Goal: Task Accomplishment & Management: Manage account settings

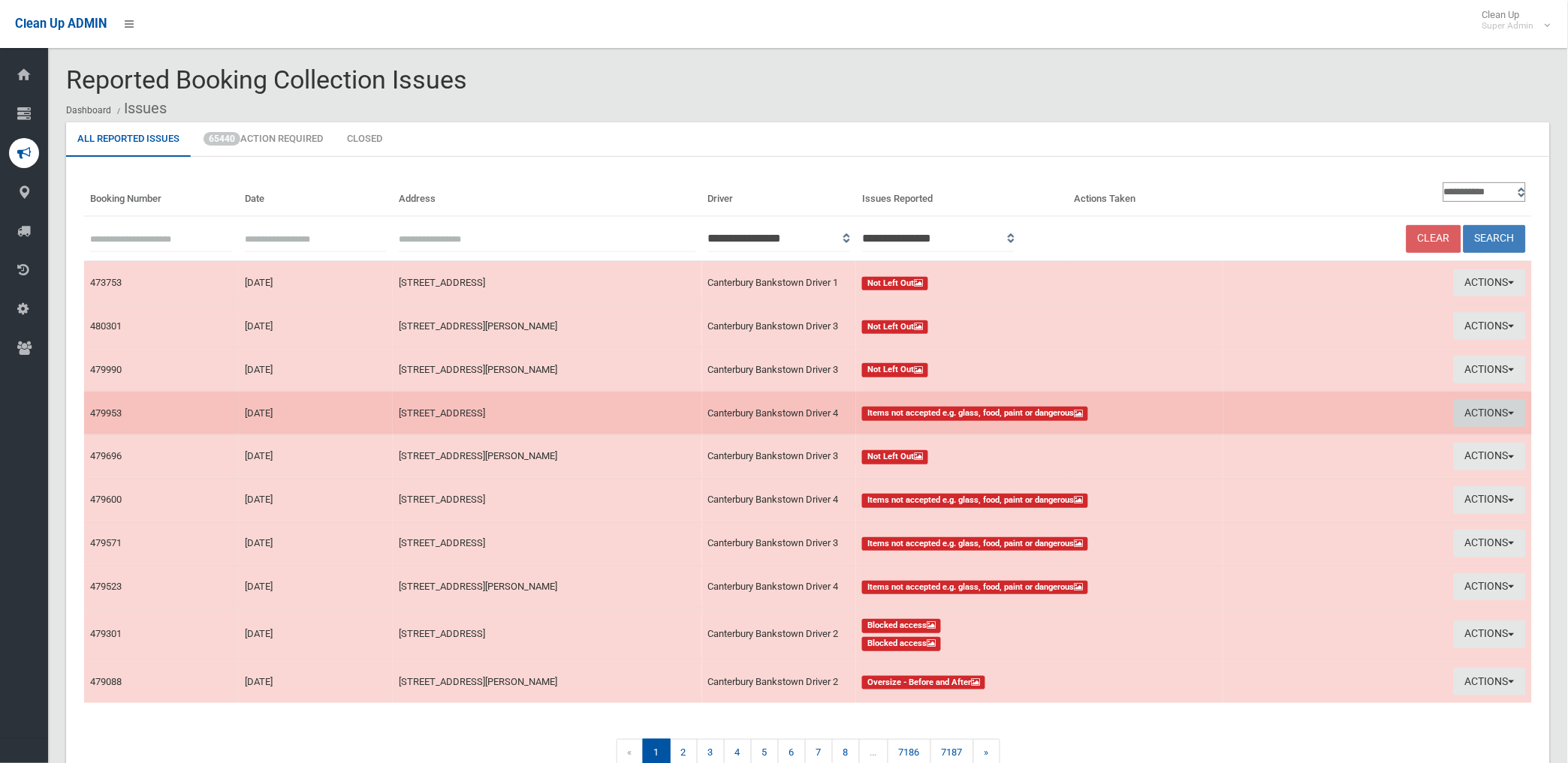
click at [1474, 407] on button "Actions" at bounding box center [1489, 413] width 72 height 28
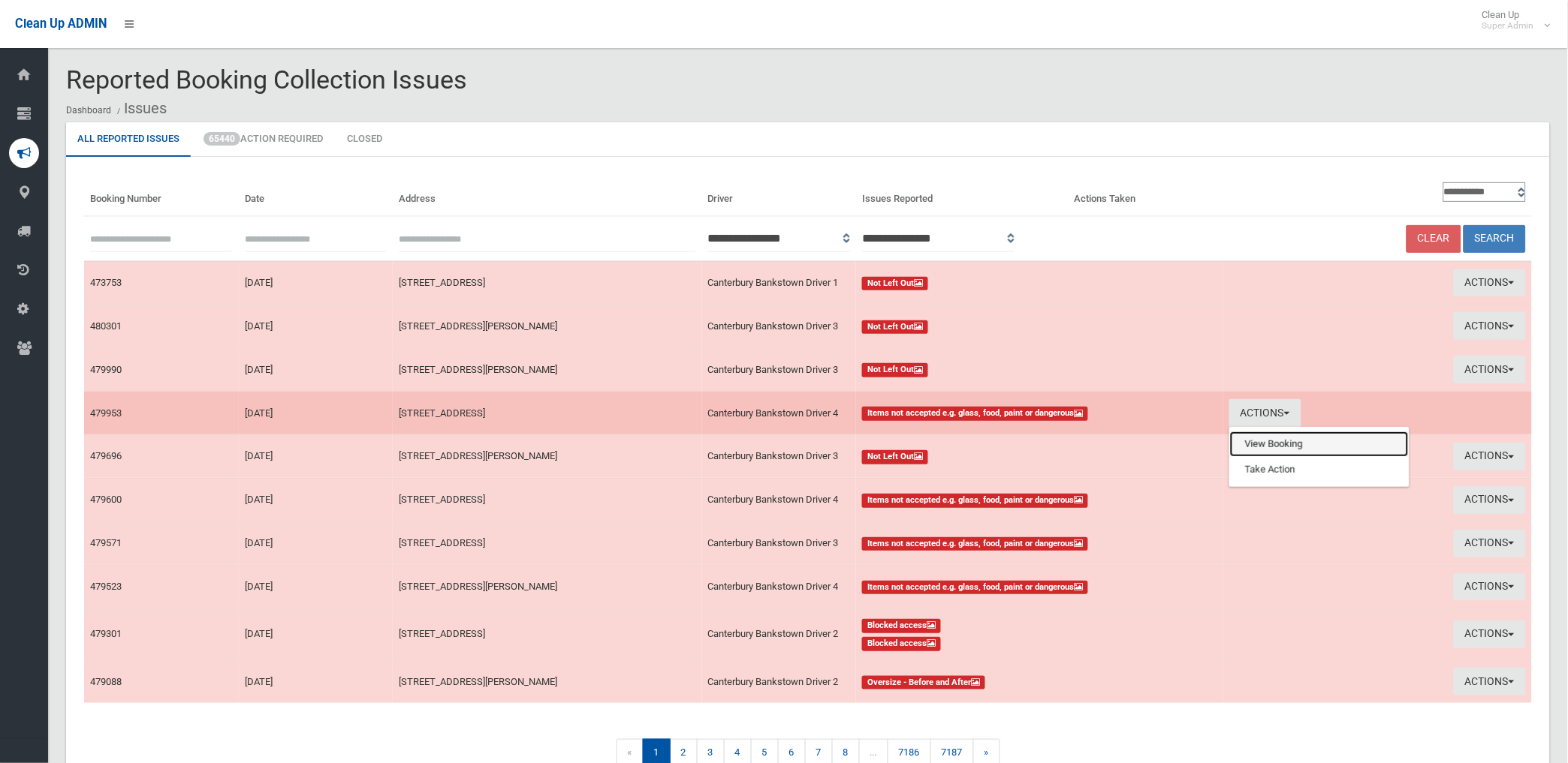
click at [1287, 441] on link "View Booking" at bounding box center [1319, 444] width 178 height 25
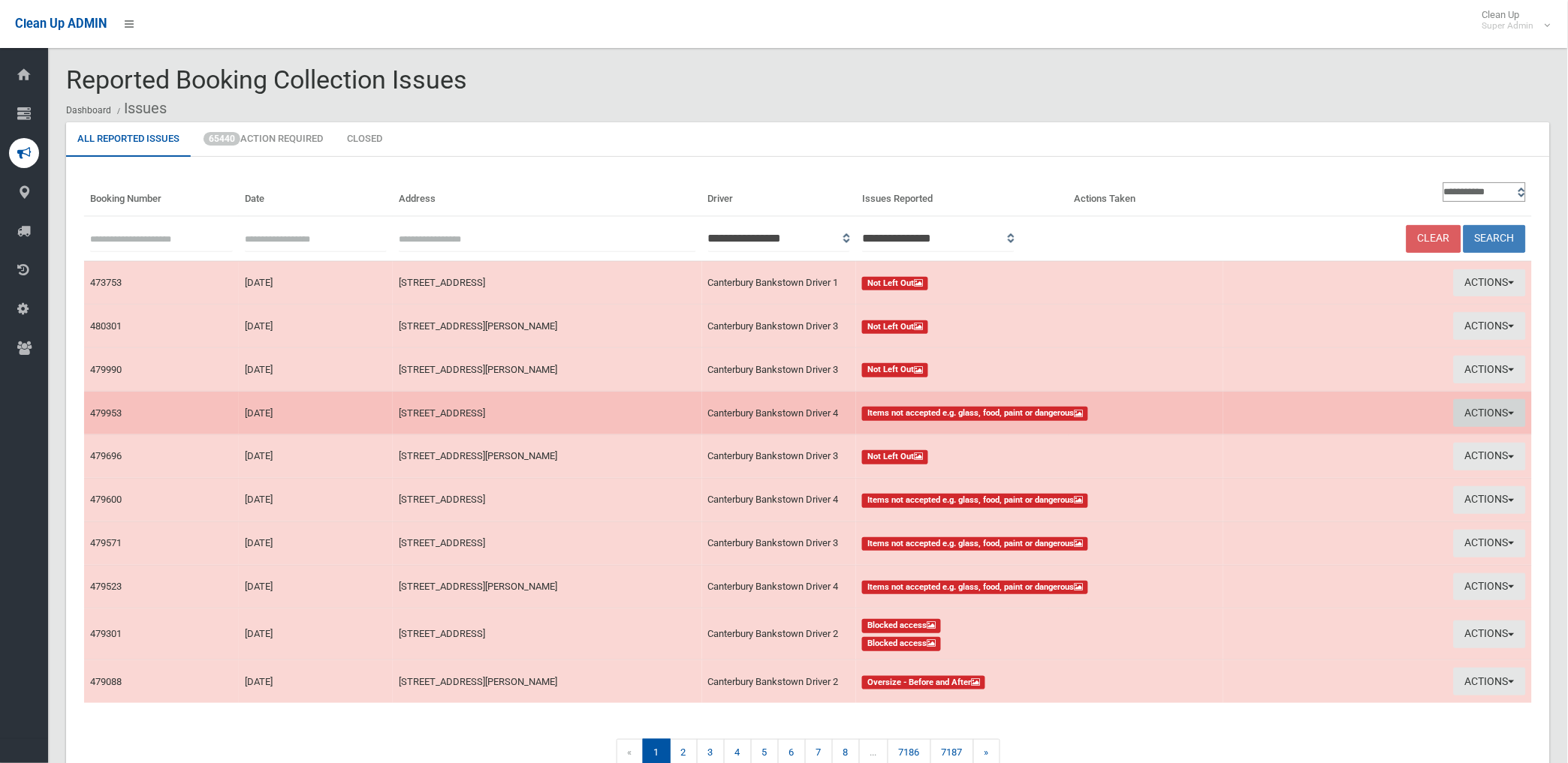
click at [1491, 413] on button "Actions" at bounding box center [1489, 413] width 72 height 28
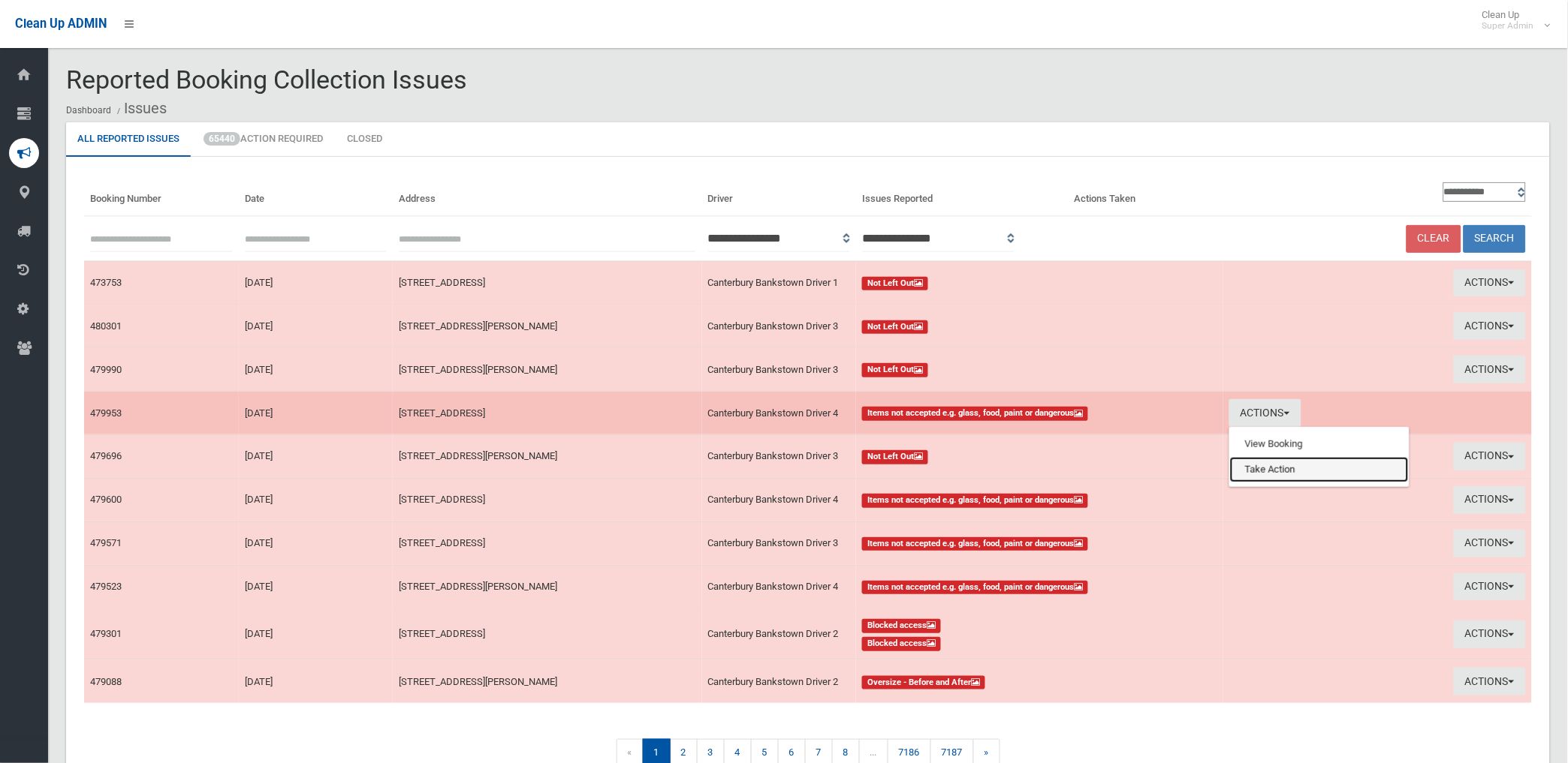
click at [1270, 470] on link "Take Action" at bounding box center [1319, 469] width 178 height 25
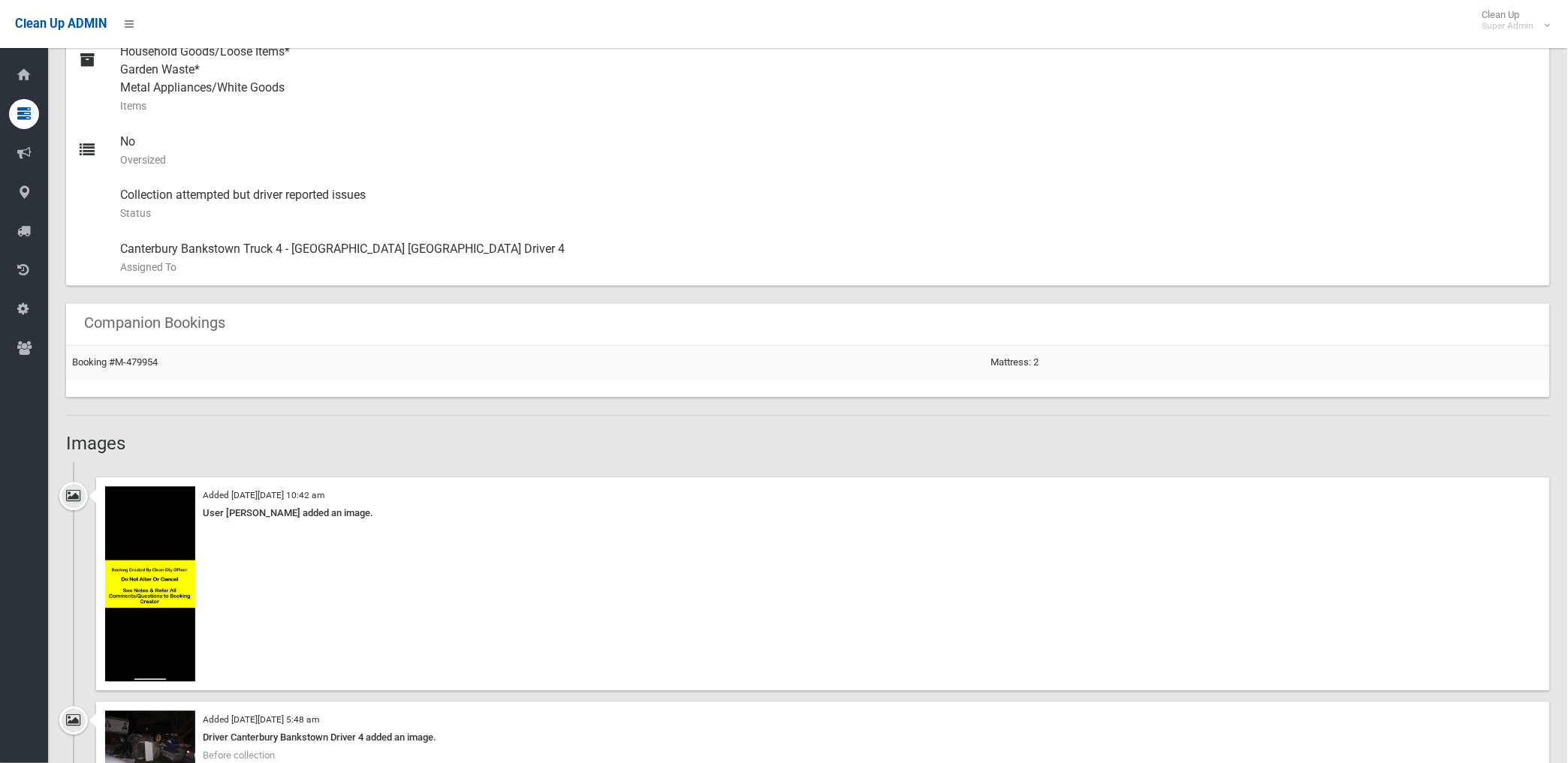
scroll to position [1001, 0]
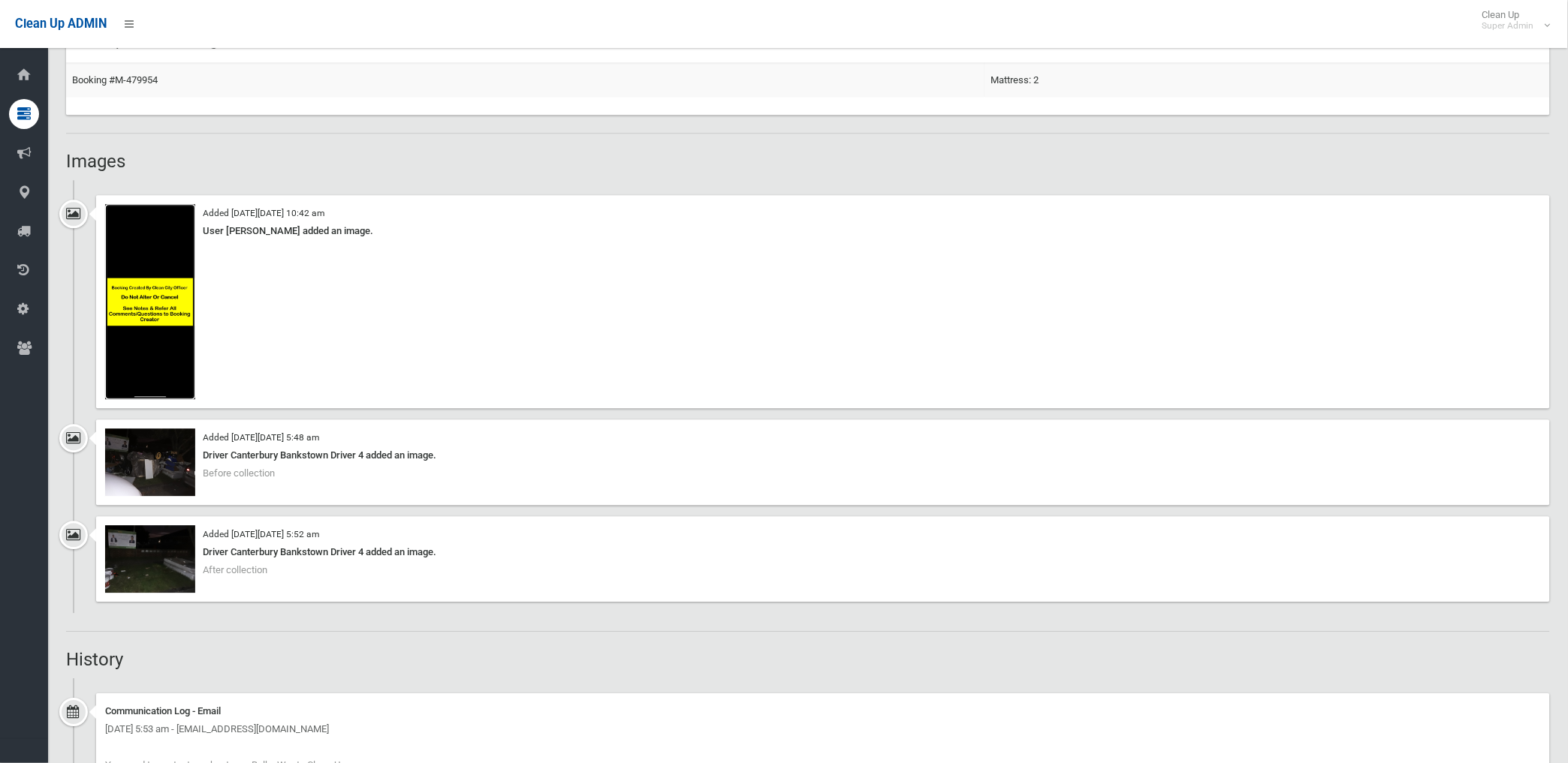
click at [173, 312] on img at bounding box center [150, 301] width 90 height 195
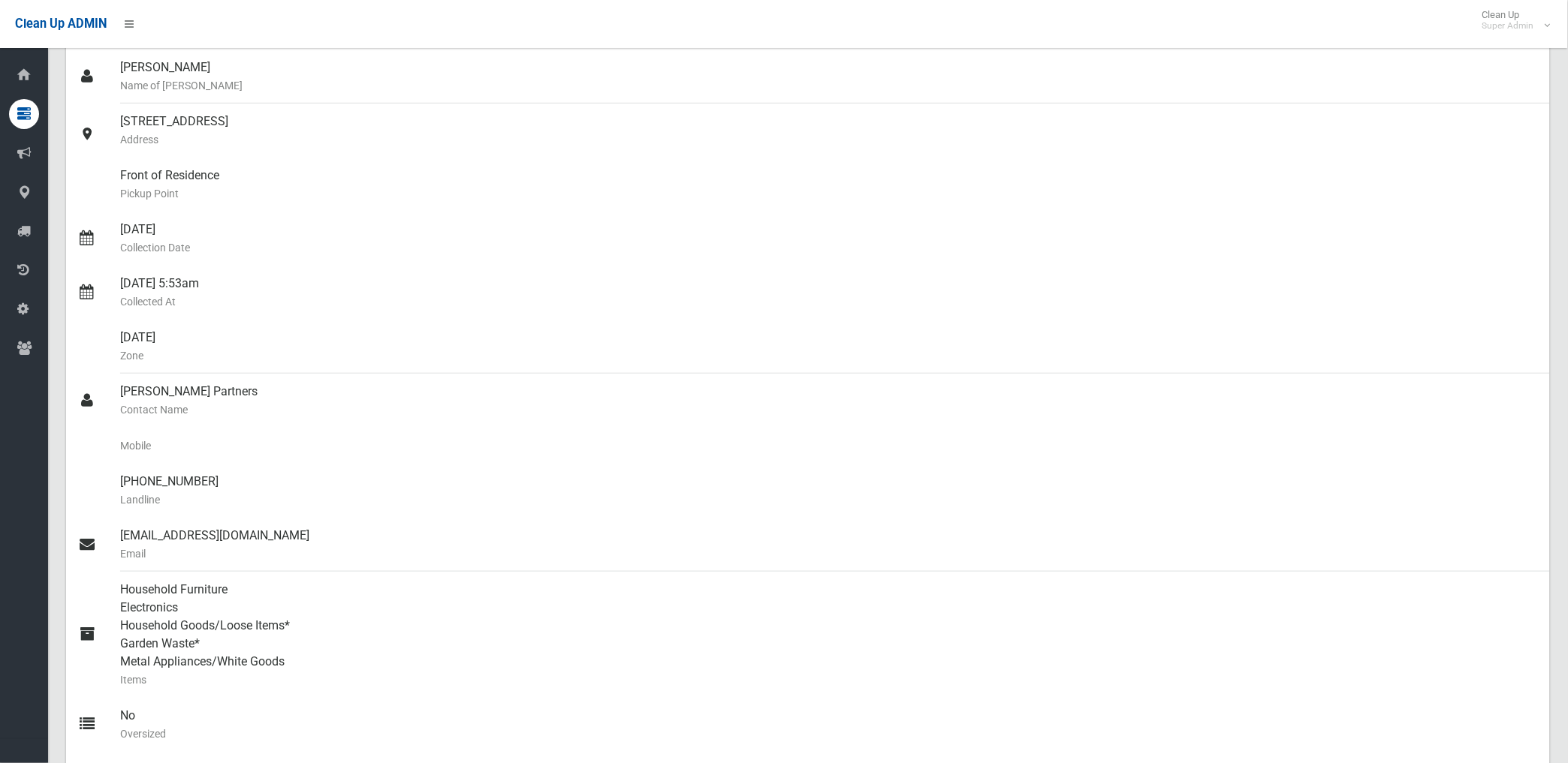
scroll to position [0, 0]
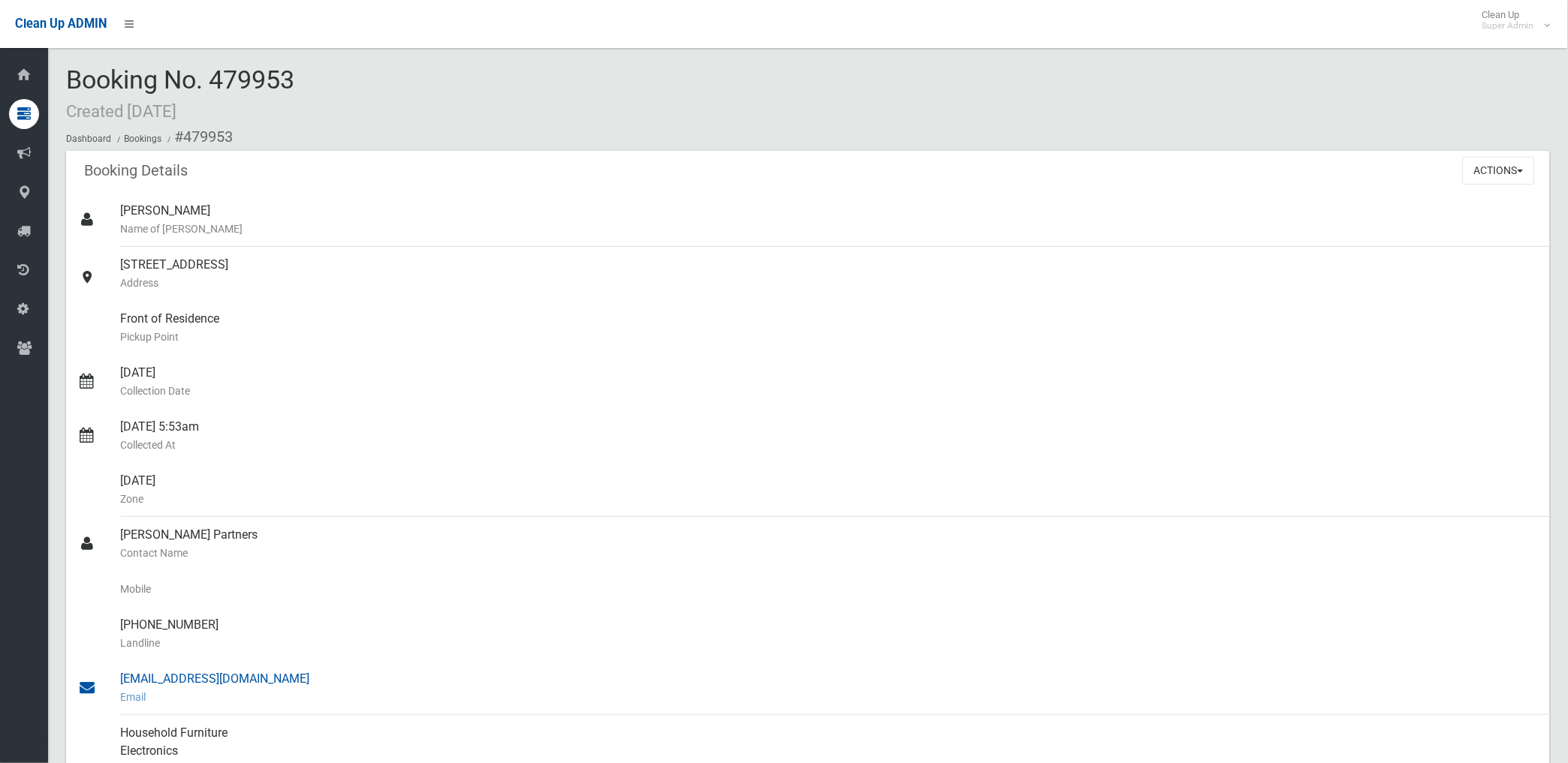
drag, startPoint x: 181, startPoint y: 137, endPoint x: 332, endPoint y: 680, distance: 563.6
copy section "479953 Booking Details Actions View Booking Edit Booking Clone Booking Add Book…"
click at [895, 372] on div "27/08/2025 Collection Date" at bounding box center [829, 382] width 1418 height 54
click at [1483, 168] on button "Actions" at bounding box center [1499, 170] width 72 height 28
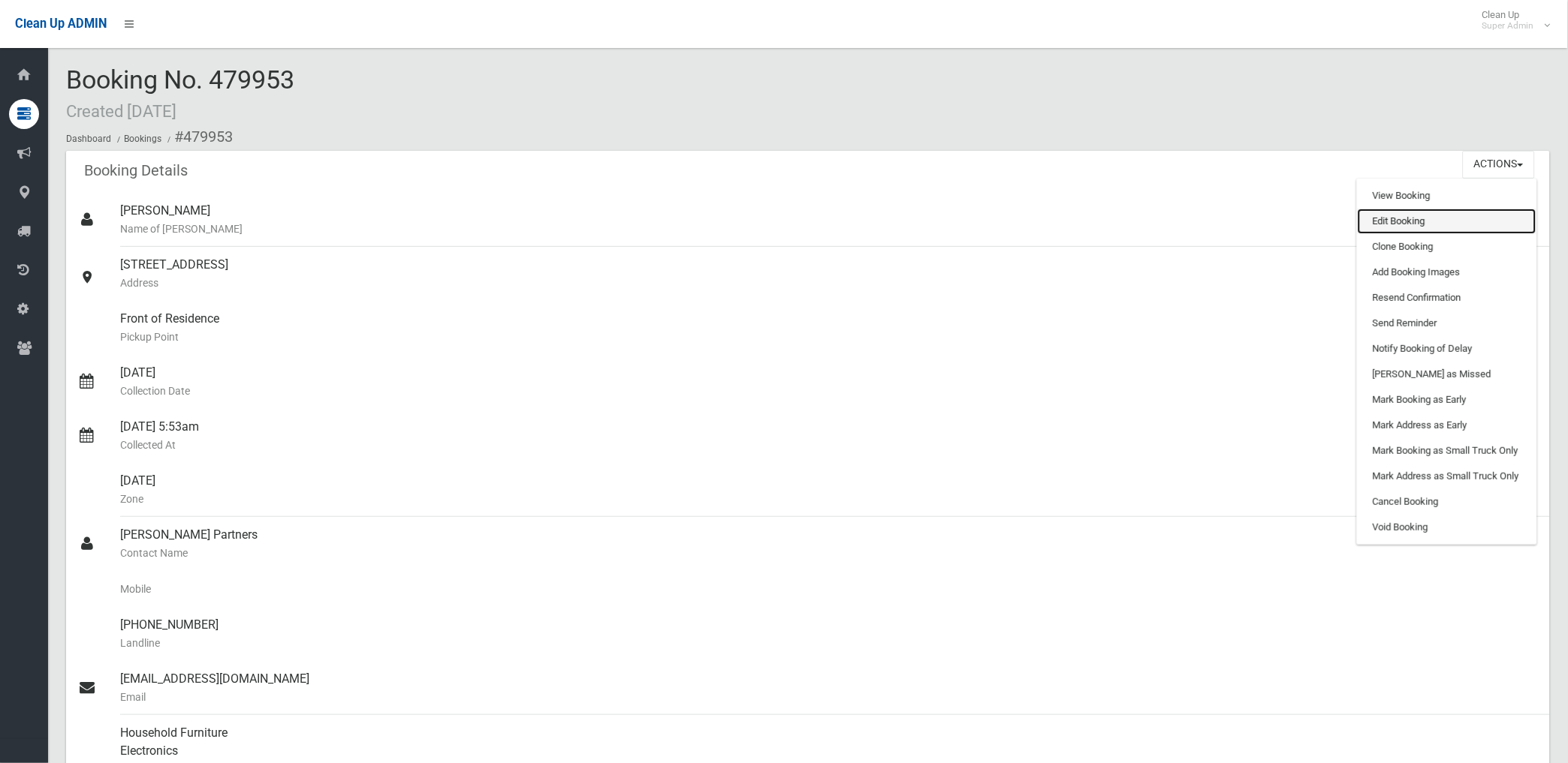
click at [1410, 221] on link "Edit Booking" at bounding box center [1447, 221] width 178 height 25
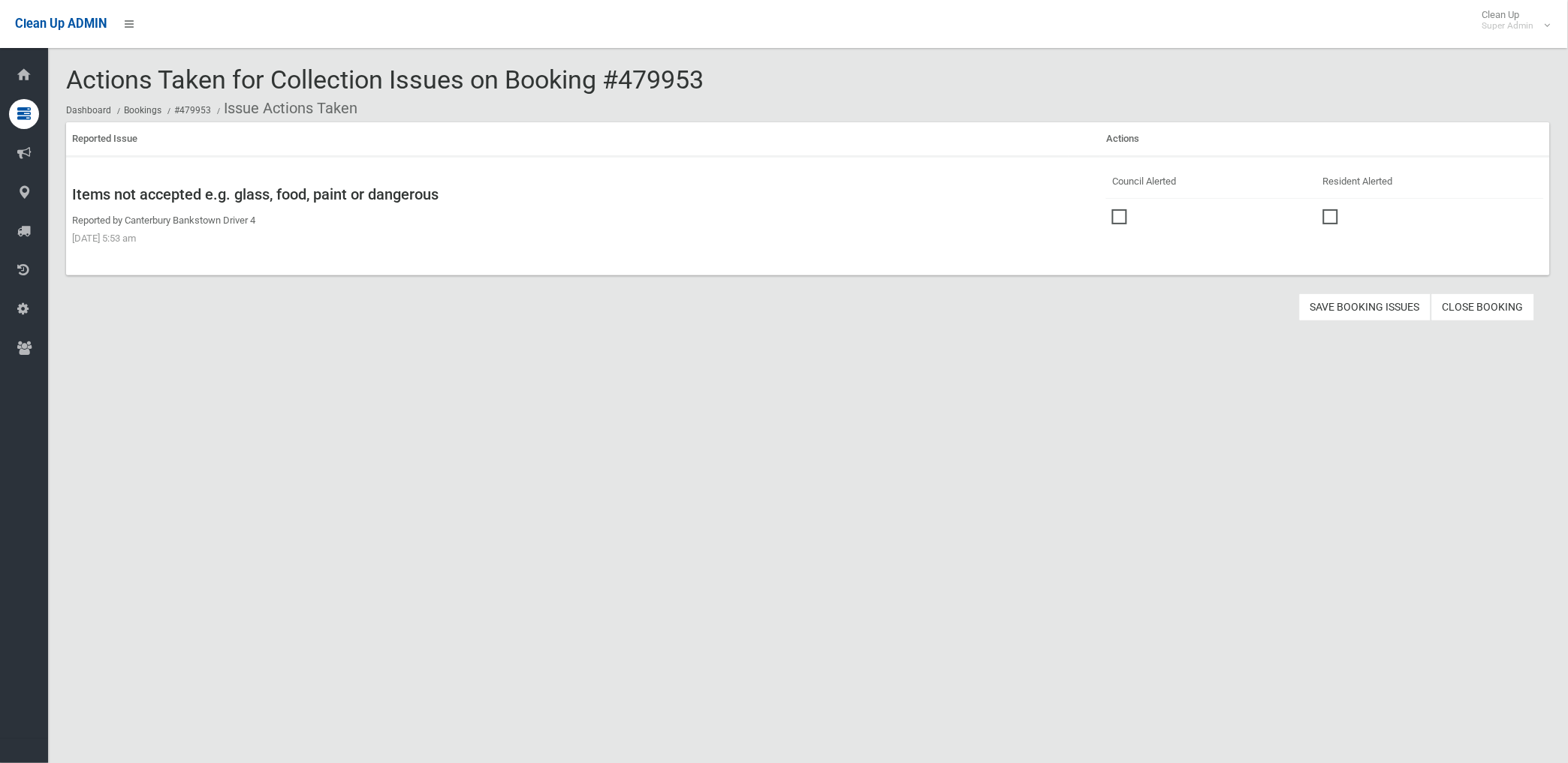
click at [1112, 209] on span at bounding box center [1123, 209] width 23 height 0
click at [1369, 313] on button "Save Booking Issues" at bounding box center [1364, 307] width 132 height 28
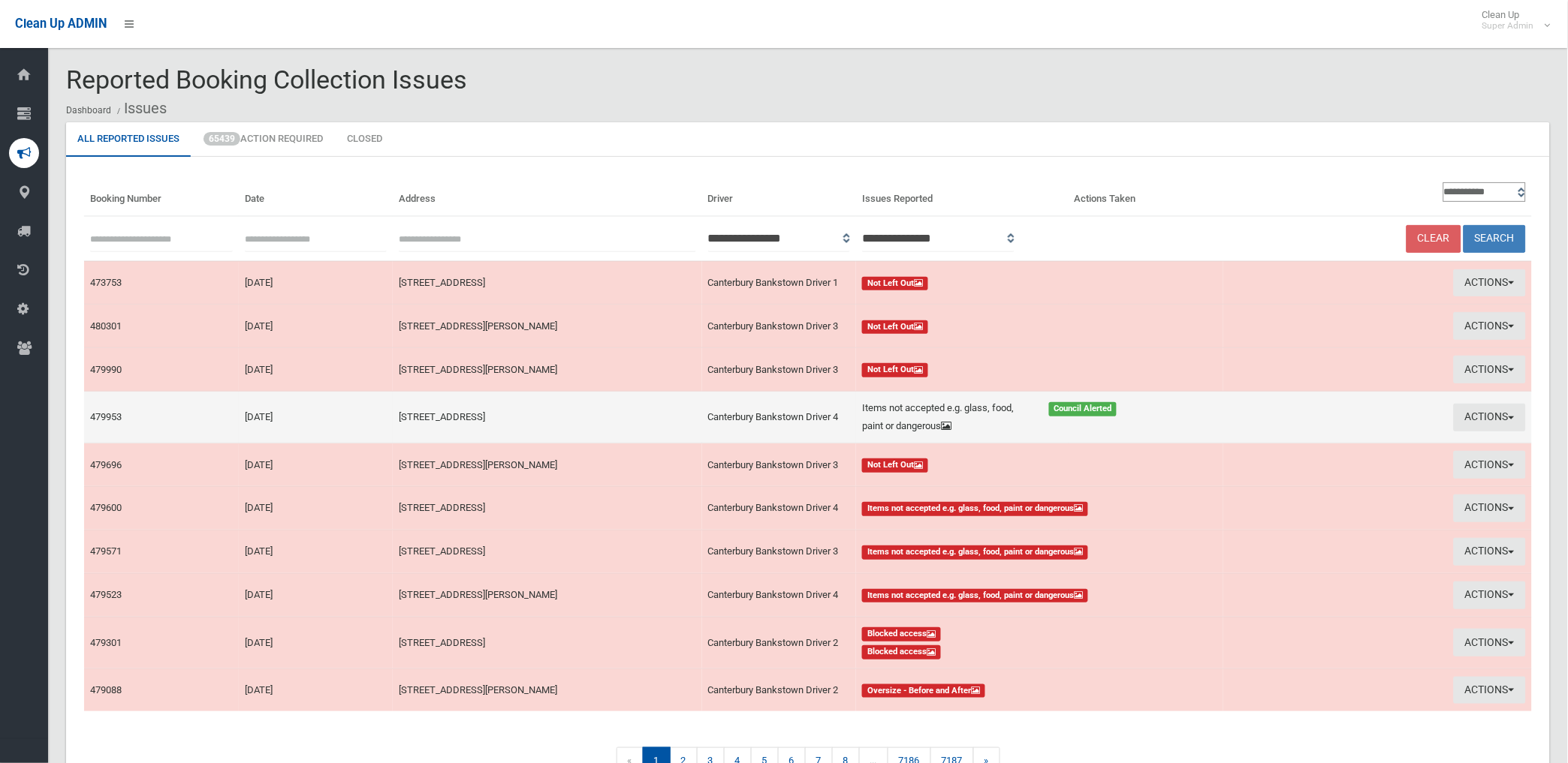
scroll to position [84, 0]
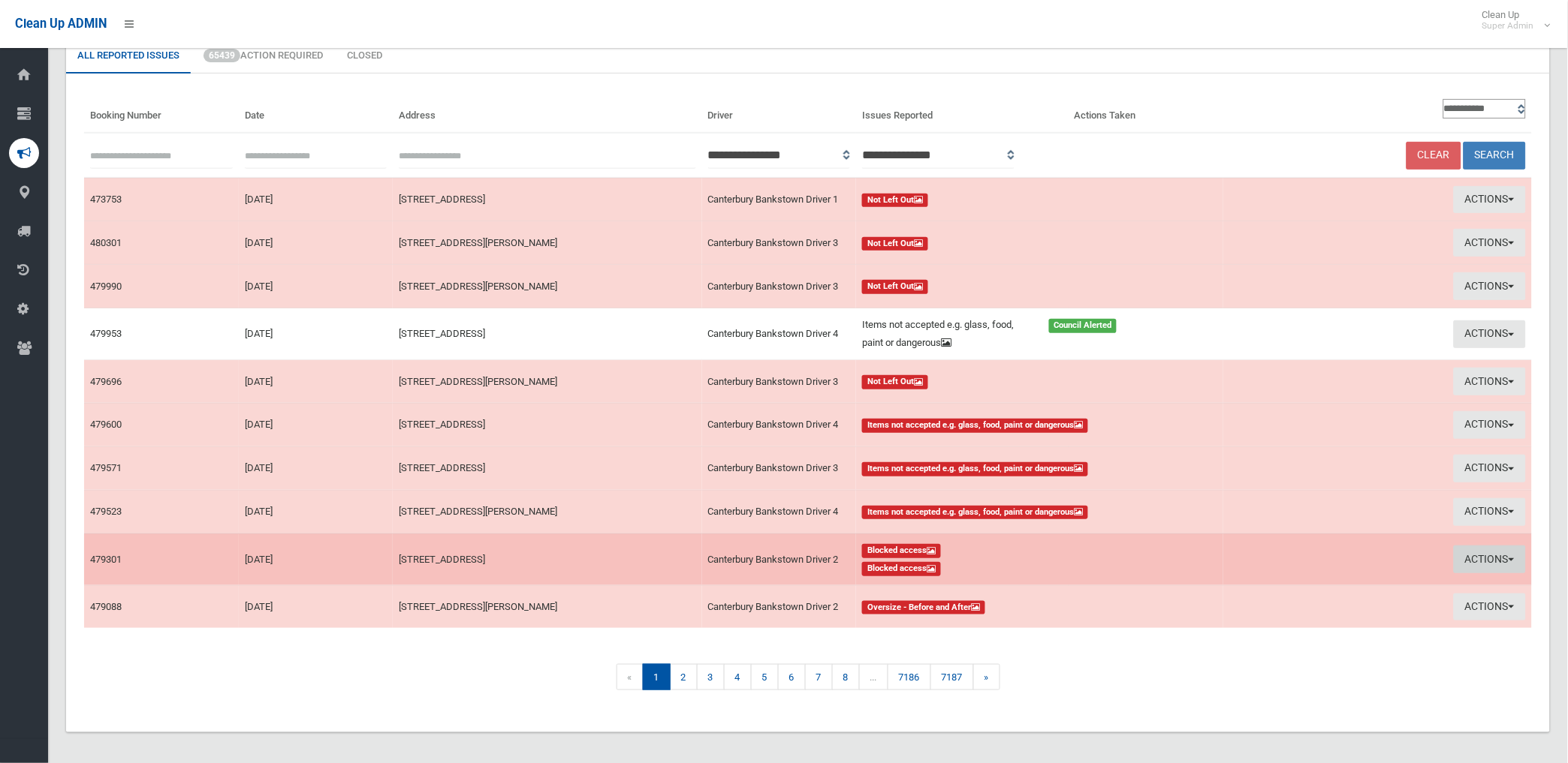
click at [1473, 552] on button "Actions" at bounding box center [1489, 559] width 72 height 28
click at [1473, 552] on td "Actions View Booking Take Action" at bounding box center [1377, 559] width 309 height 52
click at [1482, 563] on button "Actions" at bounding box center [1489, 559] width 72 height 28
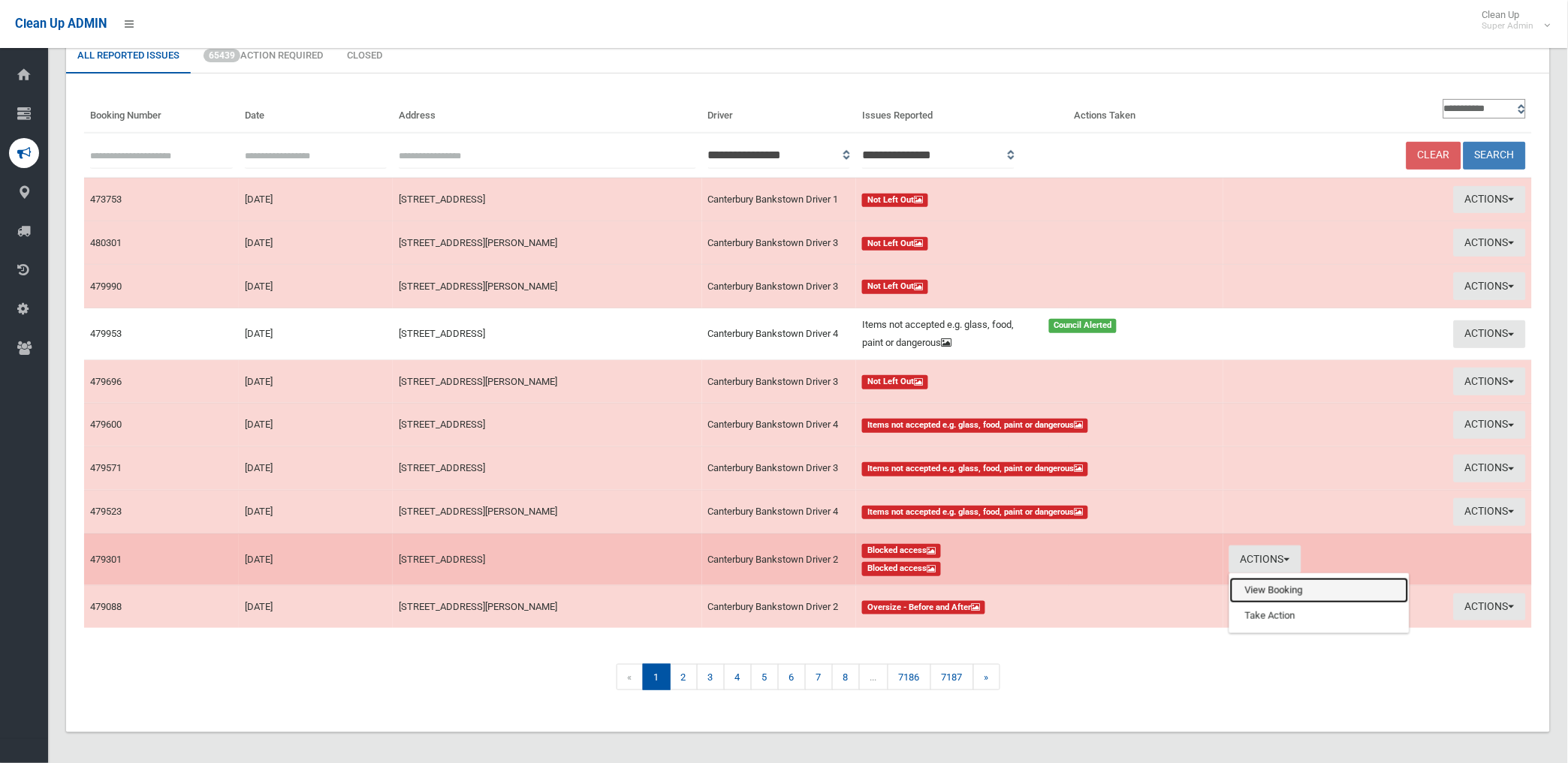
click at [1263, 594] on link "View Booking" at bounding box center [1319, 590] width 178 height 25
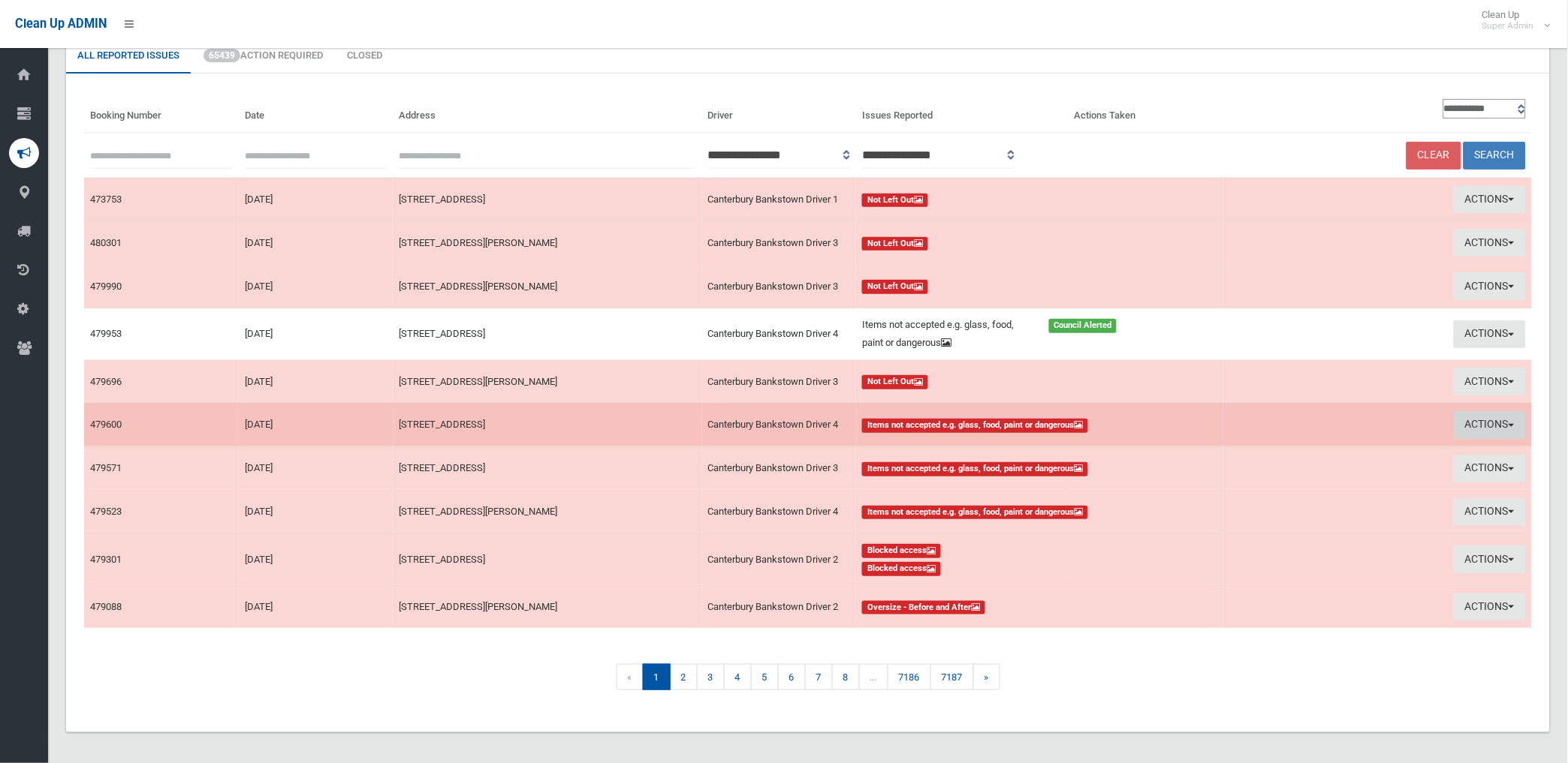
click at [1483, 419] on button "Actions" at bounding box center [1489, 425] width 72 height 28
click at [1255, 453] on link "View Booking" at bounding box center [1319, 456] width 178 height 25
click at [1478, 417] on button "Actions" at bounding box center [1489, 425] width 72 height 28
click at [1273, 484] on link "Take Action" at bounding box center [1319, 481] width 178 height 25
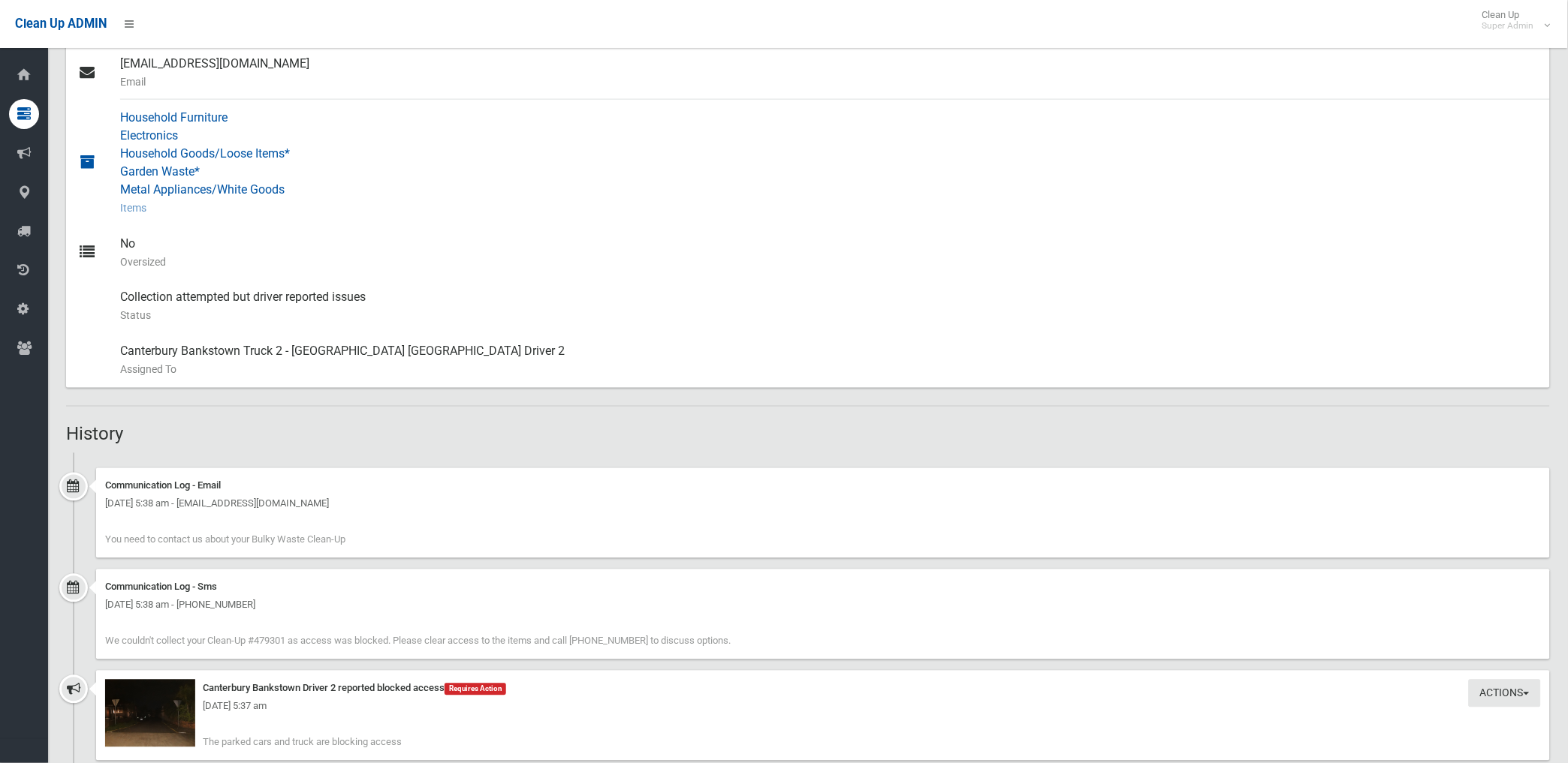
scroll to position [583, 0]
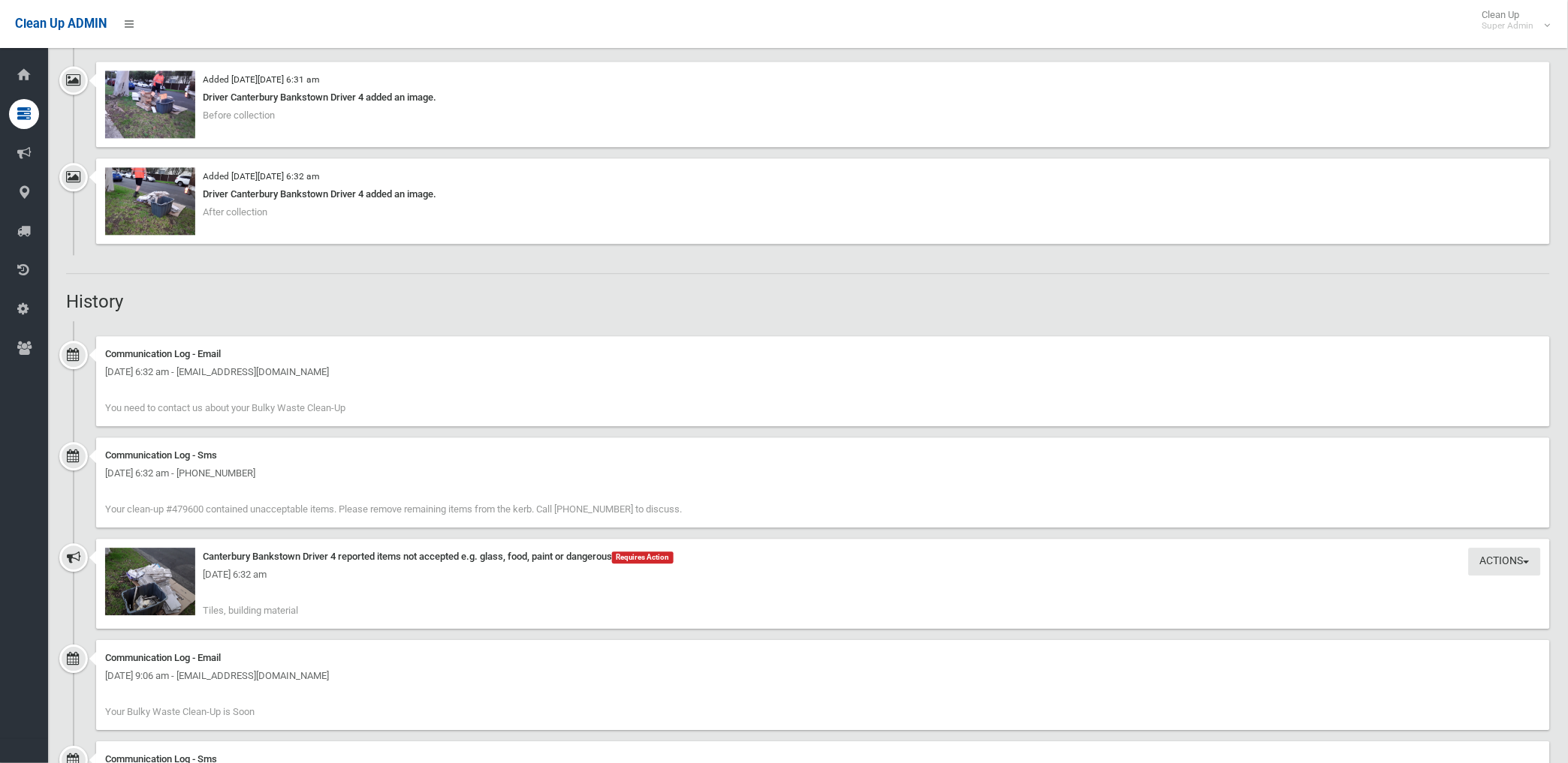
scroll to position [834, 0]
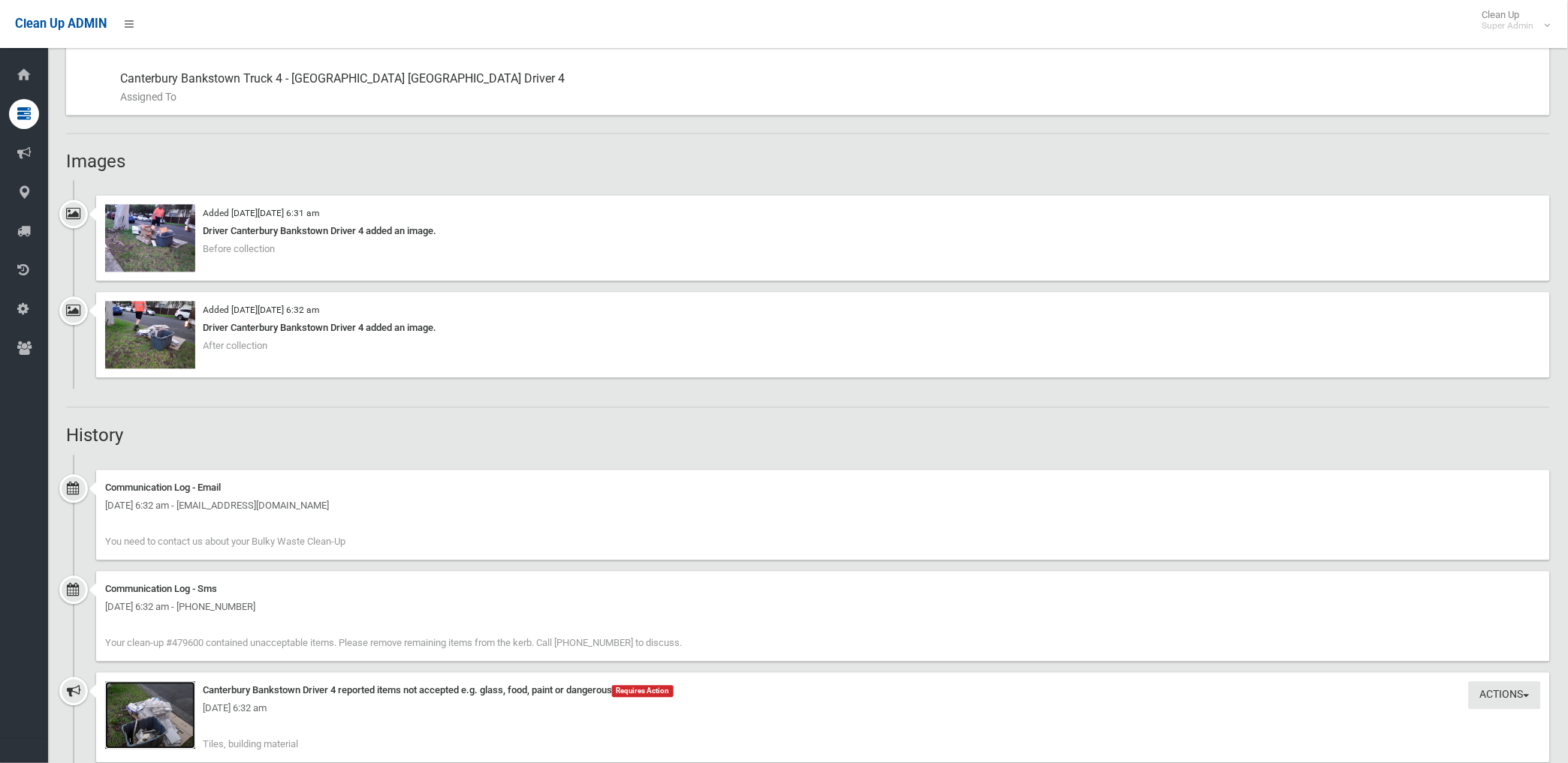
click at [163, 725] on img at bounding box center [150, 716] width 90 height 68
click at [166, 252] on img at bounding box center [150, 239] width 90 height 68
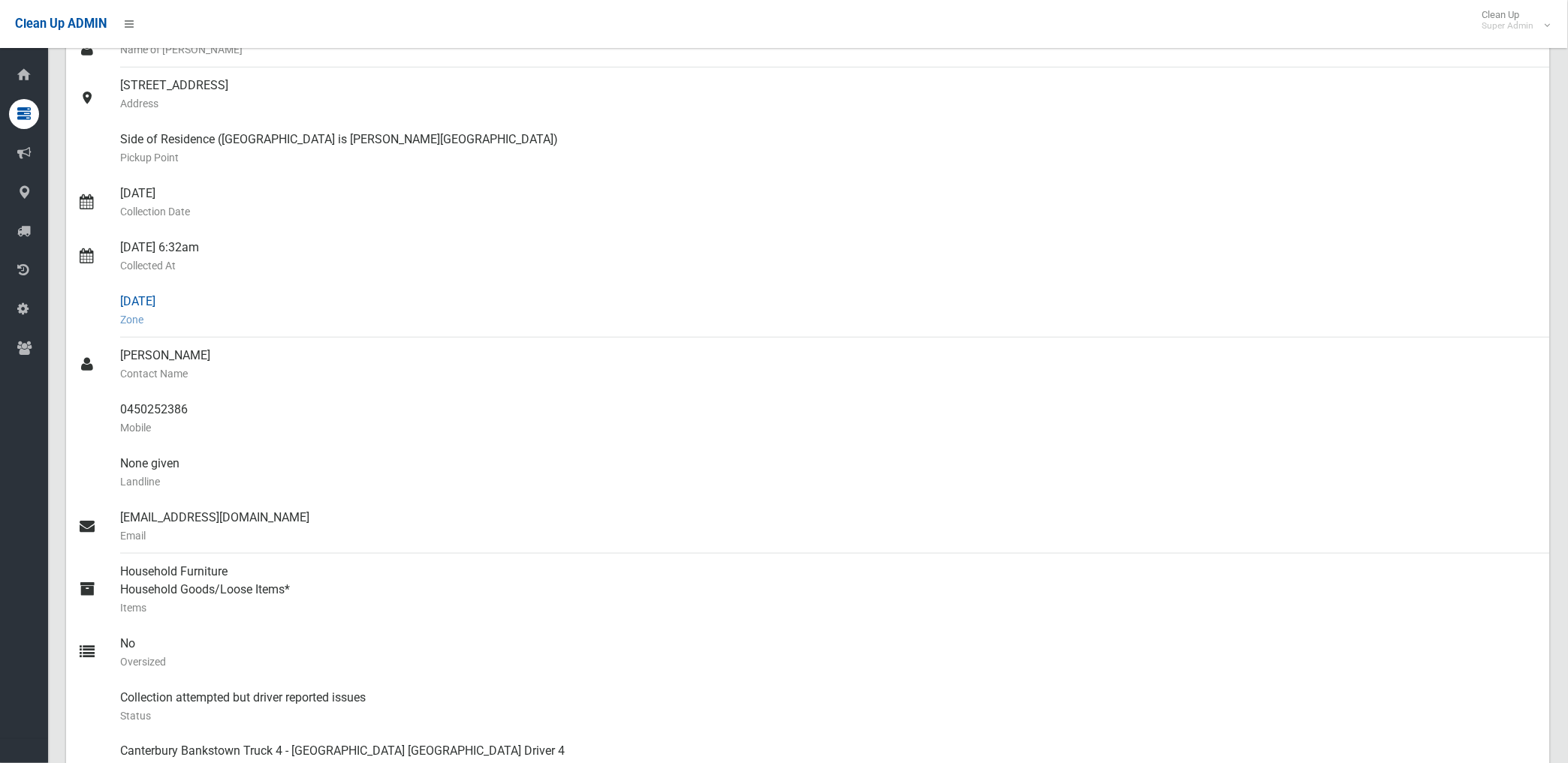
scroll to position [166, 0]
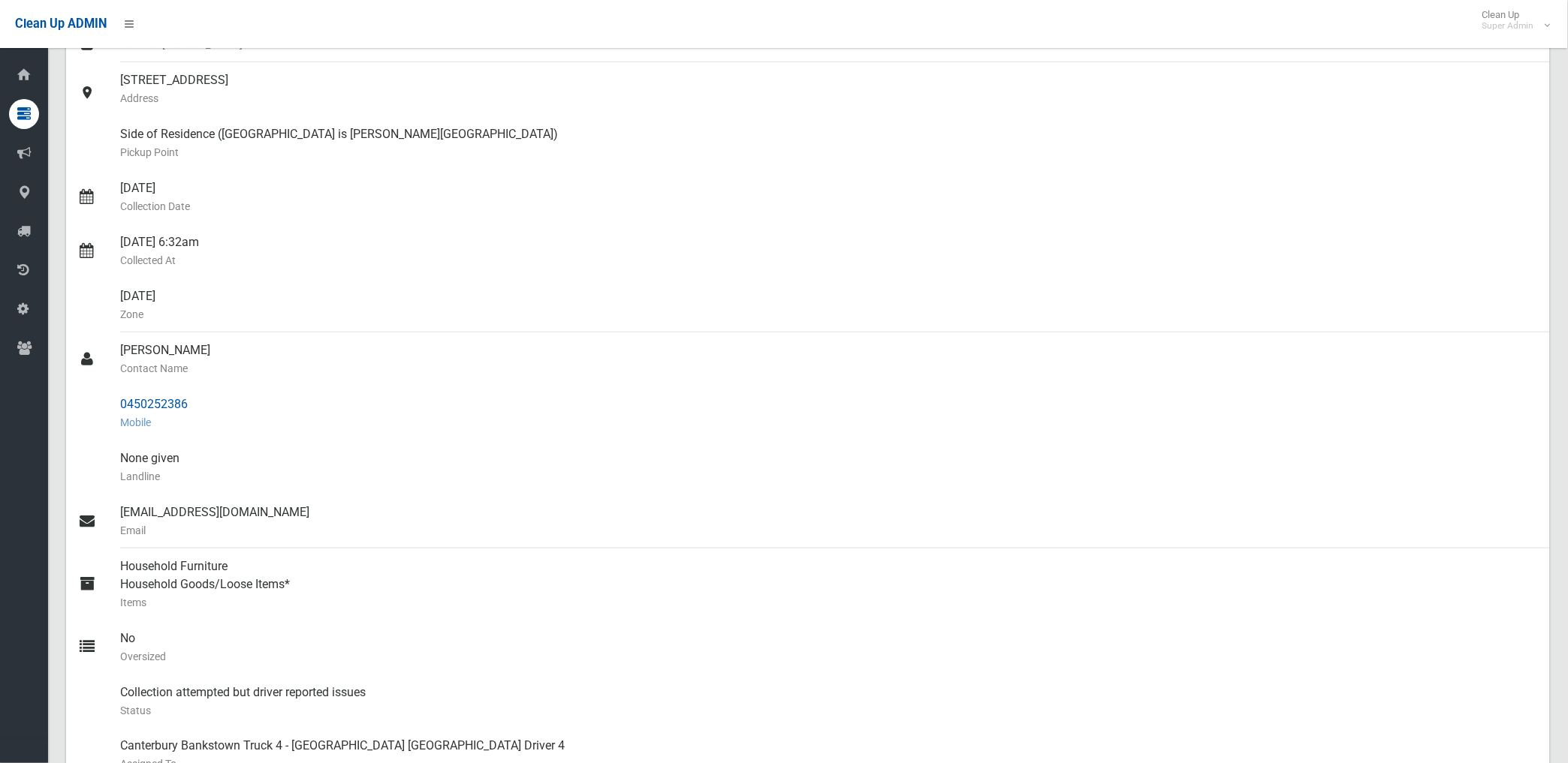
drag, startPoint x: 118, startPoint y: 407, endPoint x: 191, endPoint y: 402, distance: 73.2
click at [191, 402] on link "0450252386 Mobile" at bounding box center [808, 413] width 1484 height 54
drag, startPoint x: 191, startPoint y: 402, endPoint x: 171, endPoint y: 402, distance: 20.0
copy link "0450252386"
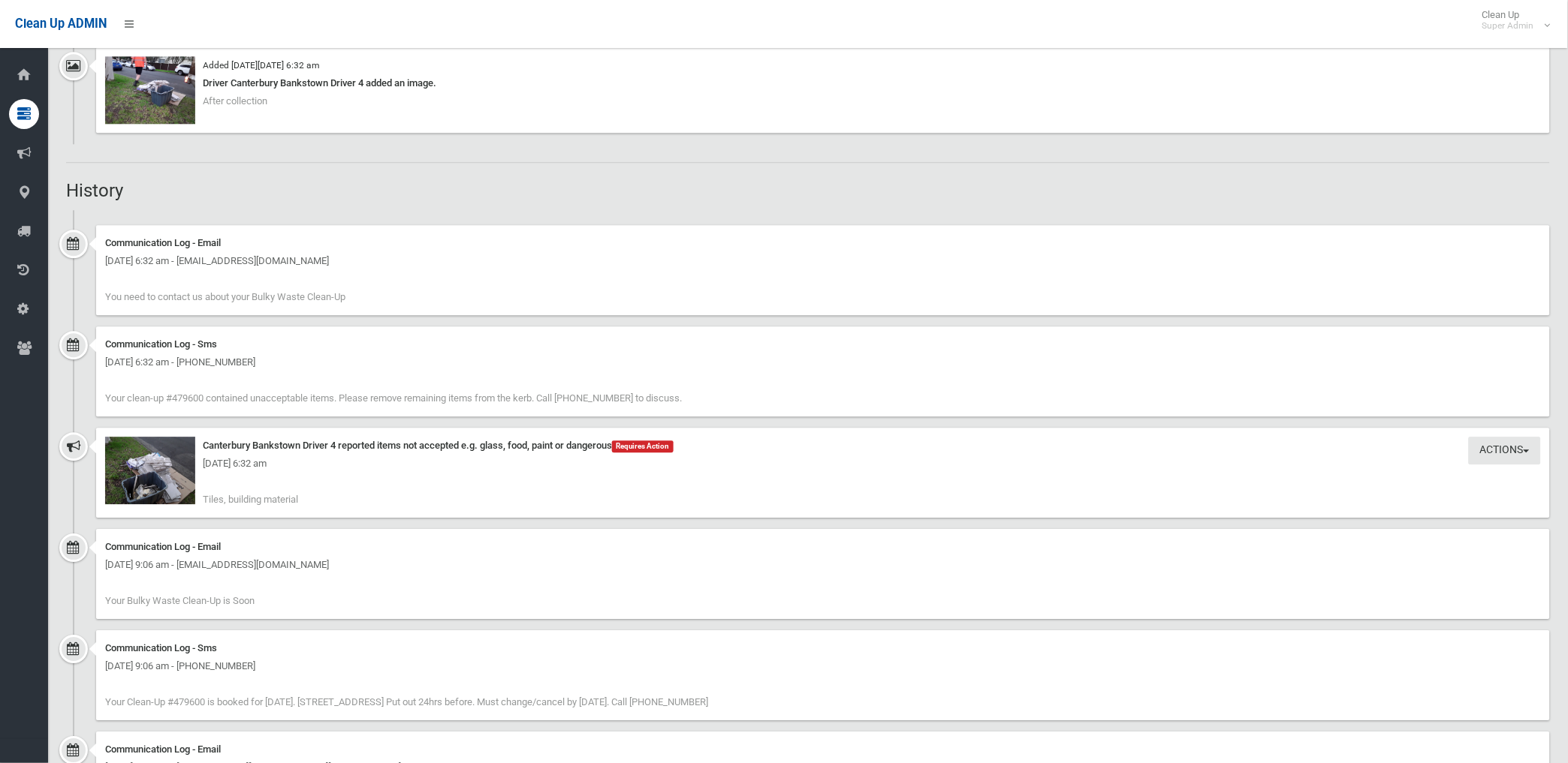
scroll to position [1083, 0]
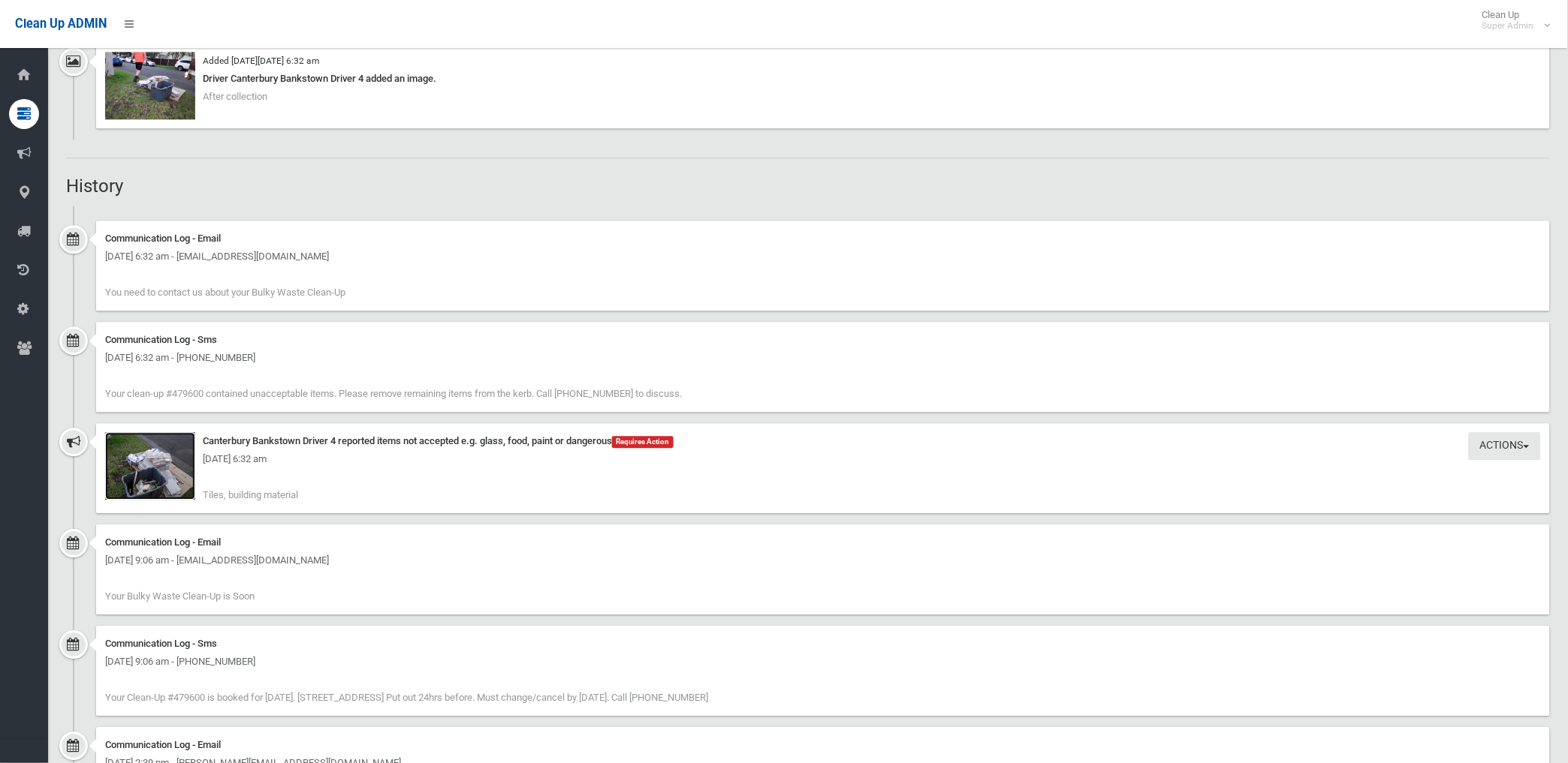
click at [147, 484] on img at bounding box center [150, 466] width 90 height 68
click at [156, 482] on img at bounding box center [150, 466] width 90 height 68
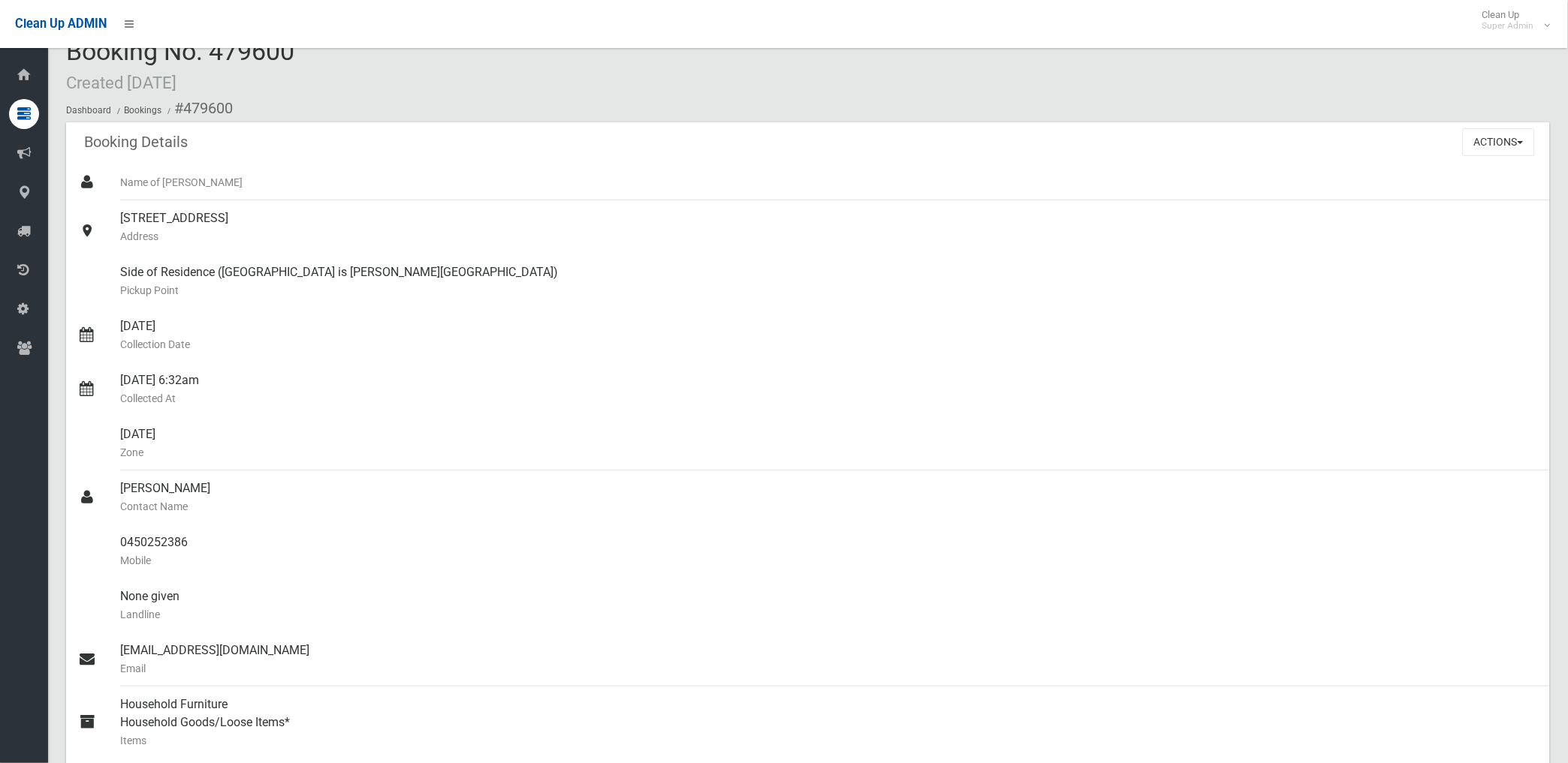
scroll to position [0, 0]
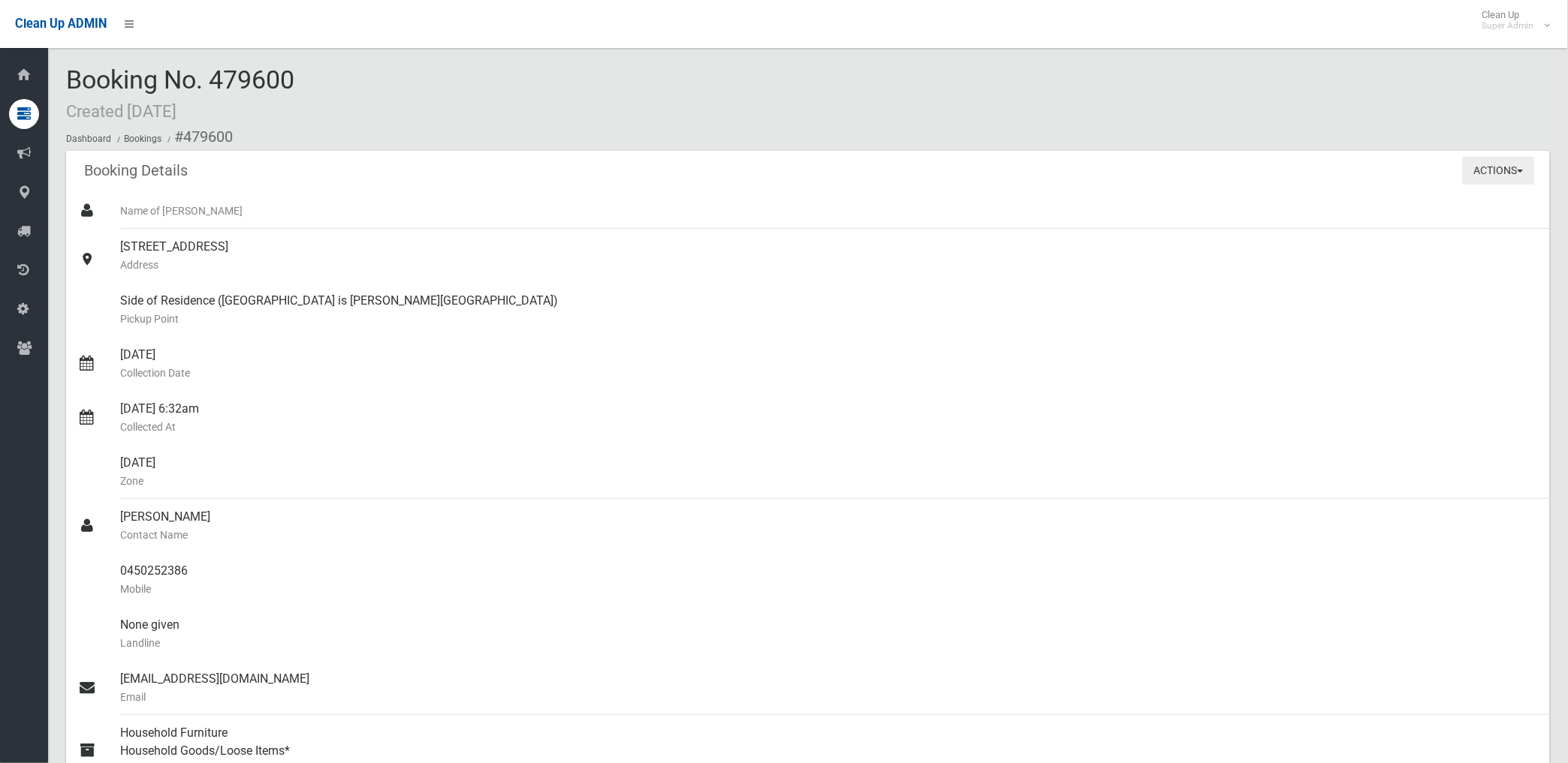
click at [1481, 173] on button "Actions" at bounding box center [1499, 170] width 72 height 28
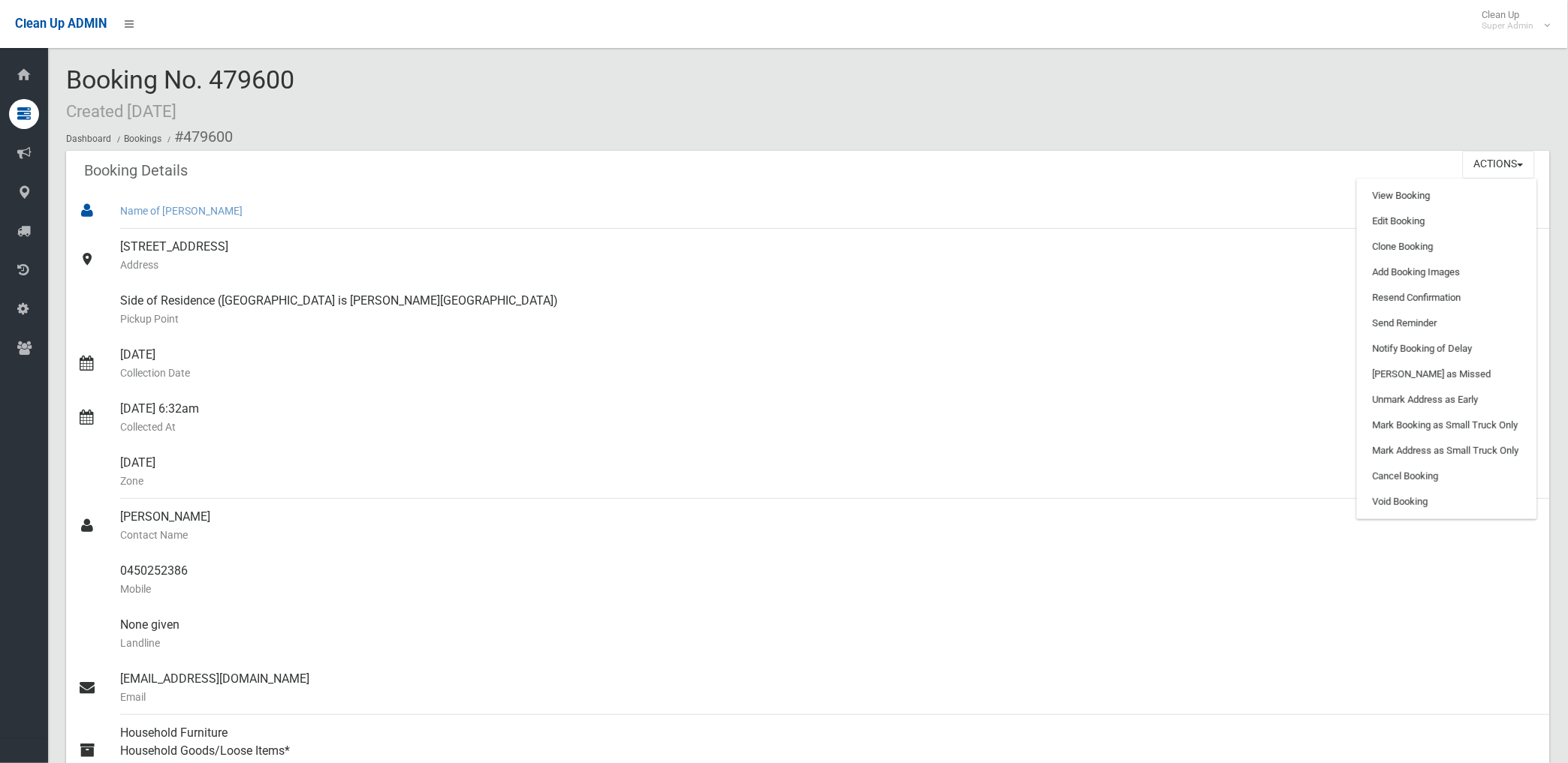
click at [234, 207] on small "Name of [PERSON_NAME]" at bounding box center [829, 211] width 1418 height 18
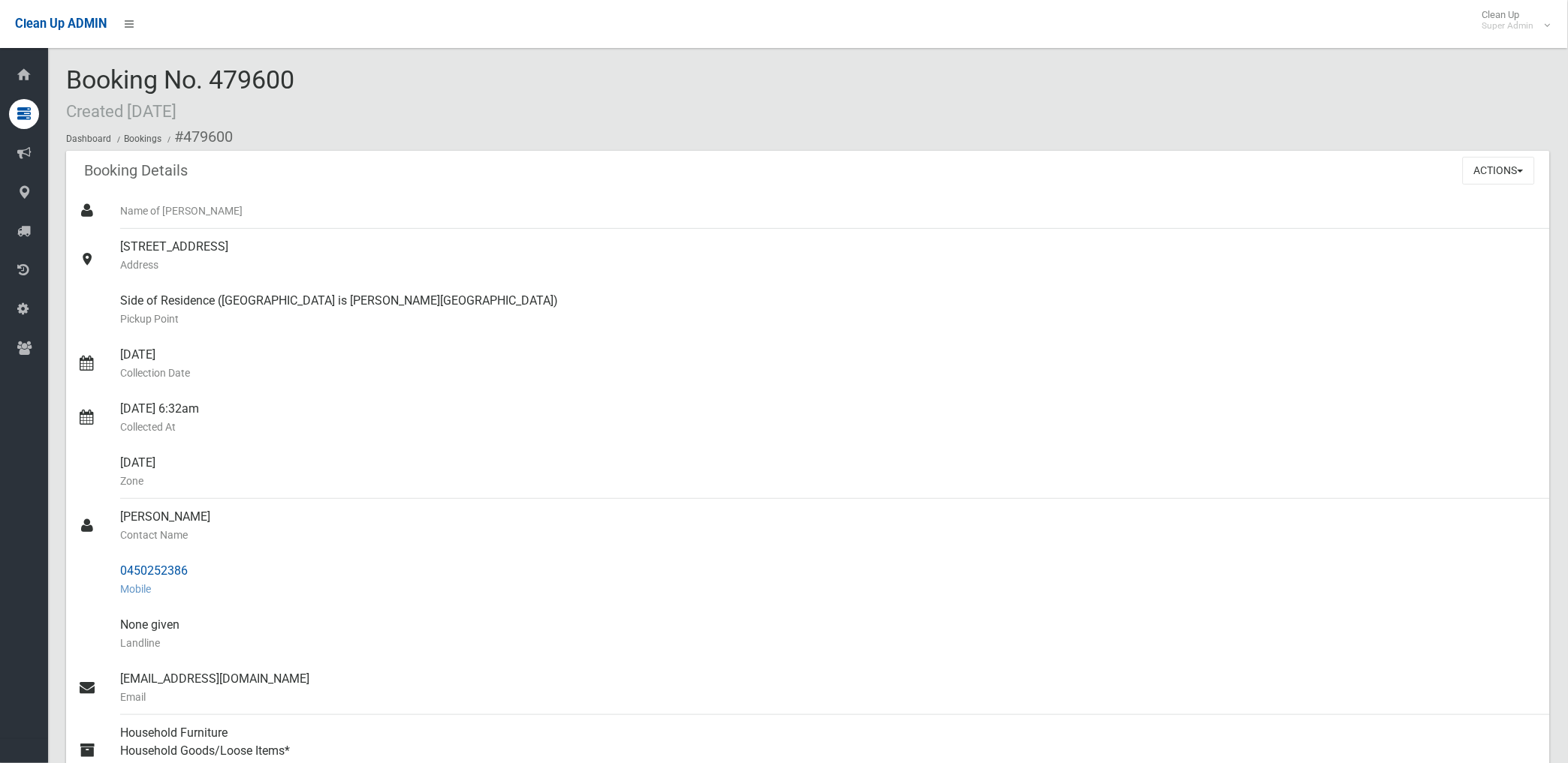
drag, startPoint x: 183, startPoint y: 133, endPoint x: 215, endPoint y: 567, distance: 435.2
copy section "479600 Booking Details Actions View Booking Edit Booking Clone Booking Add Book…"
click at [677, 309] on div "Side of Residence (Side of house is Taylor St off lakemba st) Pickup Point" at bounding box center [829, 310] width 1418 height 54
click at [1480, 170] on button "Actions" at bounding box center [1499, 170] width 72 height 28
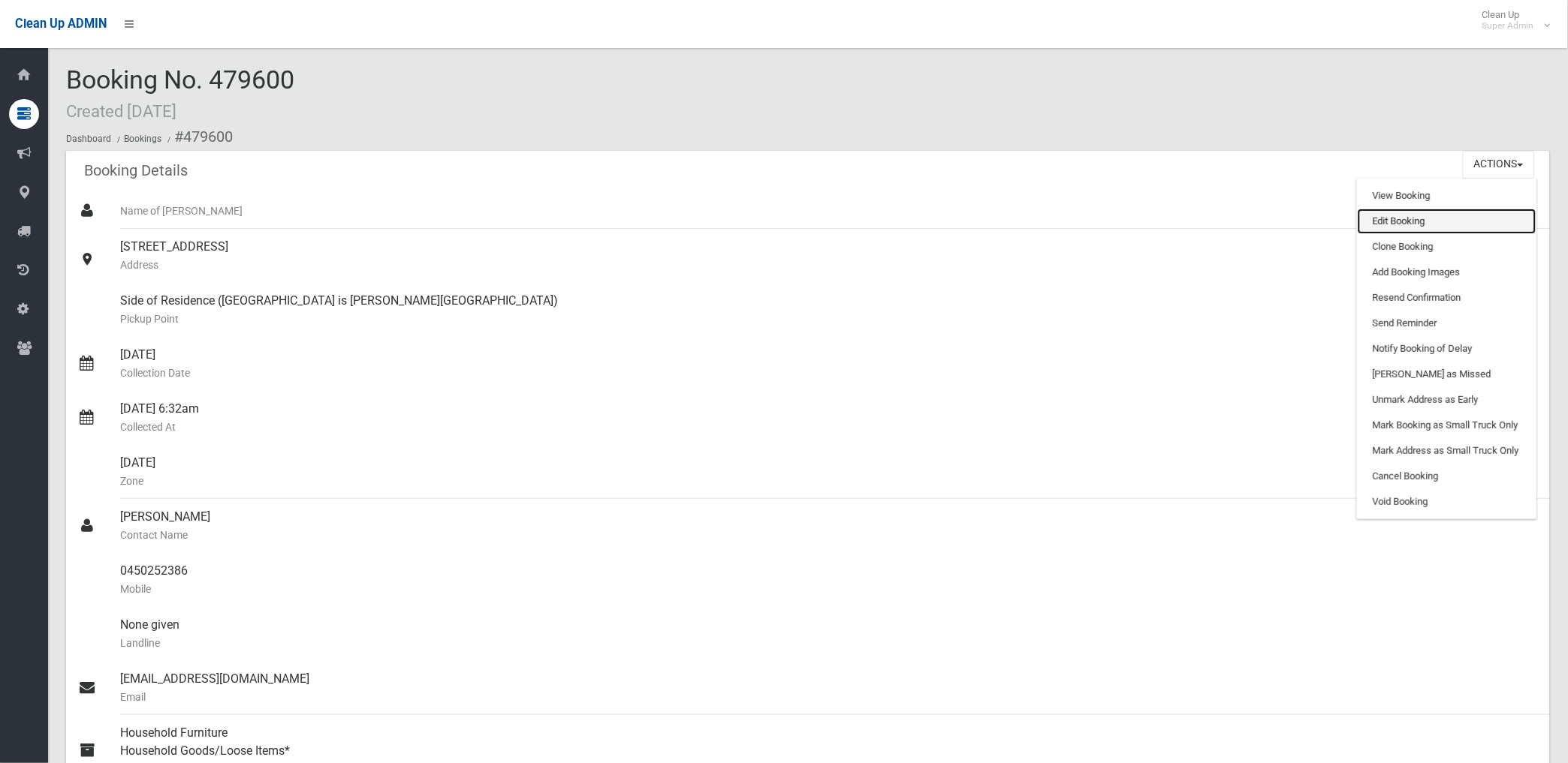
click at [1406, 223] on link "Edit Booking" at bounding box center [1447, 221] width 178 height 25
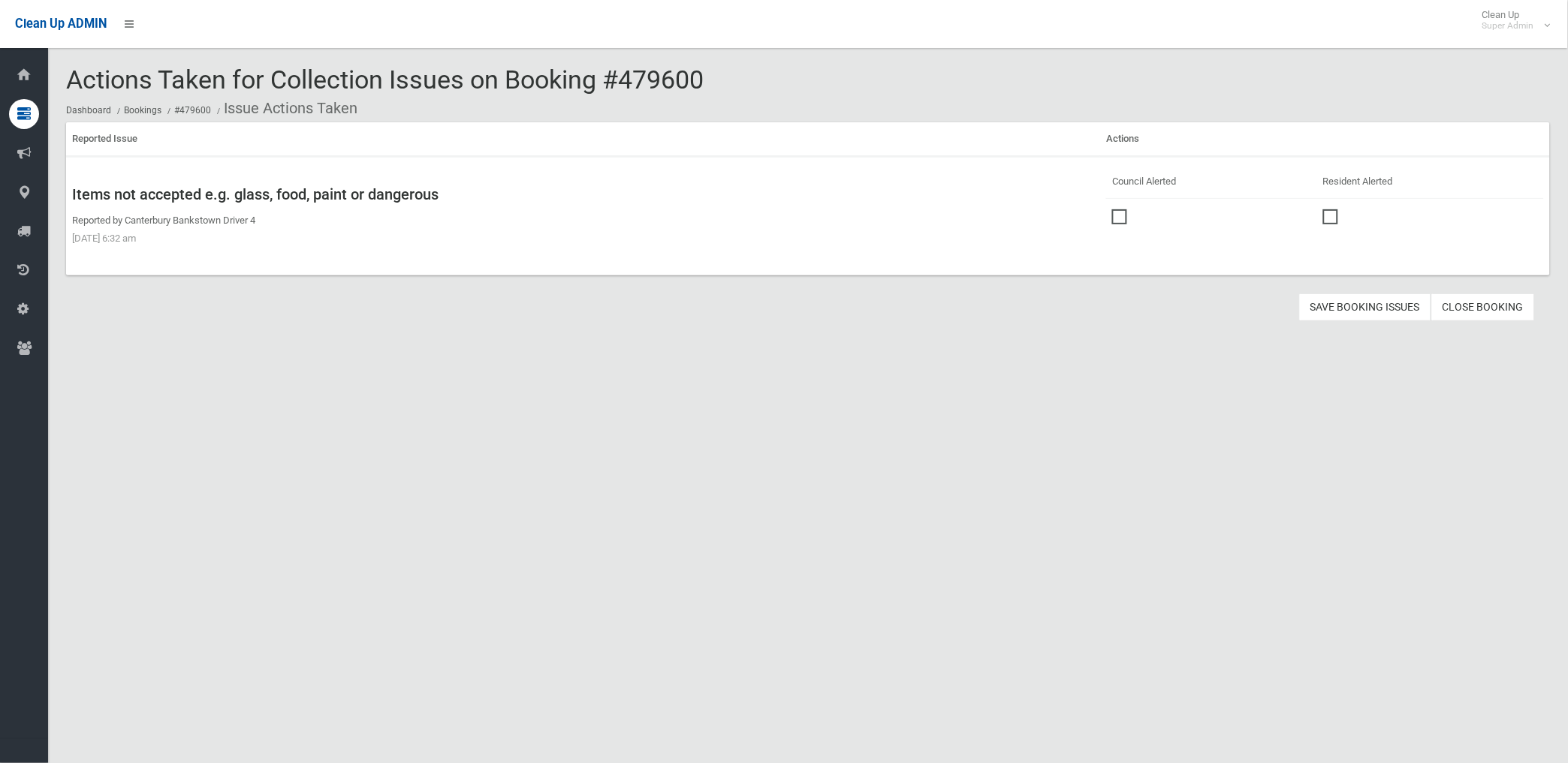
click at [1114, 209] on span at bounding box center [1123, 209] width 23 height 0
click at [1364, 309] on button "Save Booking Issues" at bounding box center [1364, 307] width 132 height 28
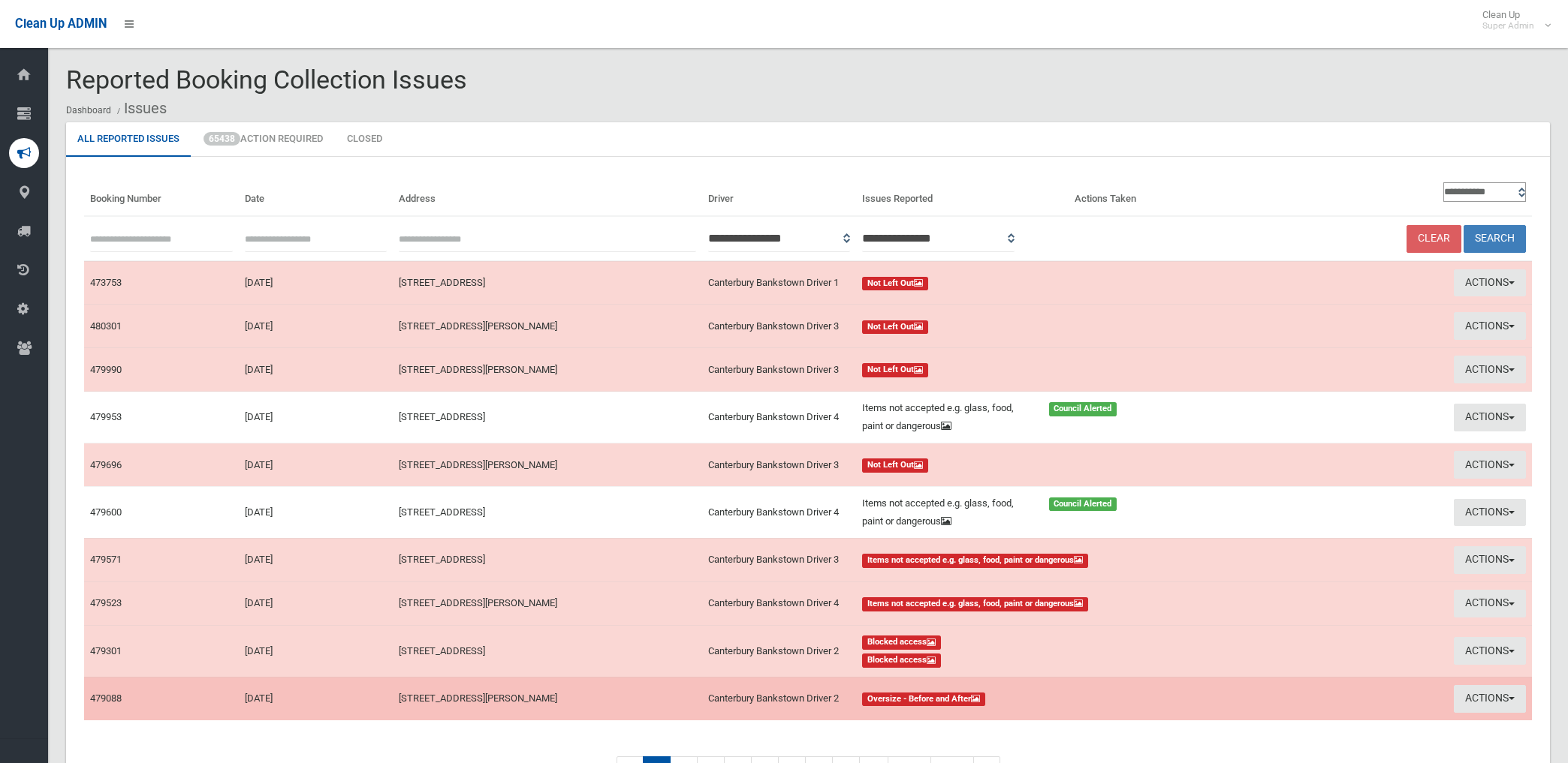
scroll to position [84, 0]
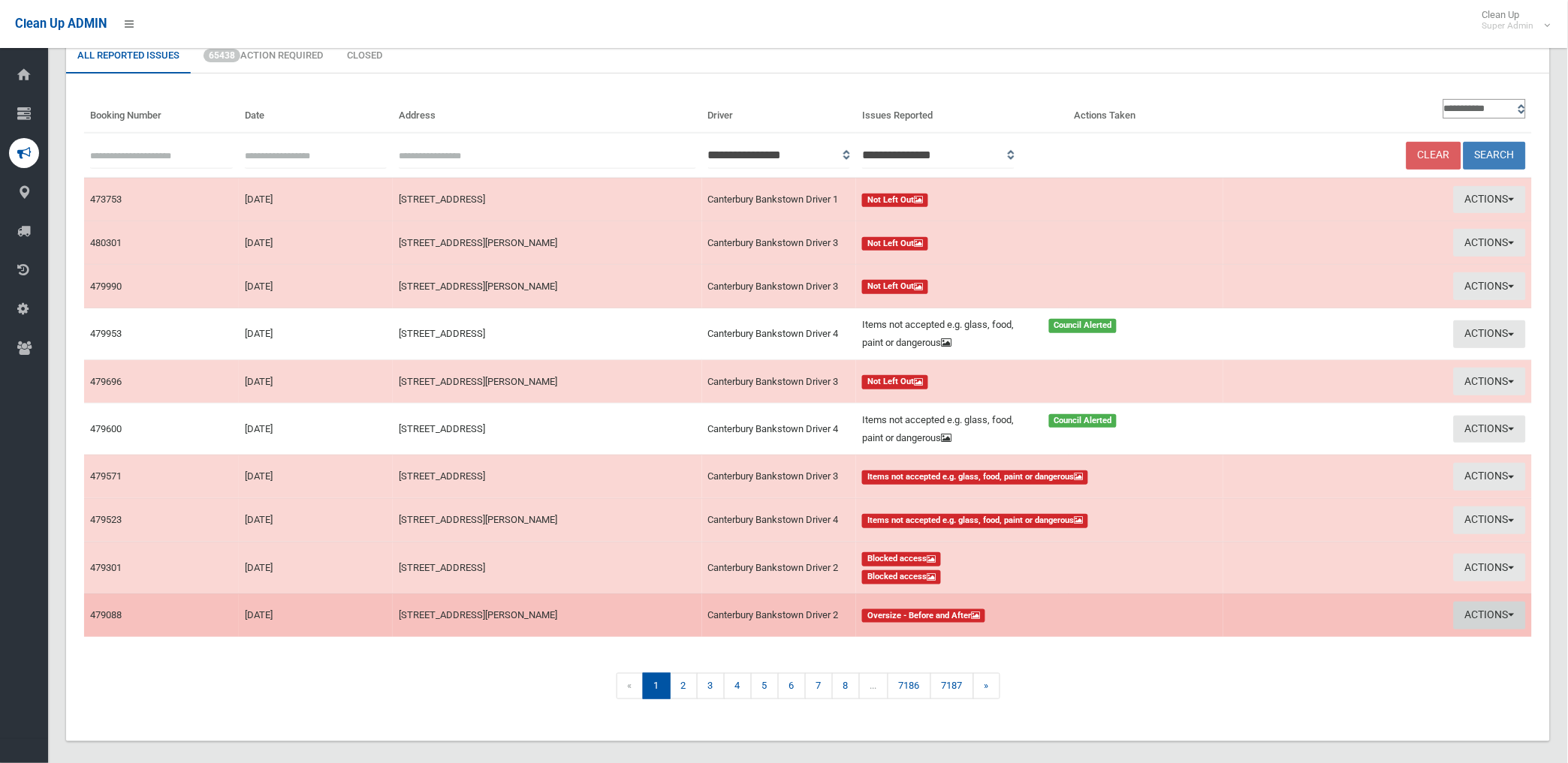
click at [1483, 615] on button "Actions" at bounding box center [1489, 615] width 72 height 28
click at [1251, 651] on link "View Booking" at bounding box center [1319, 647] width 178 height 25
click at [1481, 612] on button "Actions" at bounding box center [1489, 615] width 72 height 28
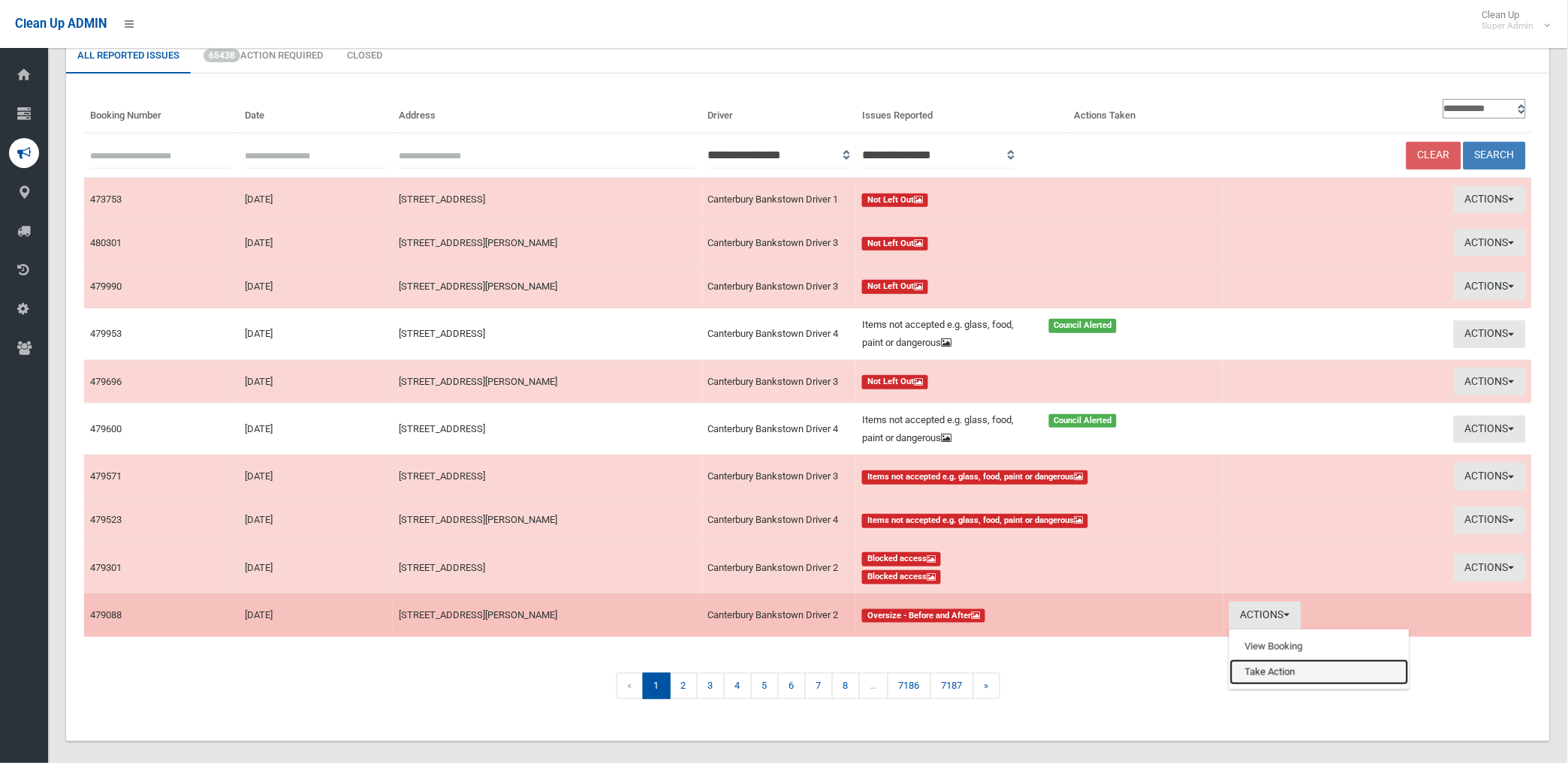
click at [1255, 671] on link "Take Action" at bounding box center [1319, 672] width 178 height 25
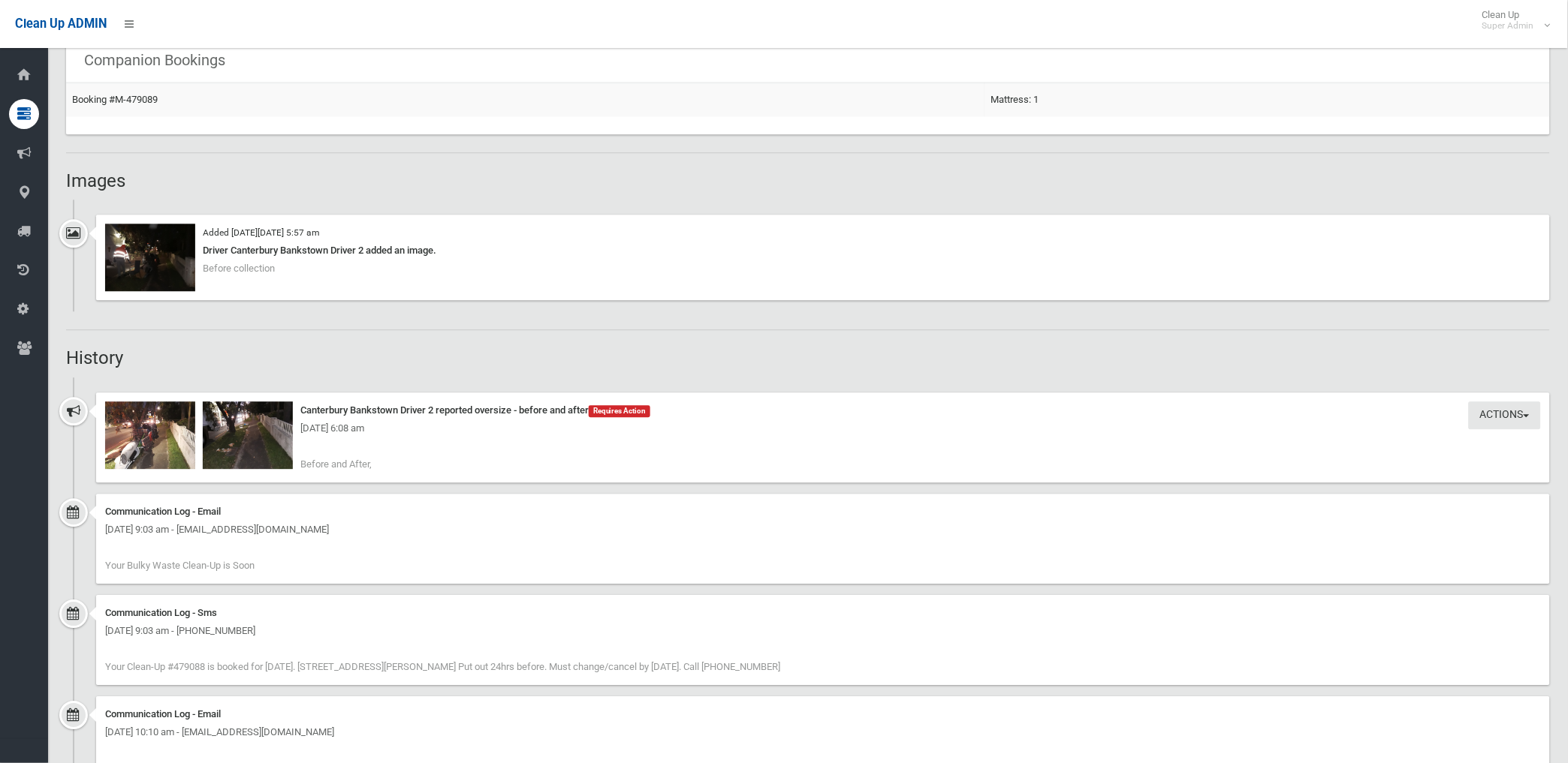
scroll to position [1083, 0]
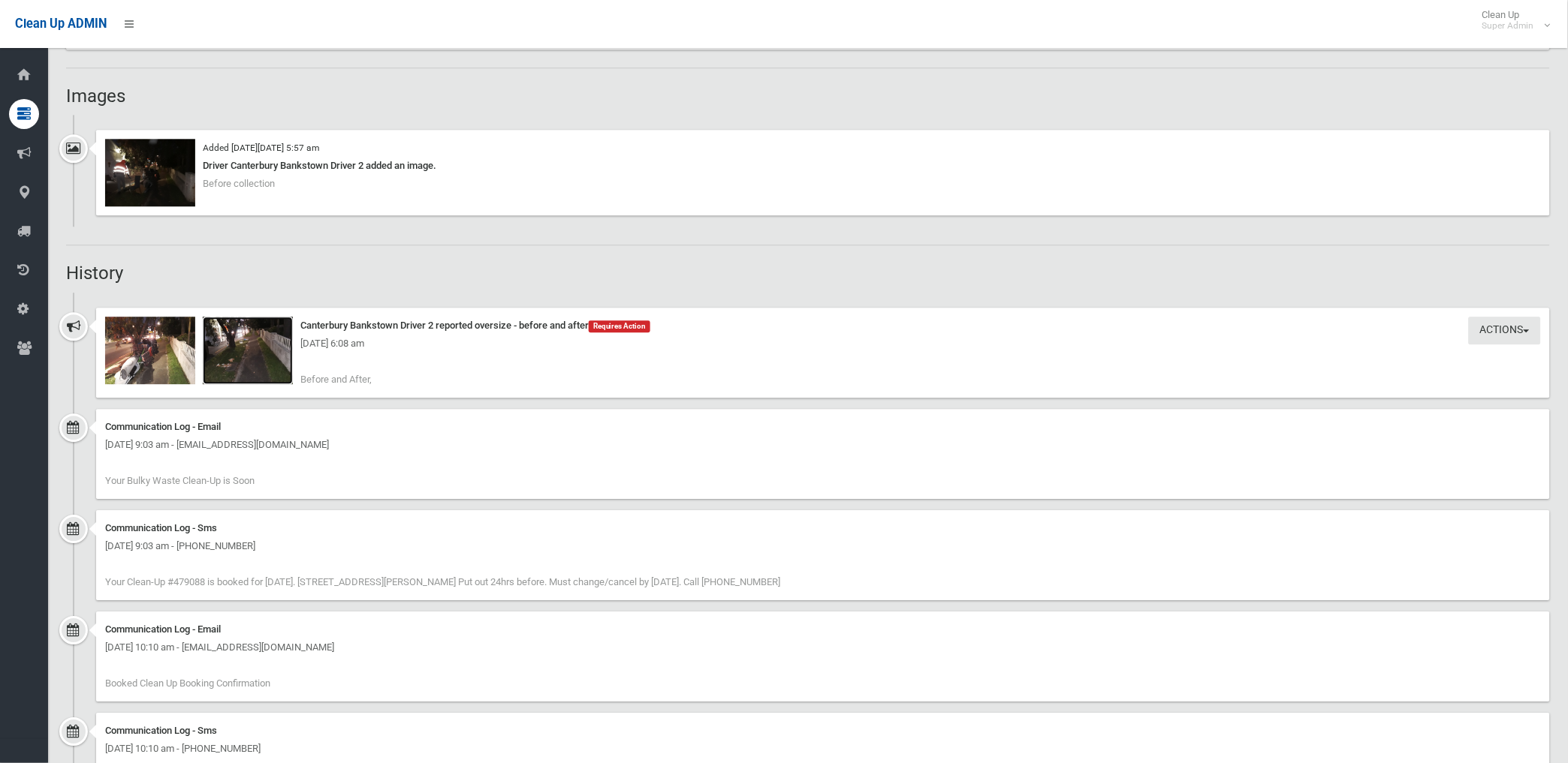
click at [272, 368] on img at bounding box center [248, 350] width 90 height 68
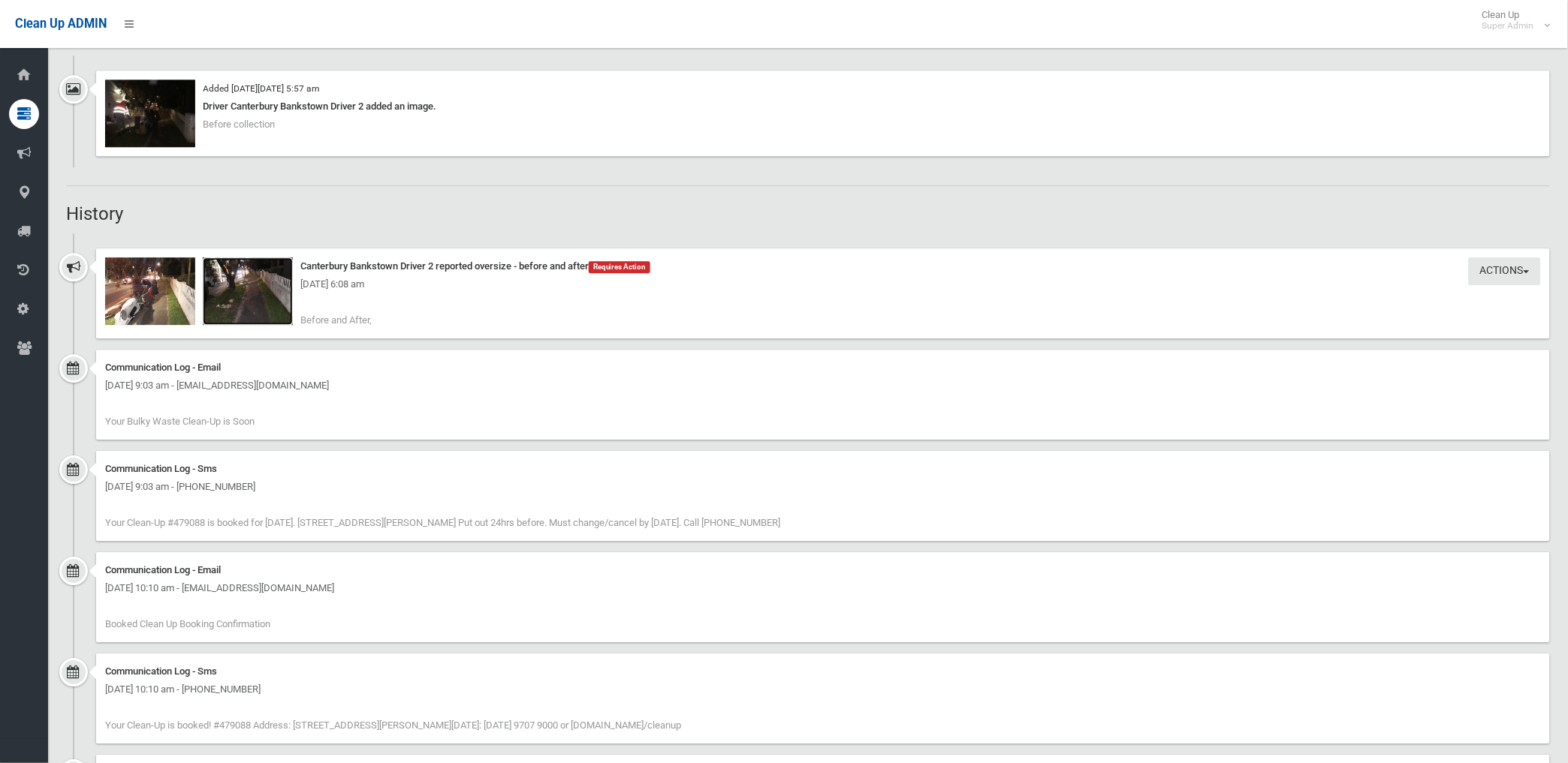
scroll to position [929, 0]
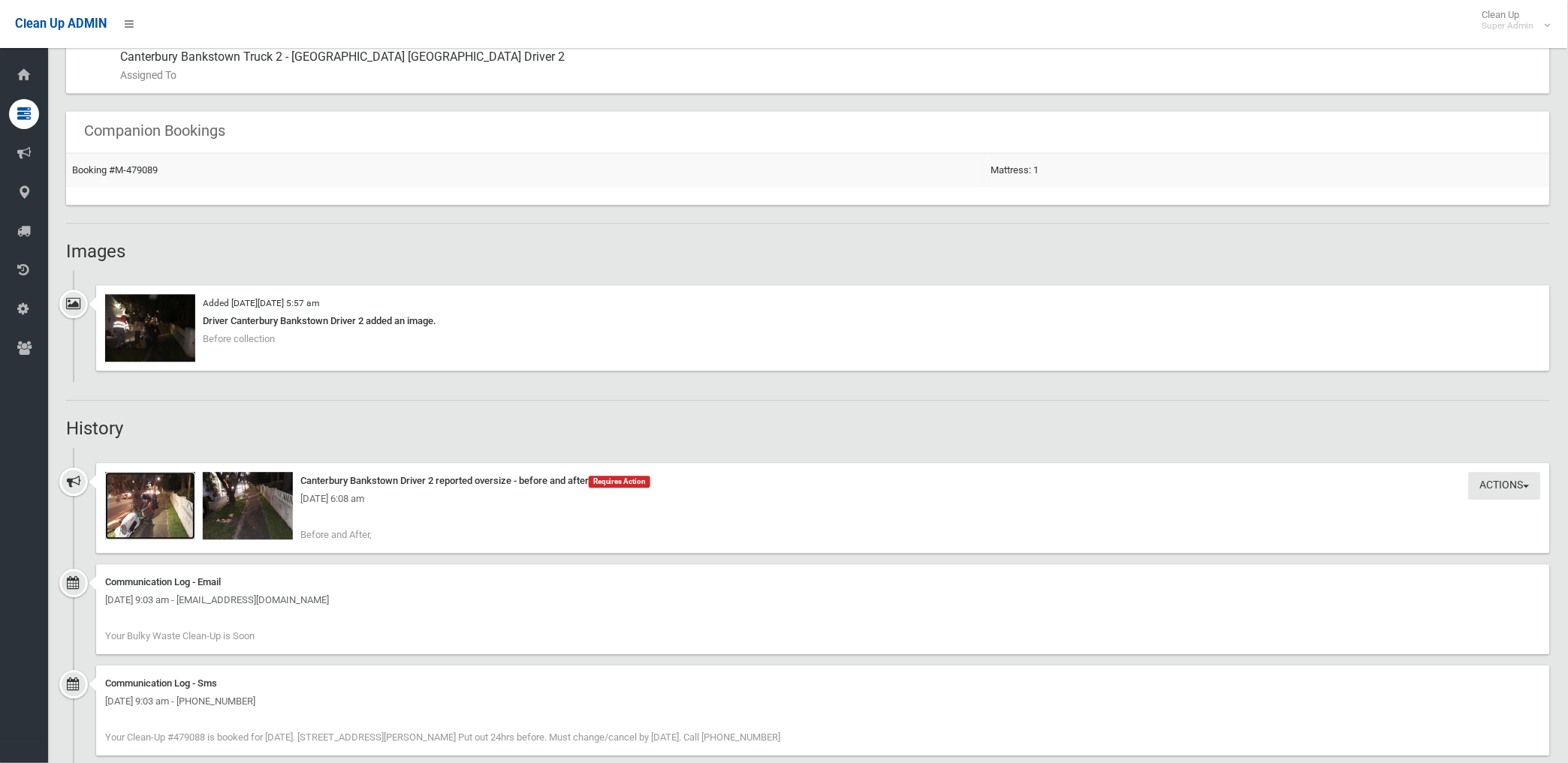
click at [167, 512] on img at bounding box center [150, 506] width 90 height 68
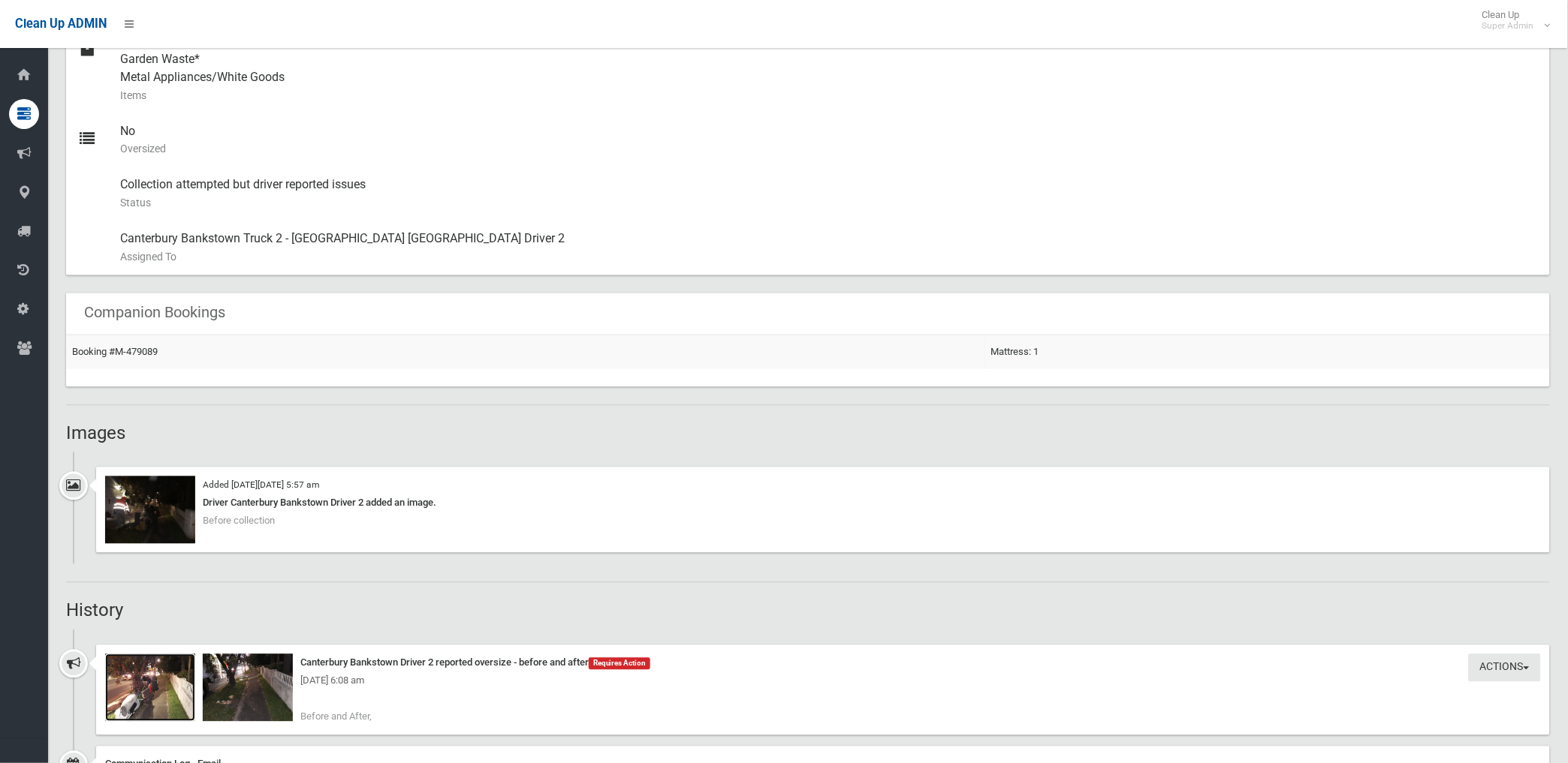
scroll to position [761, 0]
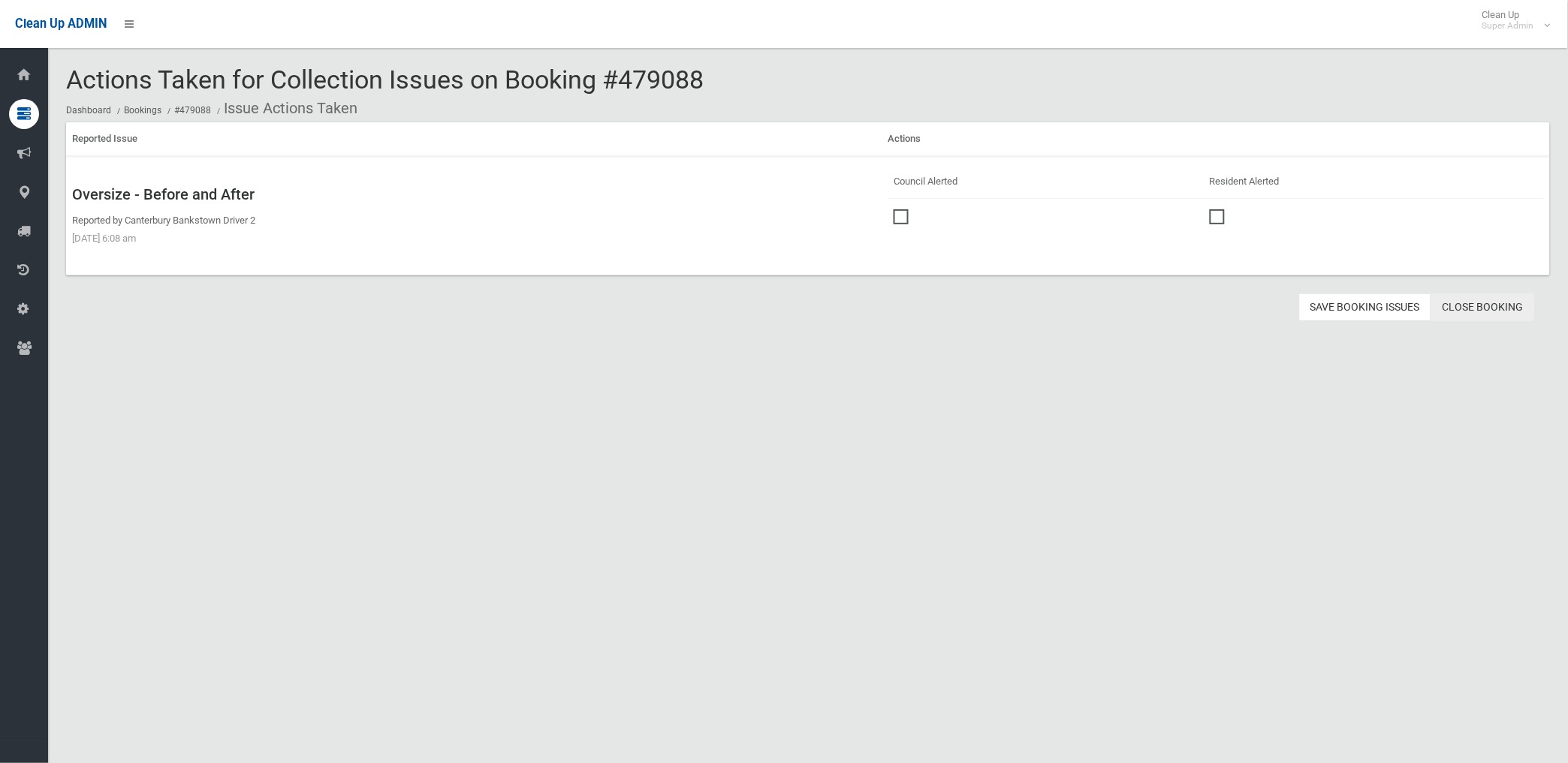
click at [1483, 306] on link "Close Booking" at bounding box center [1483, 307] width 103 height 28
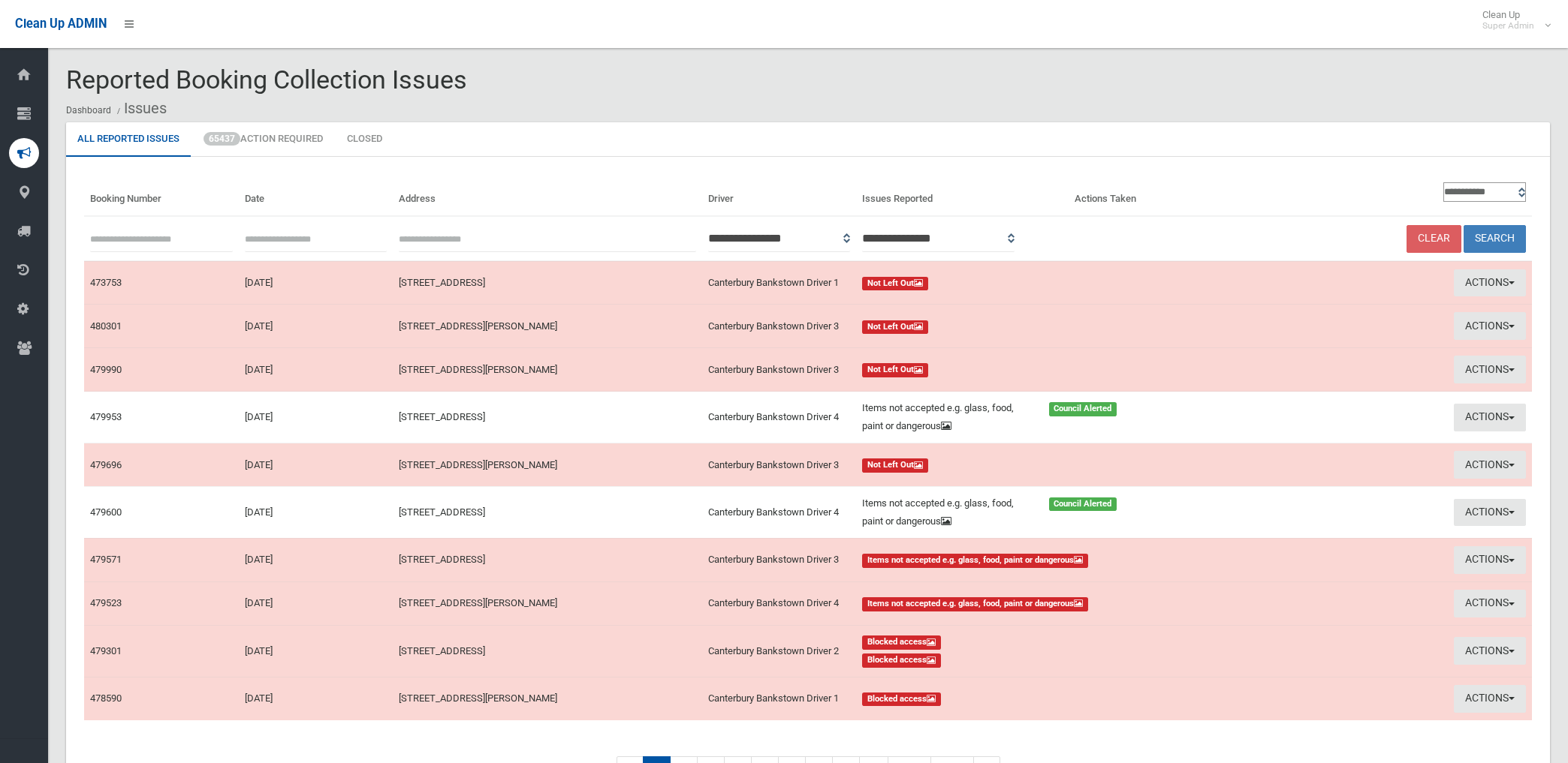
scroll to position [84, 0]
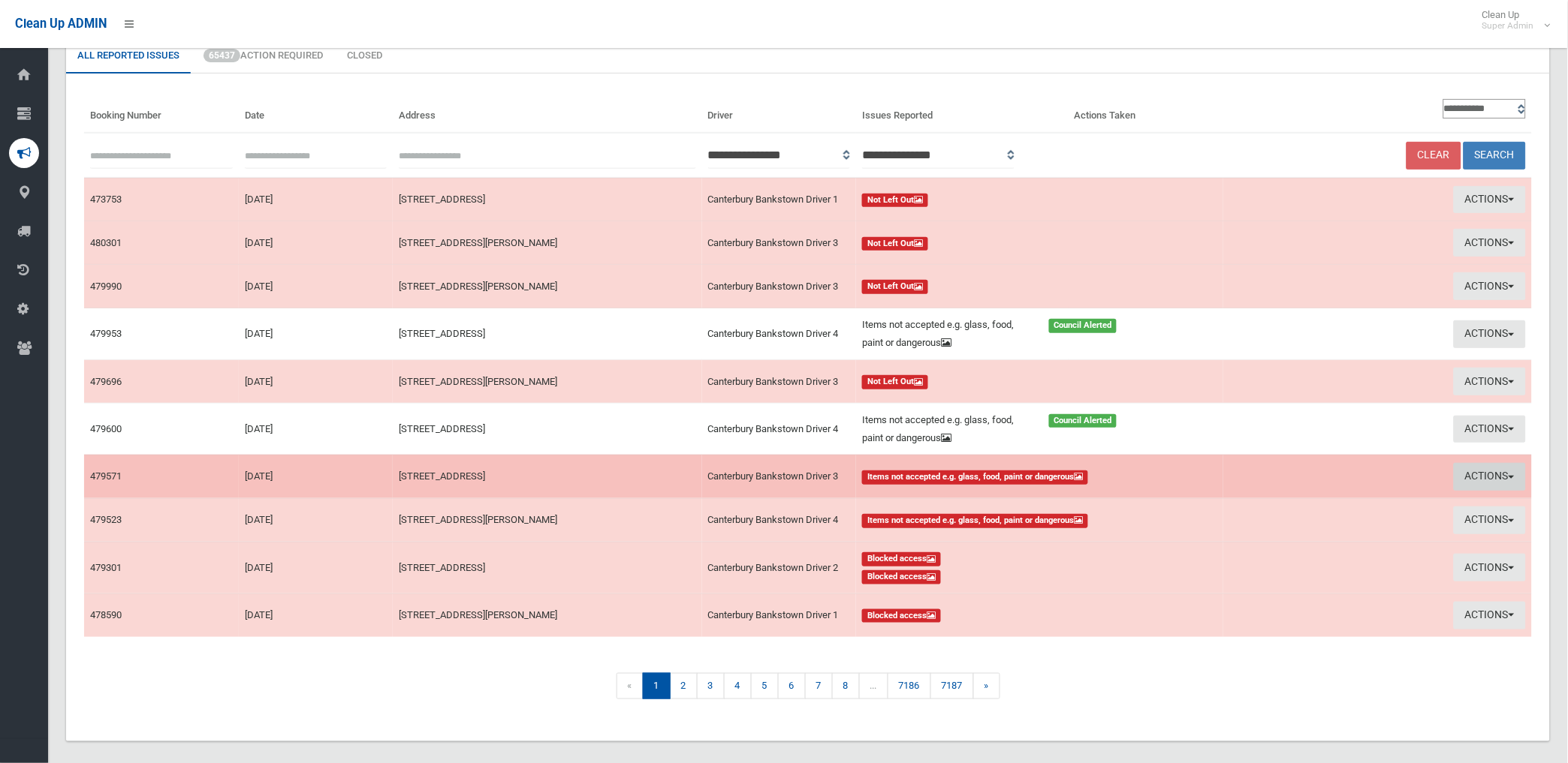
click at [1468, 478] on button "Actions" at bounding box center [1489, 477] width 72 height 28
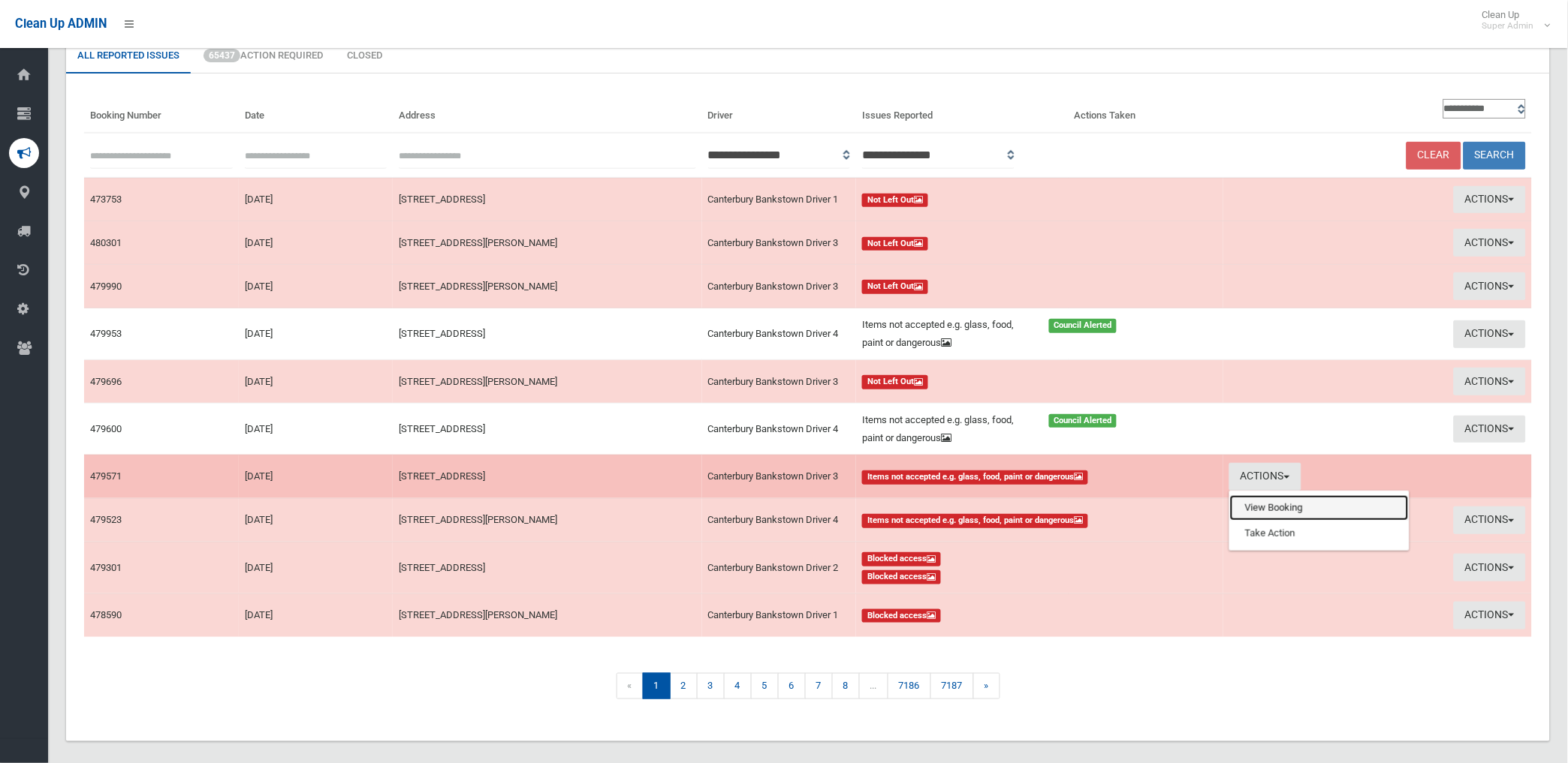
click at [1256, 511] on link "View Booking" at bounding box center [1319, 508] width 178 height 25
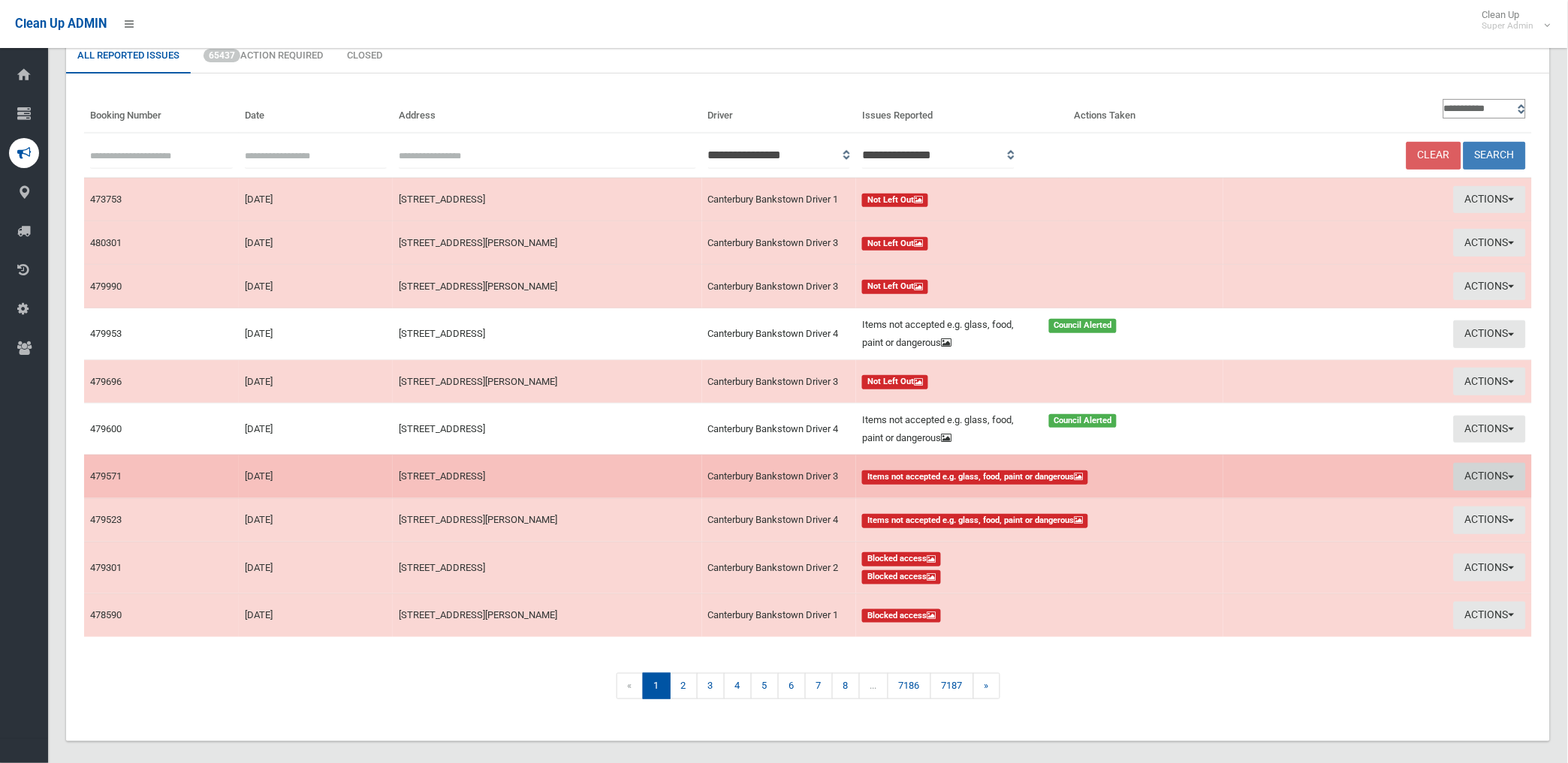
click at [1469, 474] on button "Actions" at bounding box center [1489, 477] width 72 height 28
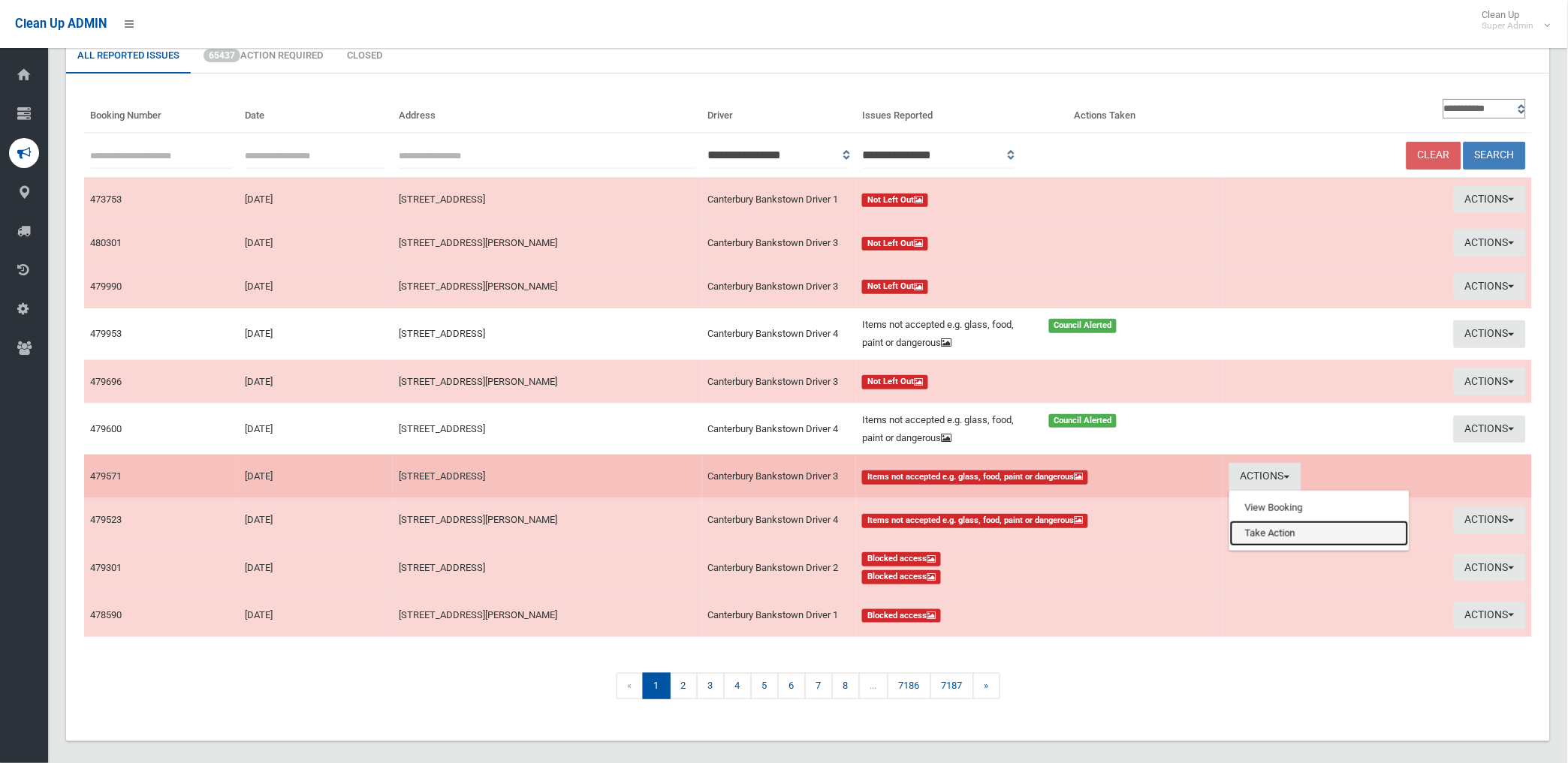
click at [1258, 530] on link "Take Action" at bounding box center [1319, 533] width 178 height 25
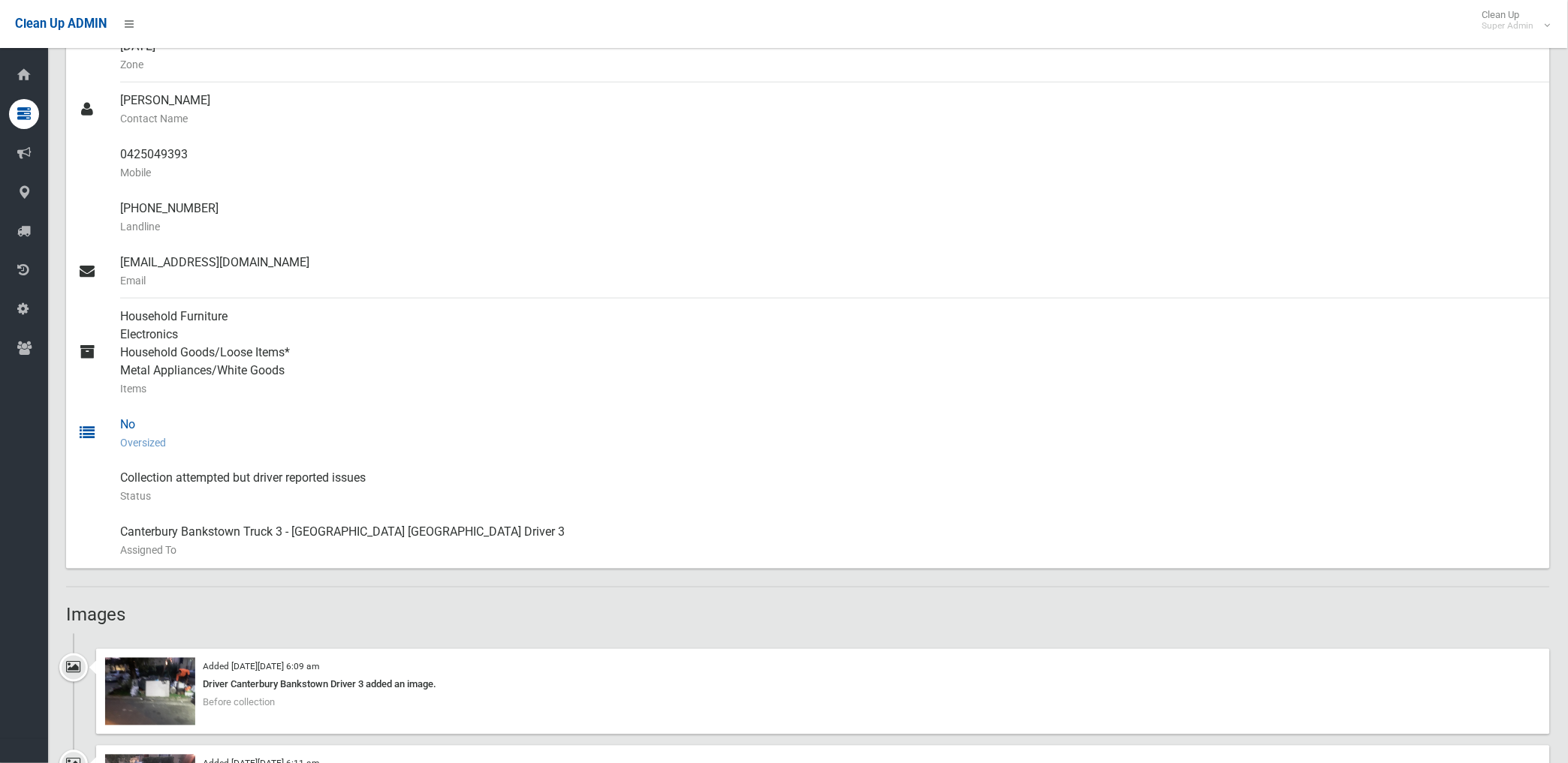
scroll to position [667, 0]
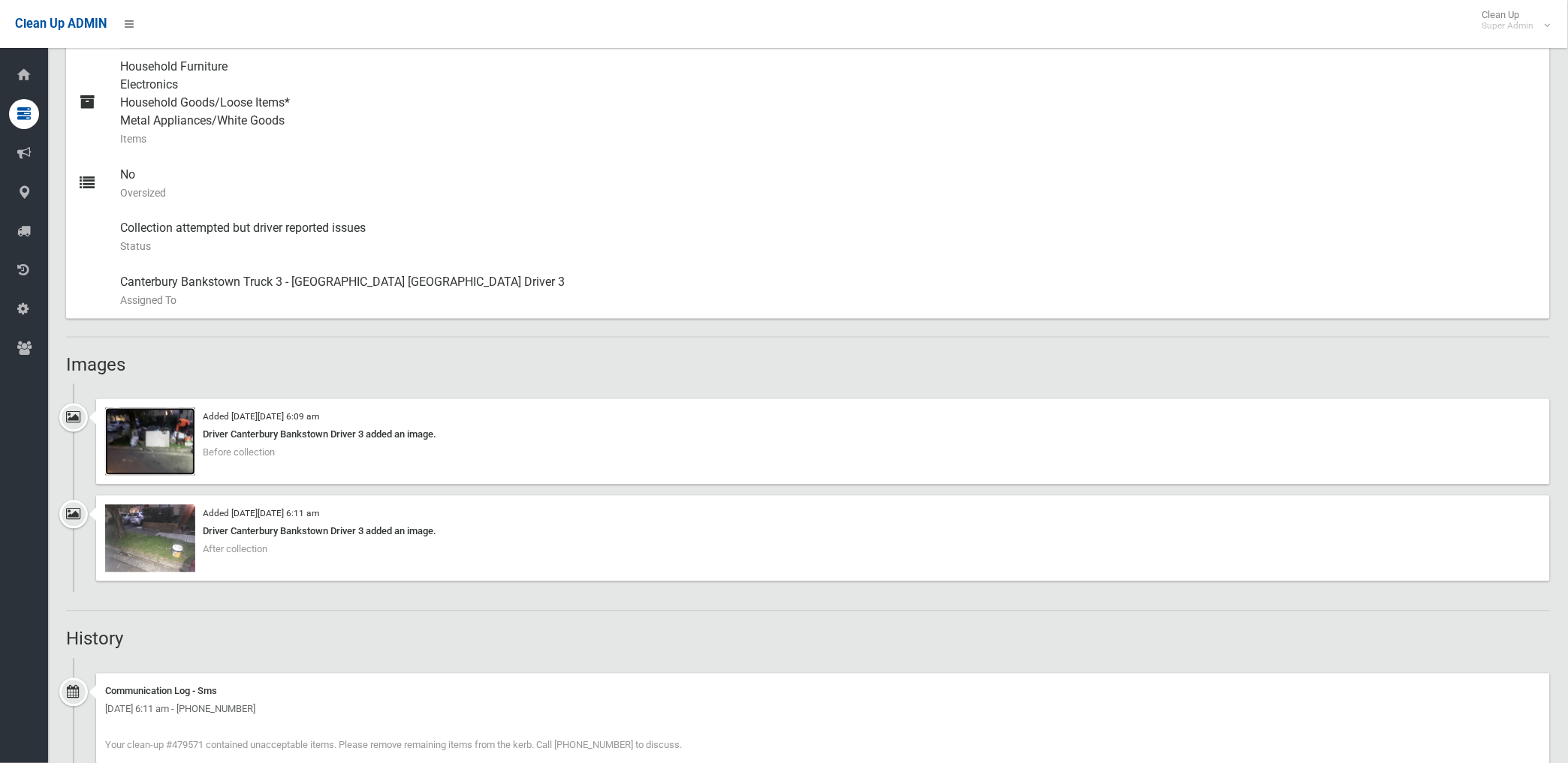
click at [175, 454] on img at bounding box center [150, 442] width 90 height 68
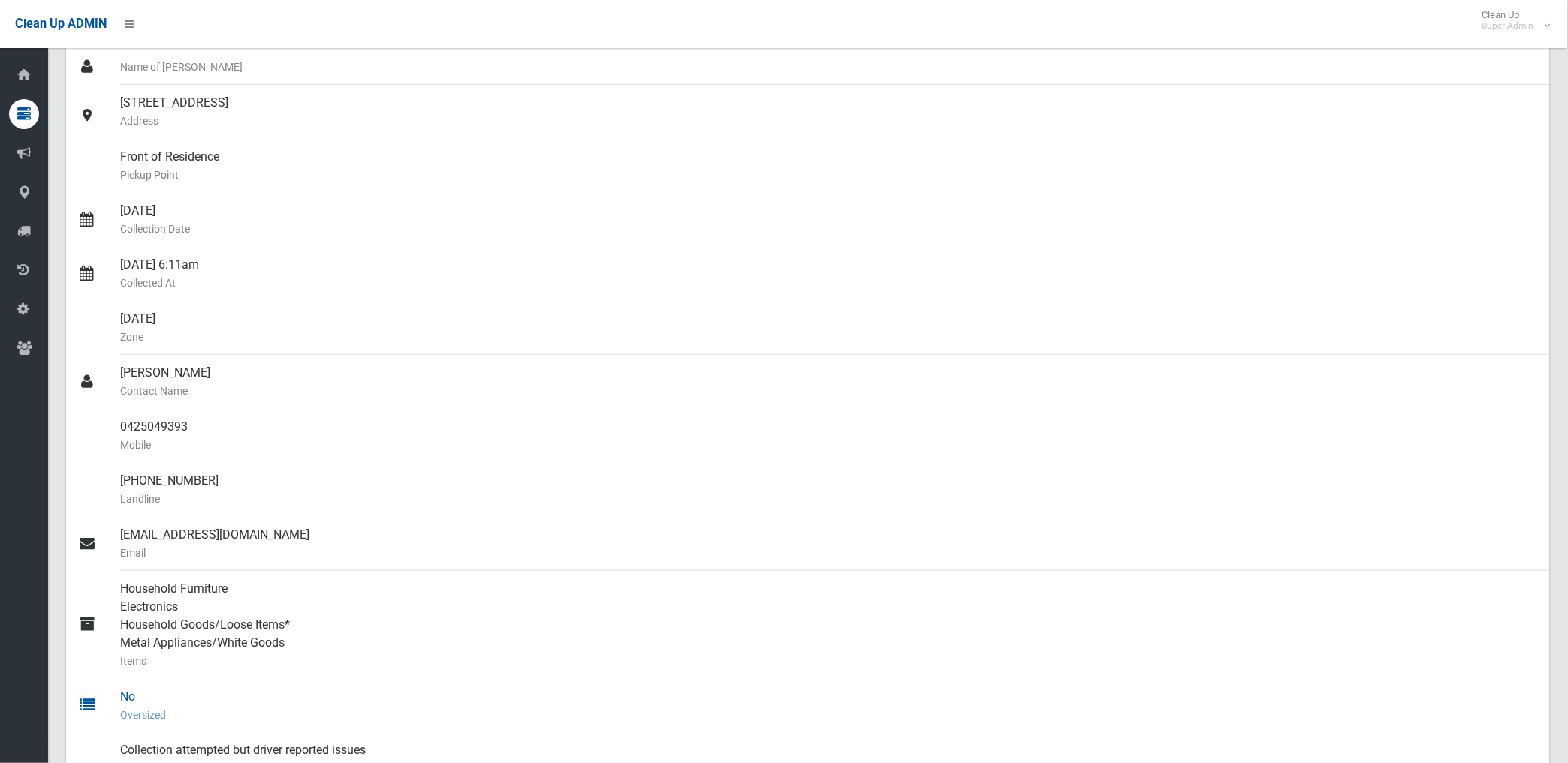
scroll to position [0, 0]
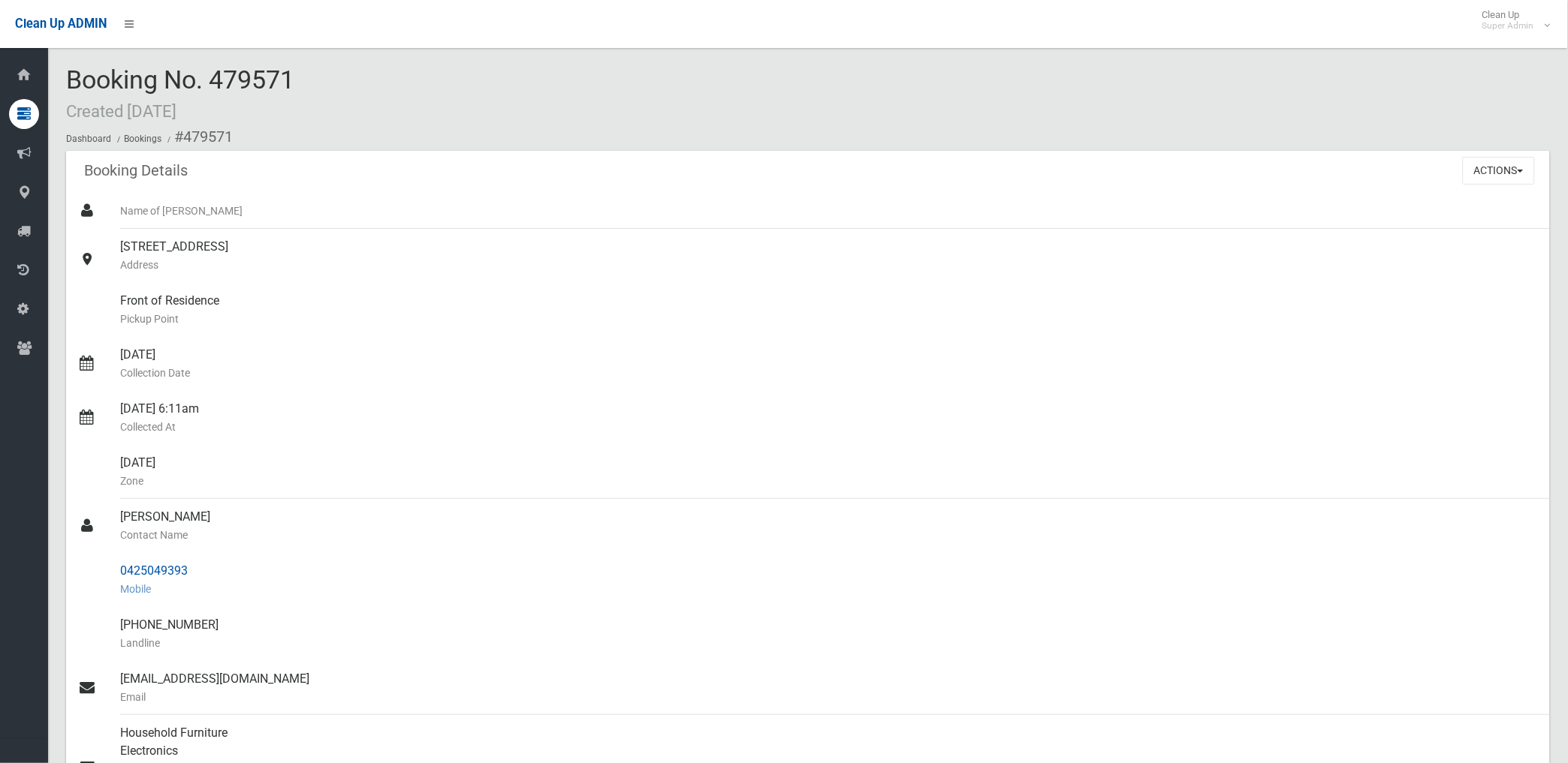
drag, startPoint x: 121, startPoint y: 570, endPoint x: 208, endPoint y: 567, distance: 87.1
click at [208, 567] on div "0425049393 Mobile" at bounding box center [829, 580] width 1418 height 54
drag, startPoint x: 208, startPoint y: 567, endPoint x: 170, endPoint y: 567, distance: 38.0
copy div "0425049393"
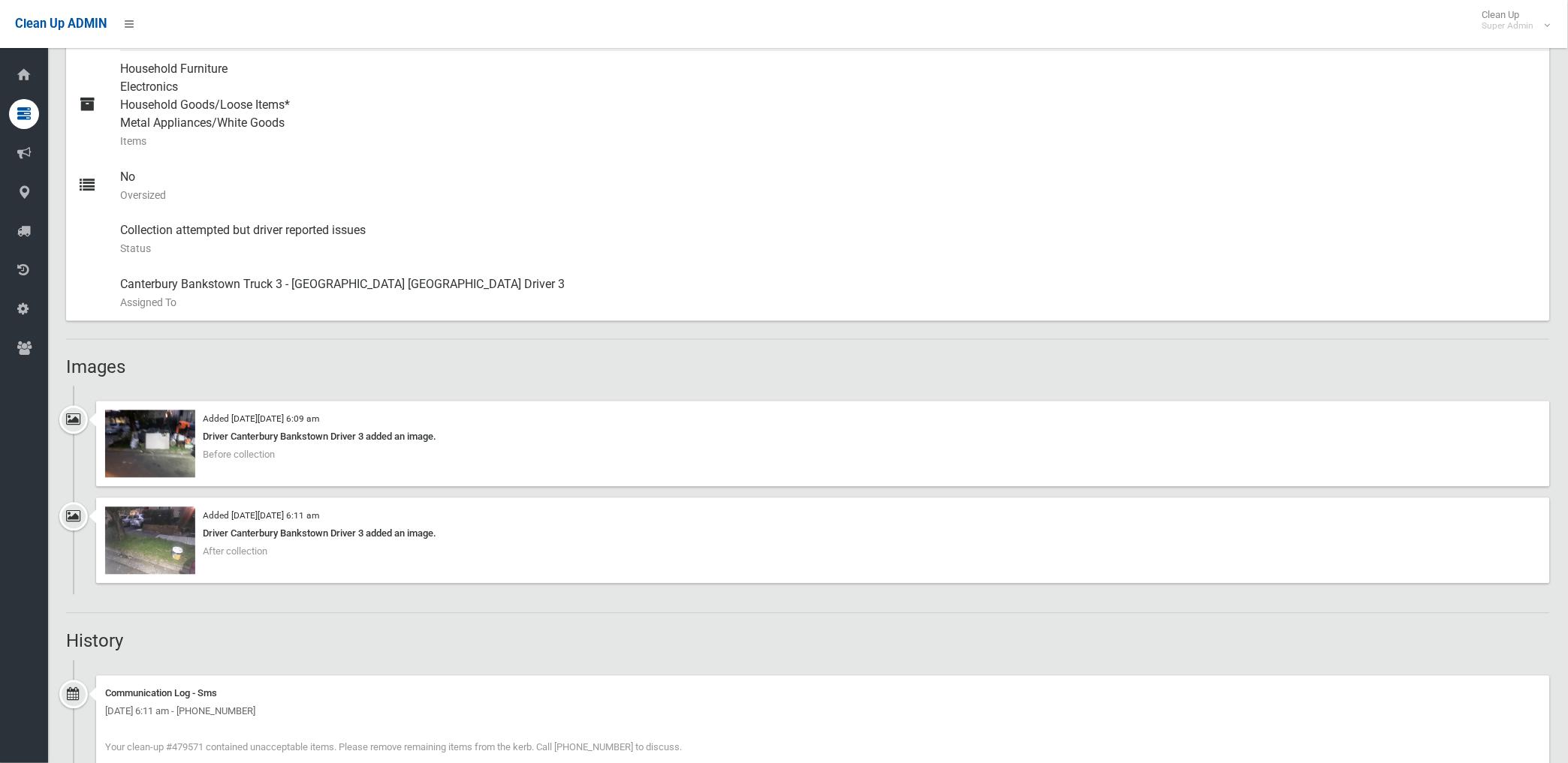
scroll to position [667, 0]
click at [181, 559] on img at bounding box center [150, 539] width 90 height 68
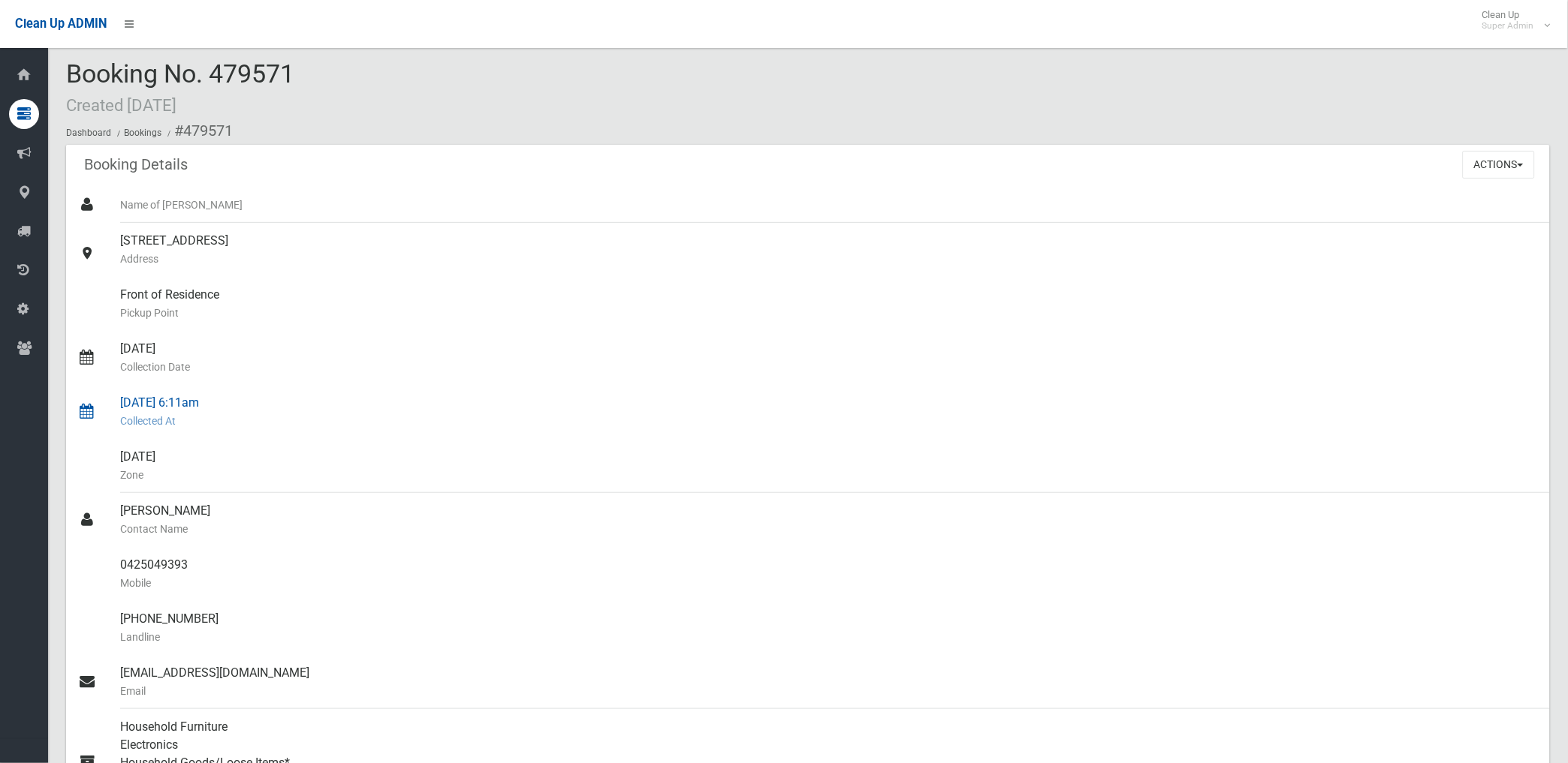
scroll to position [0, 0]
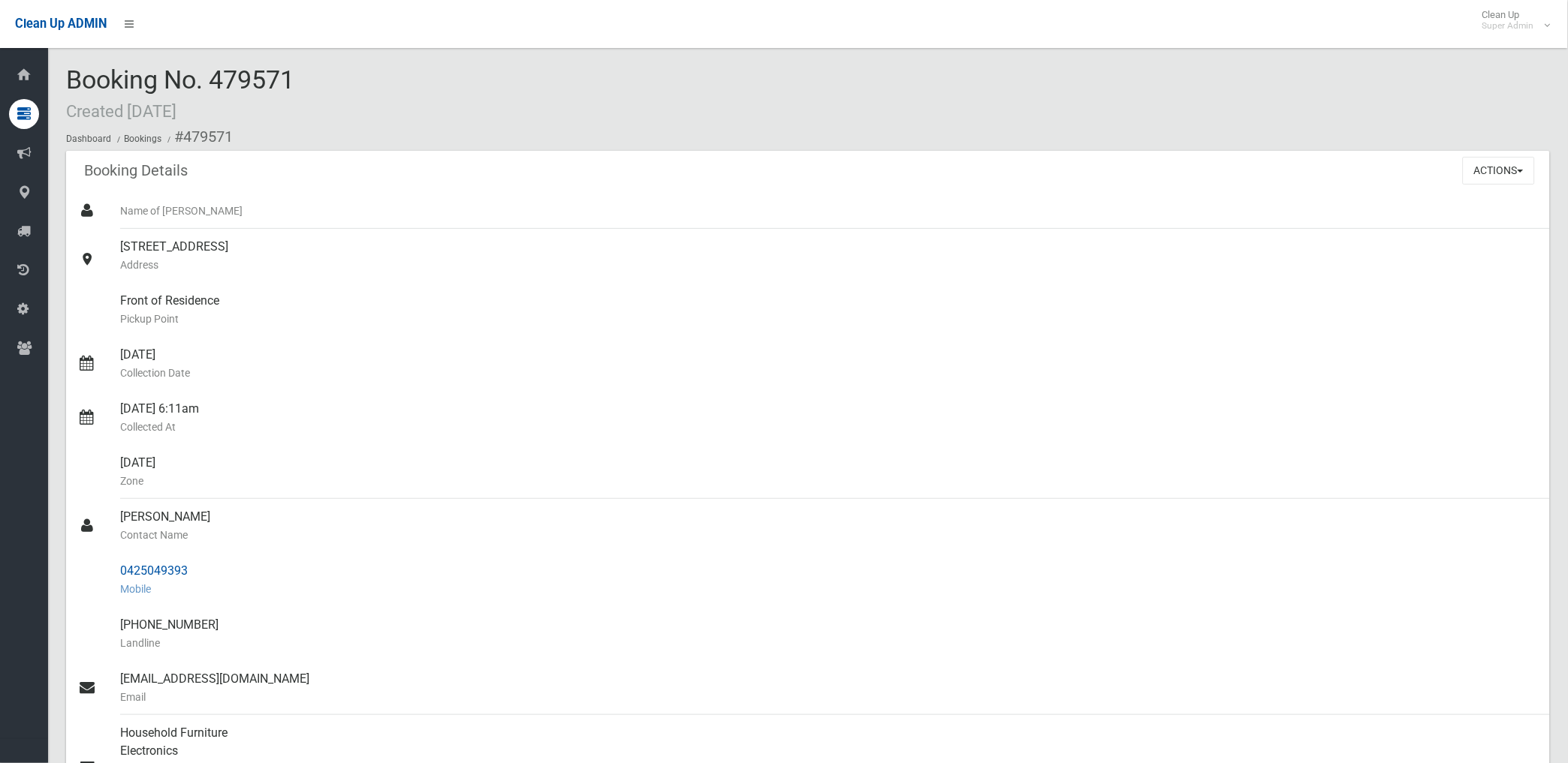
drag, startPoint x: 181, startPoint y: 133, endPoint x: 196, endPoint y: 579, distance: 446.3
copy section "479571 Booking Details Actions View Booking Edit Booking Clone Booking Add Book…"
click at [681, 265] on small "Address" at bounding box center [829, 264] width 1418 height 18
click at [1482, 168] on button "Actions" at bounding box center [1499, 170] width 72 height 28
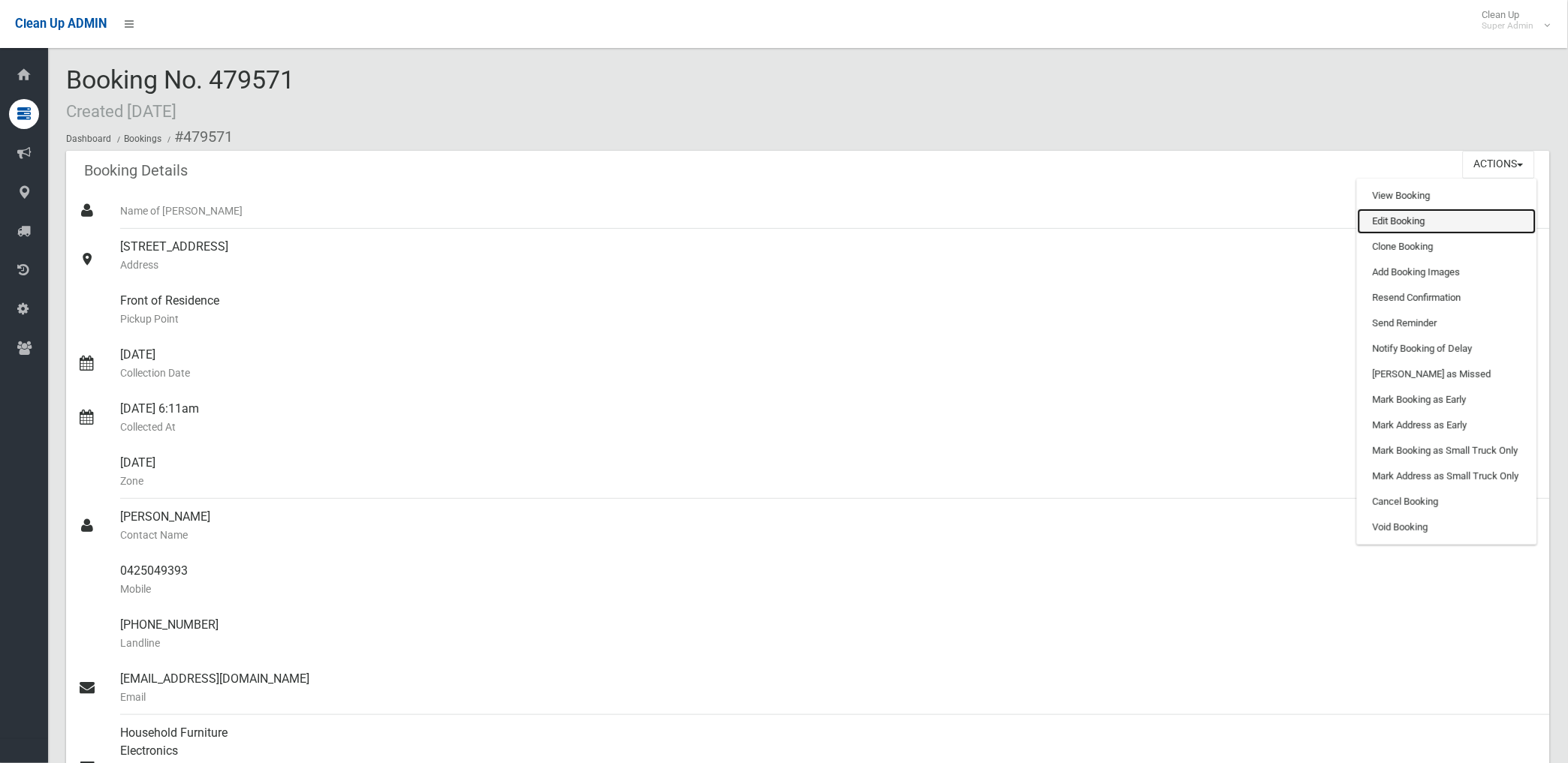
click at [1382, 225] on link "Edit Booking" at bounding box center [1447, 221] width 178 height 25
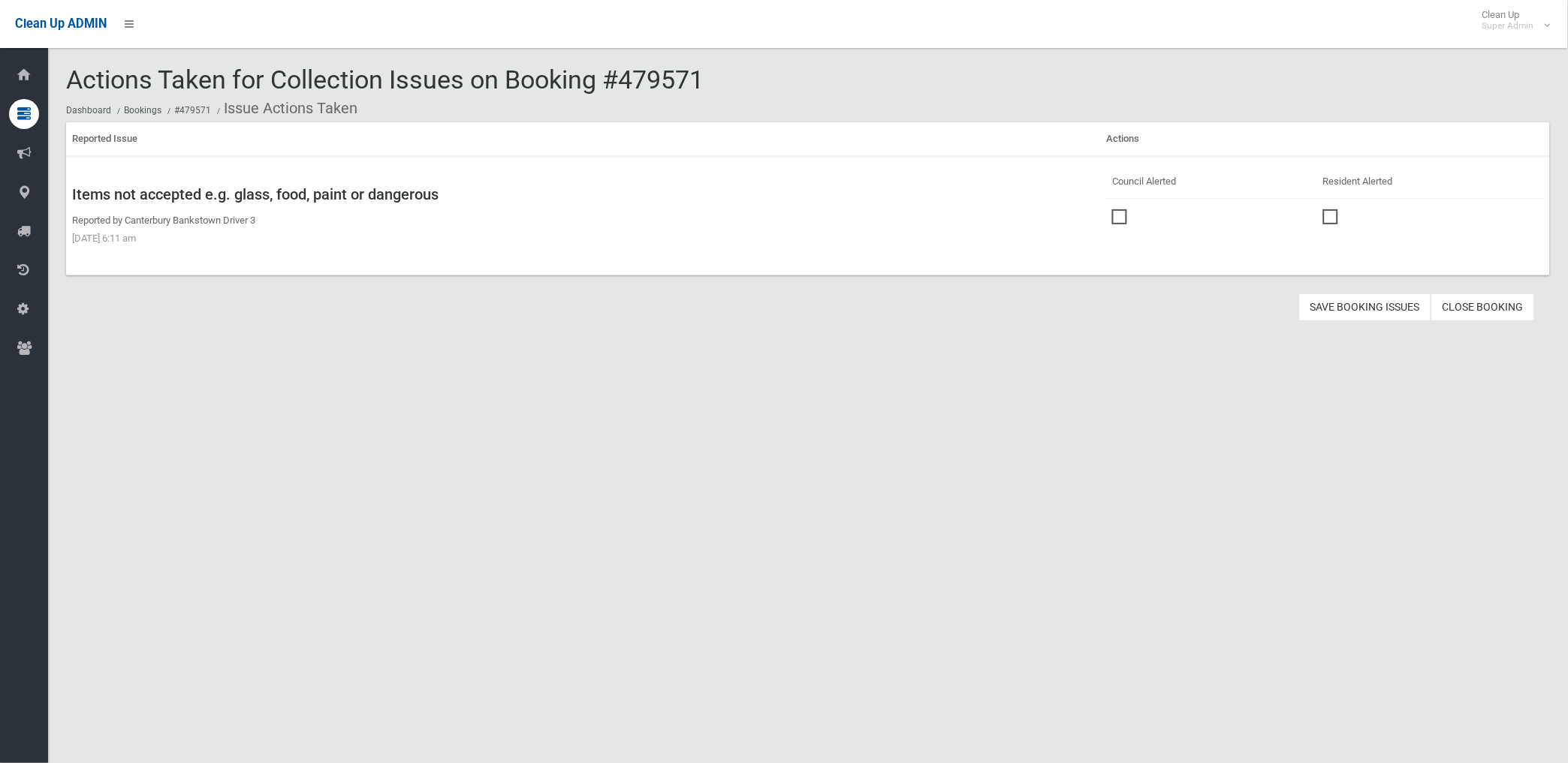
click at [1116, 209] on span at bounding box center [1123, 209] width 23 height 0
click at [1340, 302] on button "Save Booking Issues" at bounding box center [1364, 307] width 132 height 28
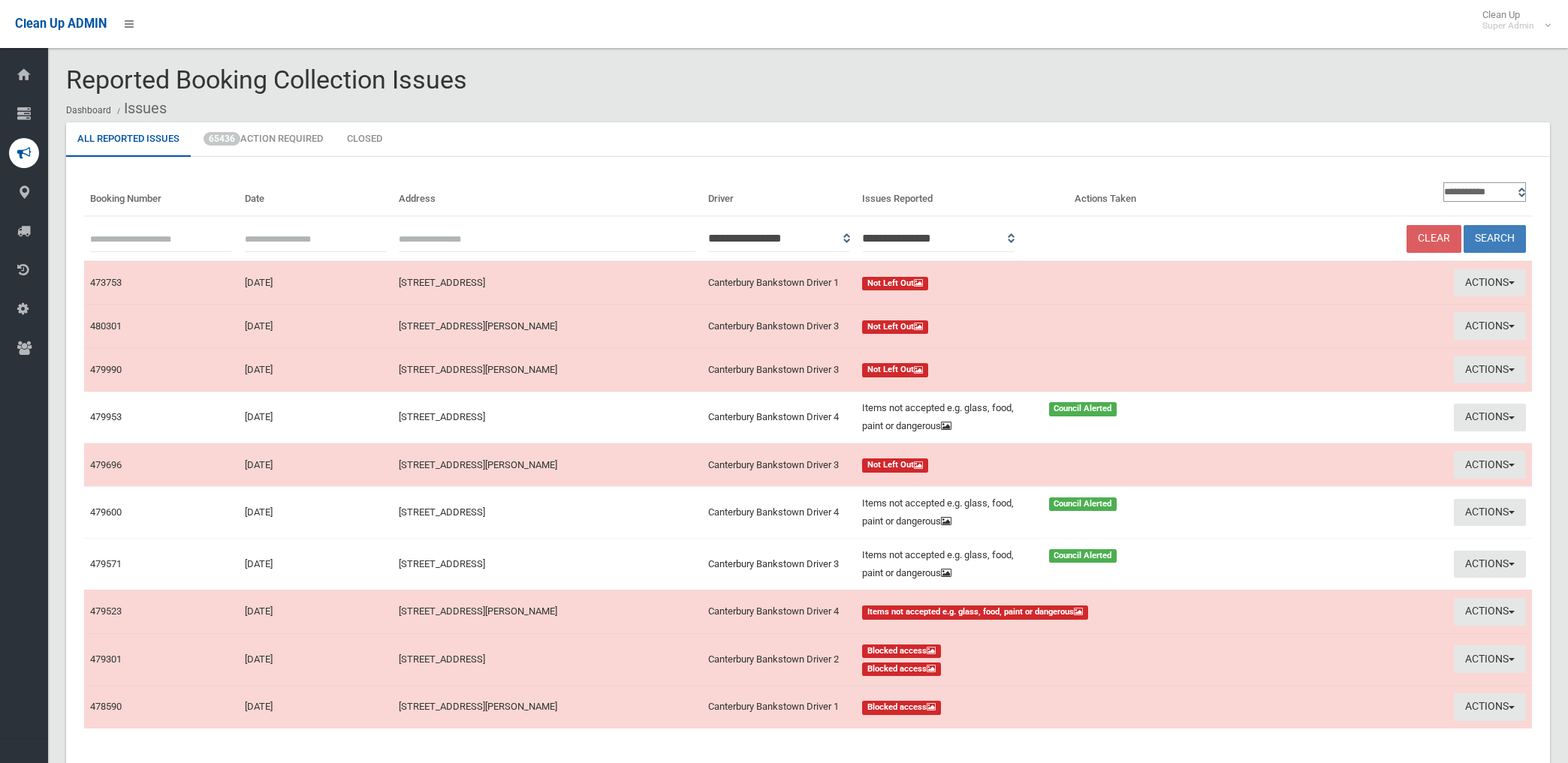
scroll to position [84, 0]
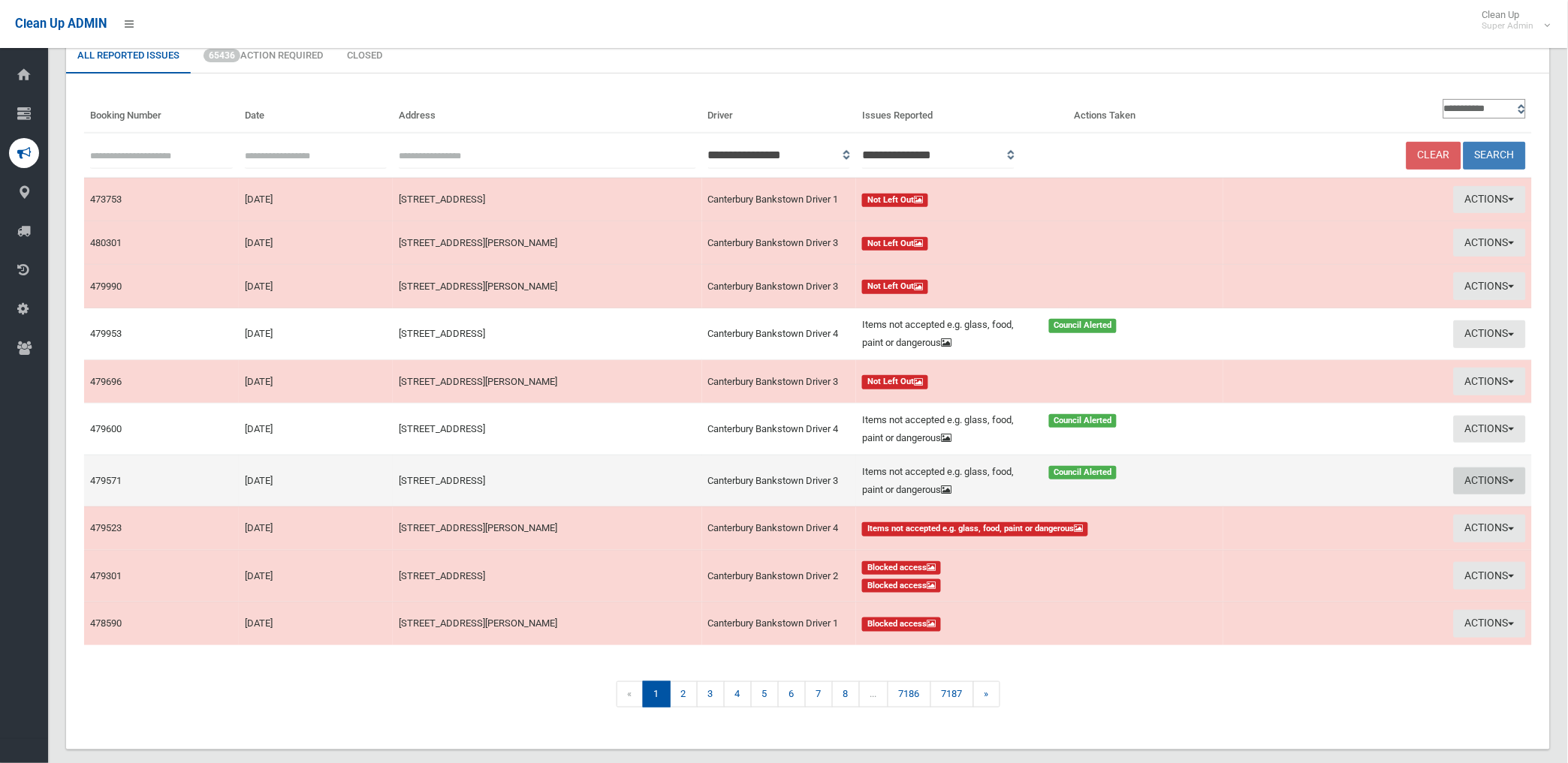
click at [1491, 481] on button "Actions" at bounding box center [1489, 481] width 72 height 28
click at [1268, 536] on link "Edit Actions Taken" at bounding box center [1319, 538] width 178 height 25
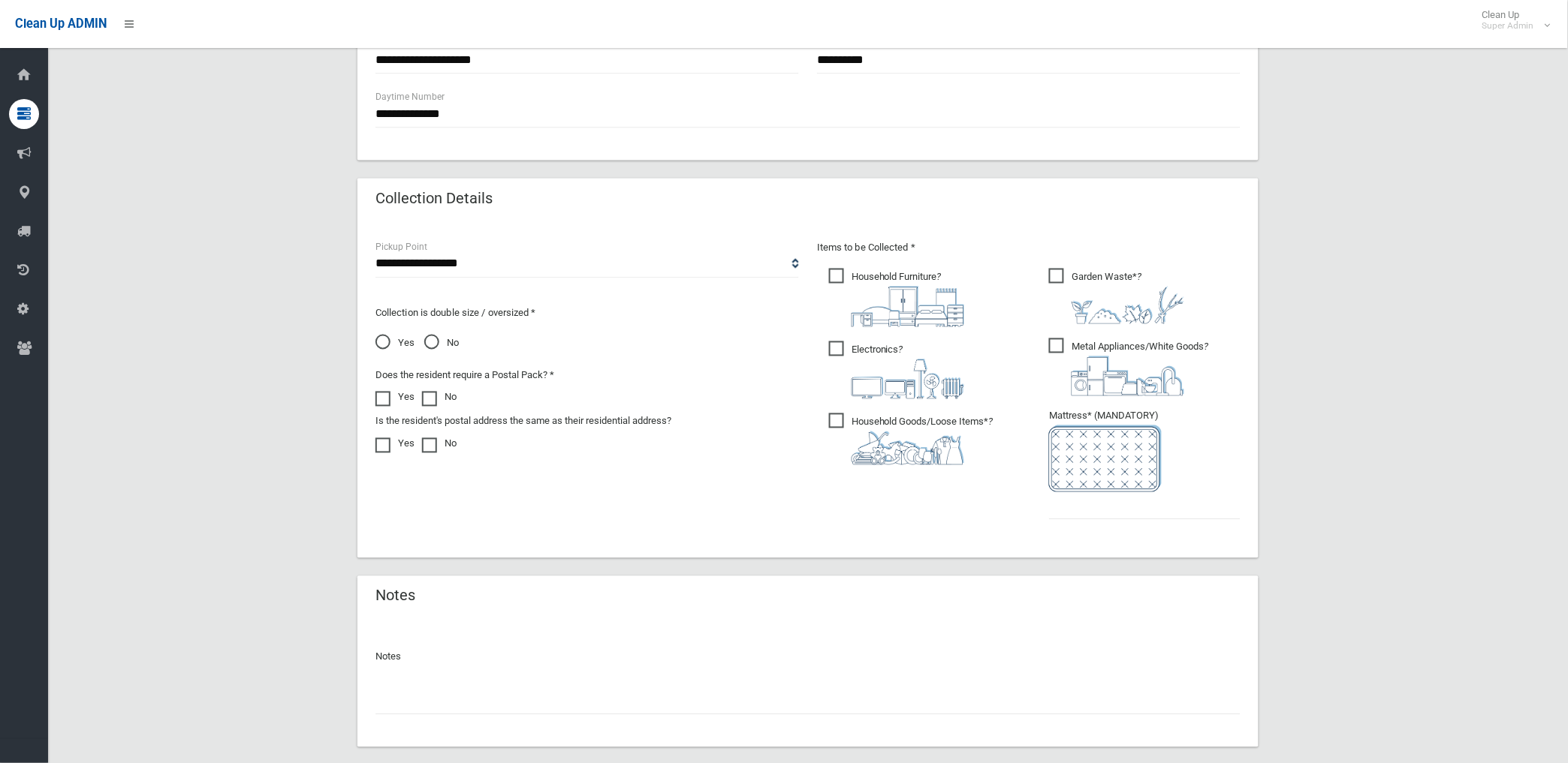
scroll to position [630, 0]
click at [431, 699] on input "text" at bounding box center [808, 701] width 865 height 28
paste input "********"
type input "**********"
click at [1076, 499] on input "text" at bounding box center [1145, 507] width 192 height 28
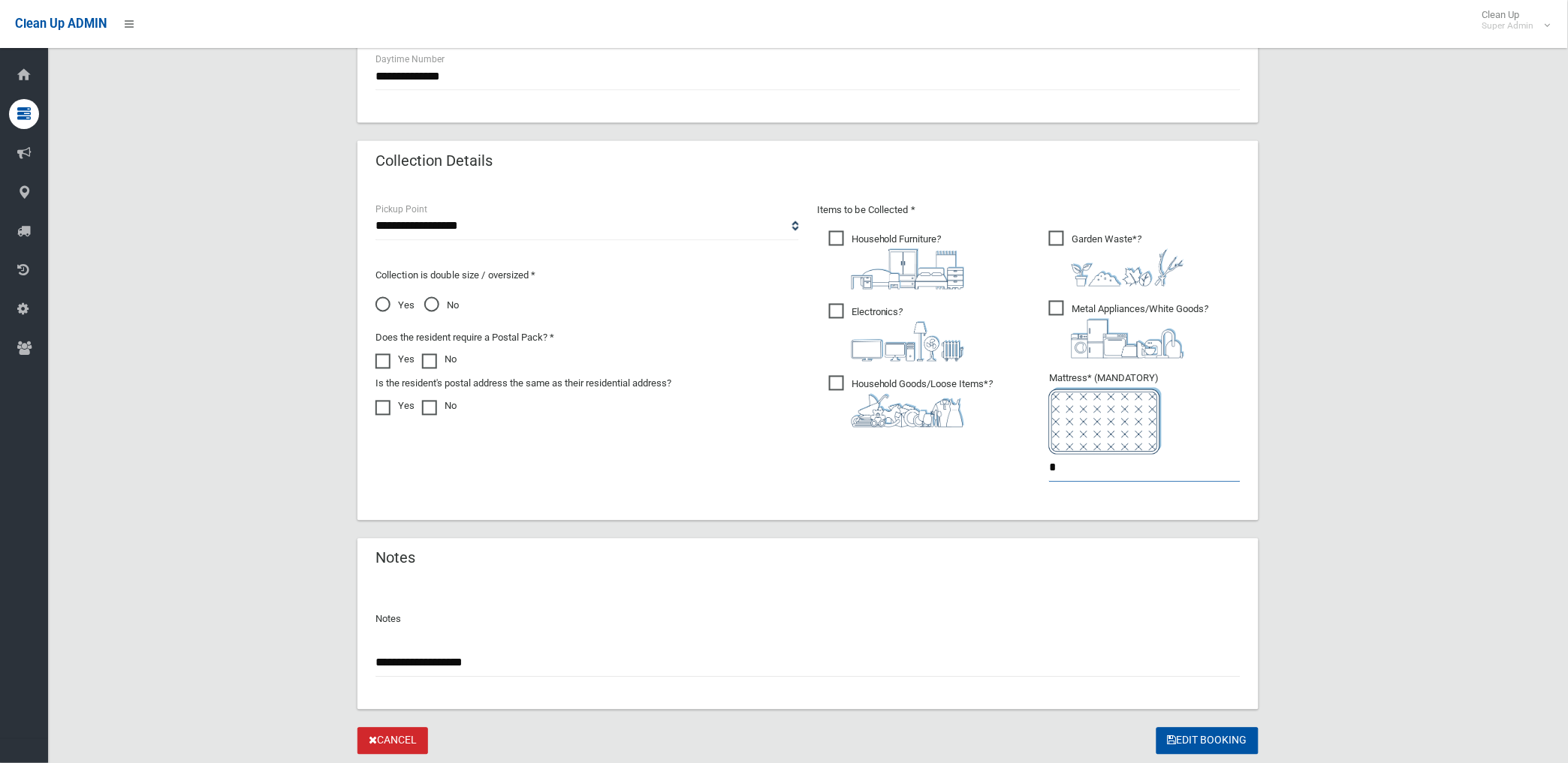
scroll to position [714, 0]
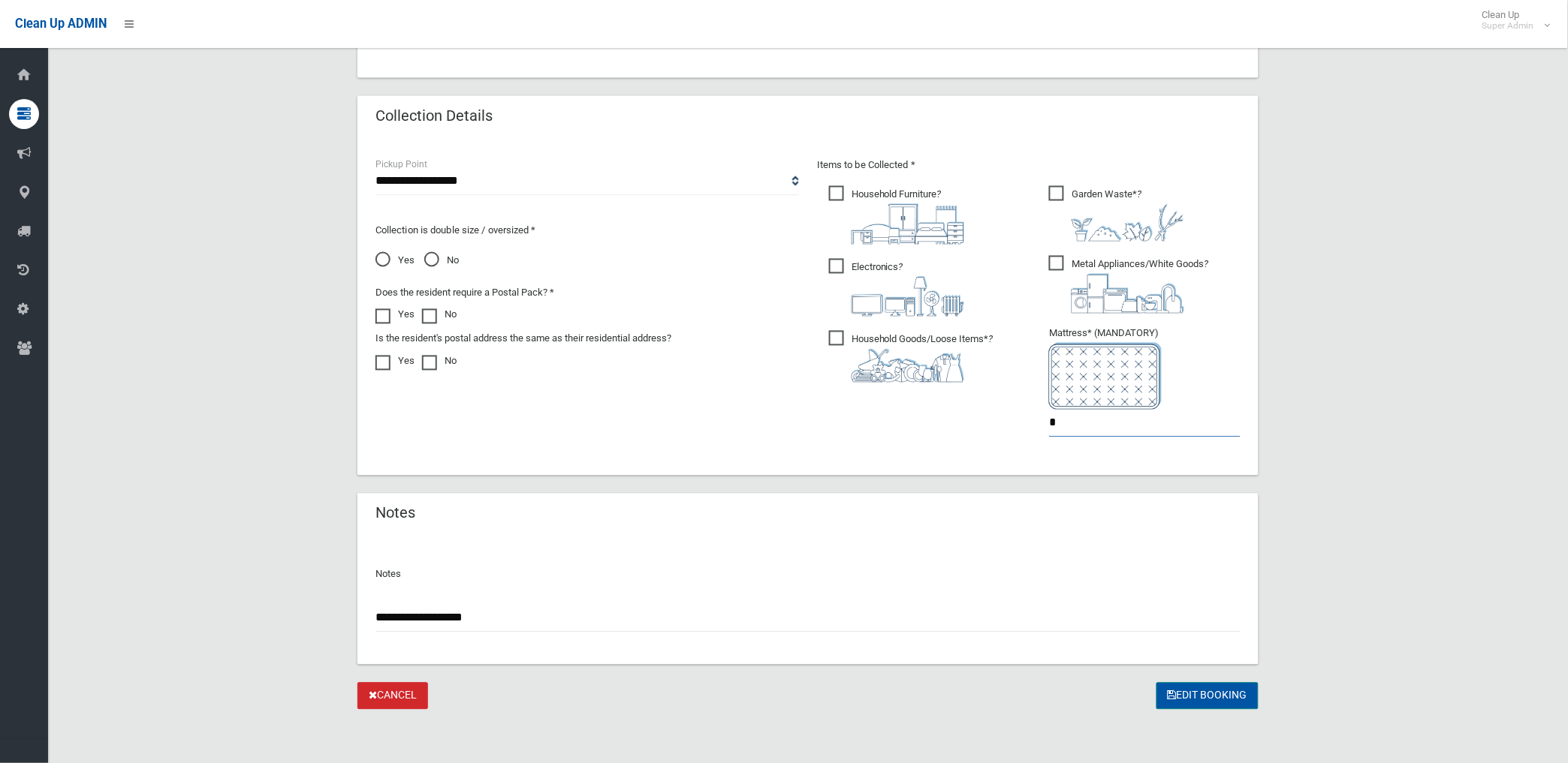
type input "*"
click at [1188, 697] on button "Edit Booking" at bounding box center [1207, 697] width 102 height 28
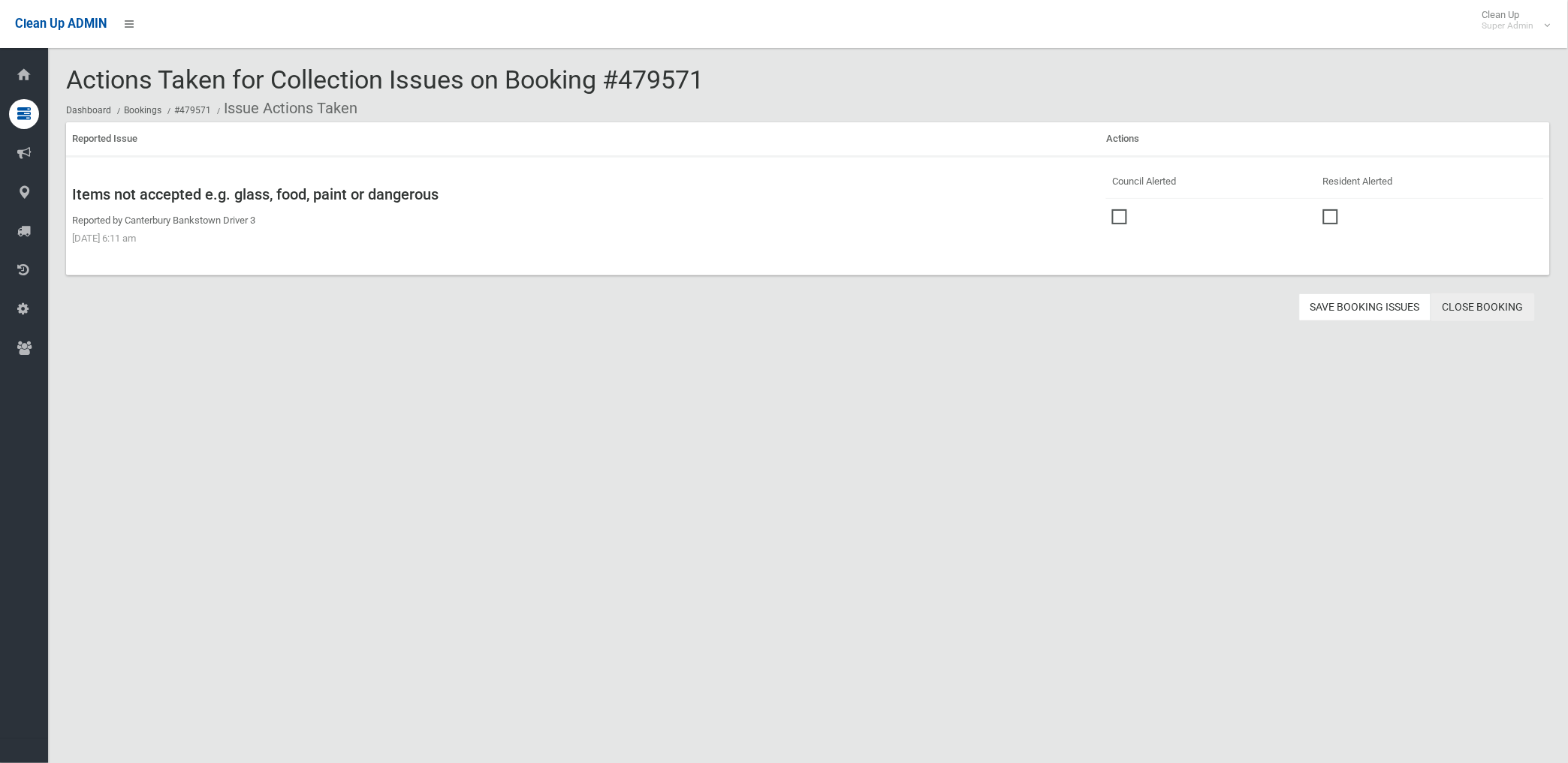
click at [1487, 308] on link "Close Booking" at bounding box center [1483, 307] width 103 height 28
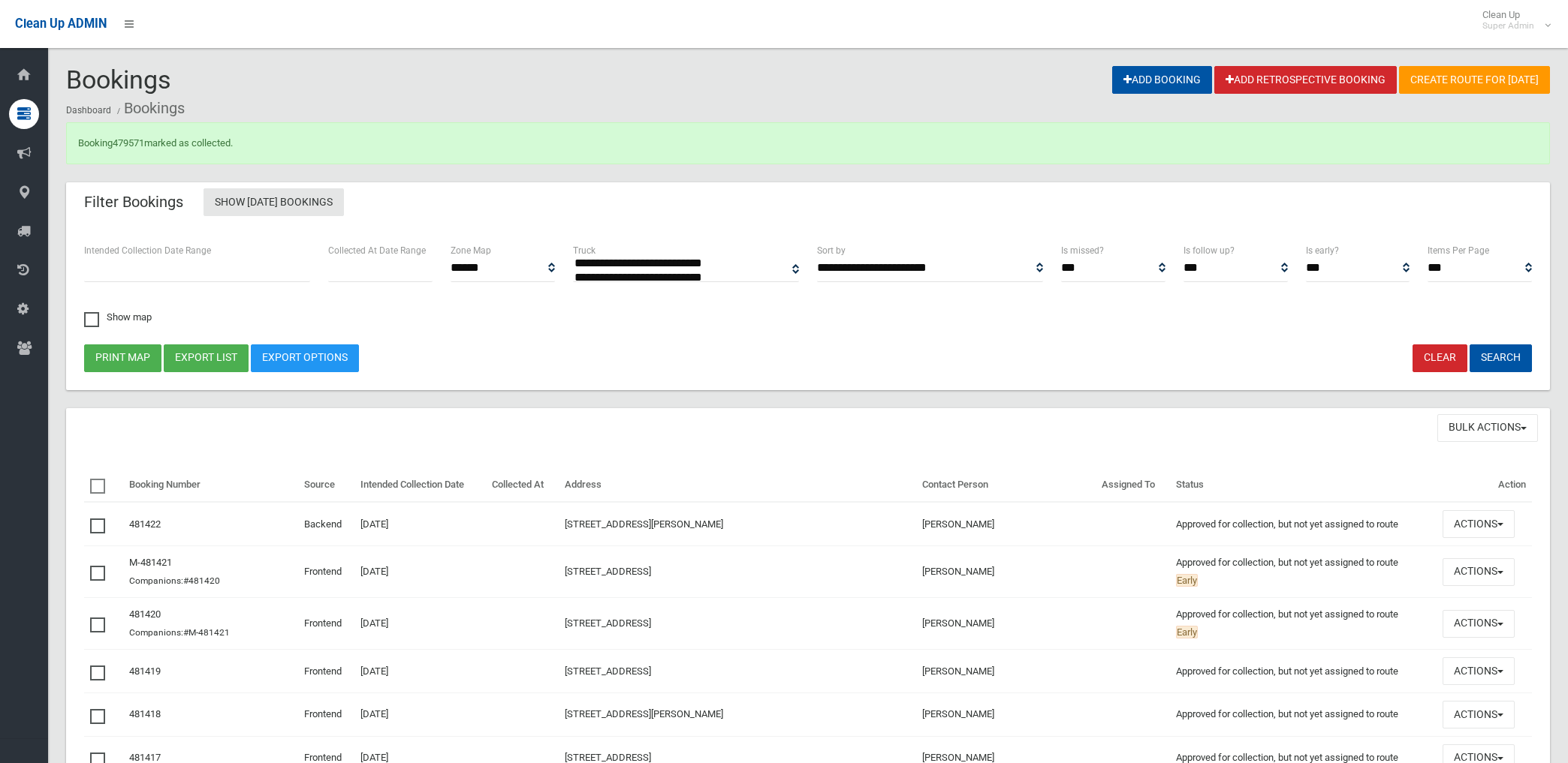
select select
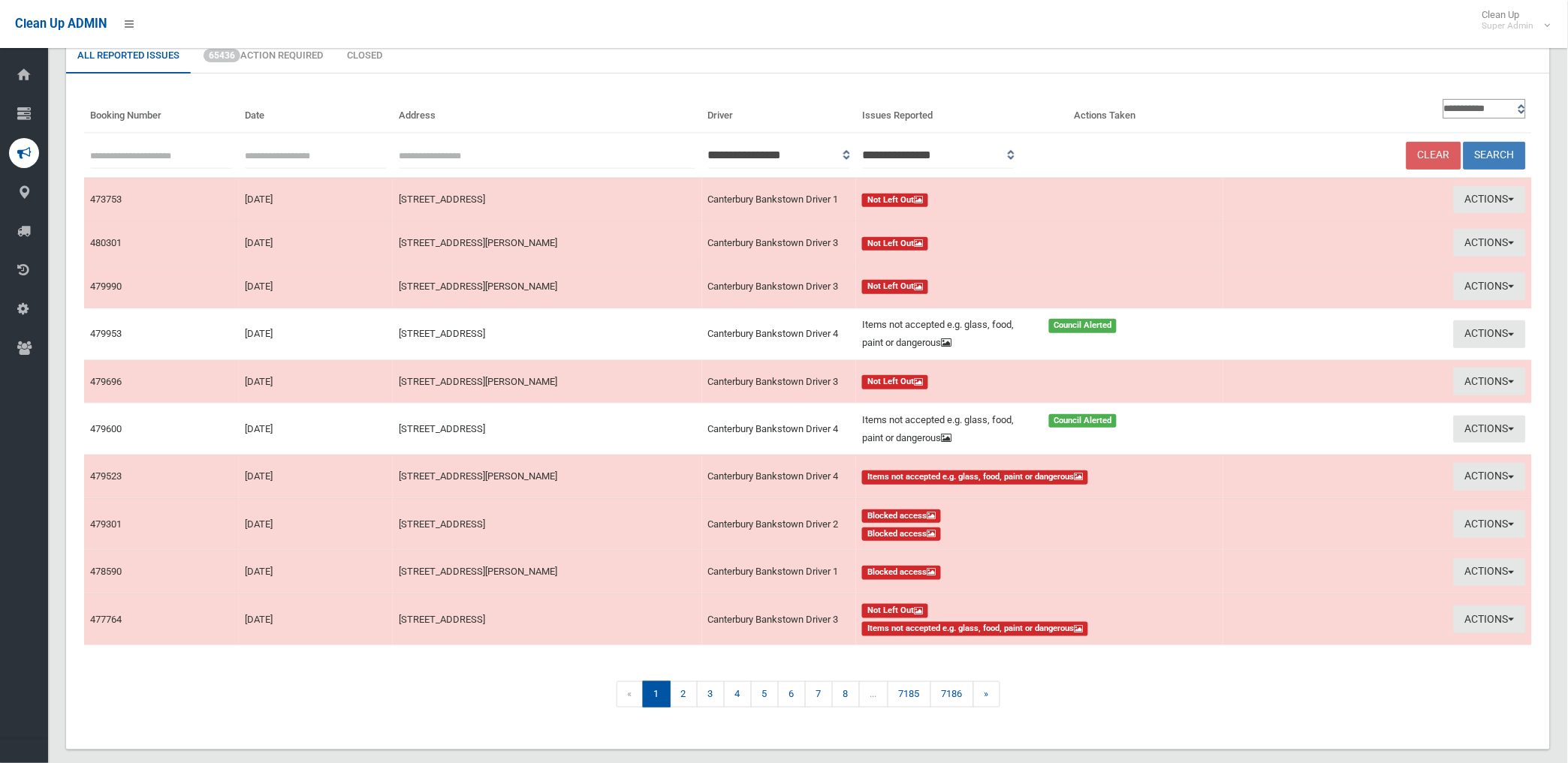
scroll to position [84, 0]
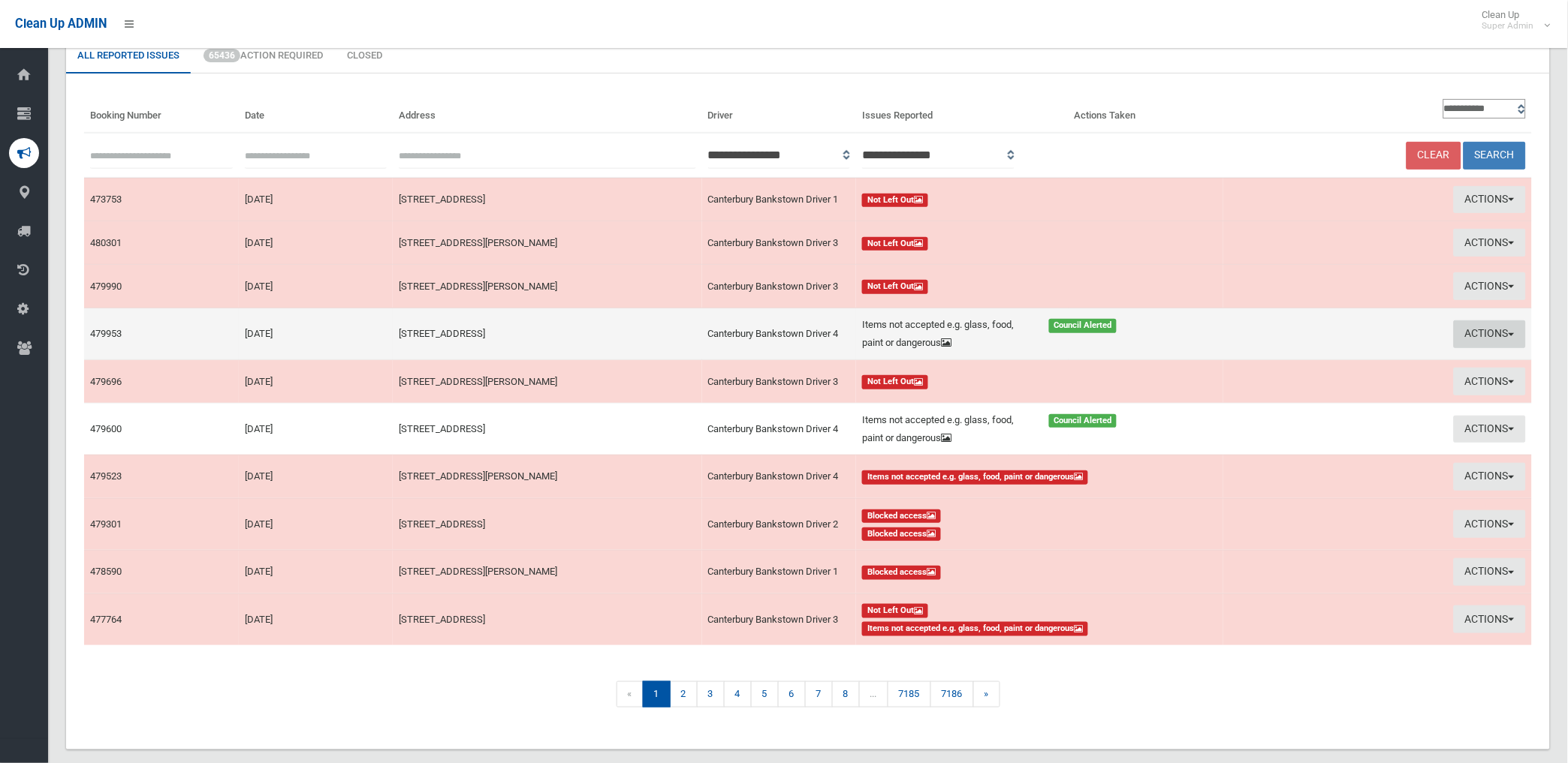
click at [1489, 328] on button "Actions" at bounding box center [1489, 334] width 72 height 28
click at [1285, 388] on link "Edit Actions Taken" at bounding box center [1319, 391] width 178 height 25
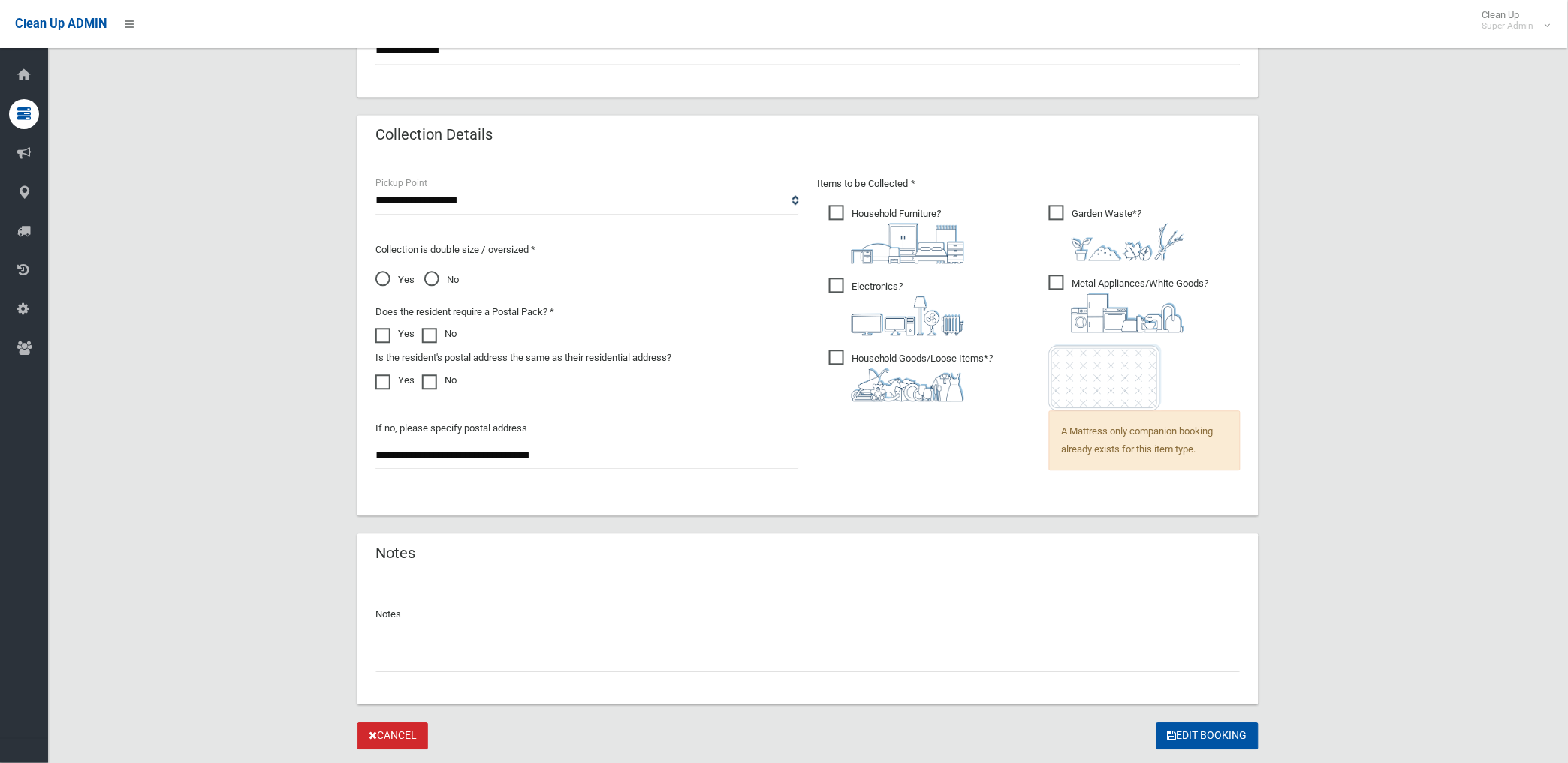
scroll to position [963, 0]
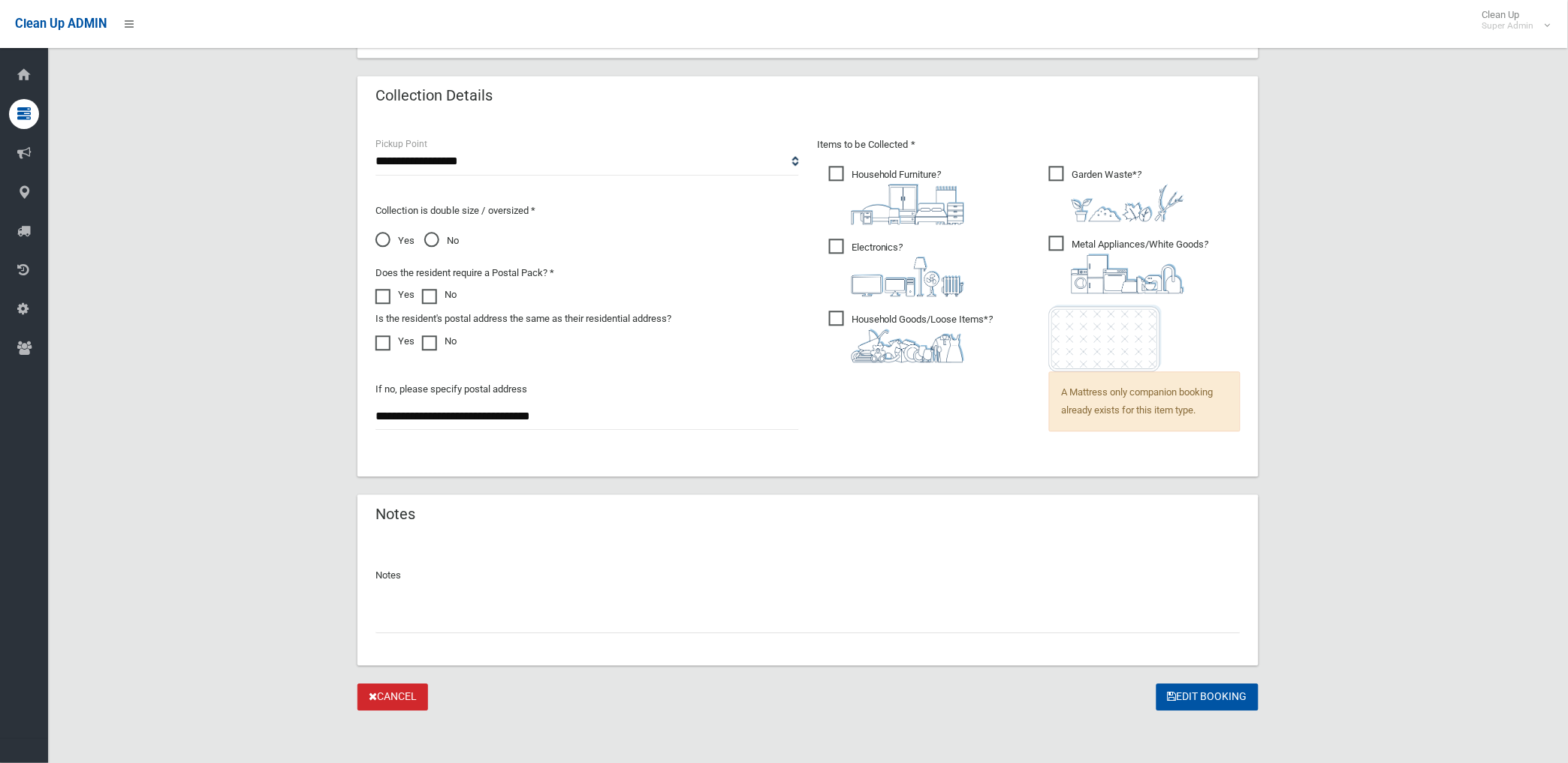
click at [514, 623] on input "text" at bounding box center [808, 619] width 865 height 28
paste input "********"
type input "**********"
click at [1200, 697] on button "Edit Booking" at bounding box center [1207, 697] width 102 height 28
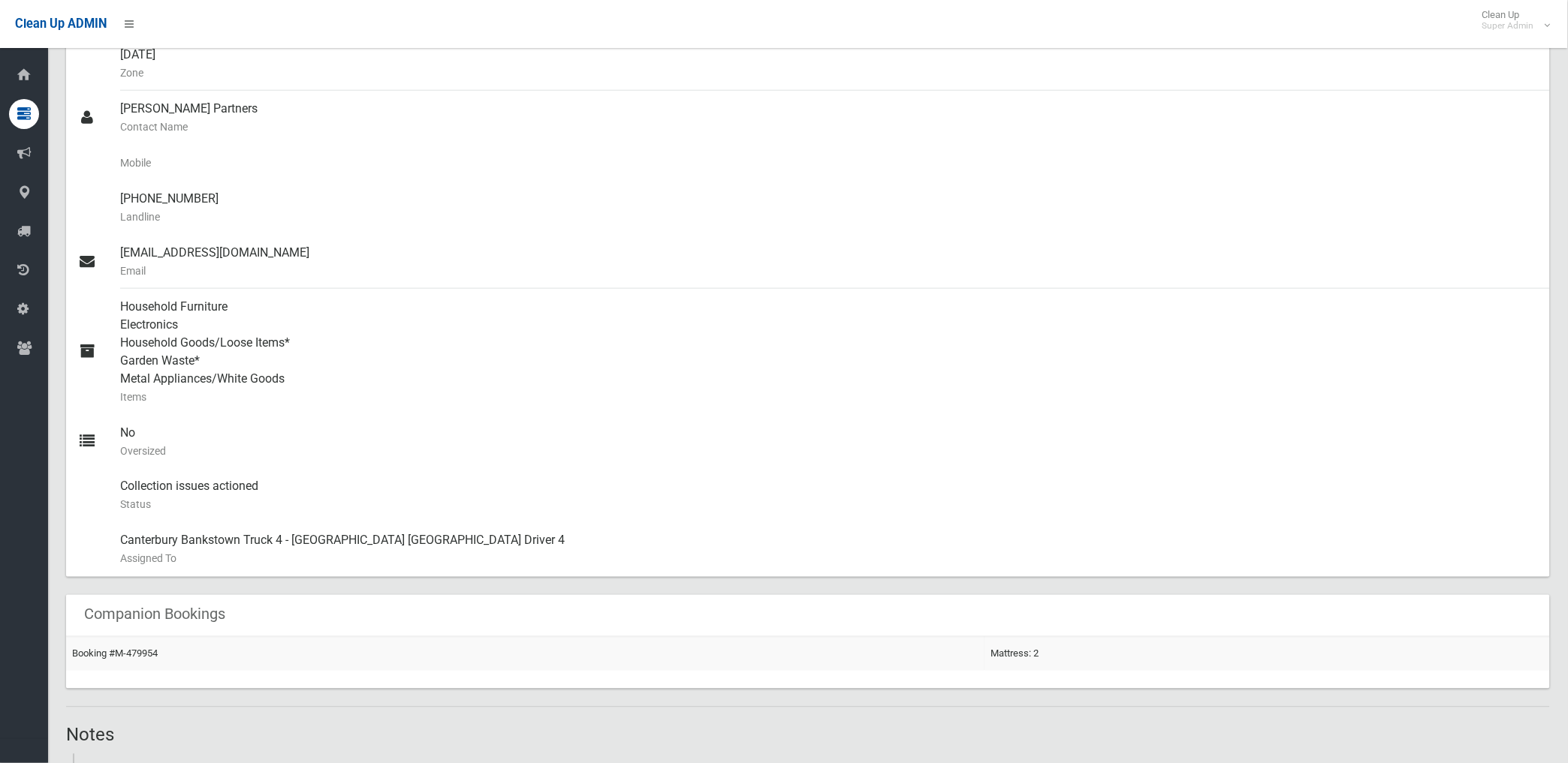
scroll to position [667, 0]
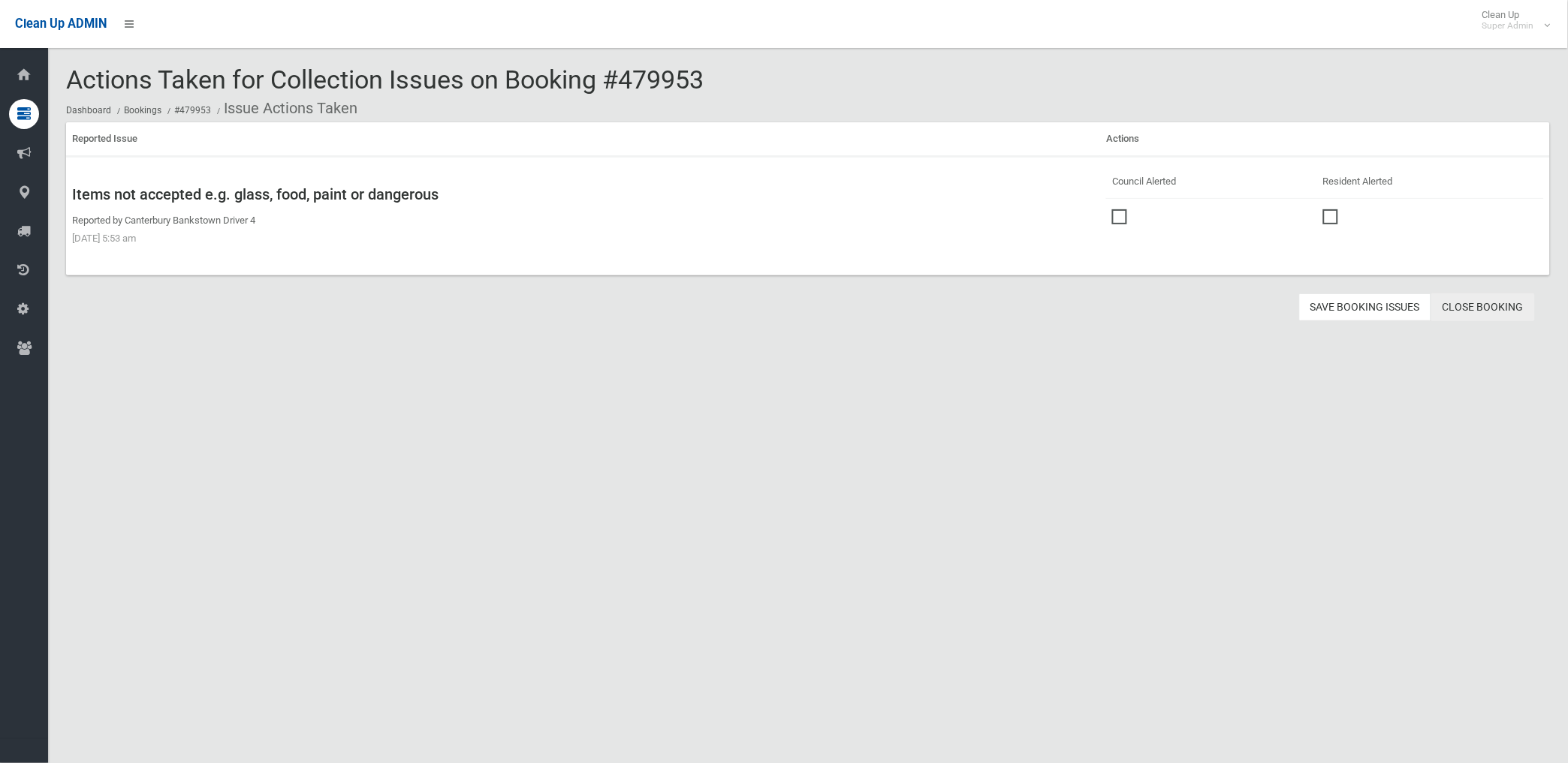
click at [1477, 306] on link "Close Booking" at bounding box center [1483, 307] width 103 height 28
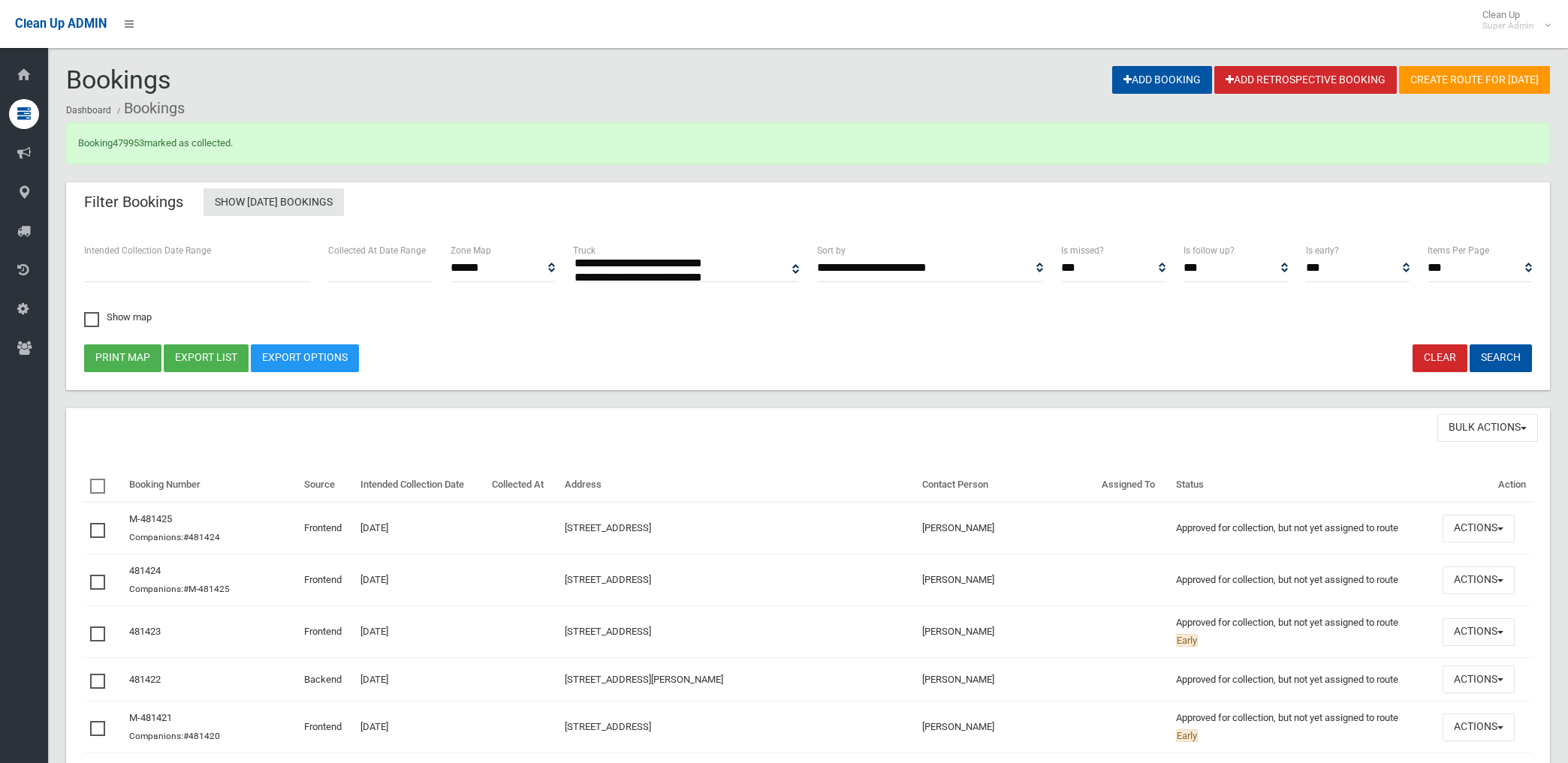
select select
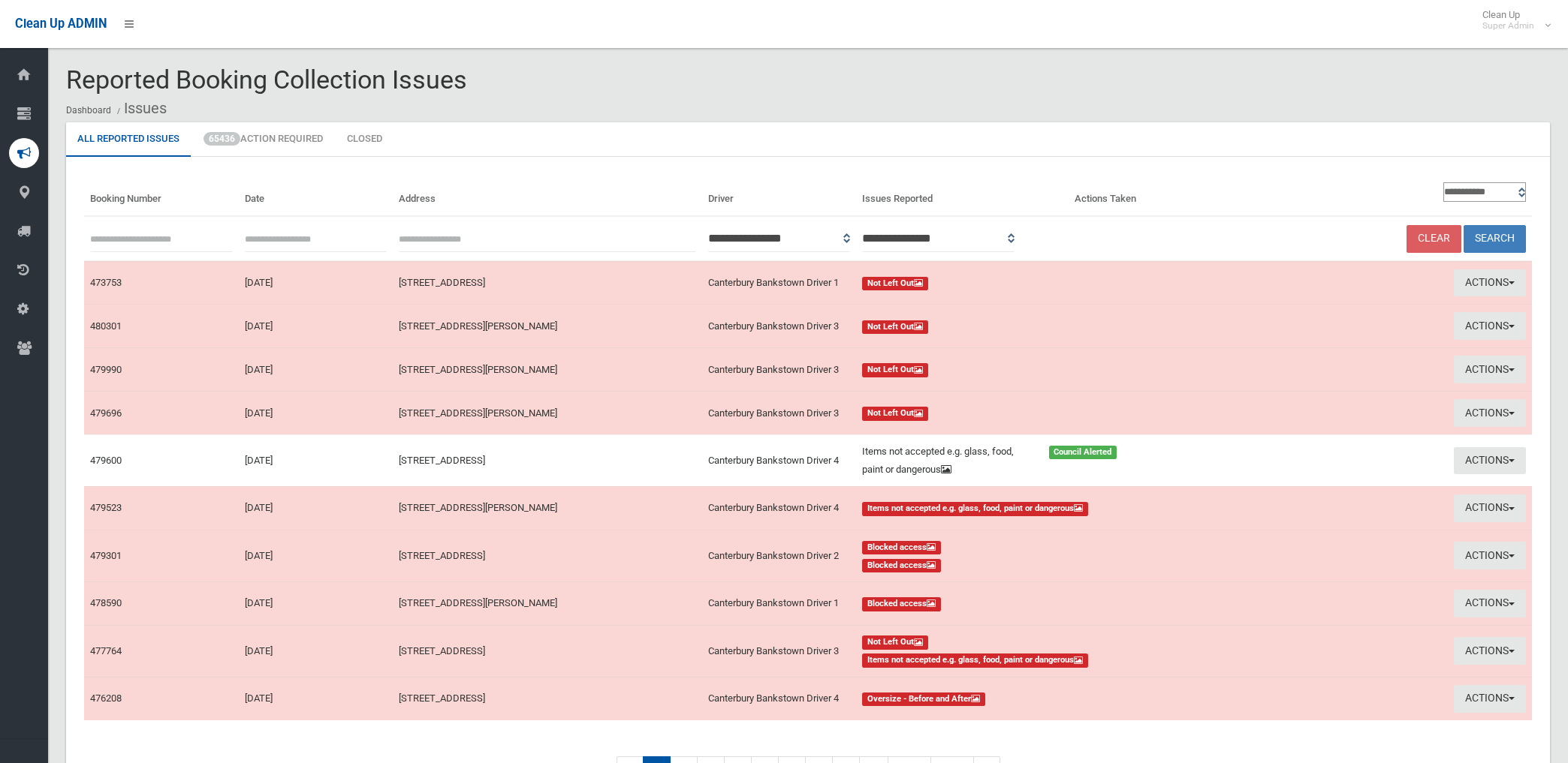
scroll to position [84, 0]
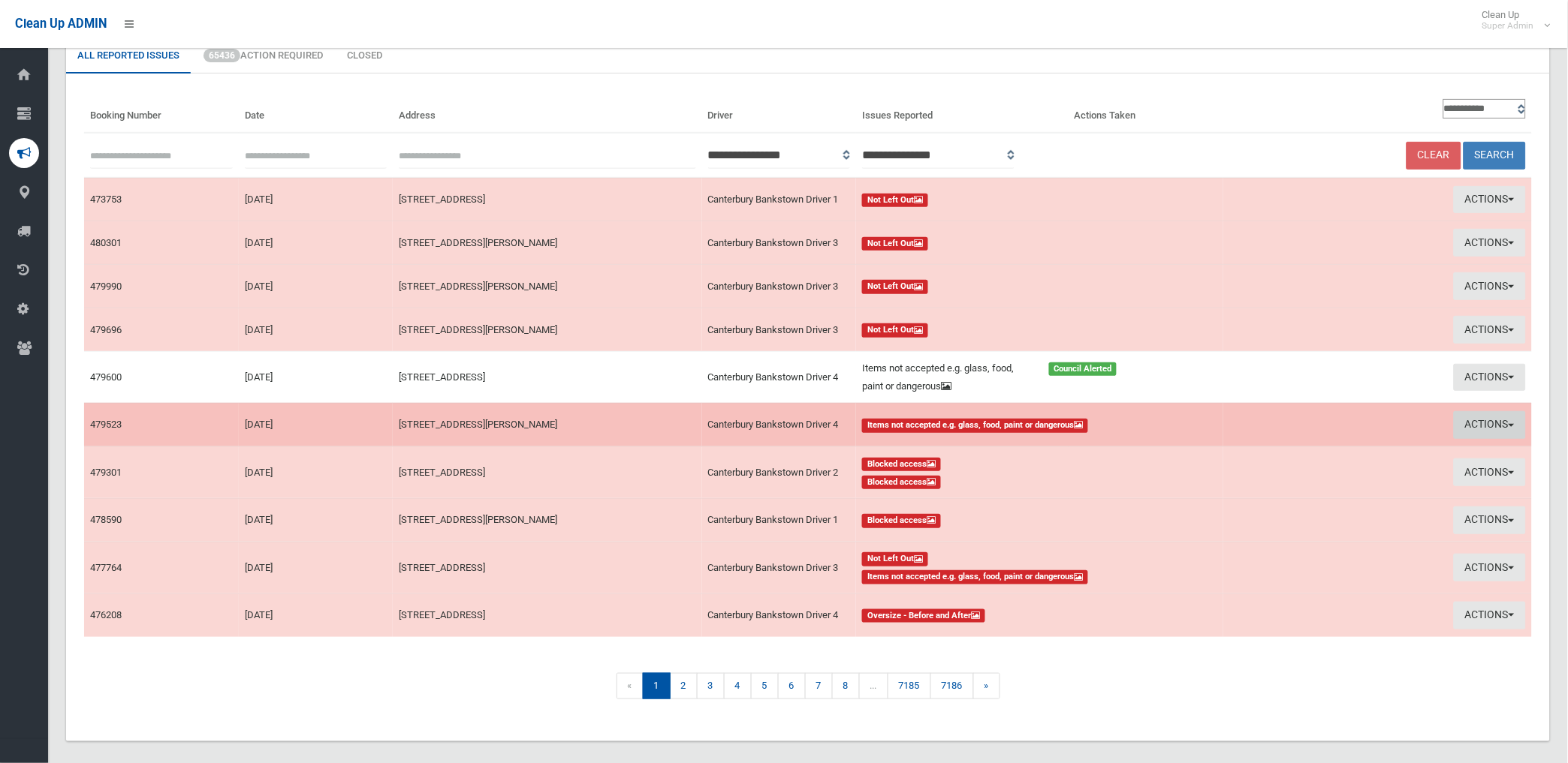
click at [1484, 421] on button "Actions" at bounding box center [1489, 425] width 72 height 28
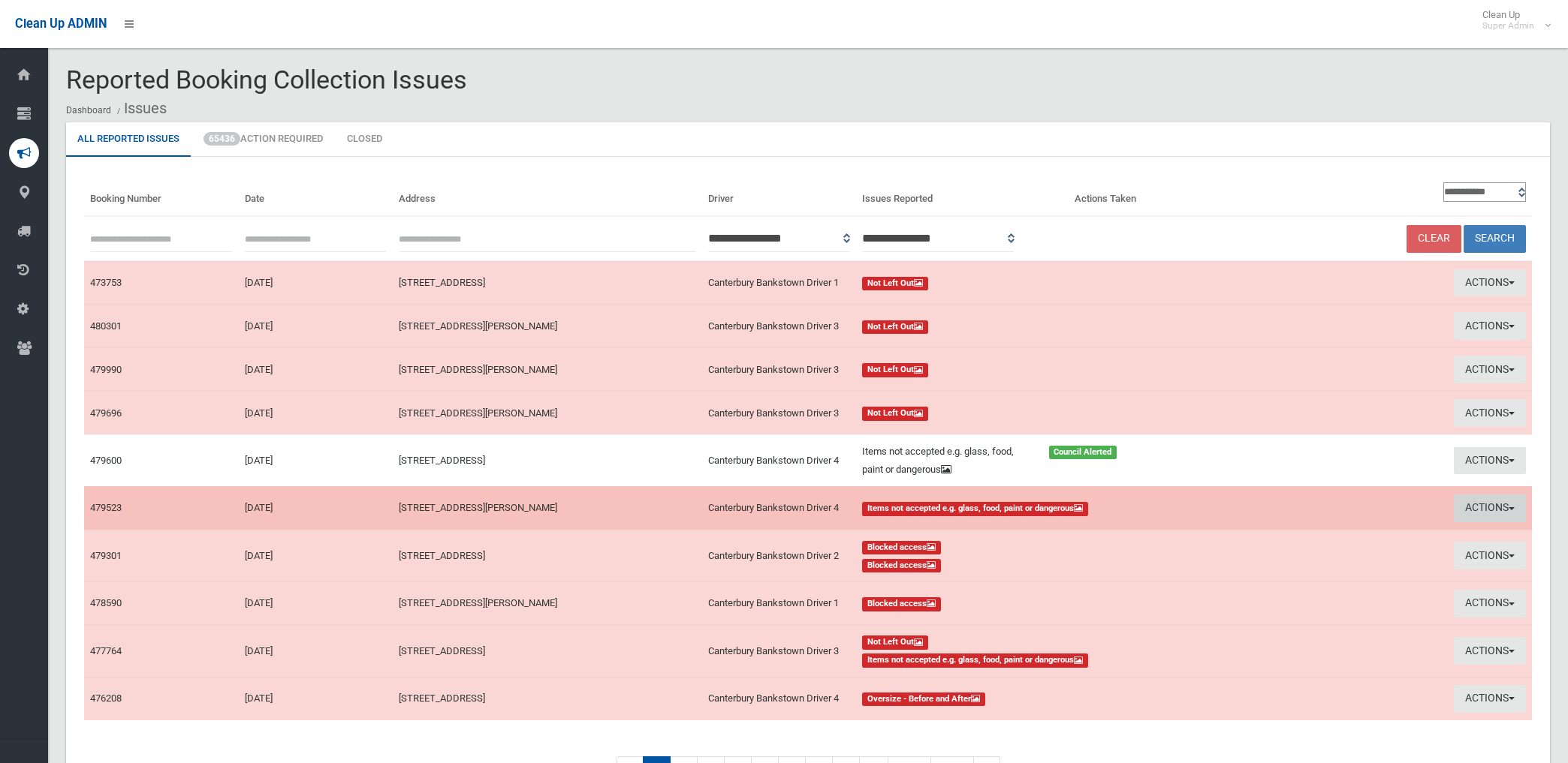
scroll to position [84, 0]
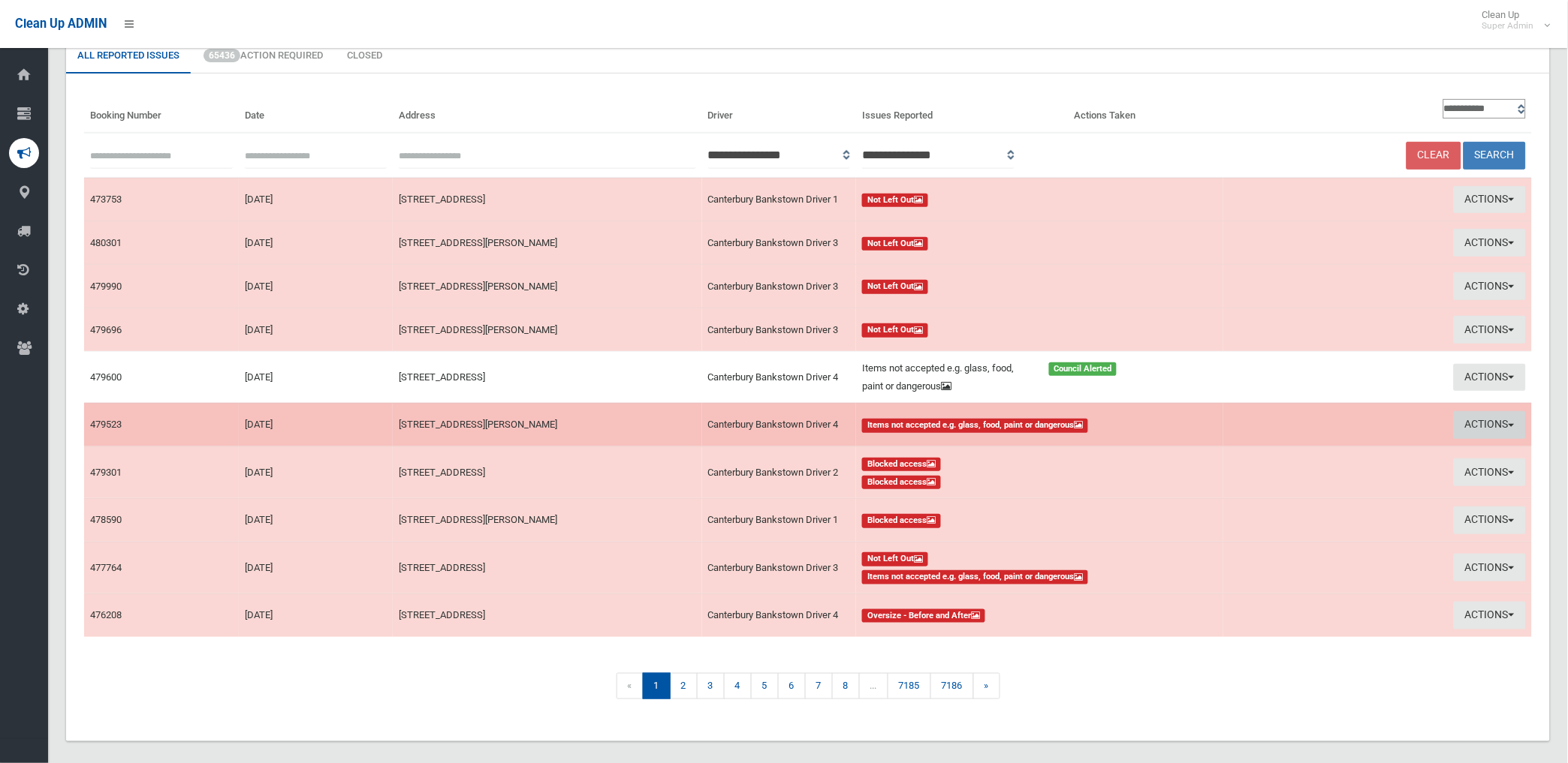
click at [1477, 414] on button "Actions" at bounding box center [1489, 425] width 72 height 28
click at [1266, 458] on link "View Booking" at bounding box center [1319, 456] width 178 height 25
click at [1483, 428] on button "Actions" at bounding box center [1489, 425] width 72 height 28
click at [1257, 484] on link "Take Action" at bounding box center [1319, 481] width 178 height 25
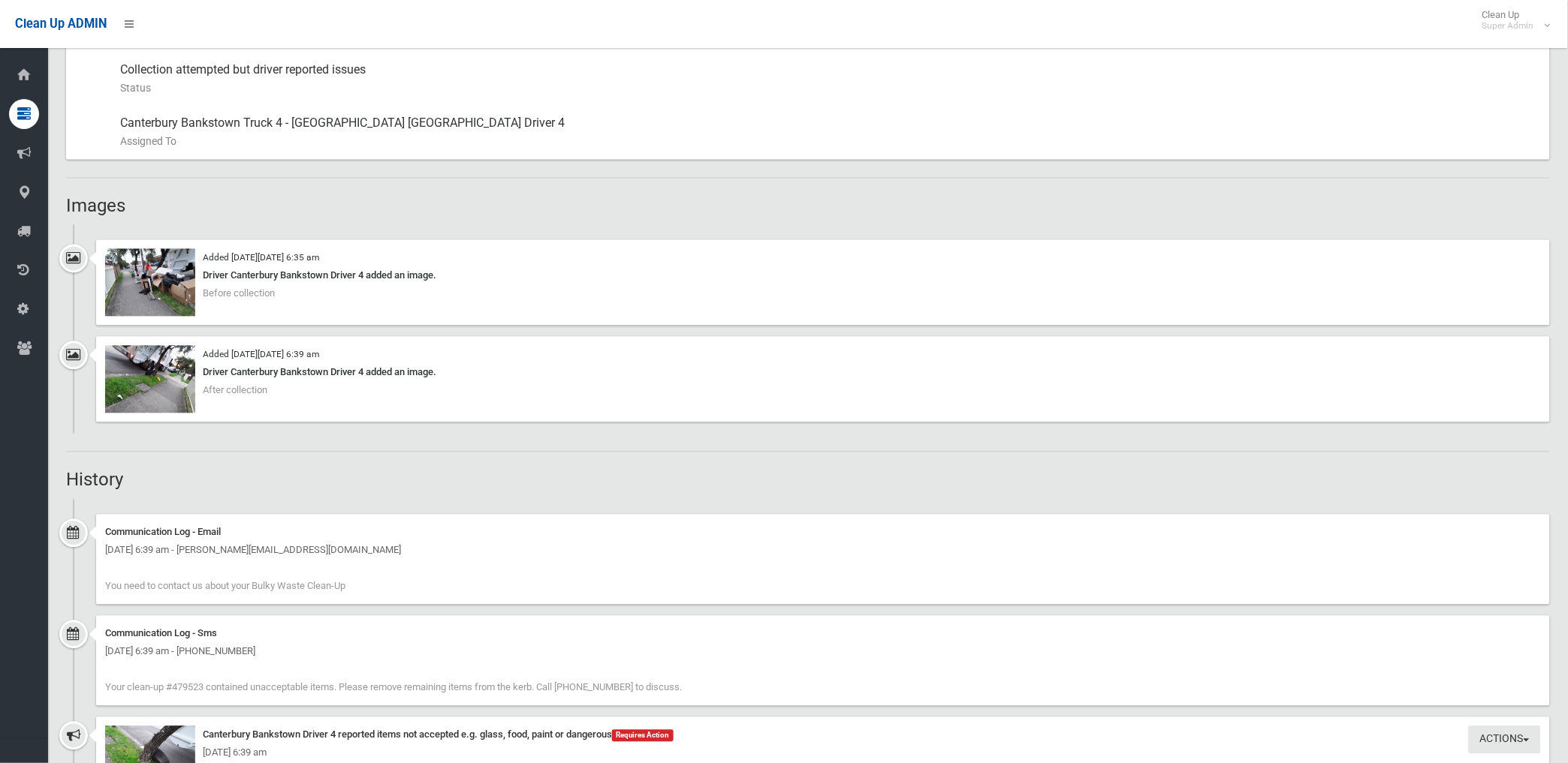
scroll to position [834, 0]
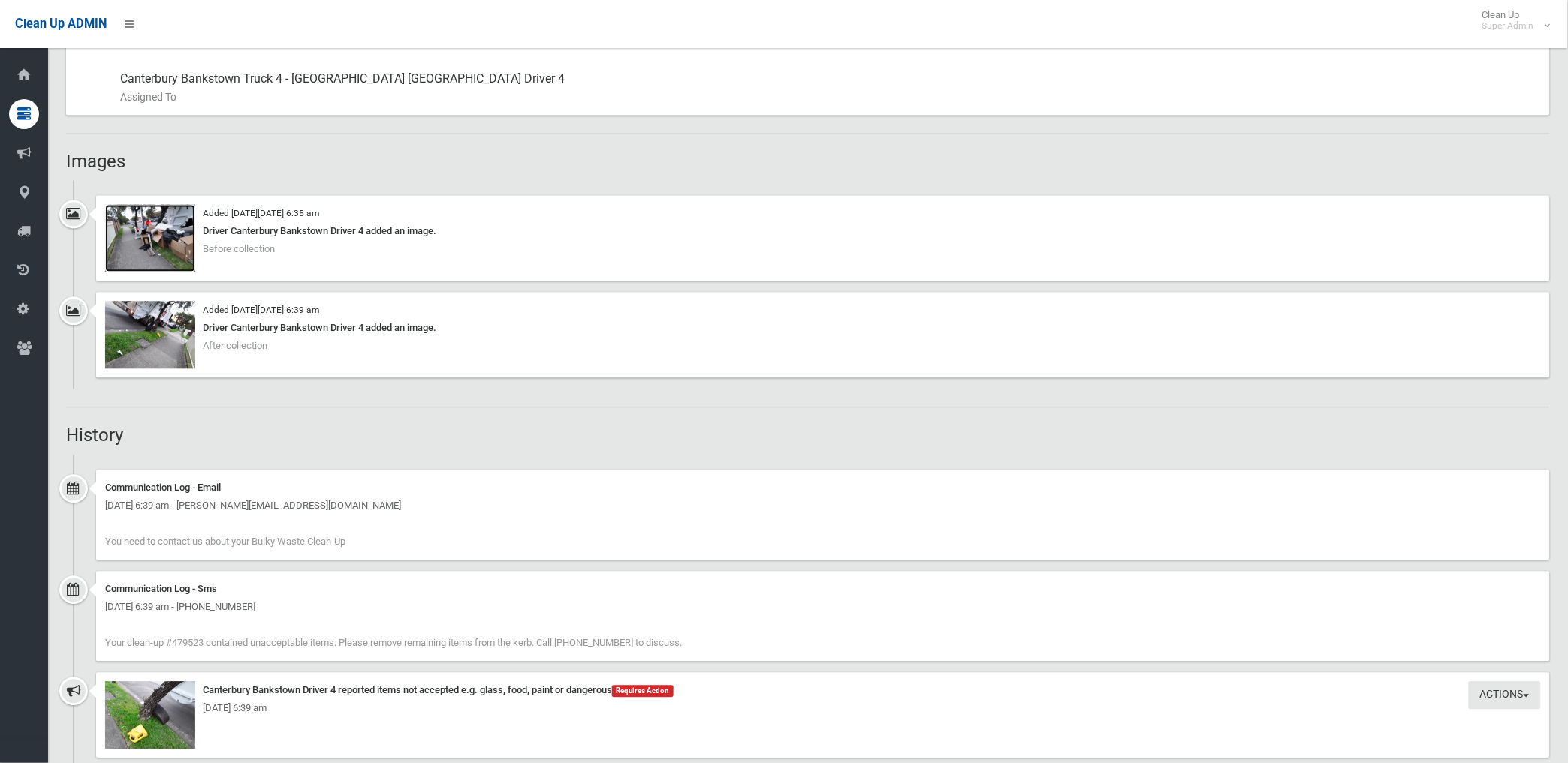
click at [166, 248] on img at bounding box center [150, 239] width 90 height 68
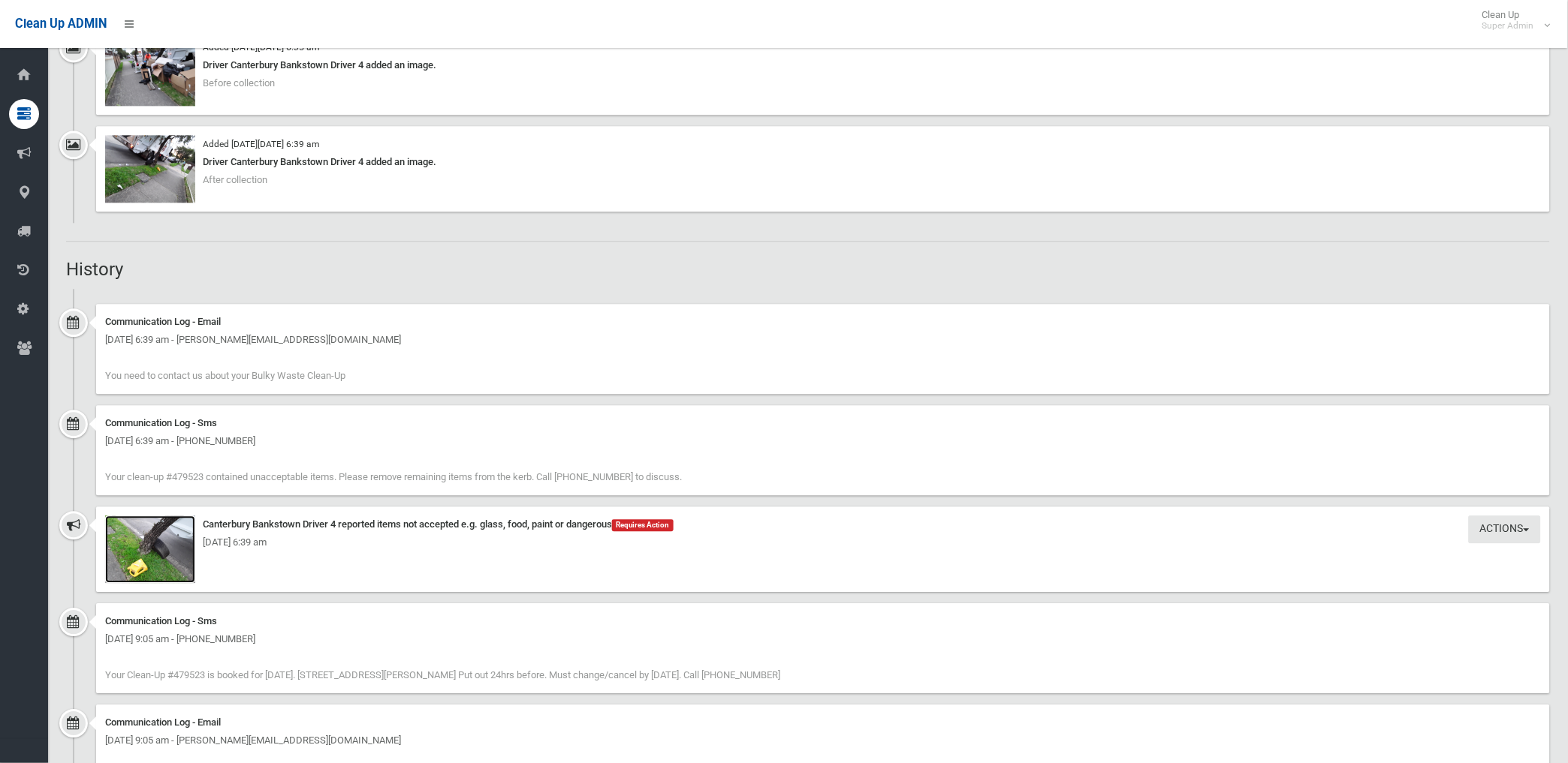
click at [178, 559] on img at bounding box center [150, 549] width 90 height 68
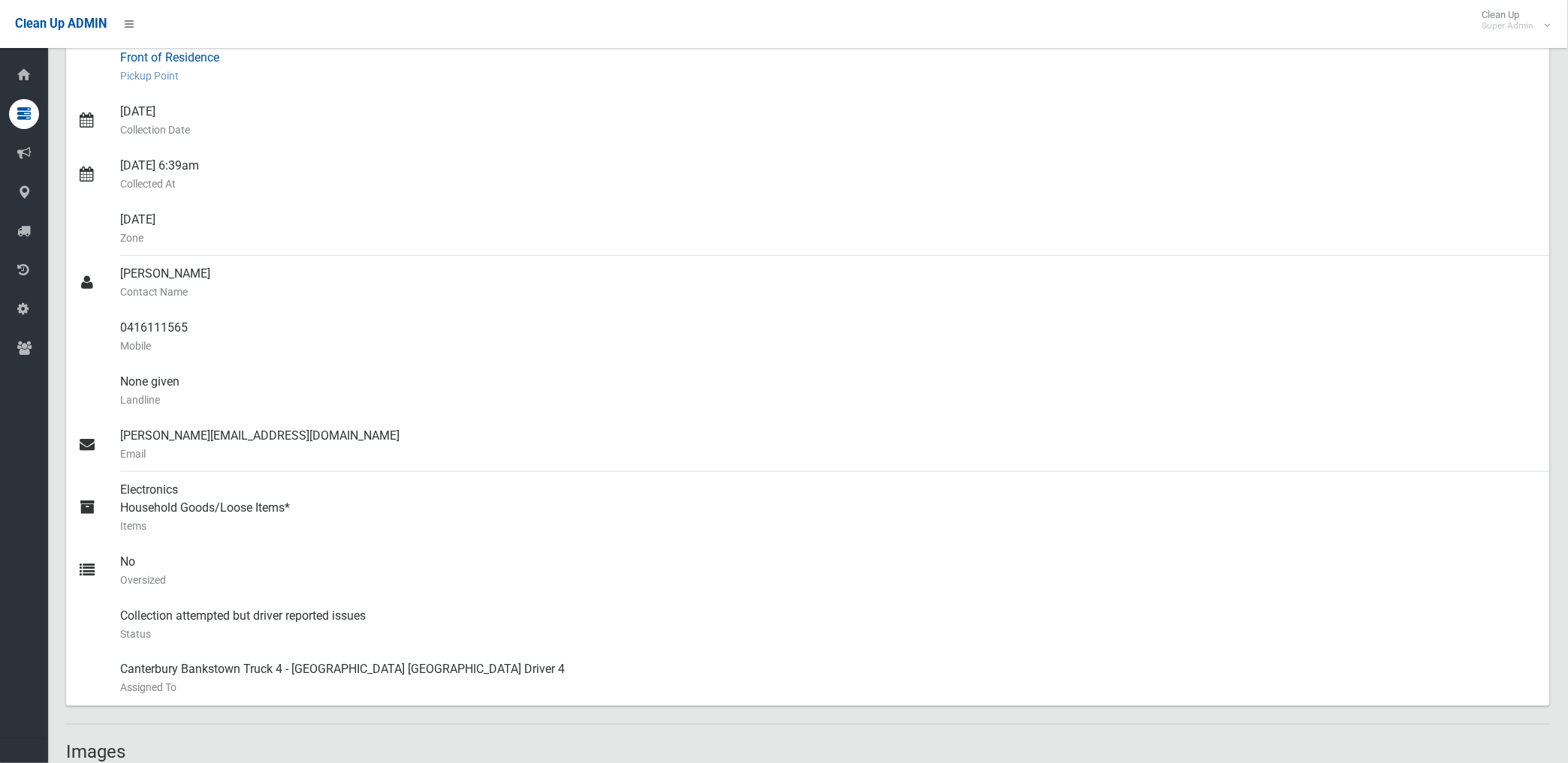
scroll to position [250, 0]
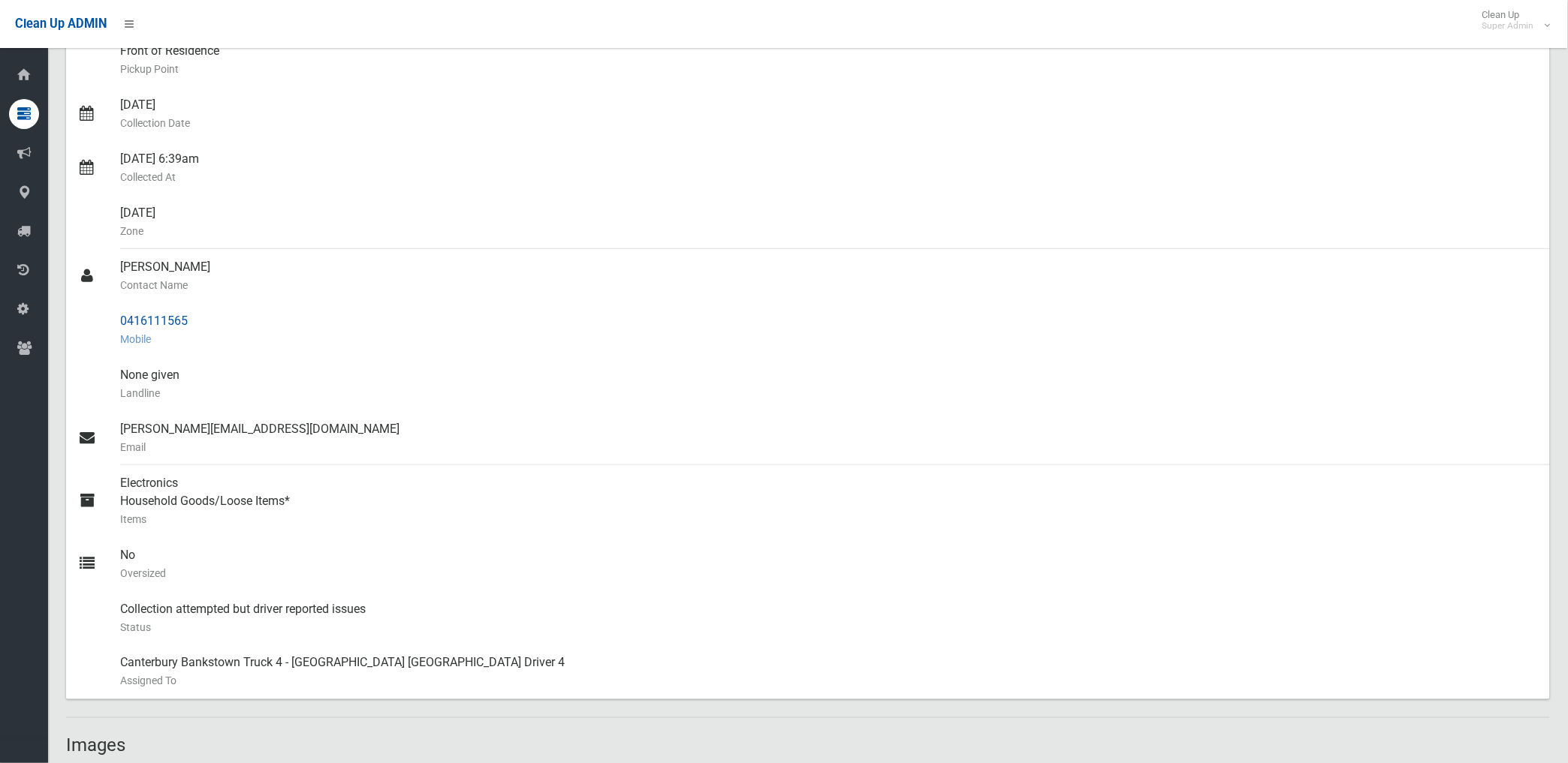
drag, startPoint x: 118, startPoint y: 324, endPoint x: 191, endPoint y: 320, distance: 73.1
click at [191, 320] on div "0416111565 Mobile" at bounding box center [829, 330] width 1418 height 54
drag, startPoint x: 191, startPoint y: 320, endPoint x: 177, endPoint y: 324, distance: 14.6
copy div "0416111565"
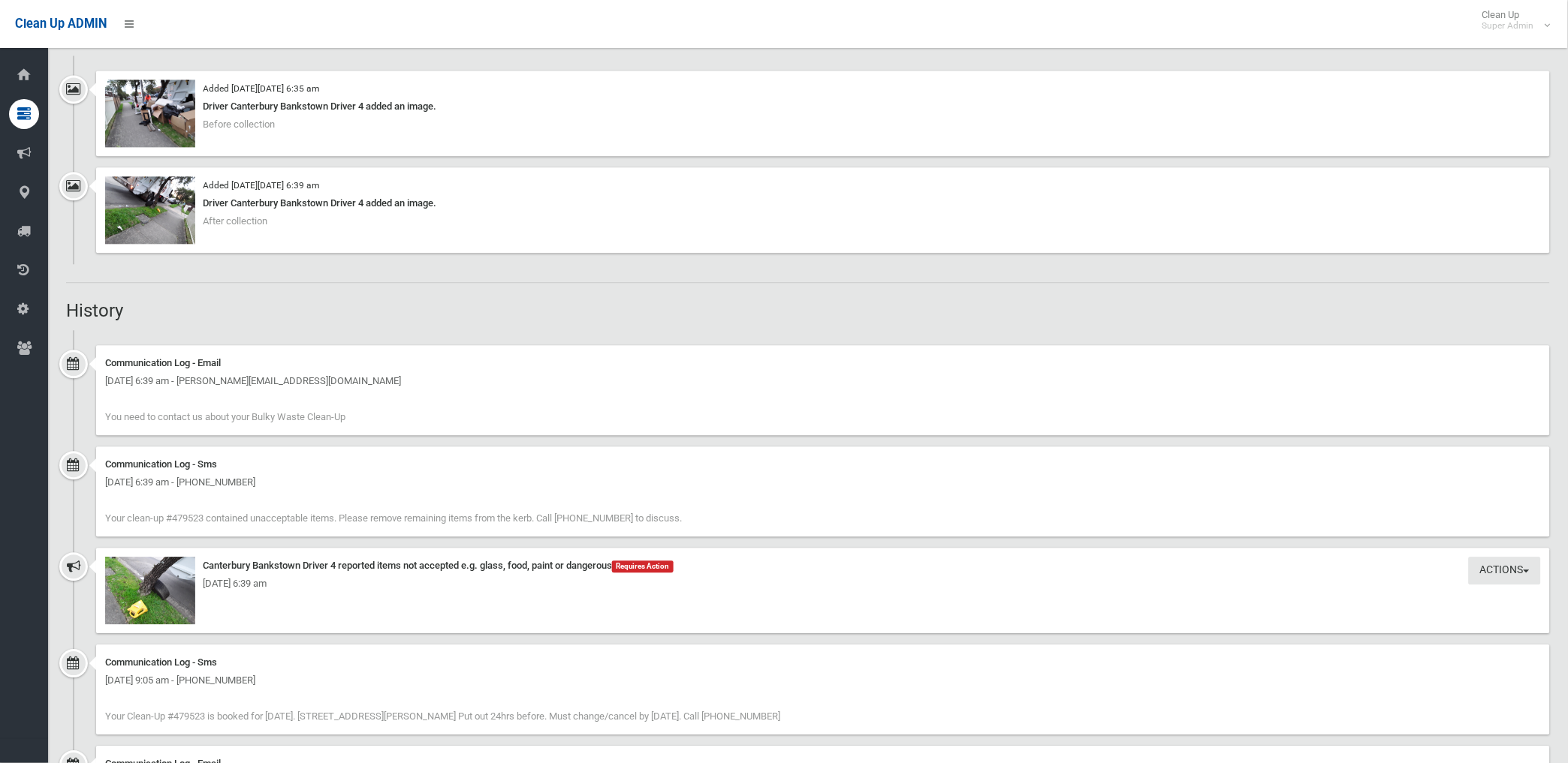
scroll to position [1001, 0]
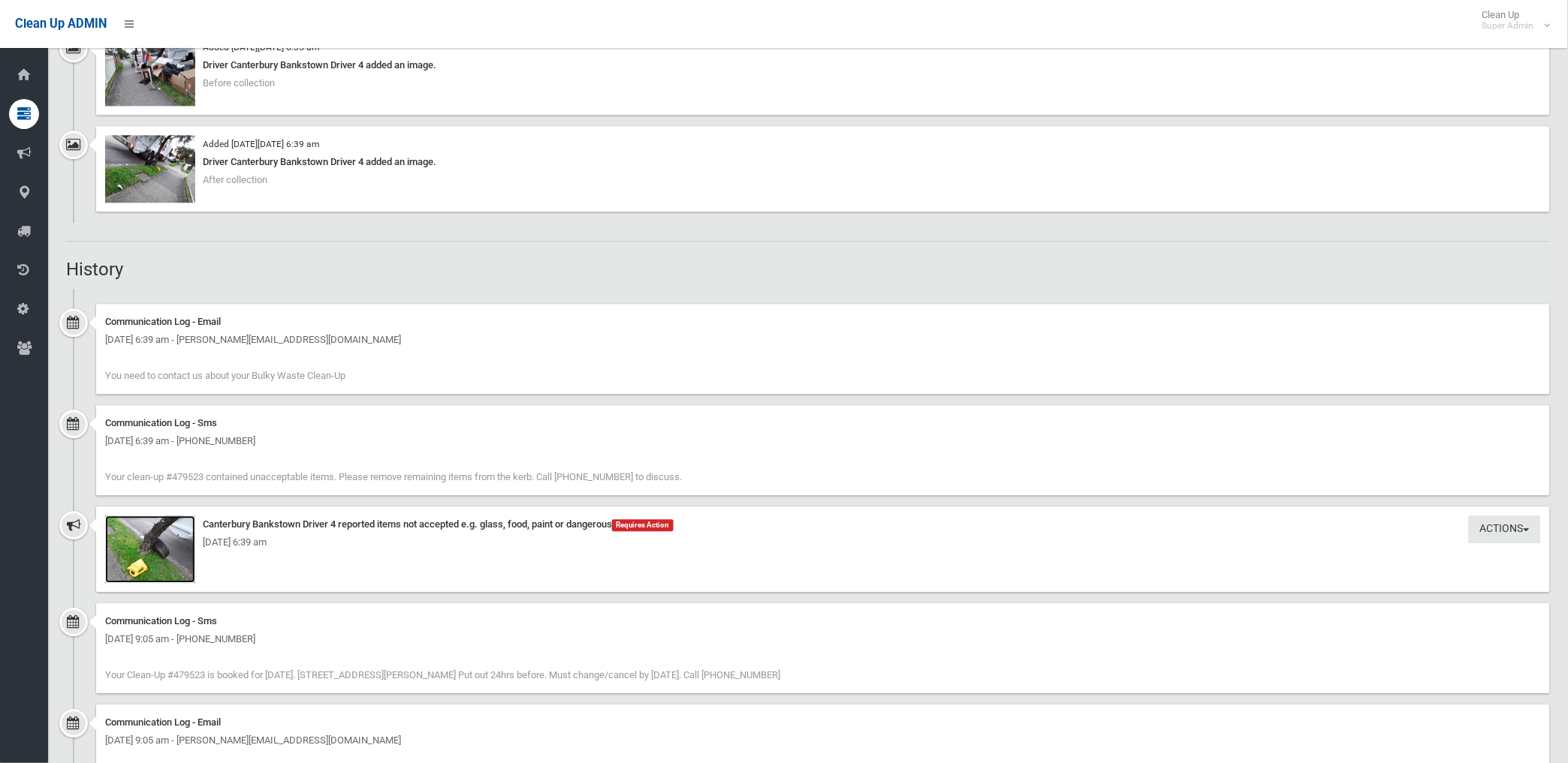
click at [169, 565] on img at bounding box center [150, 549] width 90 height 68
click at [167, 566] on img at bounding box center [150, 549] width 90 height 68
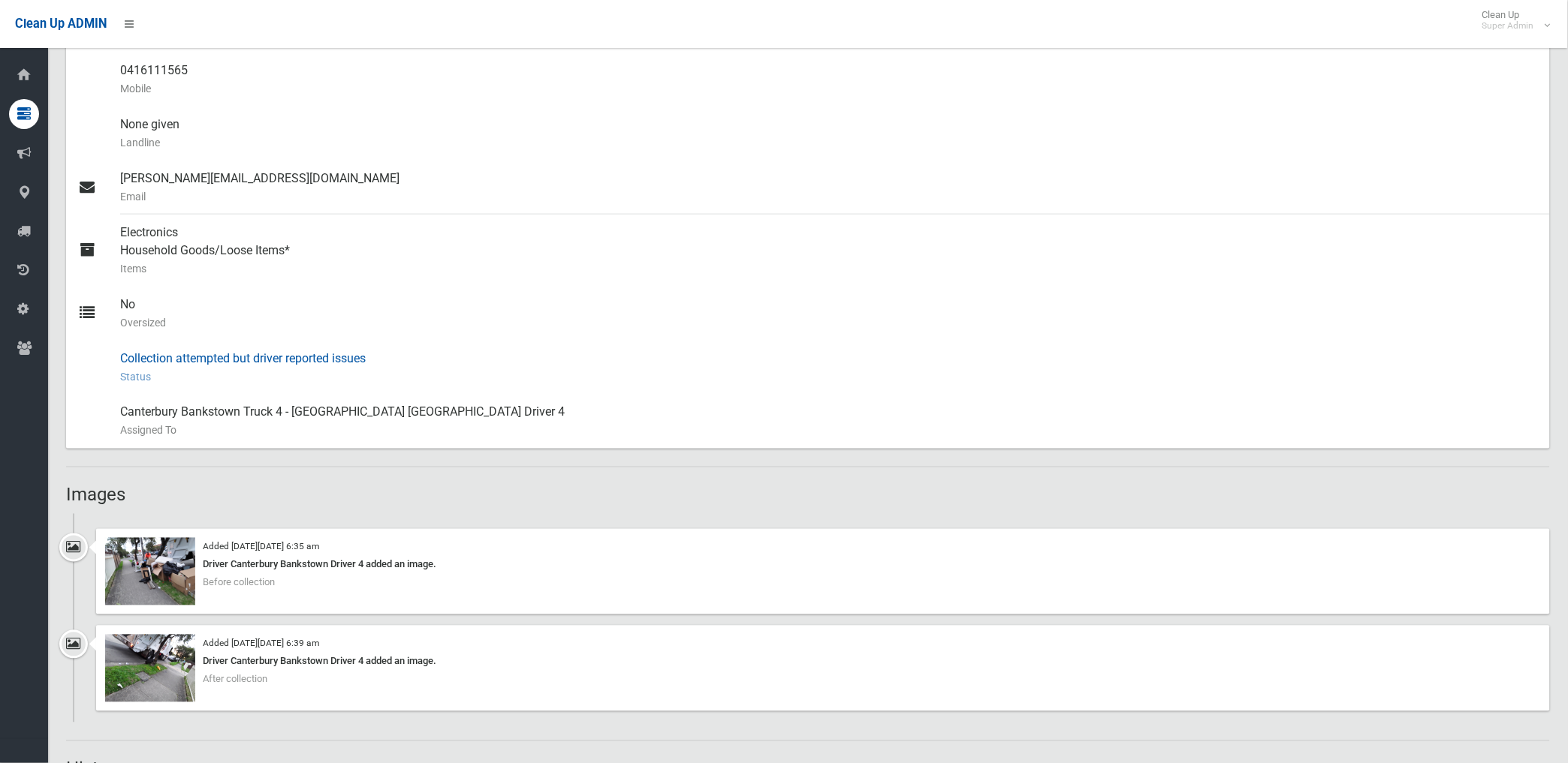
scroll to position [499, 0]
click at [168, 589] on img at bounding box center [150, 573] width 90 height 68
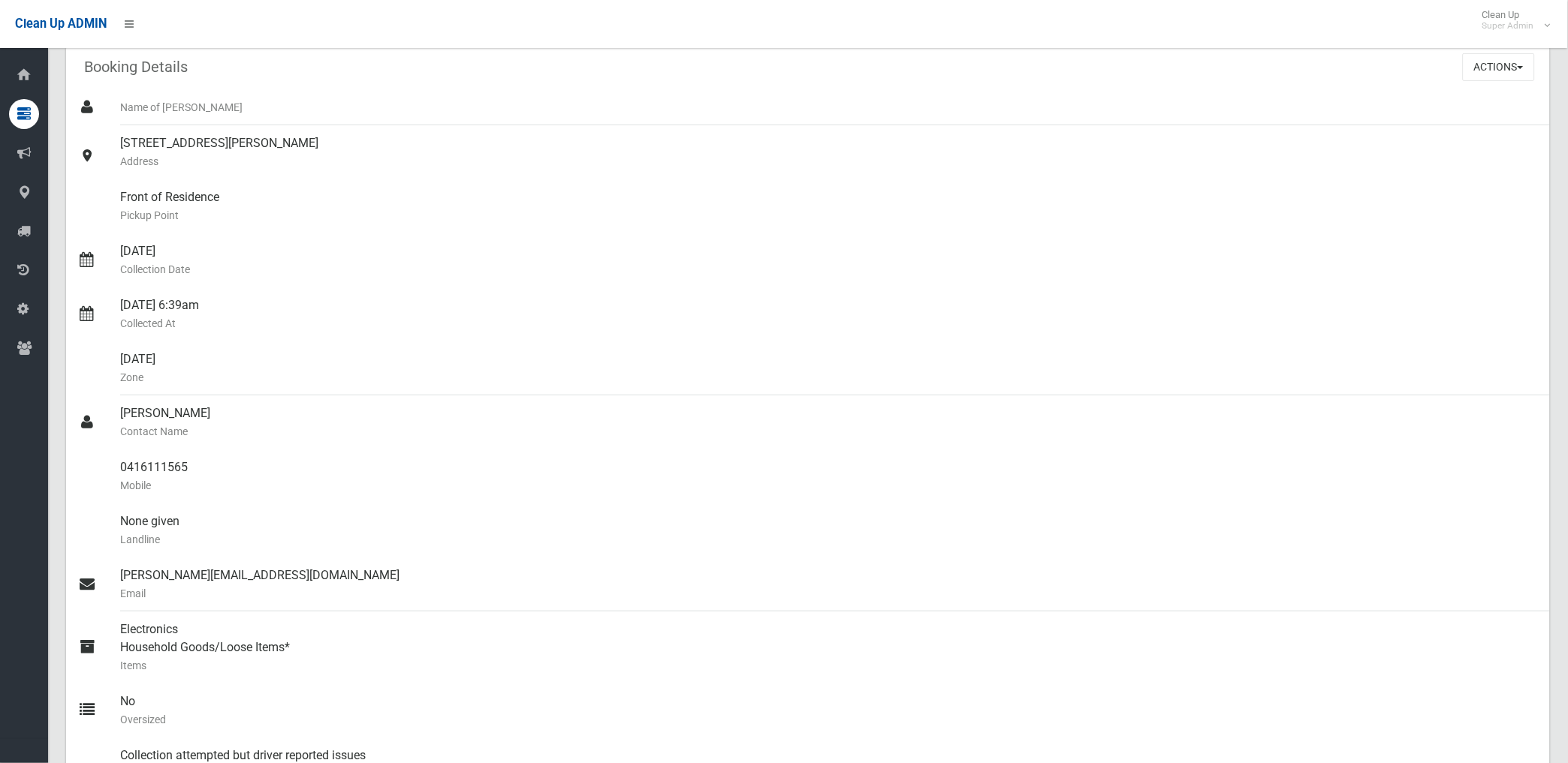
scroll to position [0, 0]
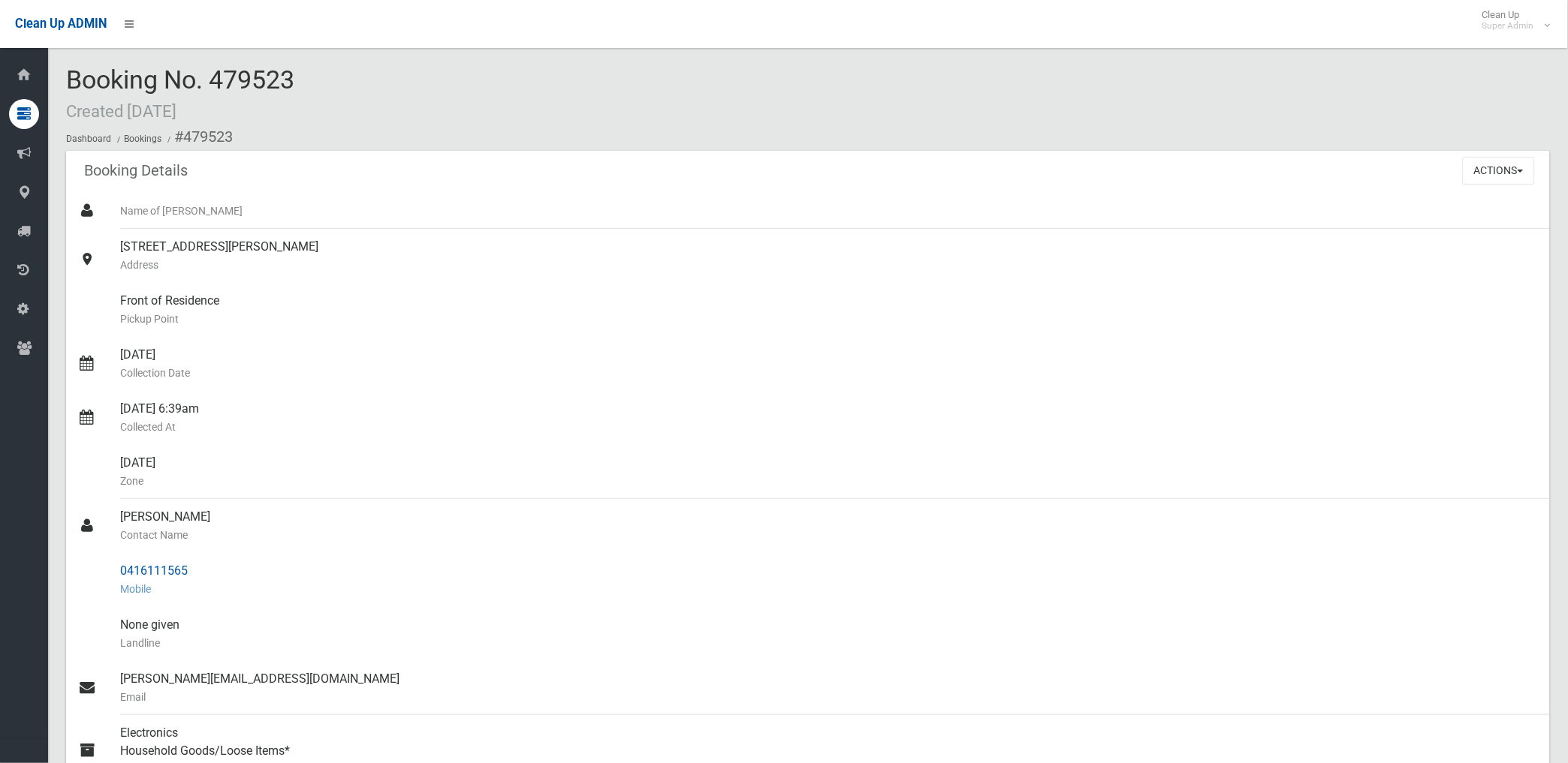
drag, startPoint x: 185, startPoint y: 131, endPoint x: 208, endPoint y: 579, distance: 448.6
copy section "479523 Booking Details Actions View Booking Edit Booking Clone Booking Add Book…"
click at [476, 344] on div "27/08/2025 Collection Date" at bounding box center [829, 364] width 1418 height 54
drag, startPoint x: 1499, startPoint y: 170, endPoint x: 1442, endPoint y: 223, distance: 77.8
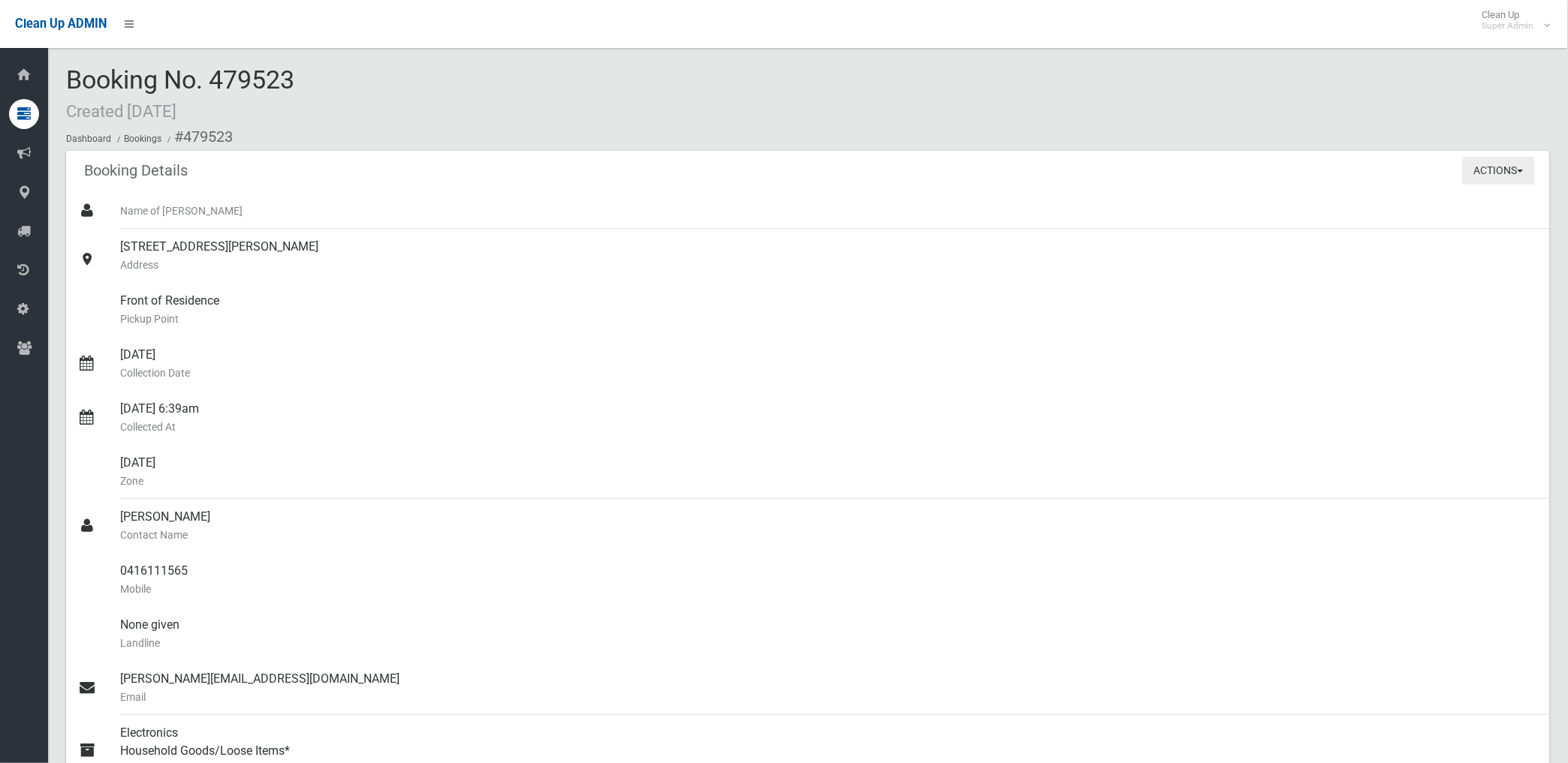
click at [1499, 171] on button "Actions" at bounding box center [1499, 170] width 72 height 28
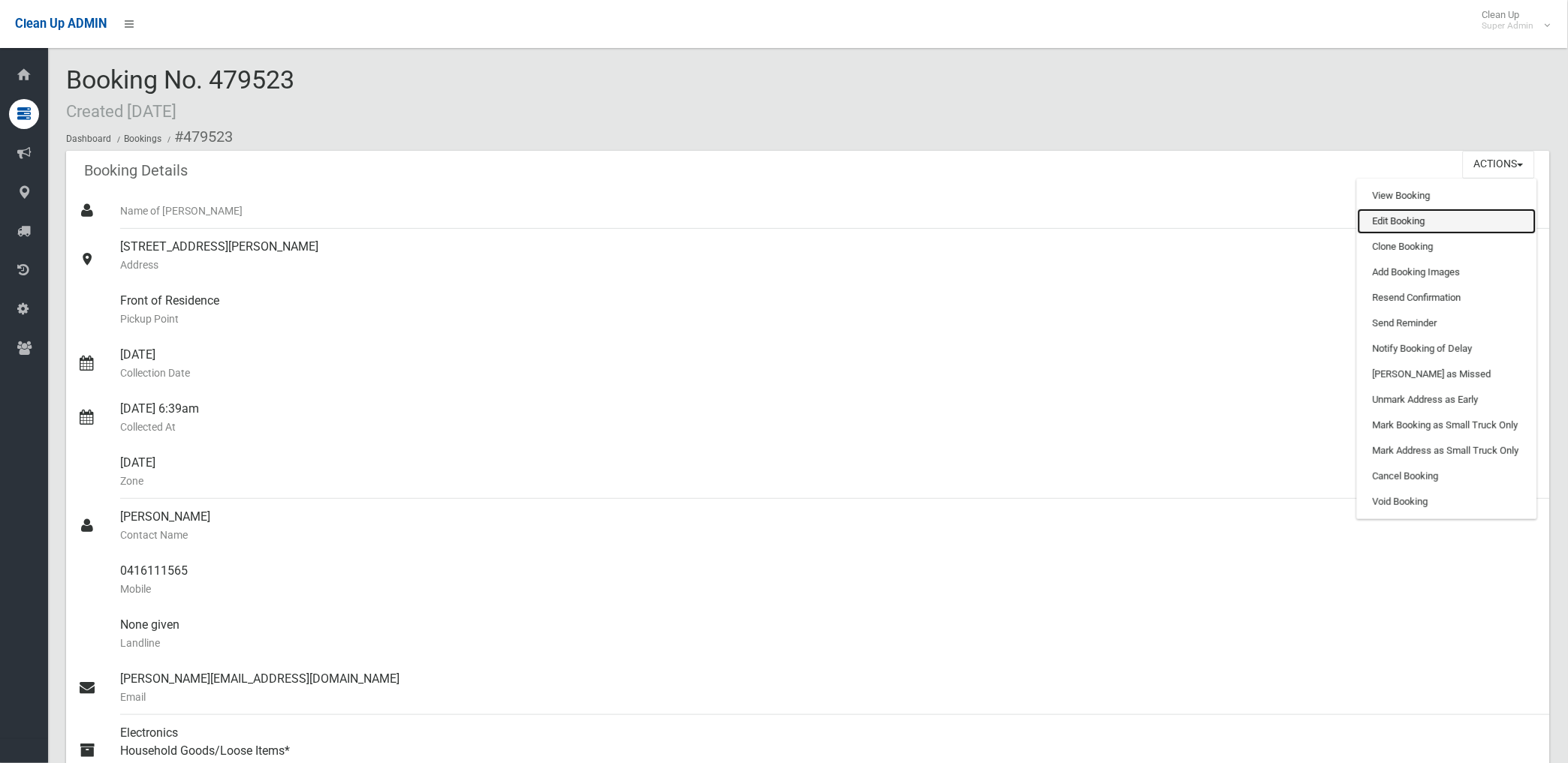
click at [1397, 219] on link "Edit Booking" at bounding box center [1447, 221] width 178 height 25
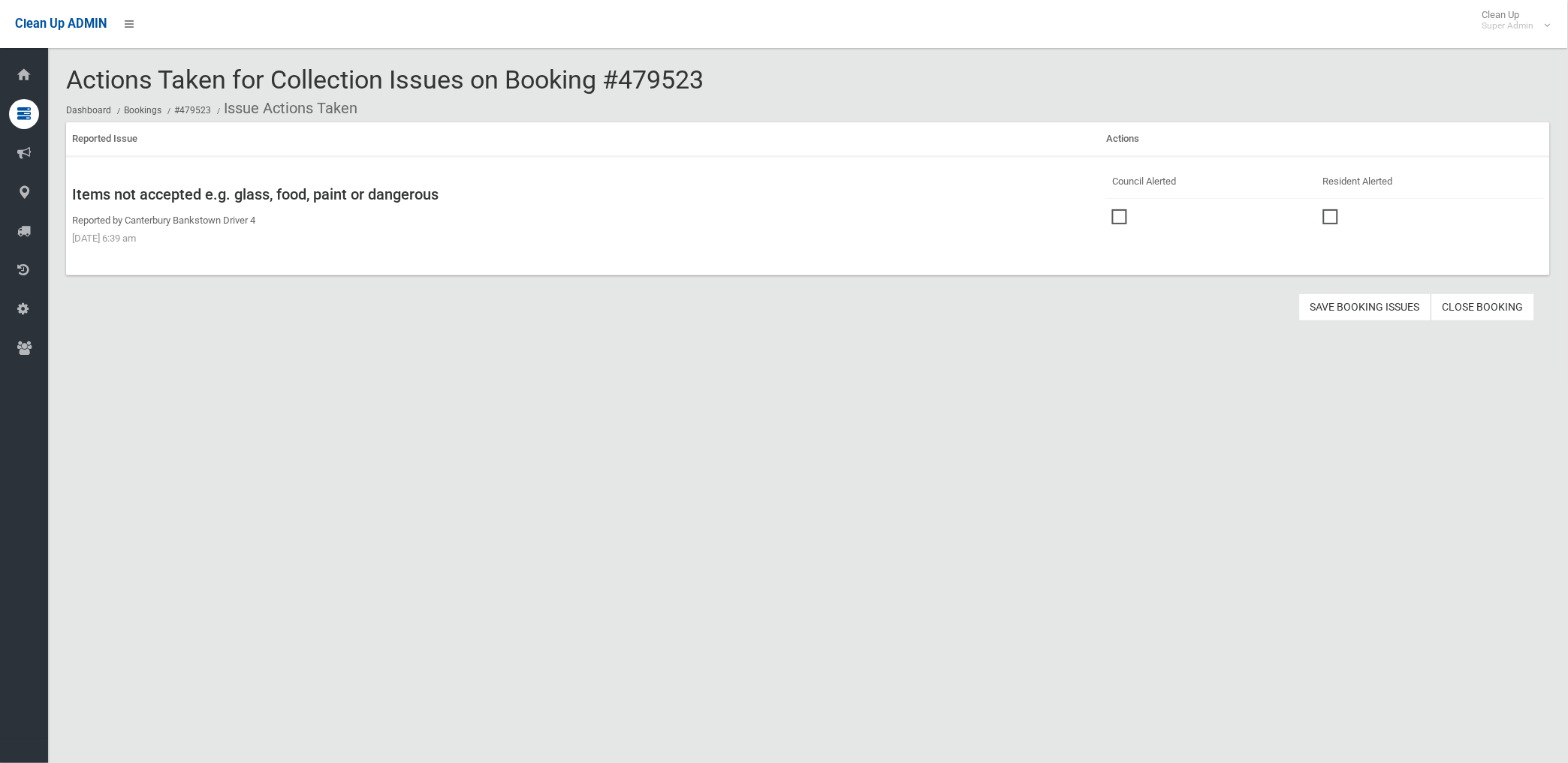
click at [1112, 209] on span at bounding box center [1123, 209] width 23 height 0
click at [1355, 305] on button "Save Booking Issues" at bounding box center [1364, 307] width 132 height 28
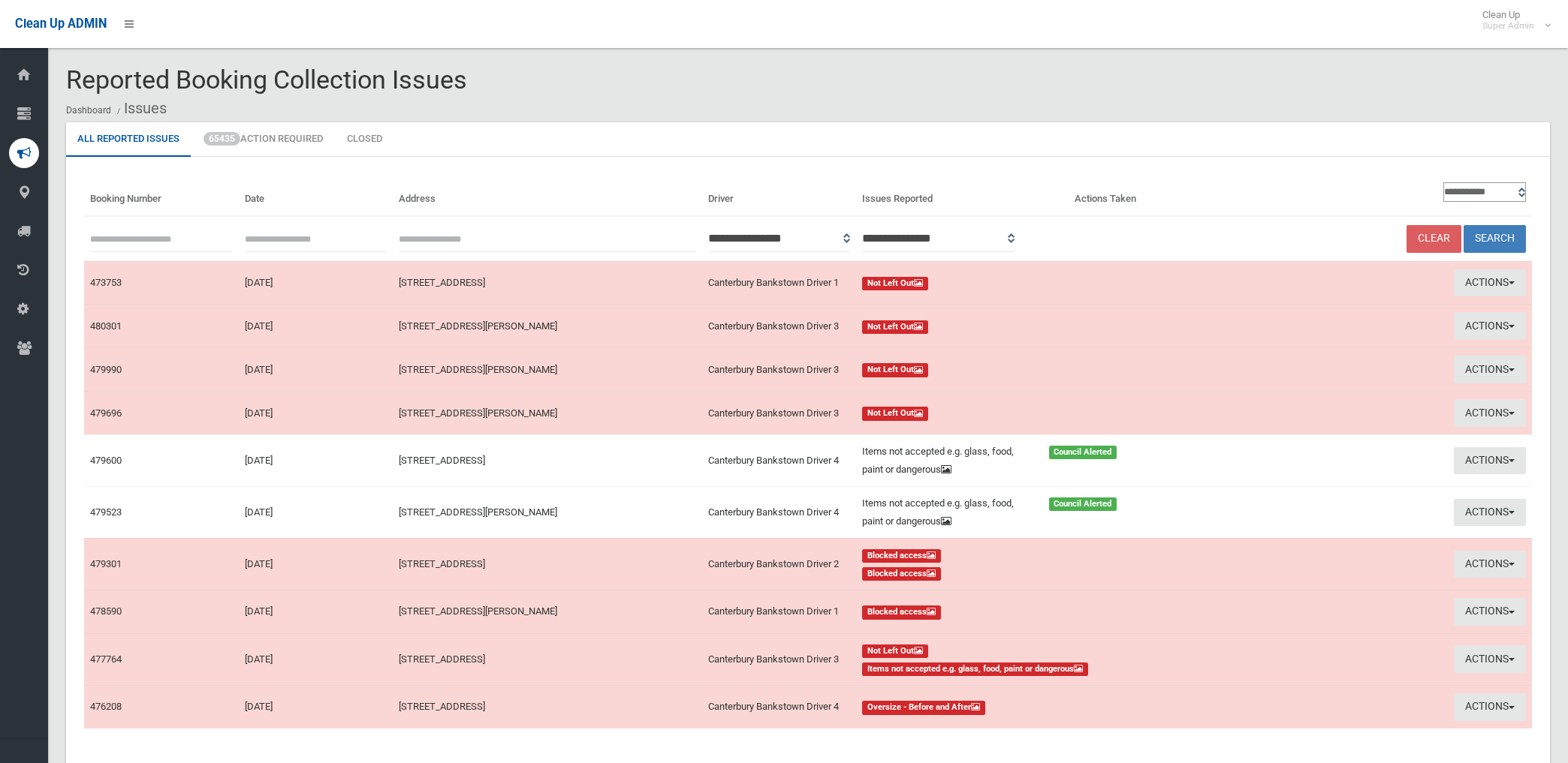
scroll to position [84, 0]
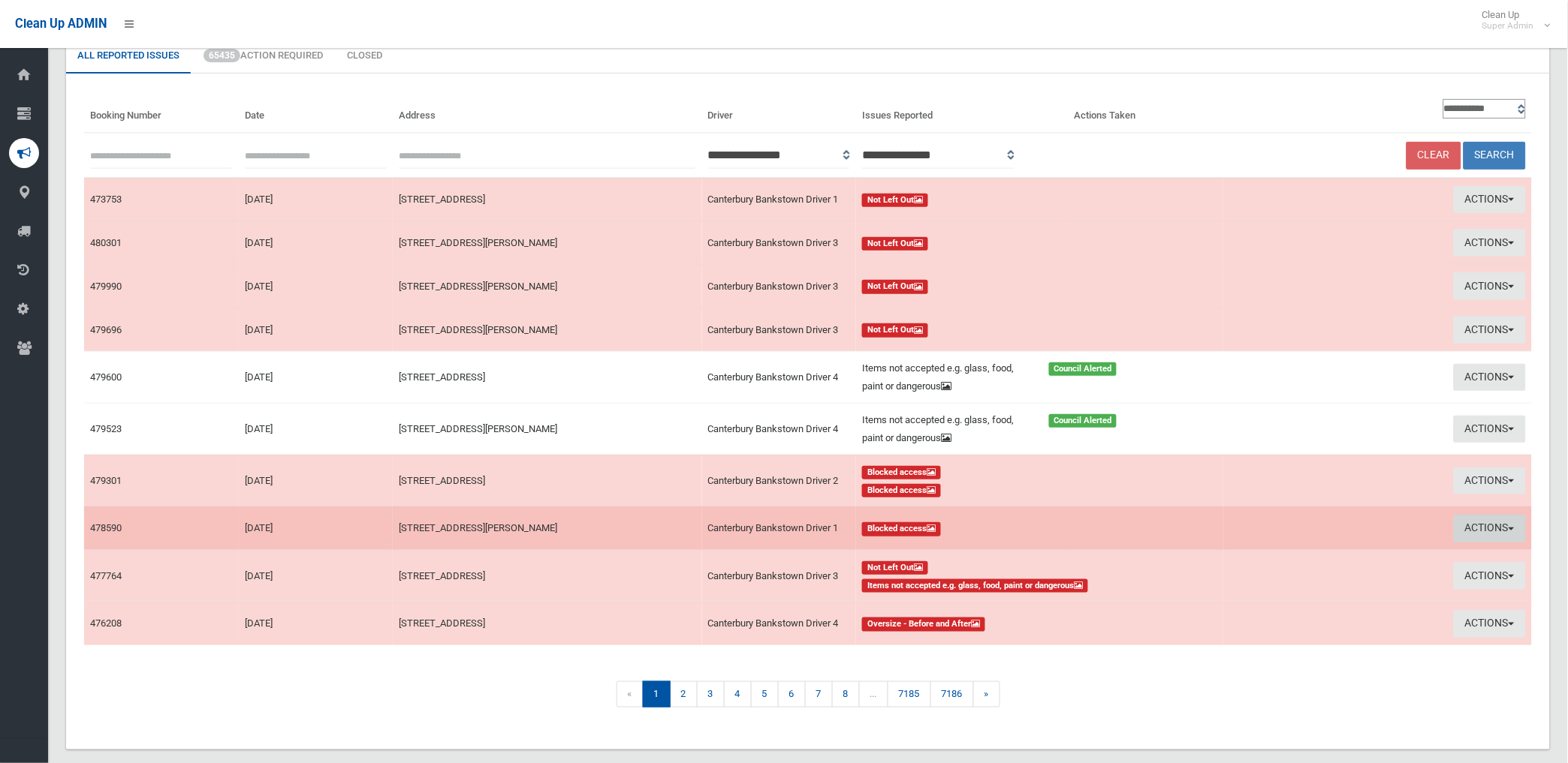
click at [1488, 525] on button "Actions" at bounding box center [1489, 528] width 72 height 28
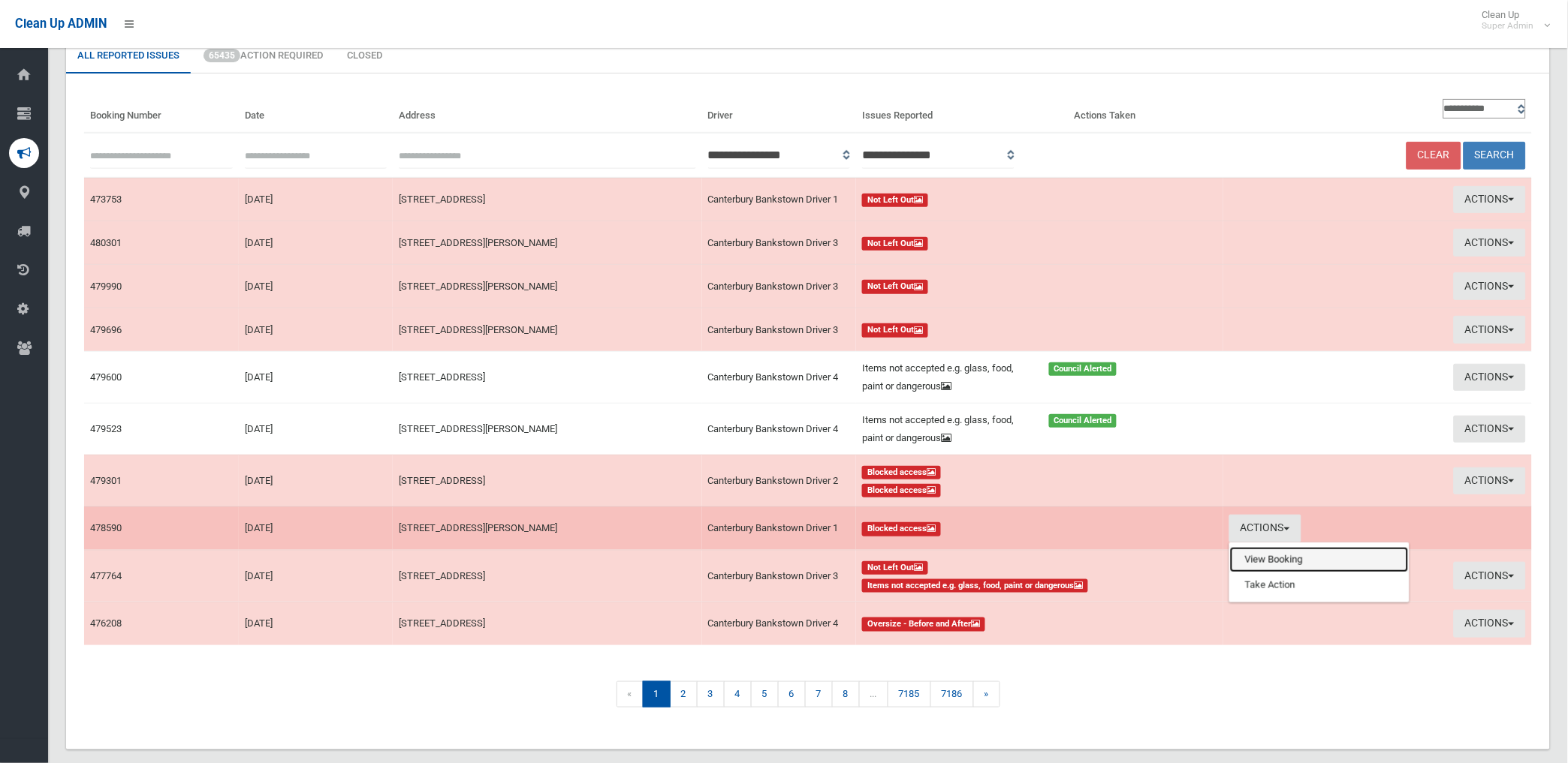
click at [1251, 560] on link "View Booking" at bounding box center [1319, 559] width 178 height 25
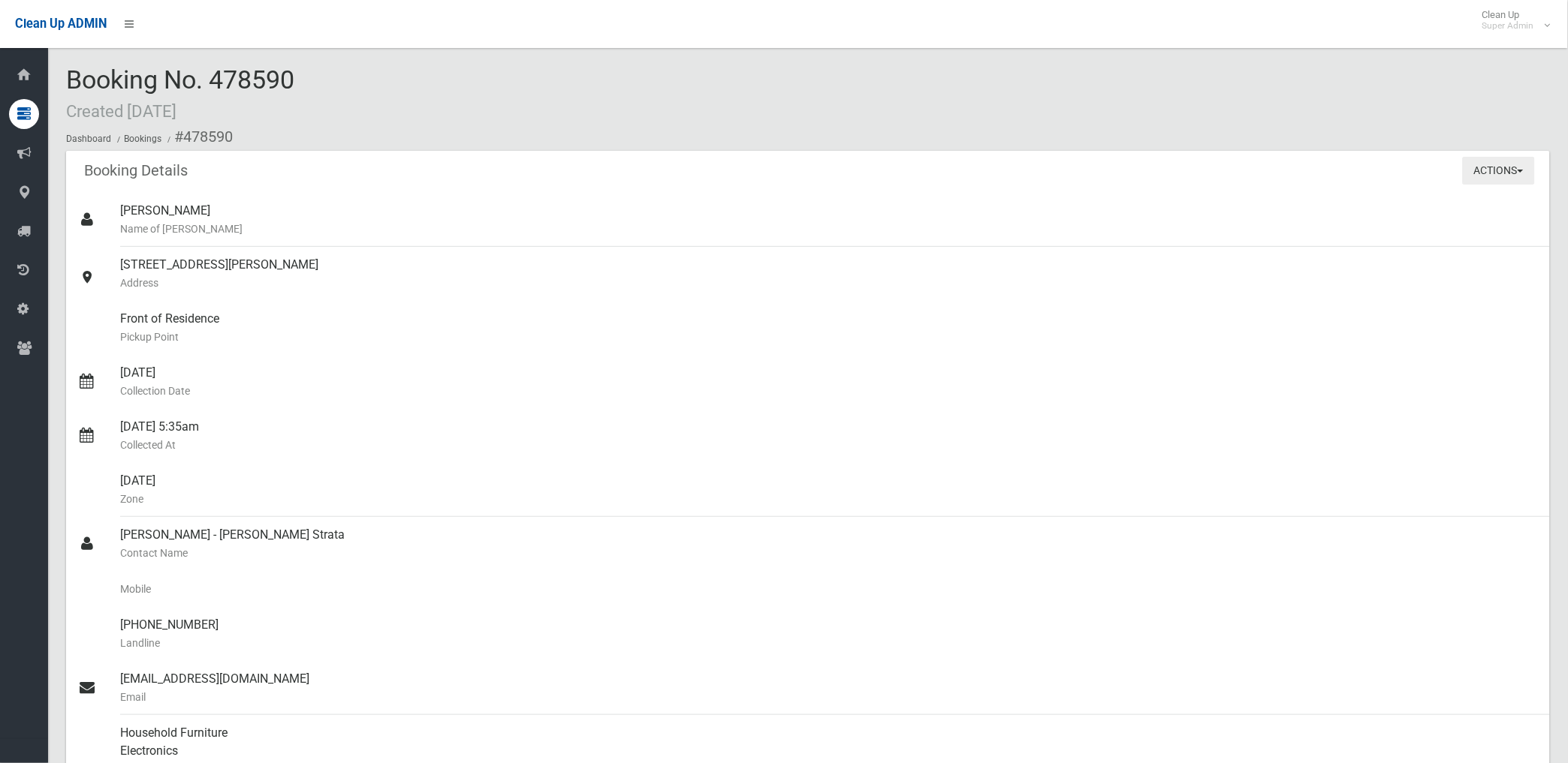
click at [1484, 166] on button "Actions" at bounding box center [1499, 170] width 72 height 28
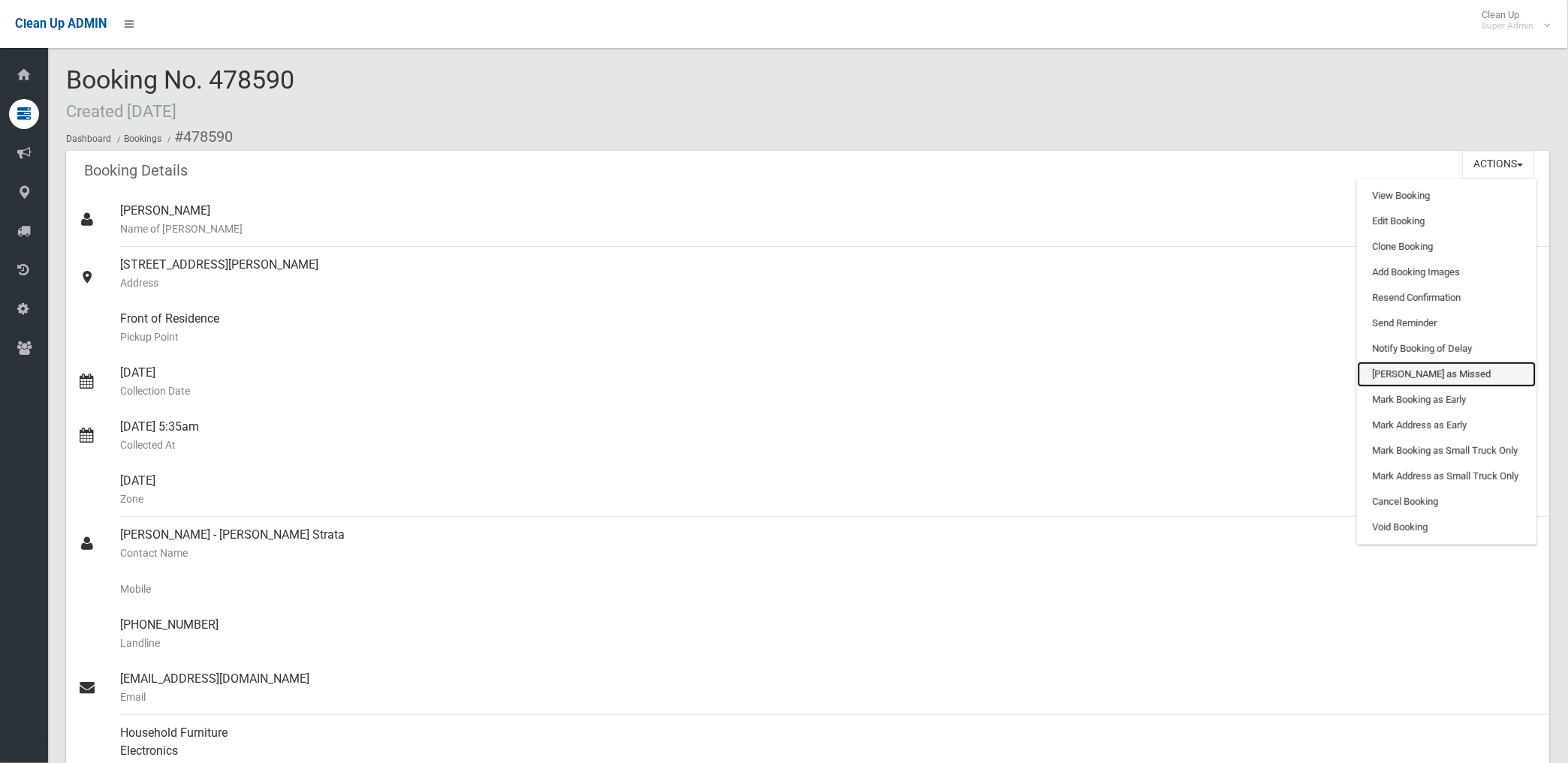
click at [1417, 368] on link "[PERSON_NAME] as Missed" at bounding box center [1447, 374] width 178 height 25
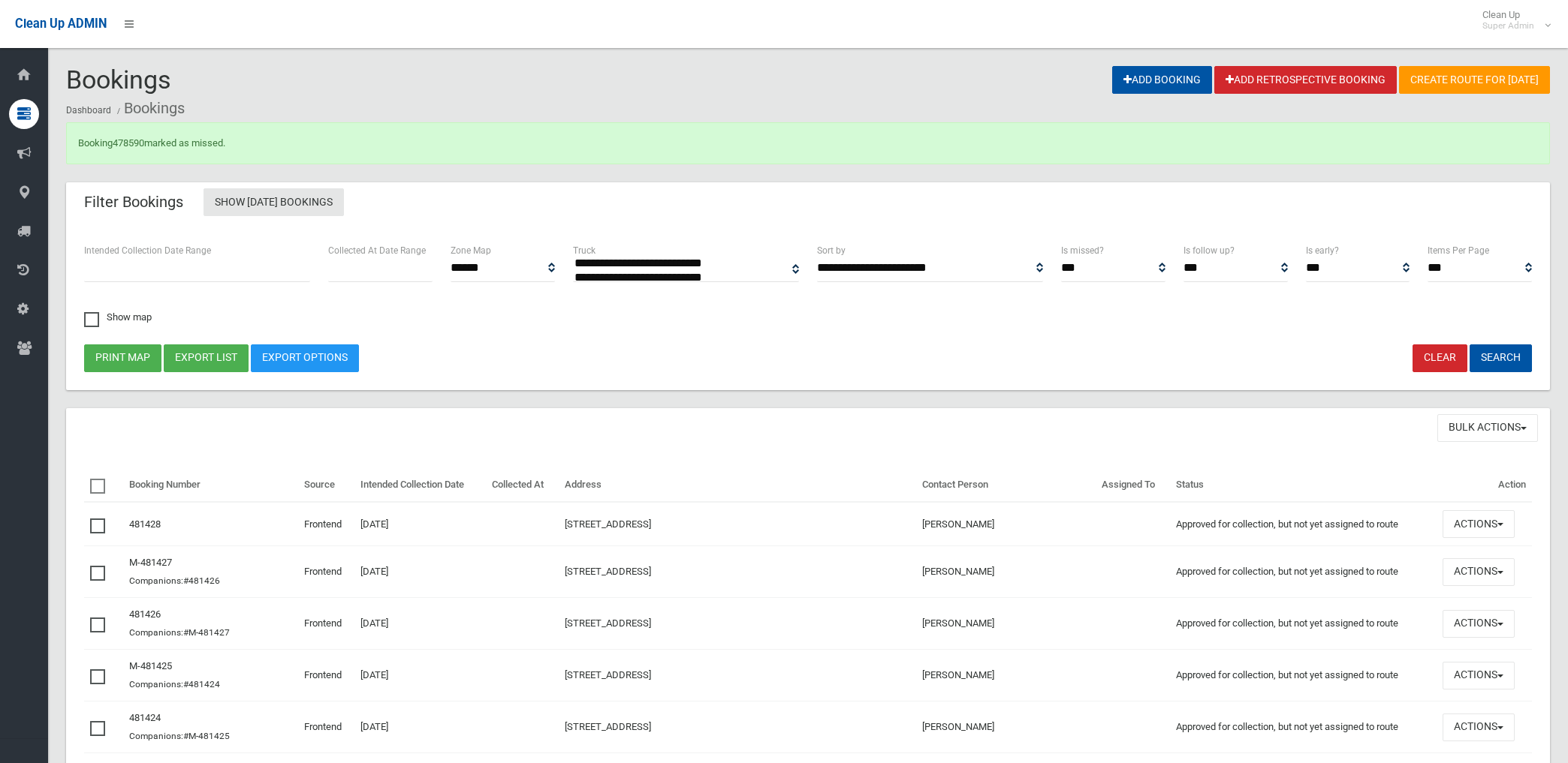
select select
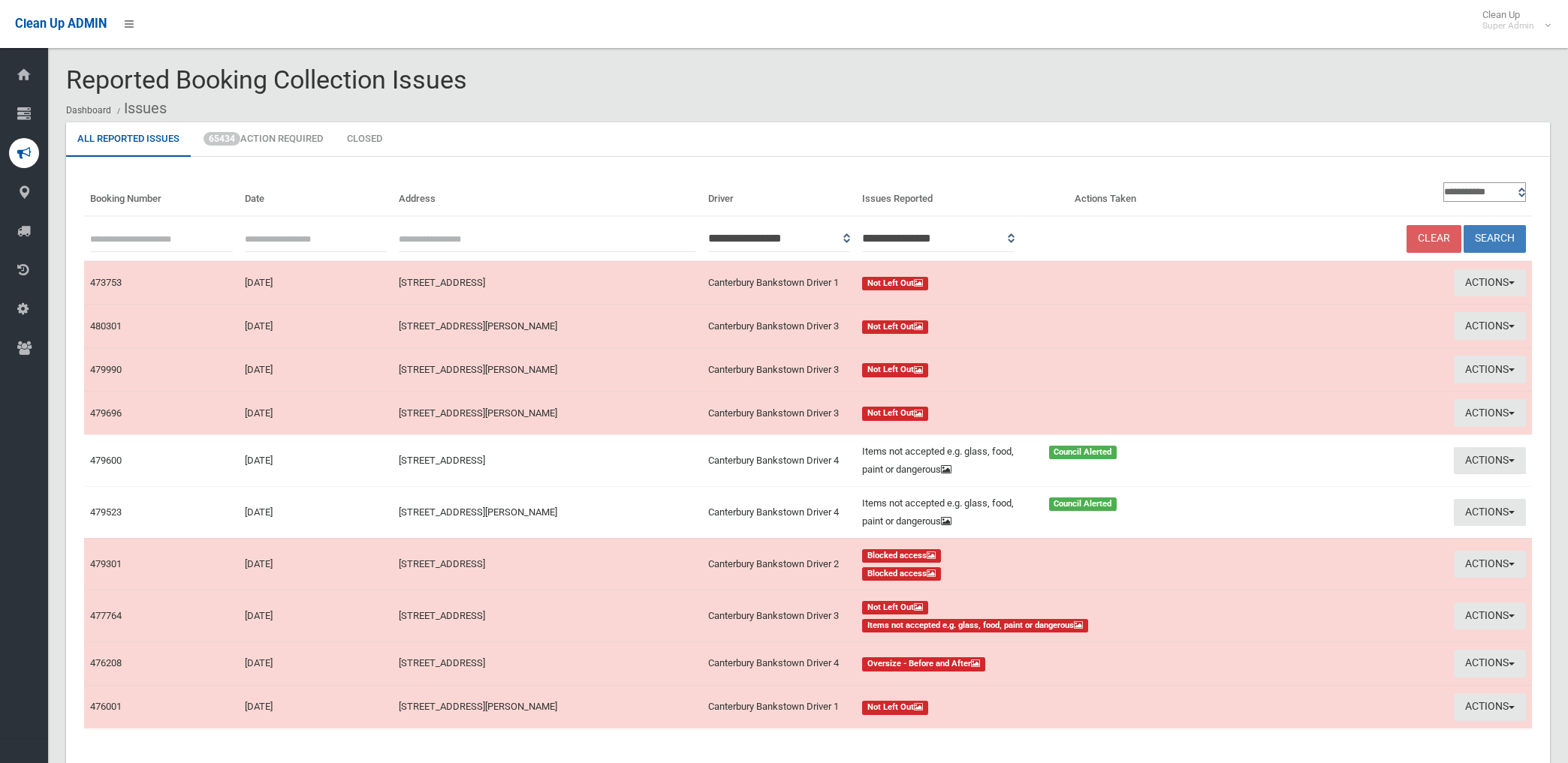
scroll to position [84, 0]
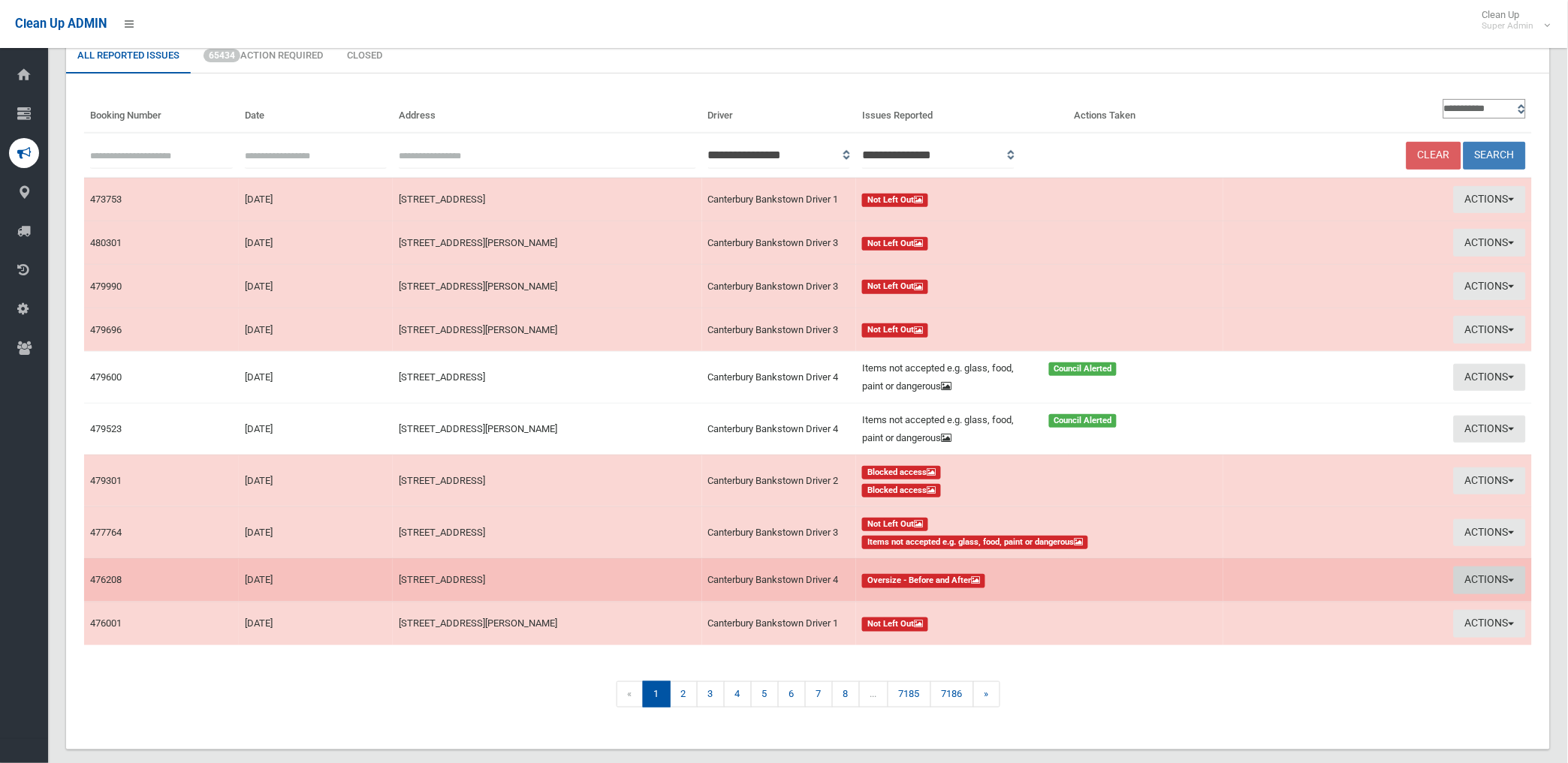
click at [1480, 578] on button "Actions" at bounding box center [1489, 580] width 72 height 28
click at [1267, 610] on link "View Booking" at bounding box center [1319, 612] width 178 height 25
click at [1468, 575] on button "Actions" at bounding box center [1489, 580] width 72 height 28
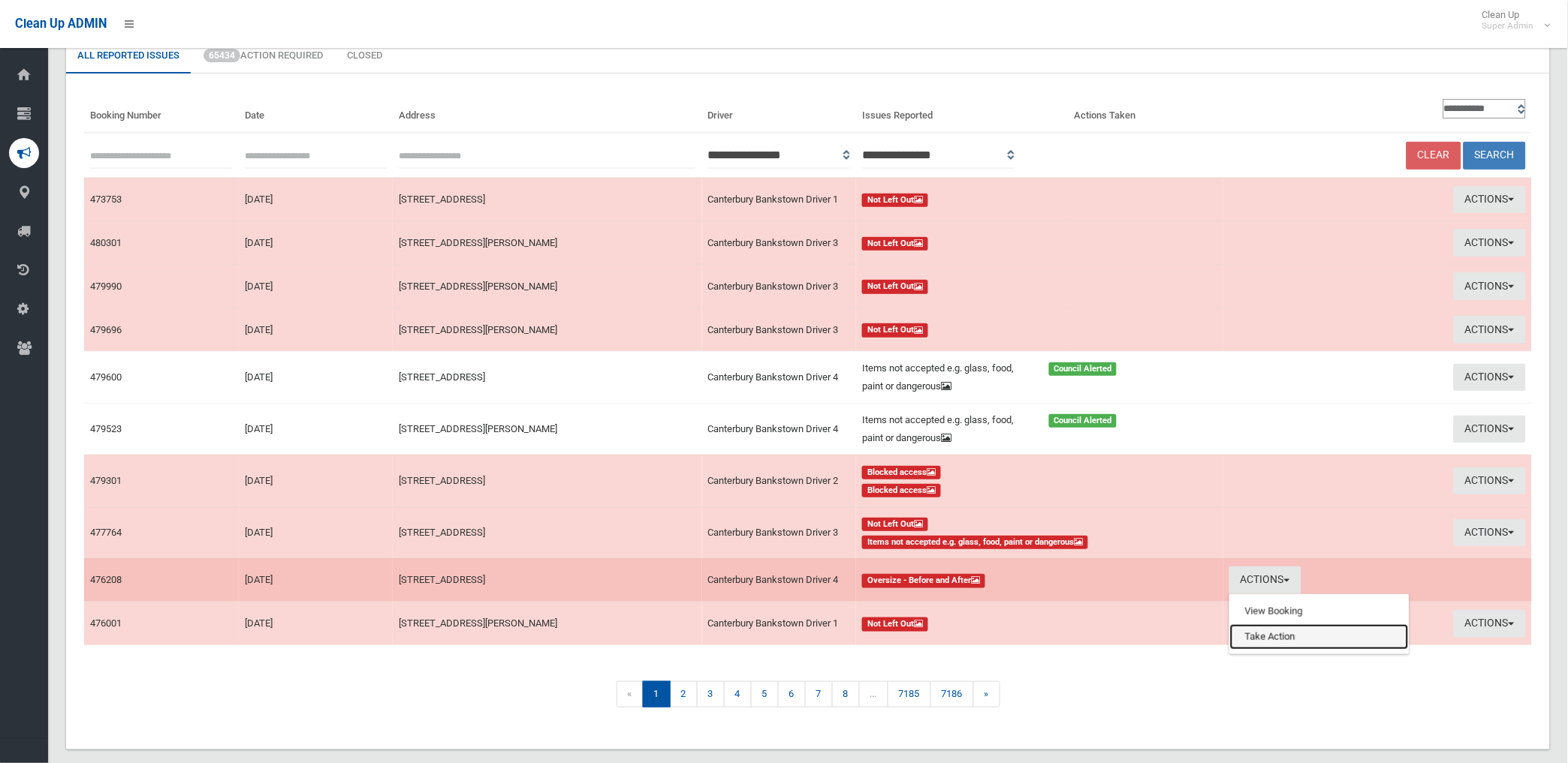
click at [1258, 634] on link "Take Action" at bounding box center [1319, 637] width 178 height 25
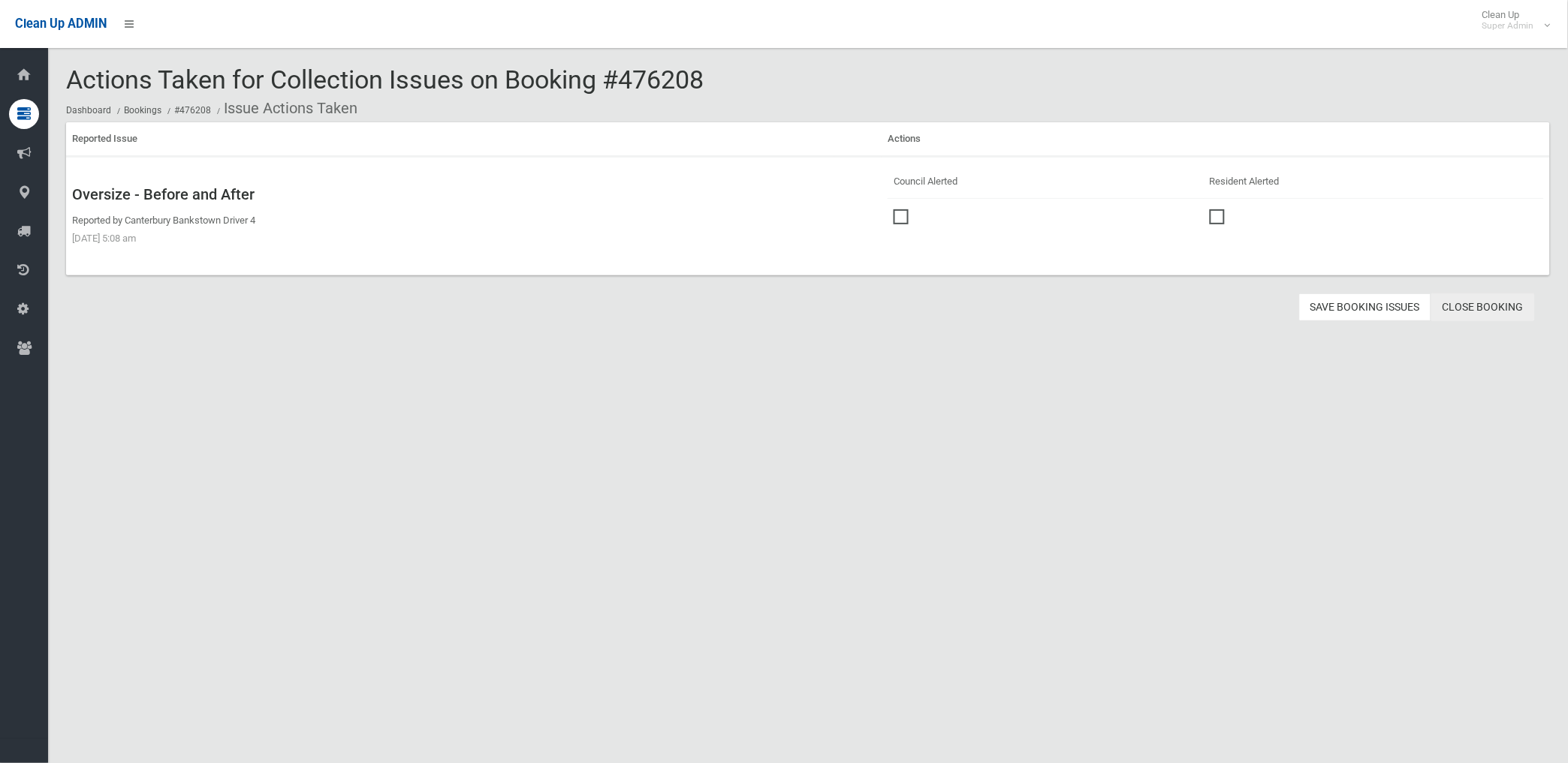
click at [1483, 303] on link "Close Booking" at bounding box center [1483, 307] width 103 height 28
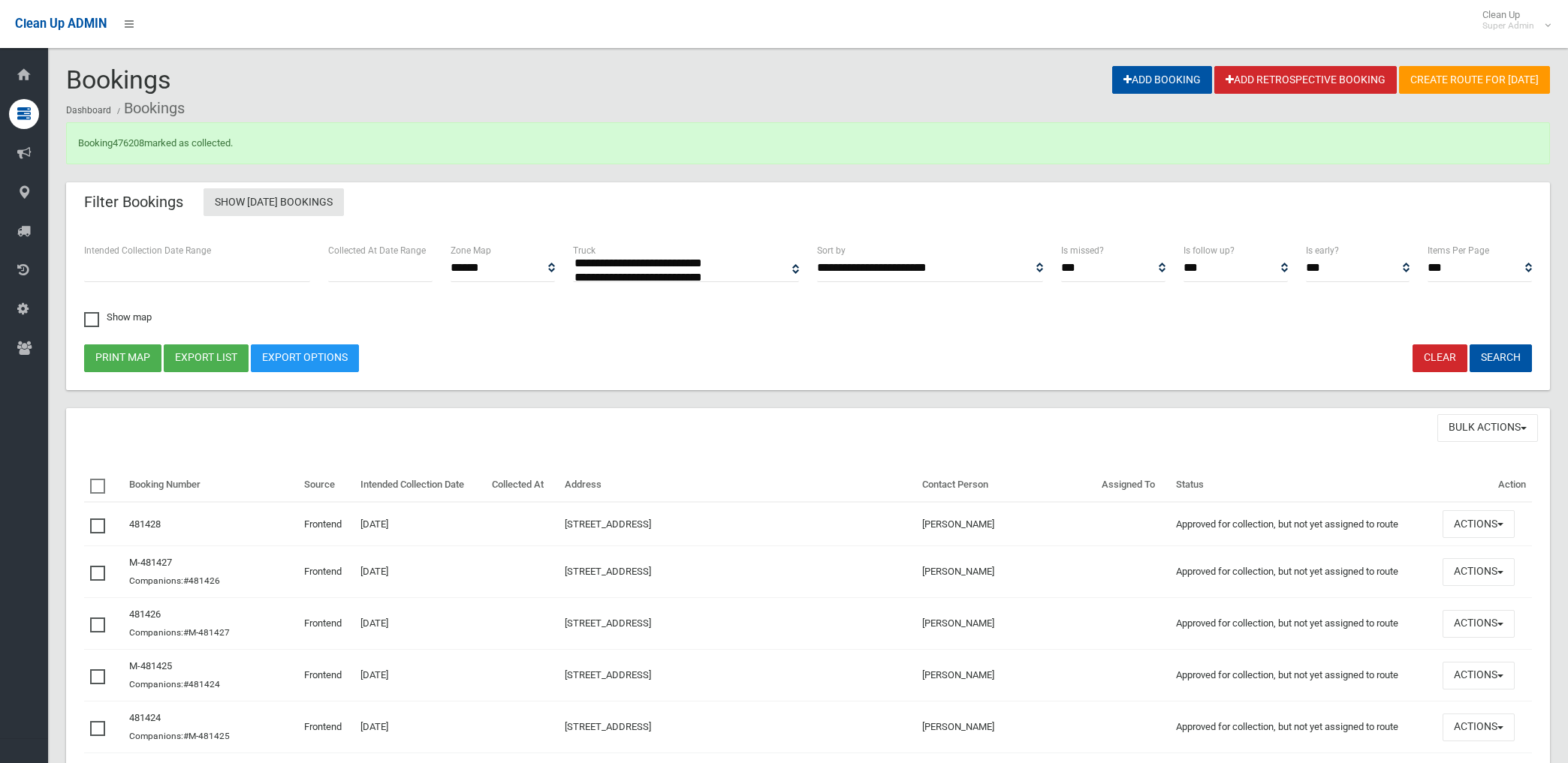
select select
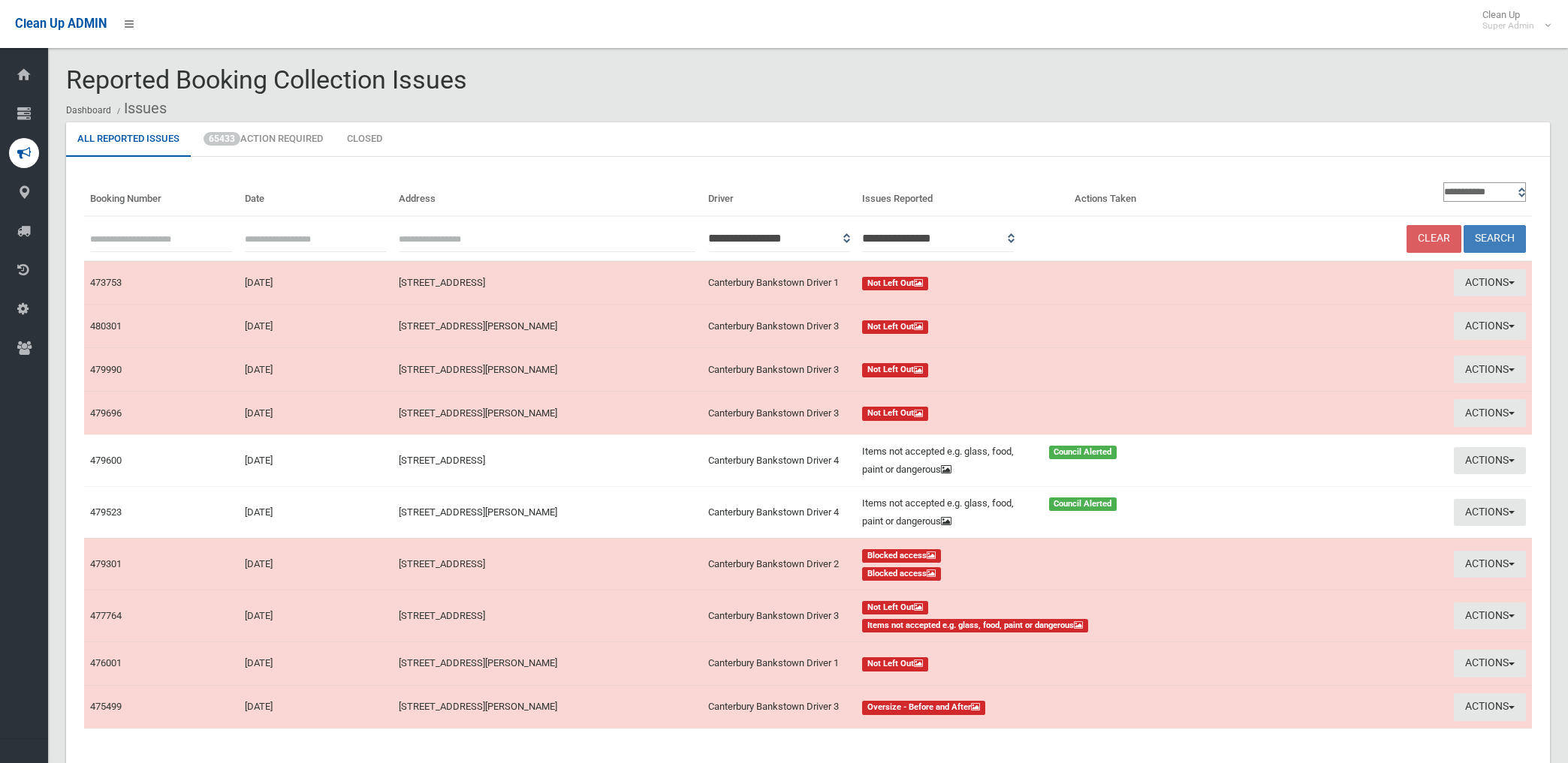
scroll to position [84, 0]
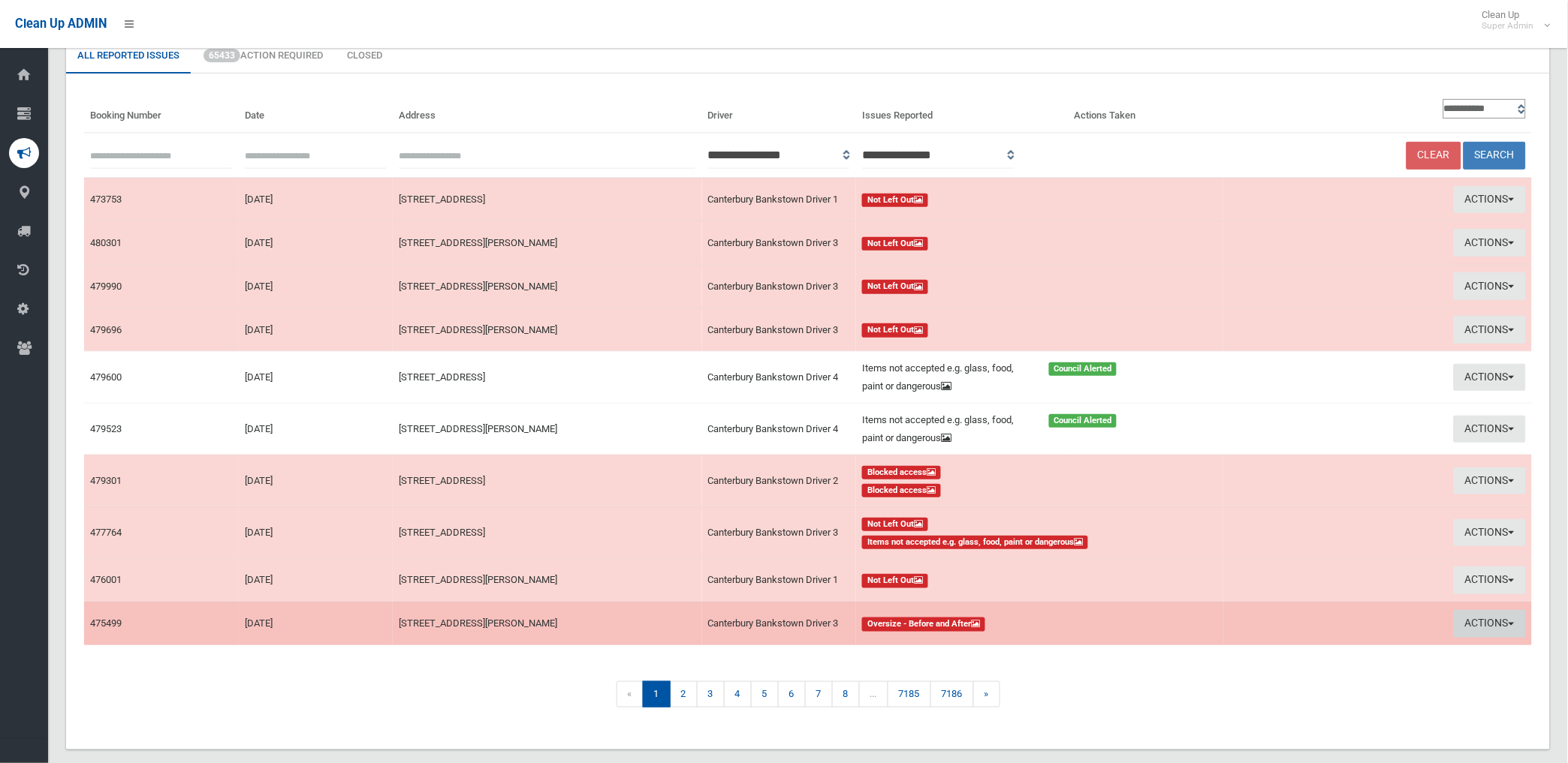
click at [1466, 623] on button "Actions" at bounding box center [1489, 623] width 72 height 28
click at [1279, 653] on link "View Booking" at bounding box center [1319, 655] width 178 height 25
click at [1474, 623] on button "Actions" at bounding box center [1489, 623] width 72 height 28
click at [1265, 678] on link "Take Action" at bounding box center [1319, 681] width 178 height 25
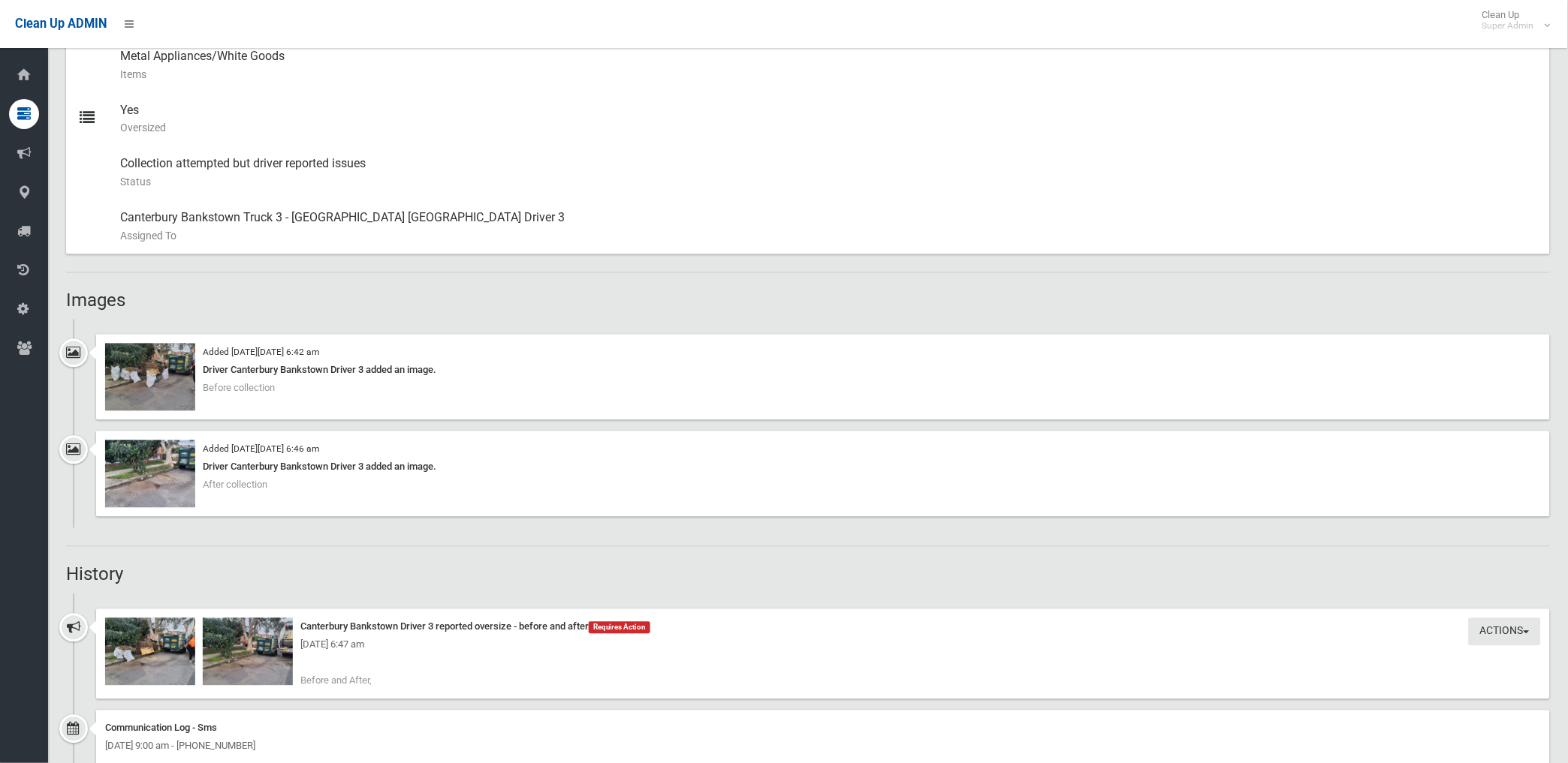
scroll to position [917, 0]
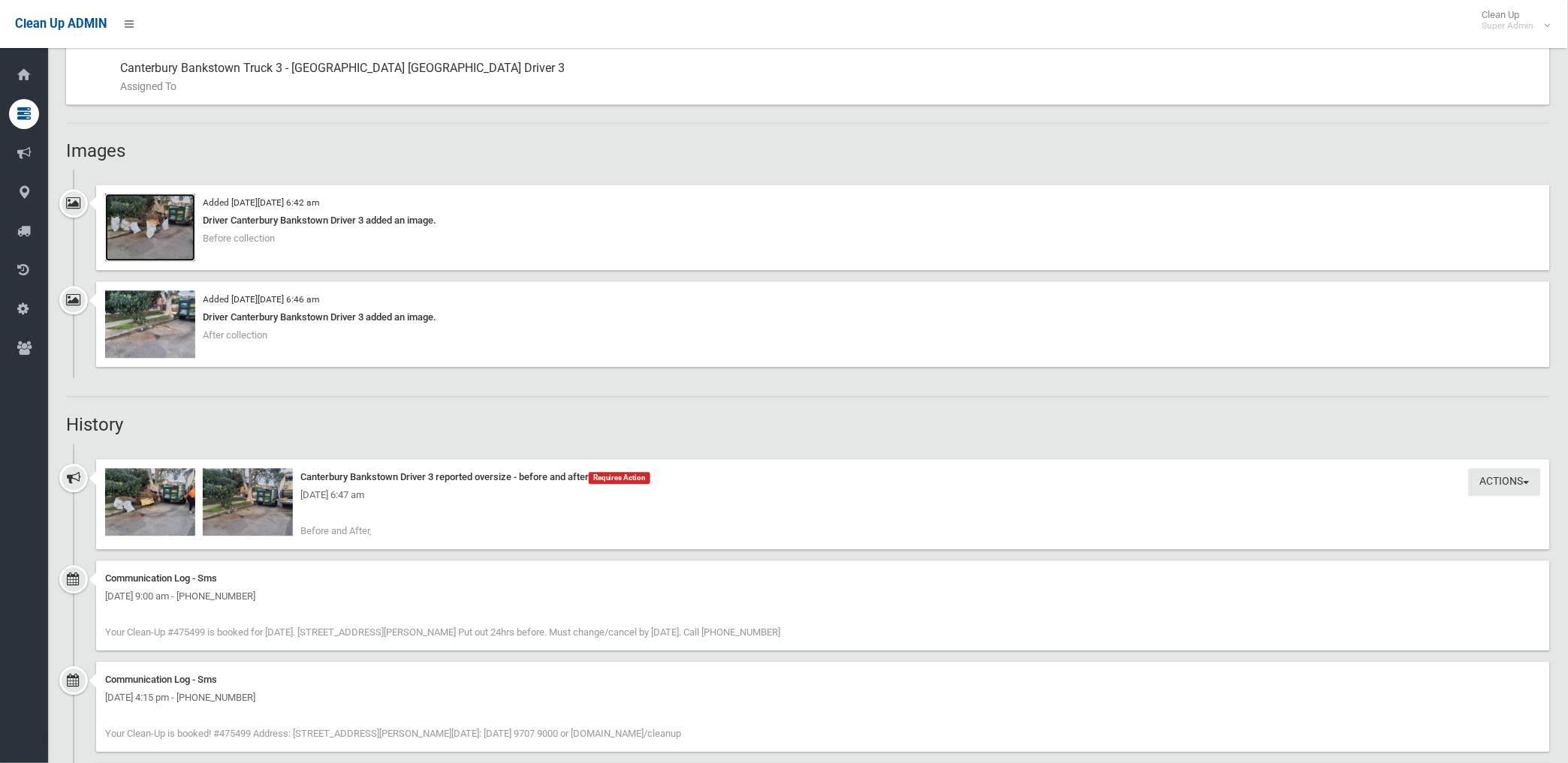
click at [177, 245] on img at bounding box center [150, 227] width 90 height 68
click at [268, 508] on img at bounding box center [248, 503] width 90 height 68
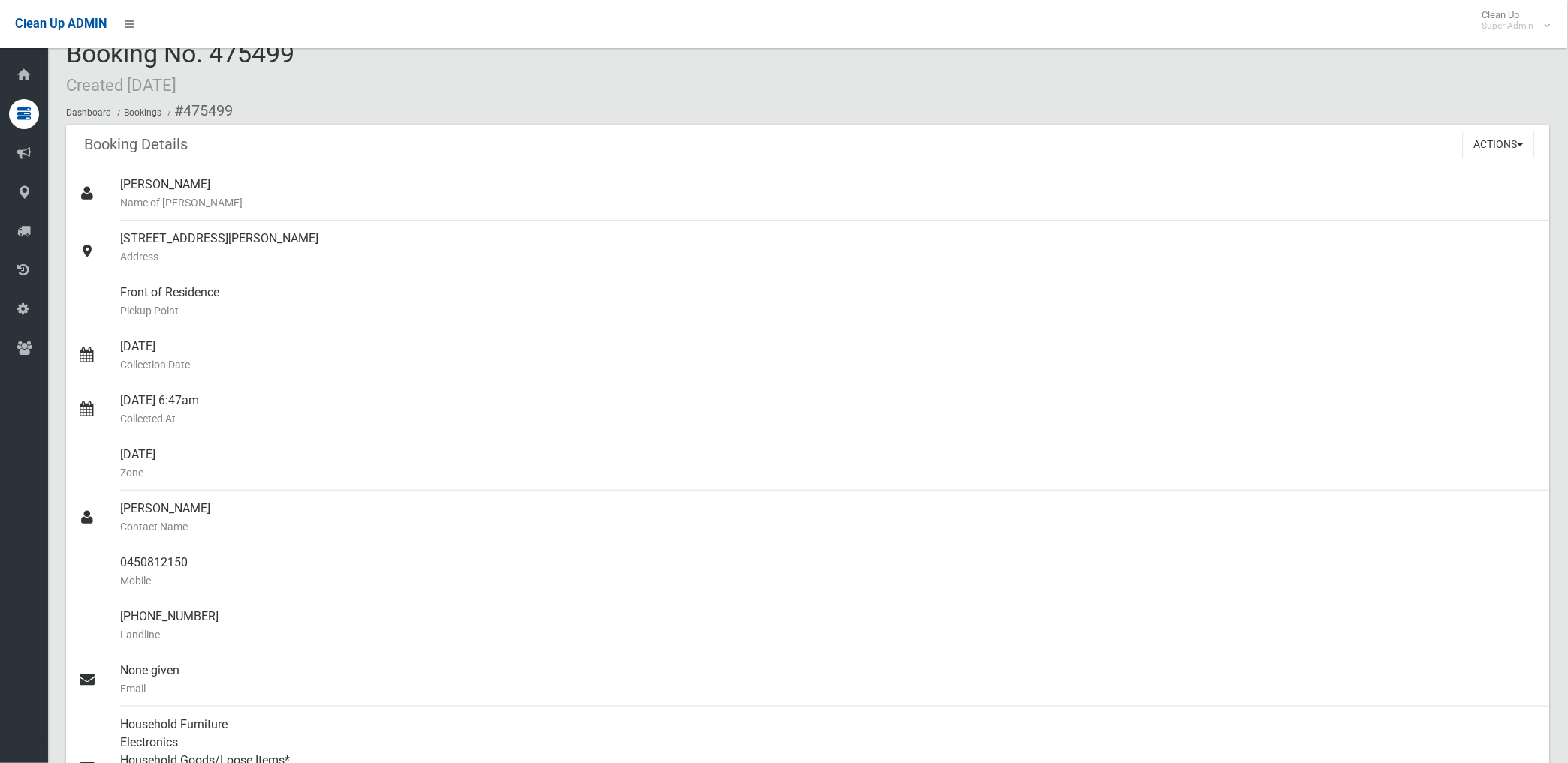
scroll to position [0, 0]
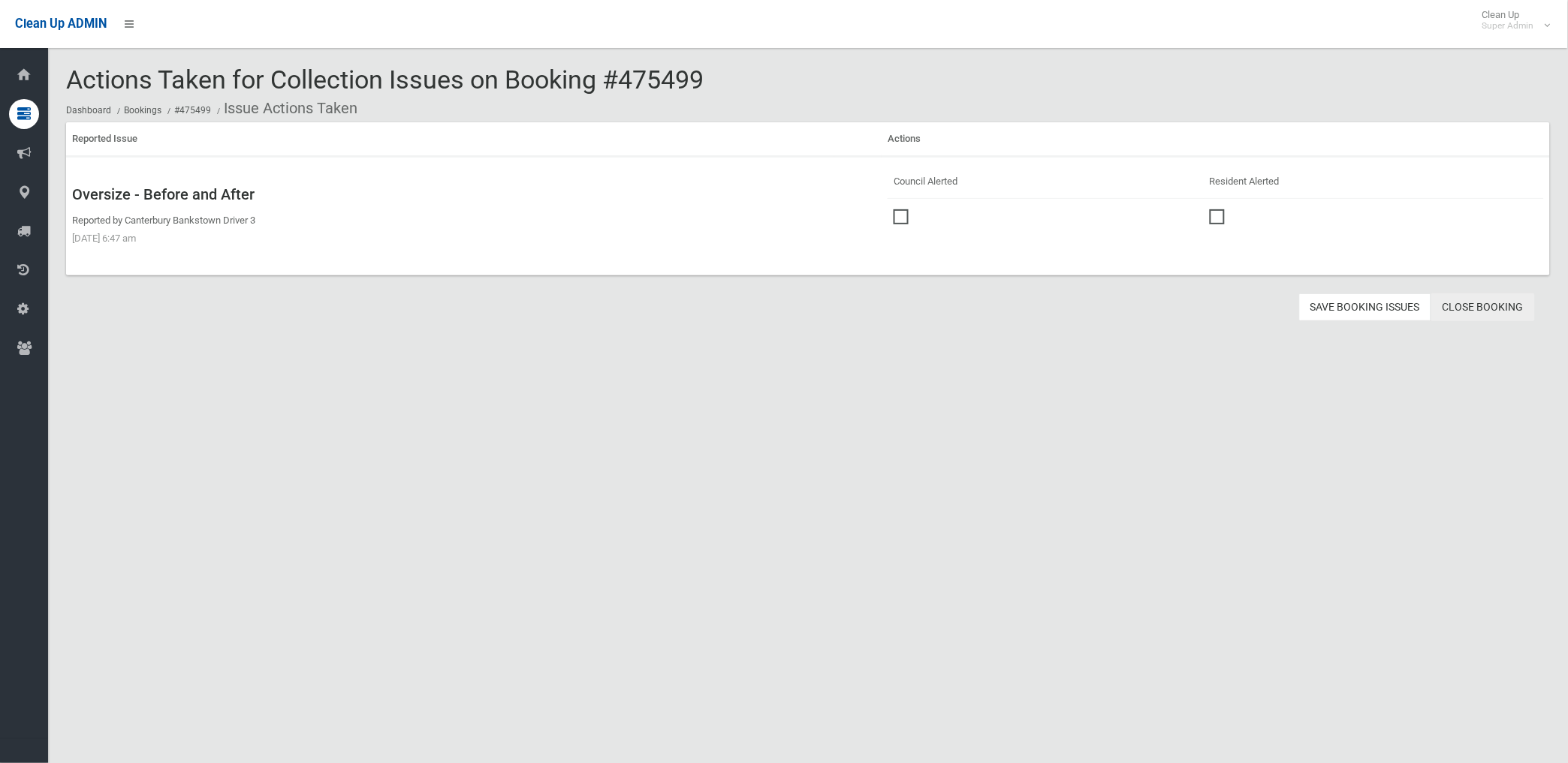
click at [1459, 304] on link "Close Booking" at bounding box center [1483, 307] width 103 height 28
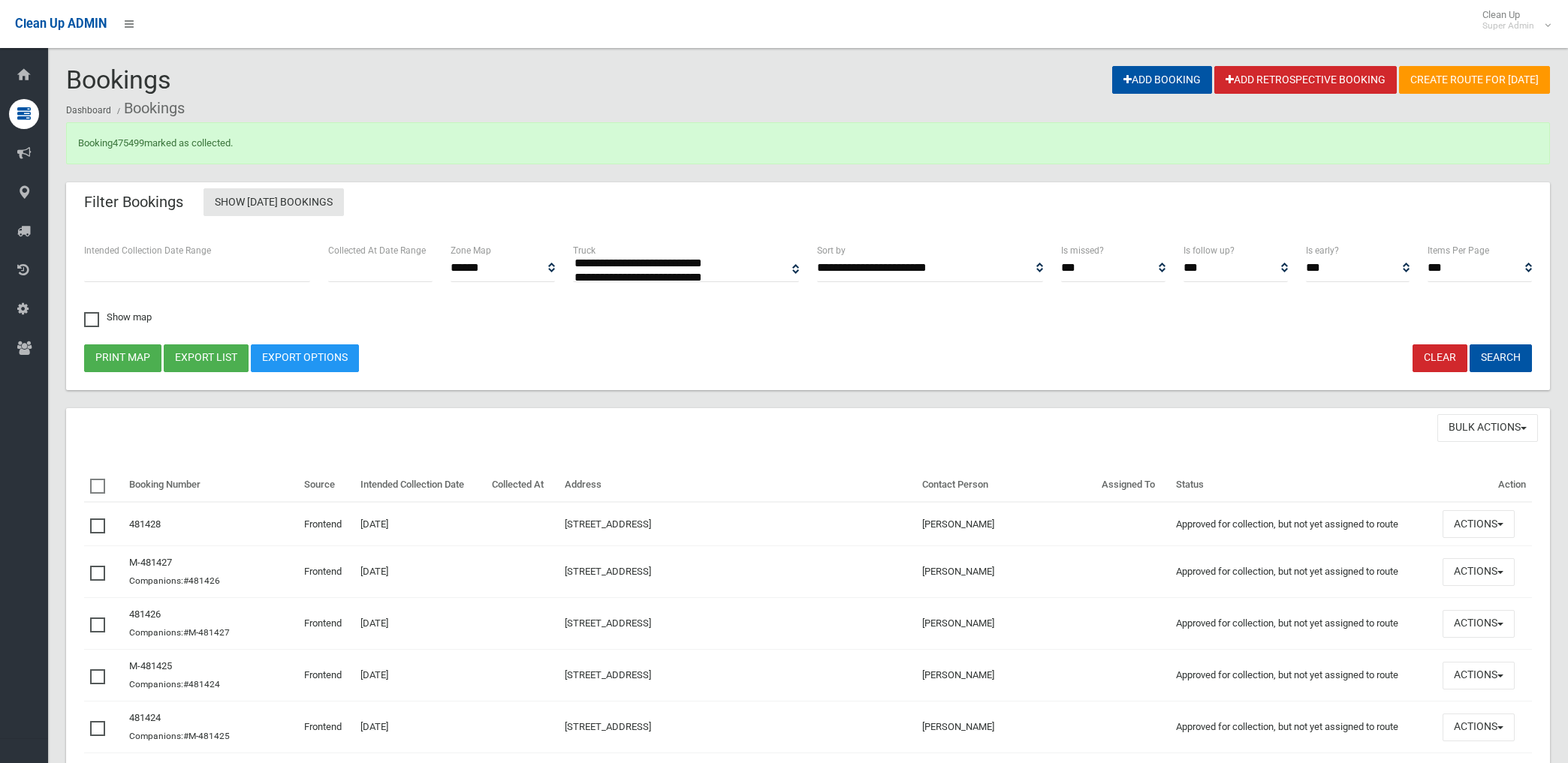
select select
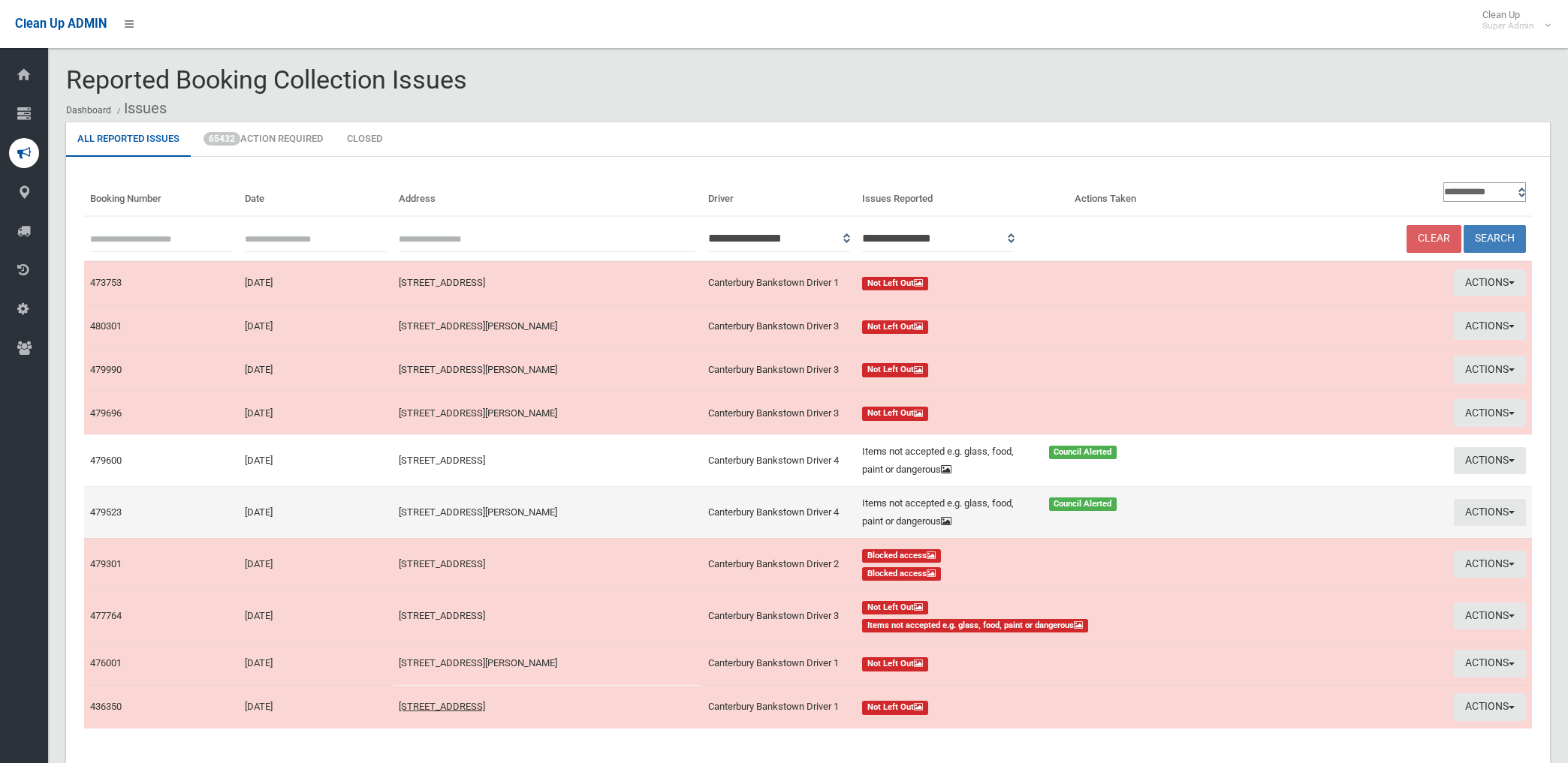
scroll to position [84, 0]
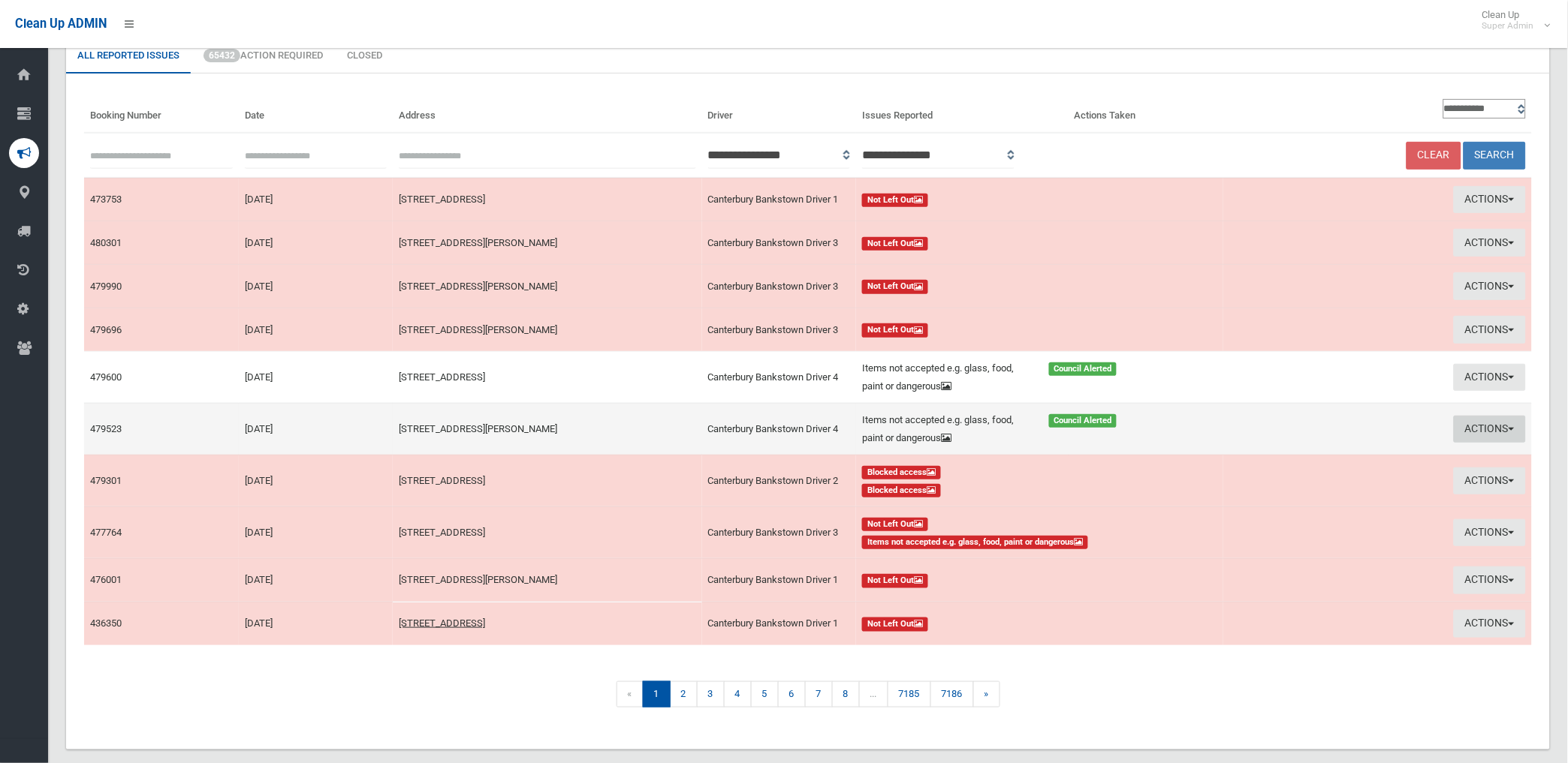
click at [1473, 429] on button "Actions" at bounding box center [1489, 429] width 72 height 28
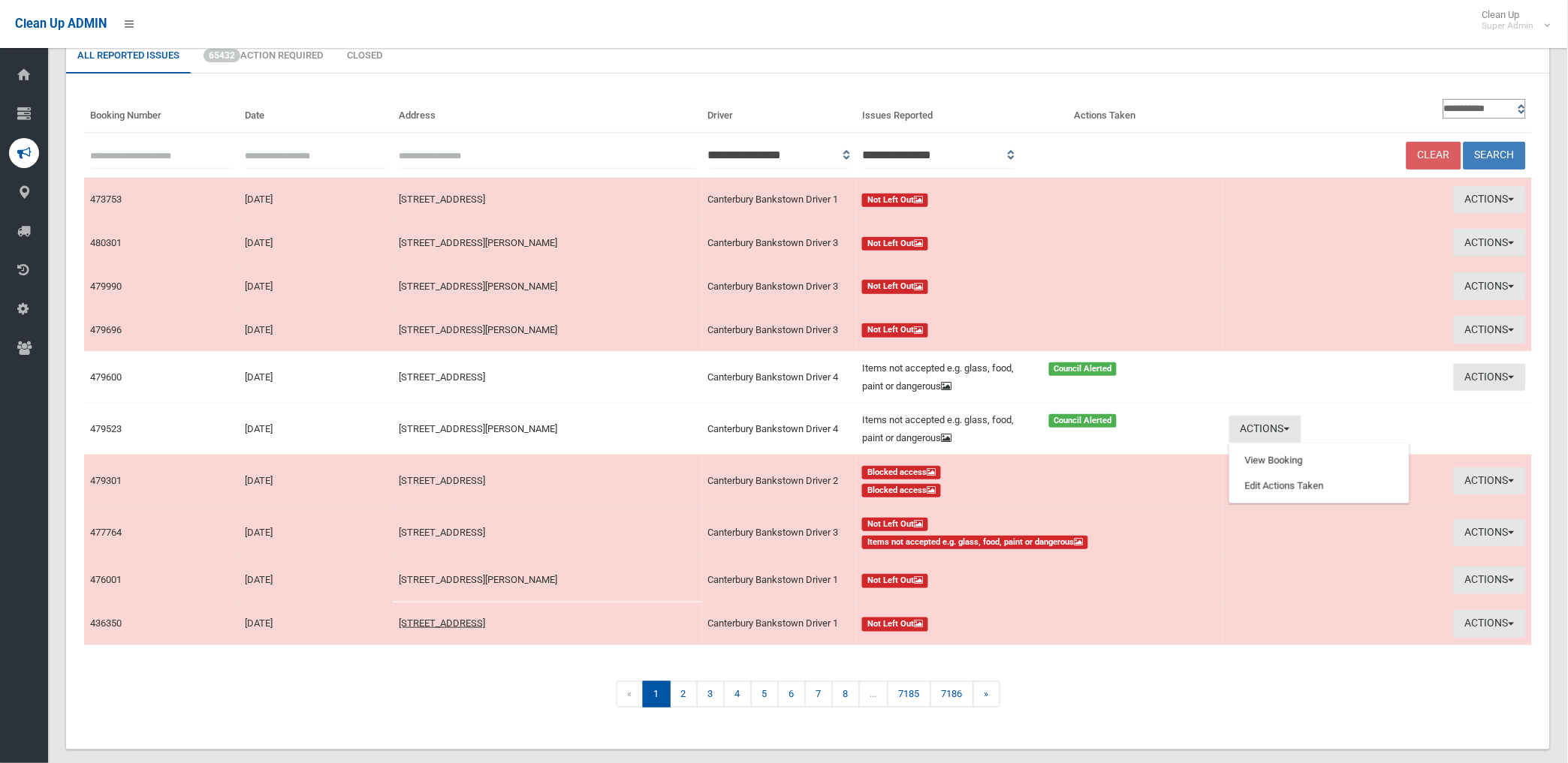
click at [1084, 708] on div "« 1 2 3 4 5 6 7 8 ... 7185 7186 »" at bounding box center [808, 698] width 1448 height 69
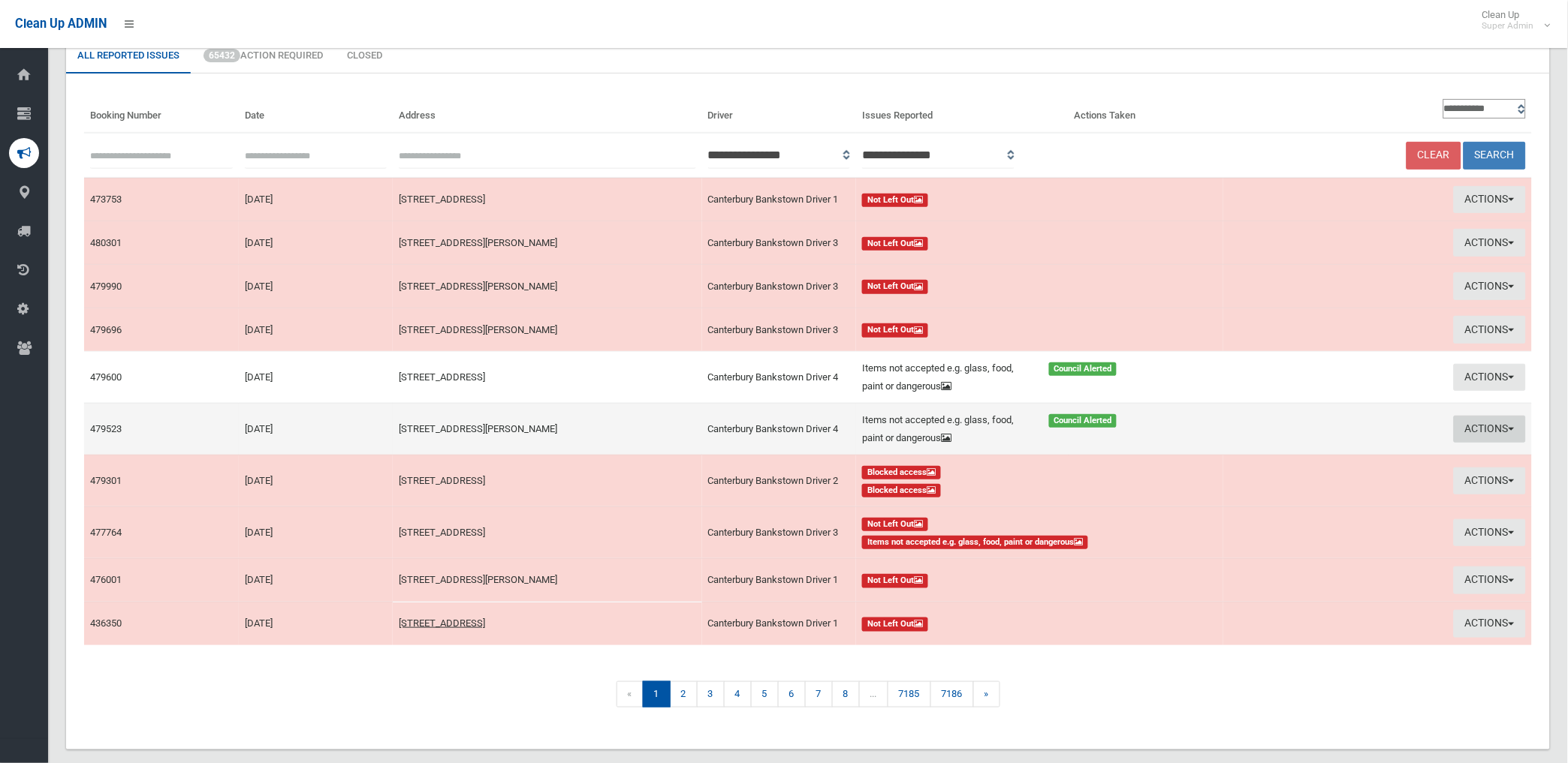
click at [1468, 424] on button "Actions" at bounding box center [1489, 429] width 72 height 28
click at [1300, 488] on link "Edit Actions Taken" at bounding box center [1319, 486] width 178 height 25
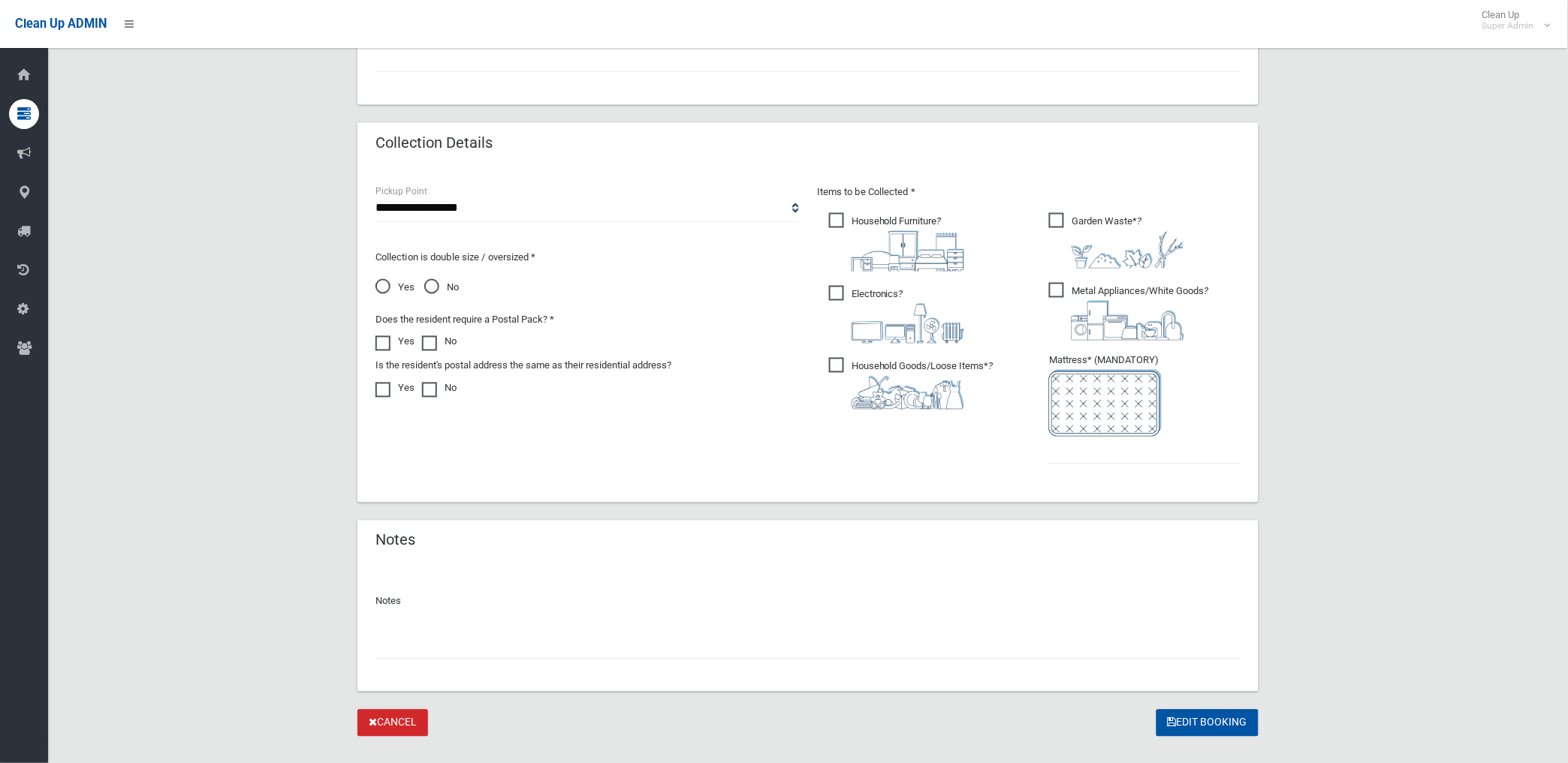
scroll to position [714, 0]
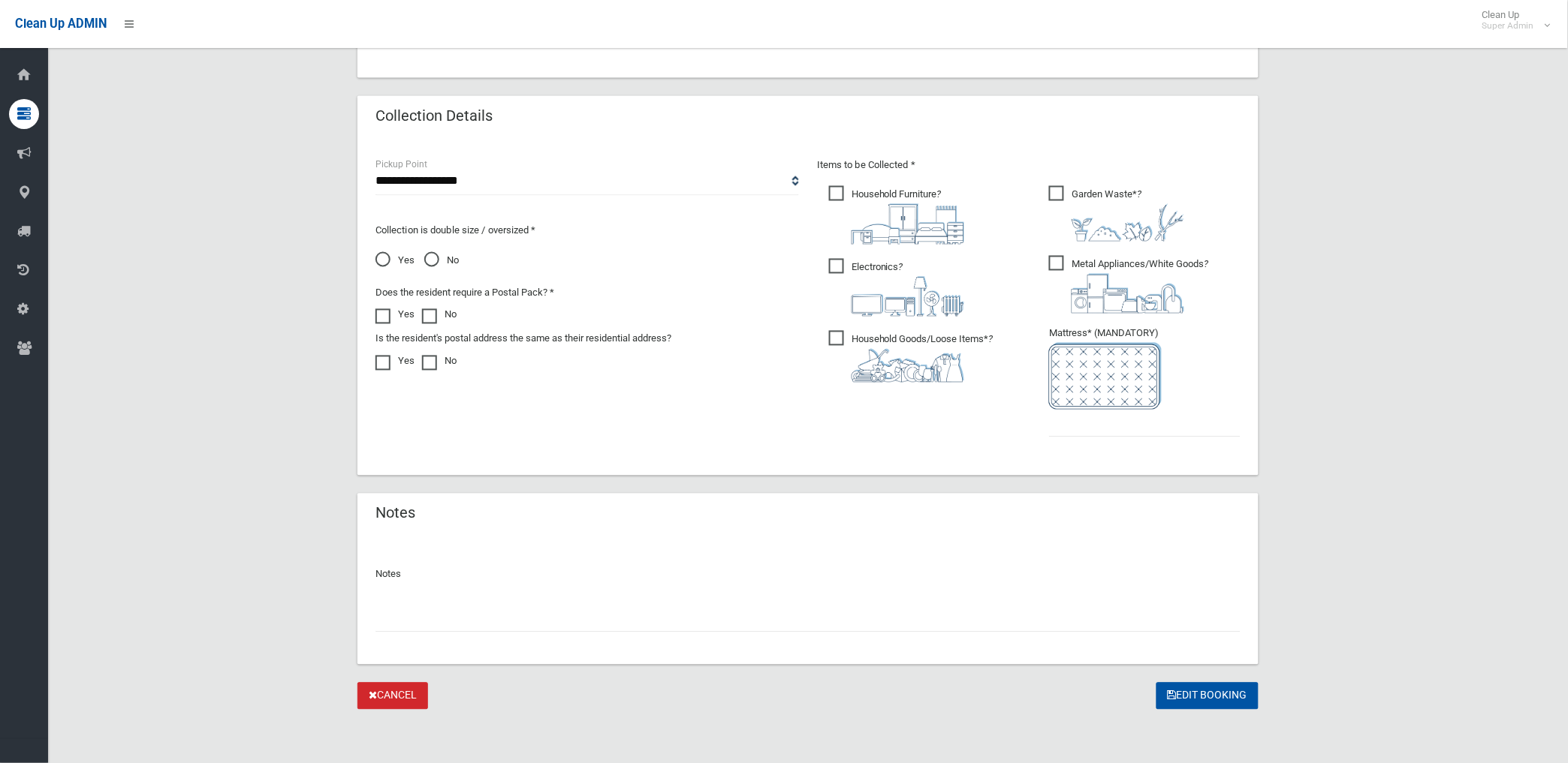
click at [429, 621] on input "text" at bounding box center [808, 619] width 865 height 28
paste input "********"
type input "**********"
click at [1071, 423] on input "text" at bounding box center [1145, 423] width 192 height 28
type input "*"
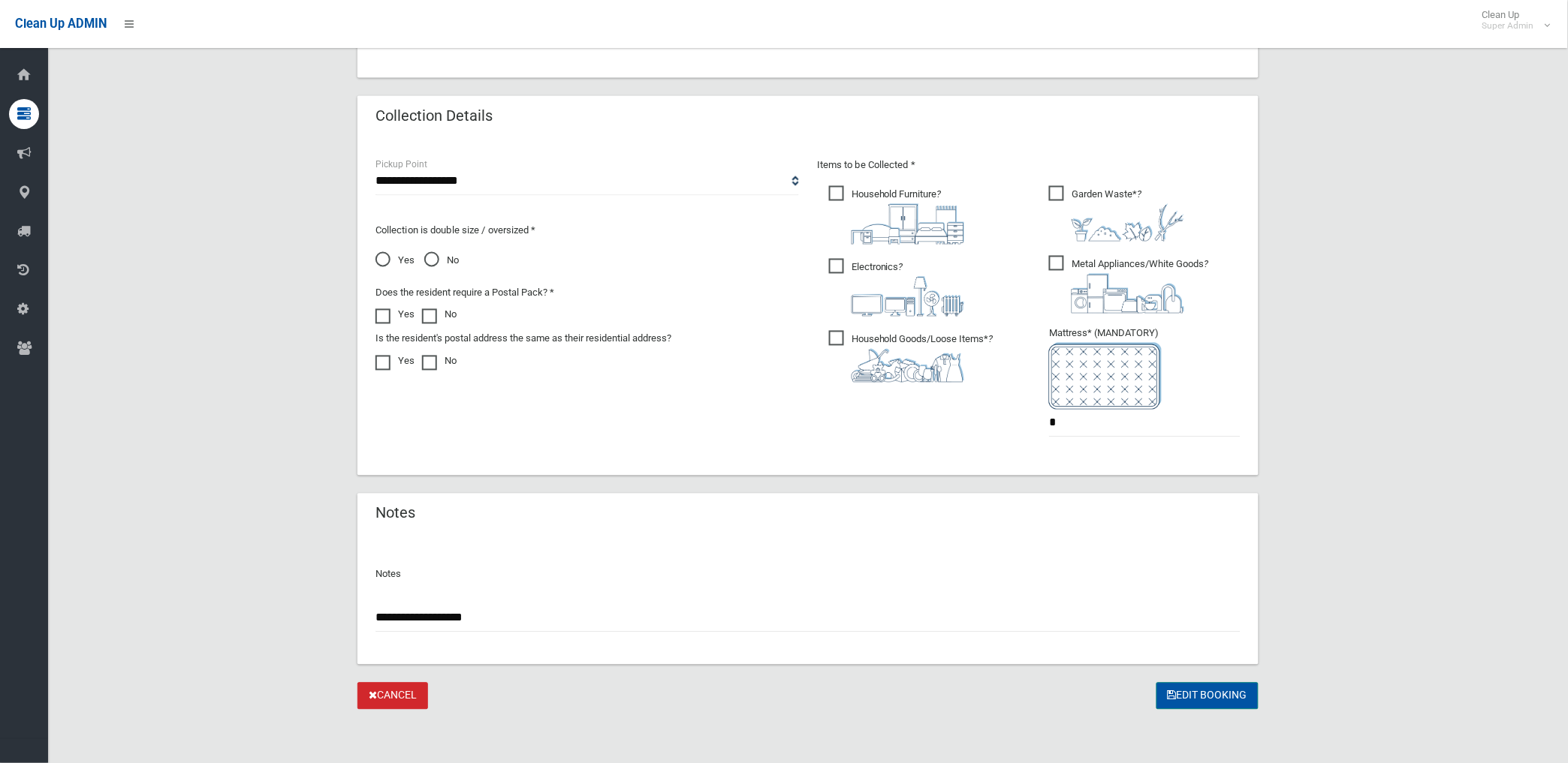
click at [1211, 691] on button "Edit Booking" at bounding box center [1207, 697] width 102 height 28
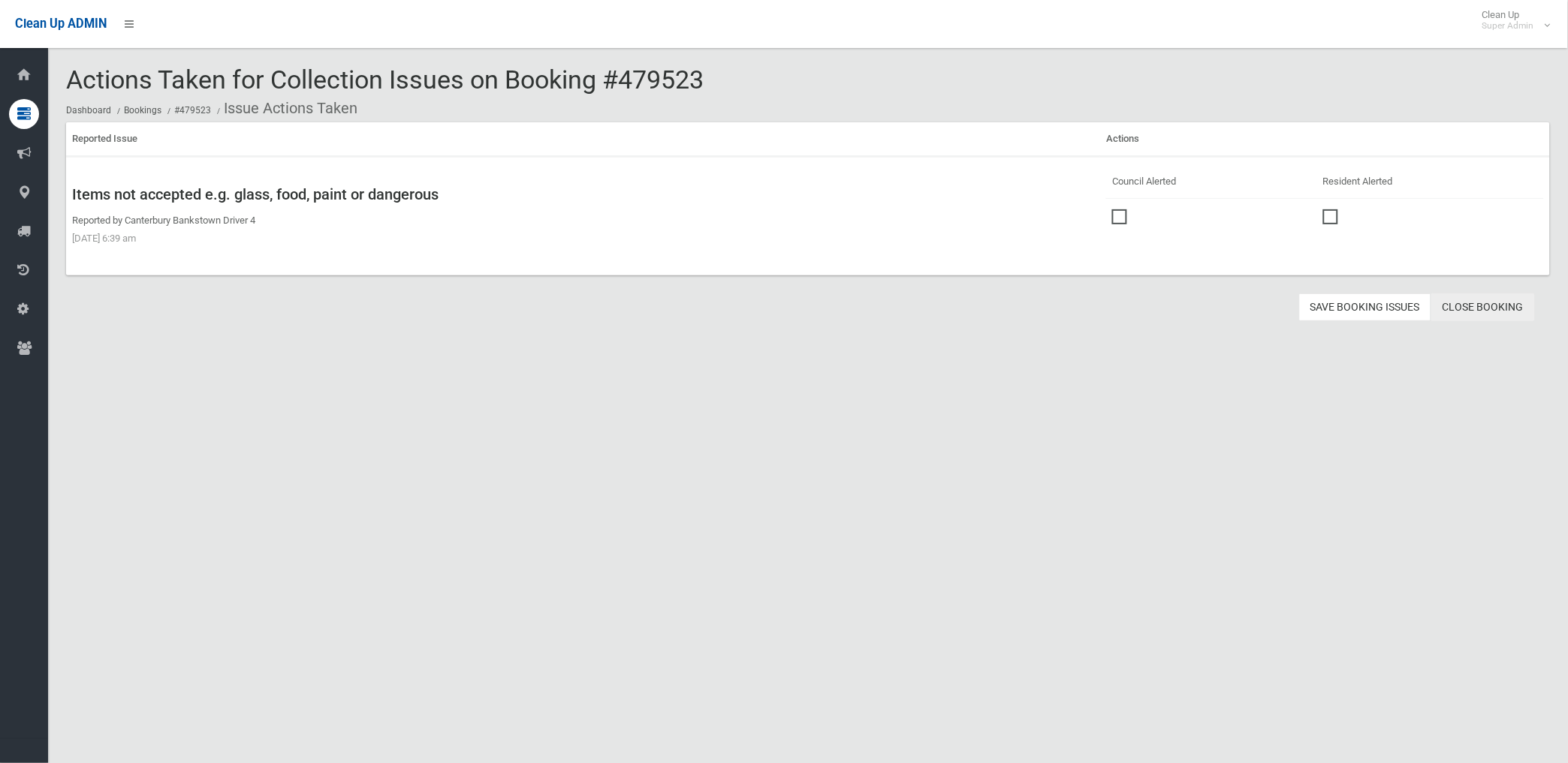
click at [1470, 305] on link "Close Booking" at bounding box center [1483, 307] width 103 height 28
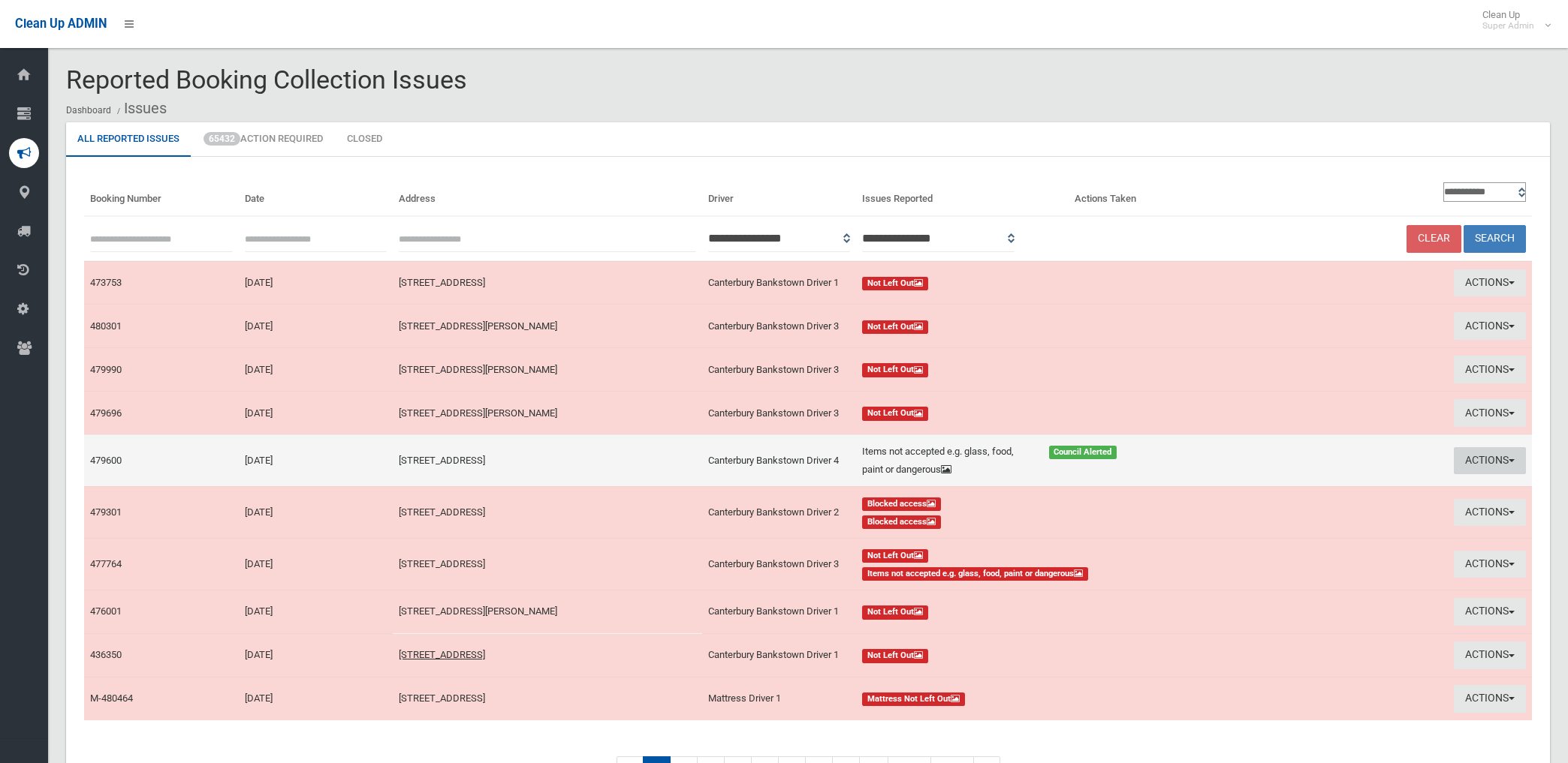
scroll to position [84, 0]
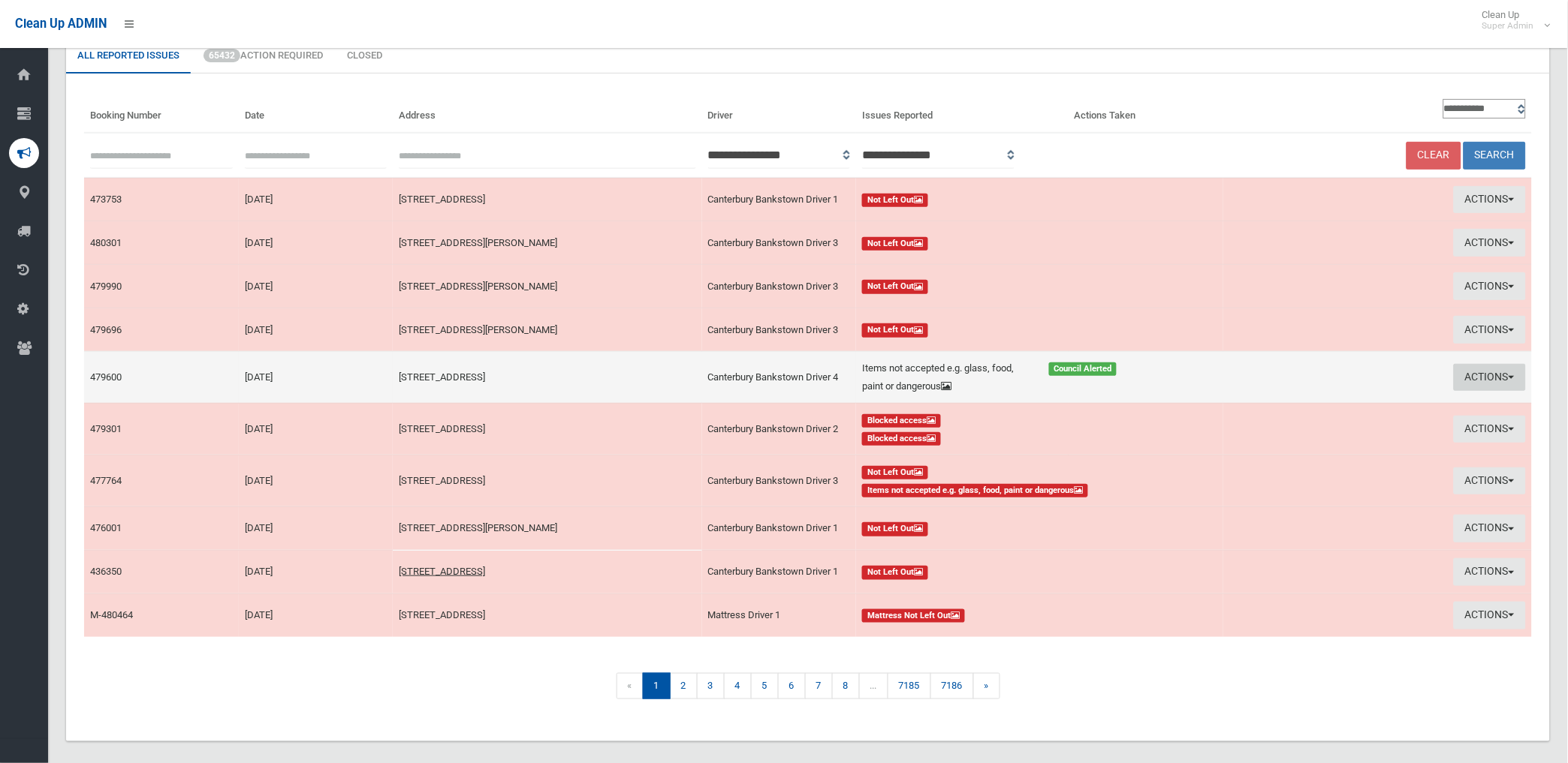
click at [1472, 374] on button "Actions" at bounding box center [1489, 377] width 72 height 28
click at [1302, 433] on link "Edit Actions Taken" at bounding box center [1319, 435] width 178 height 25
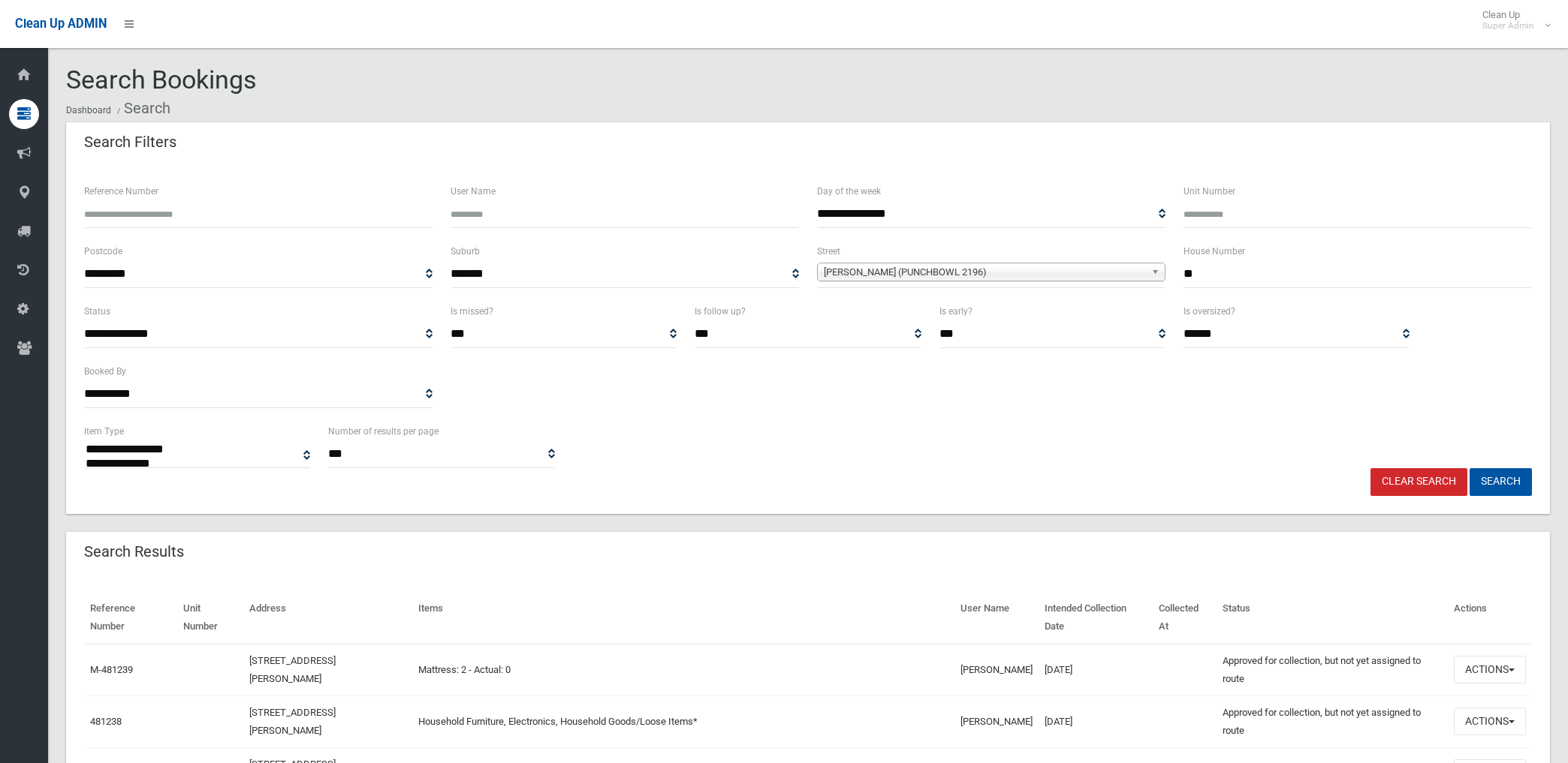
select select
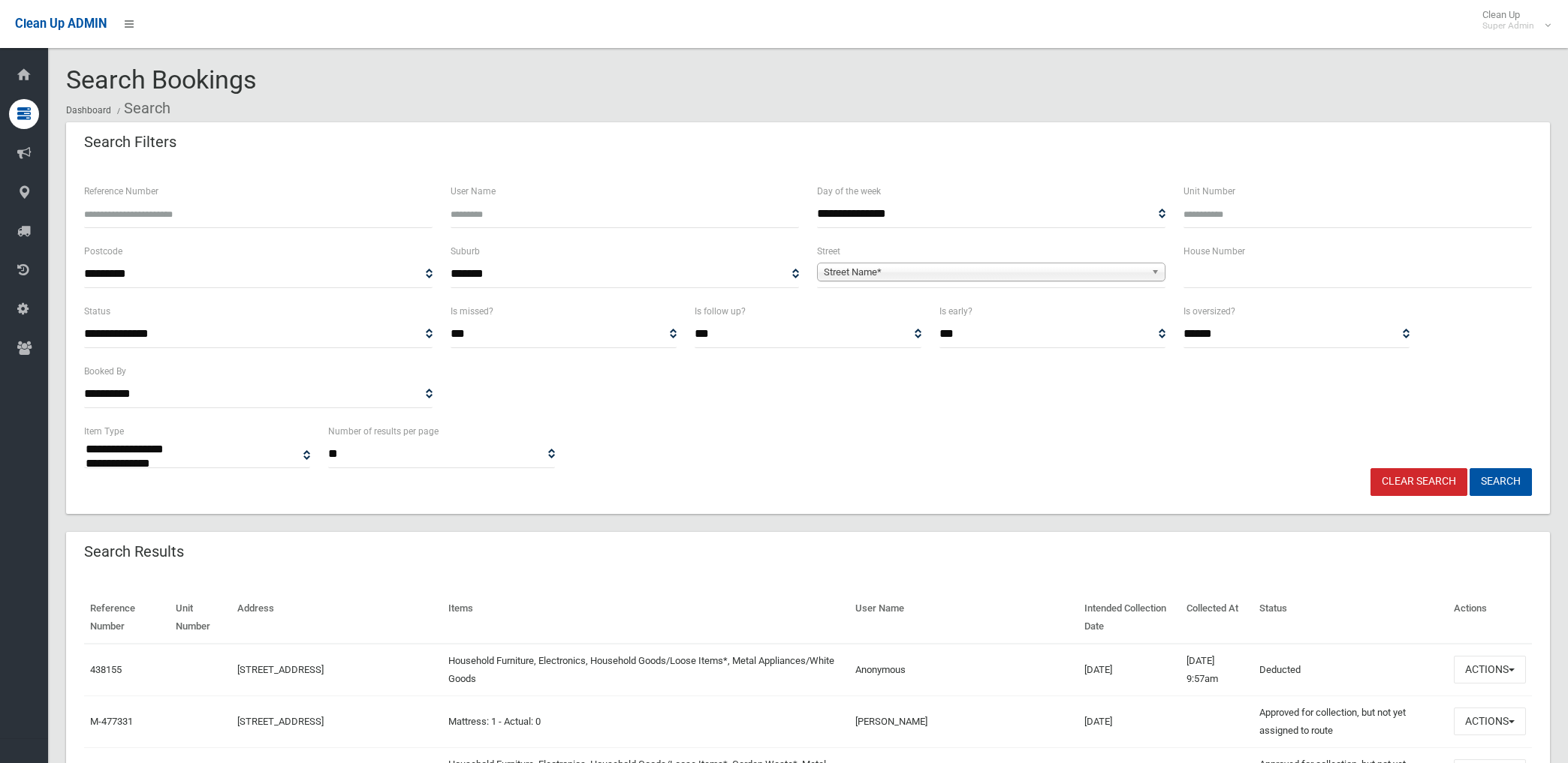
select select
click at [910, 267] on span "Street Name*" at bounding box center [984, 272] width 321 height 18
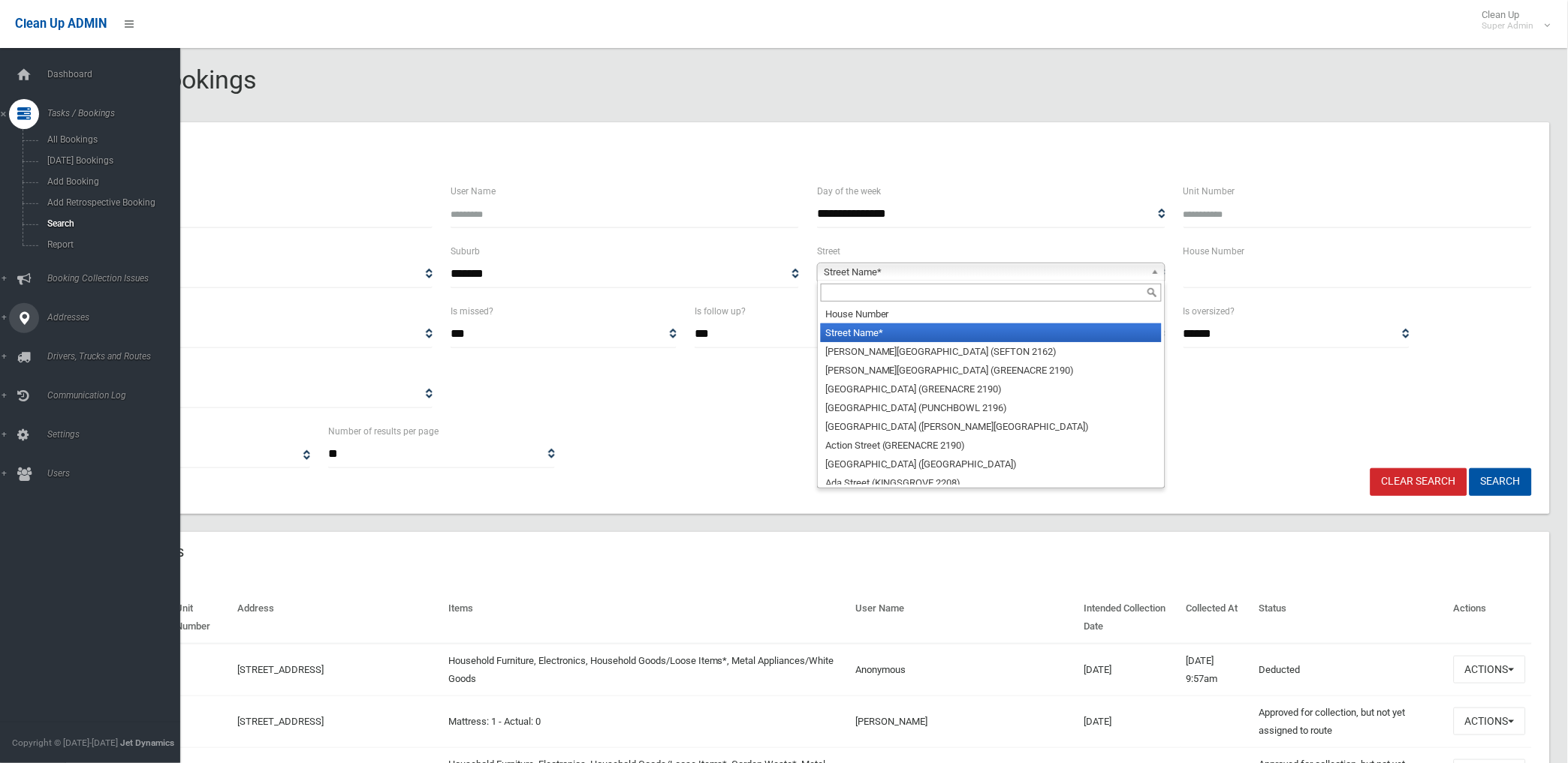
click at [58, 320] on span "Addresses" at bounding box center [118, 317] width 150 height 10
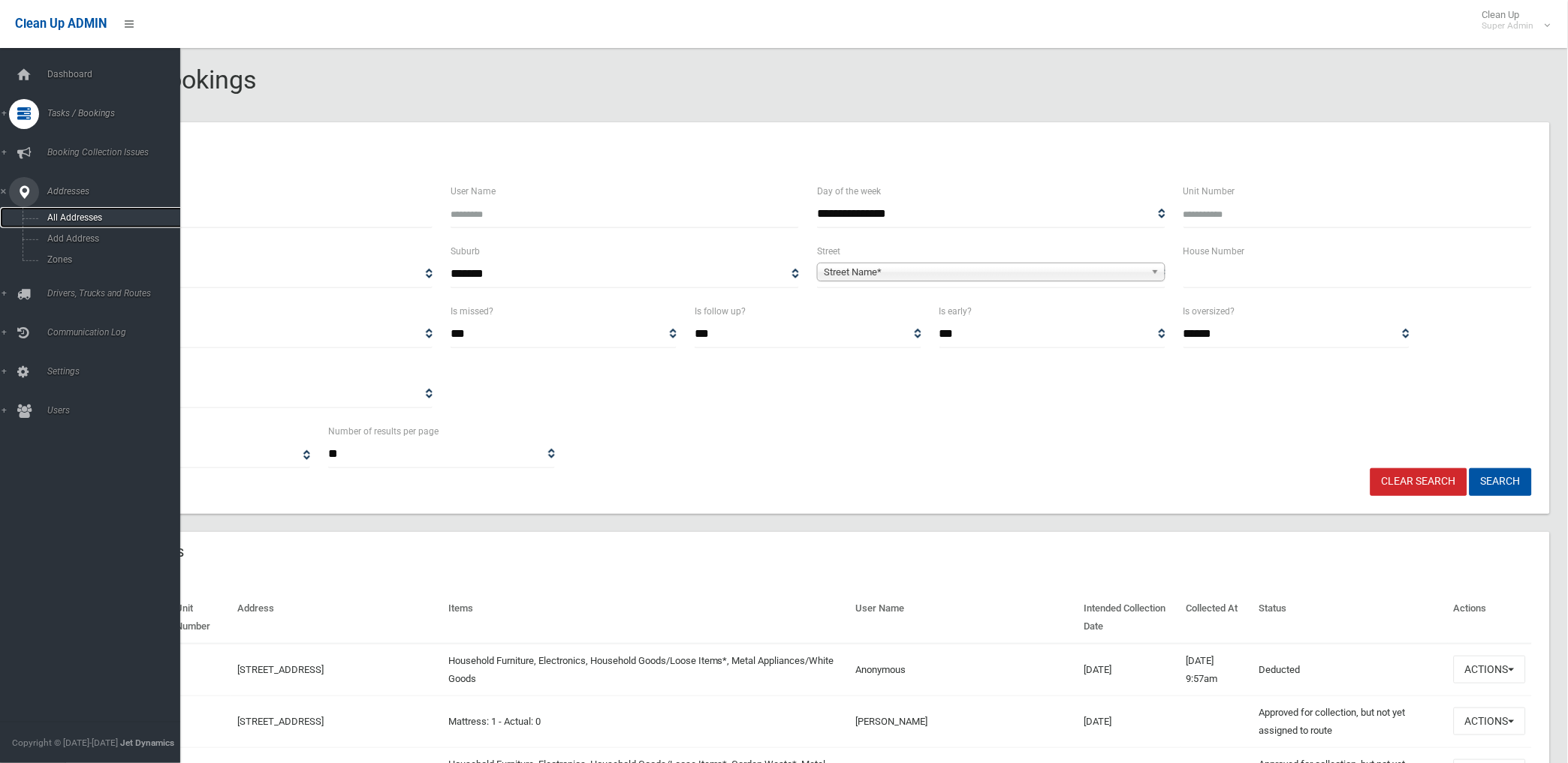
click at [77, 218] on span "All Addresses" at bounding box center [111, 217] width 137 height 10
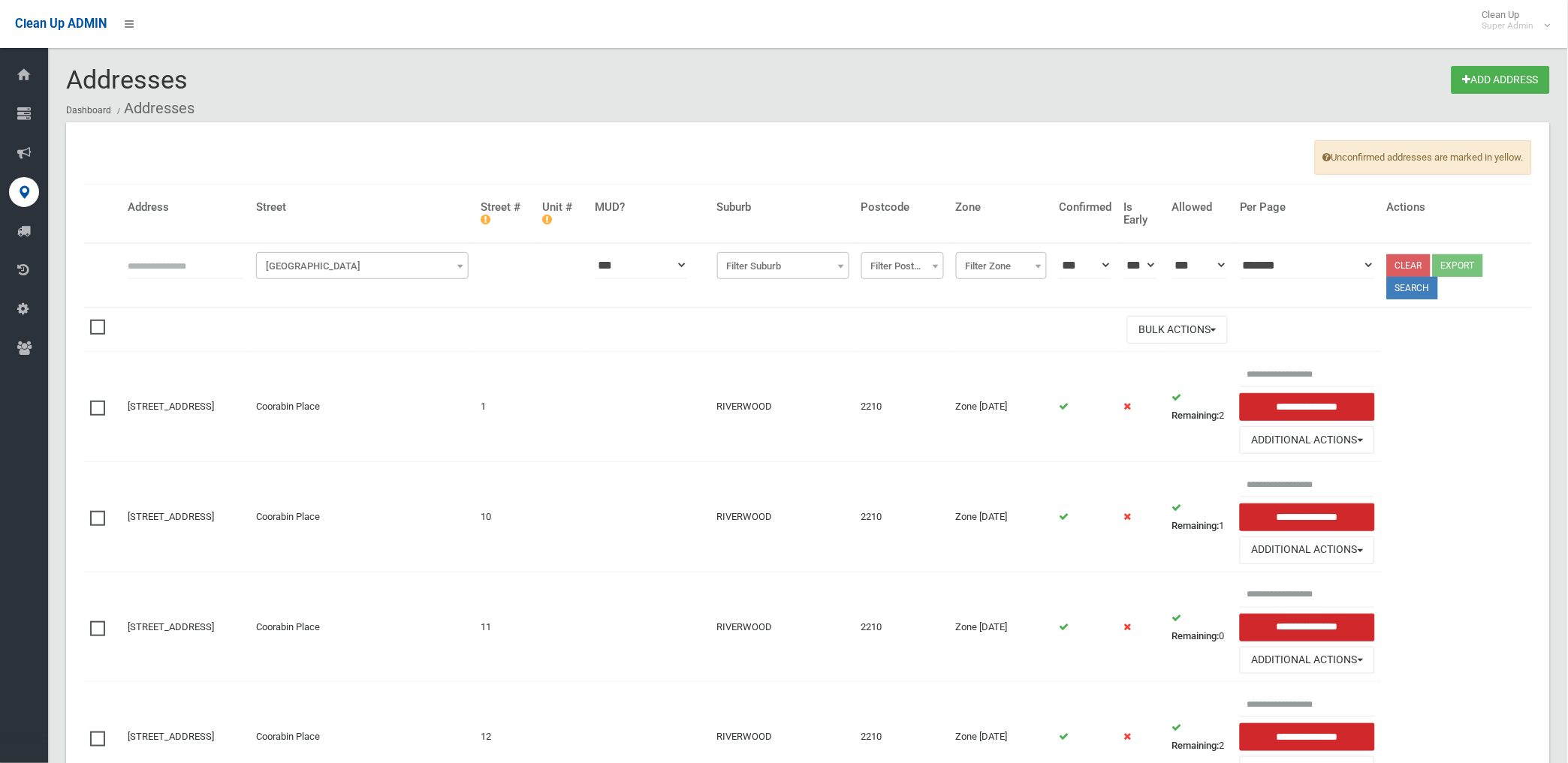
click at [215, 267] on input "text" at bounding box center [186, 265] width 116 height 28
type input "**********"
click button at bounding box center [0, 0] width 0 height 0
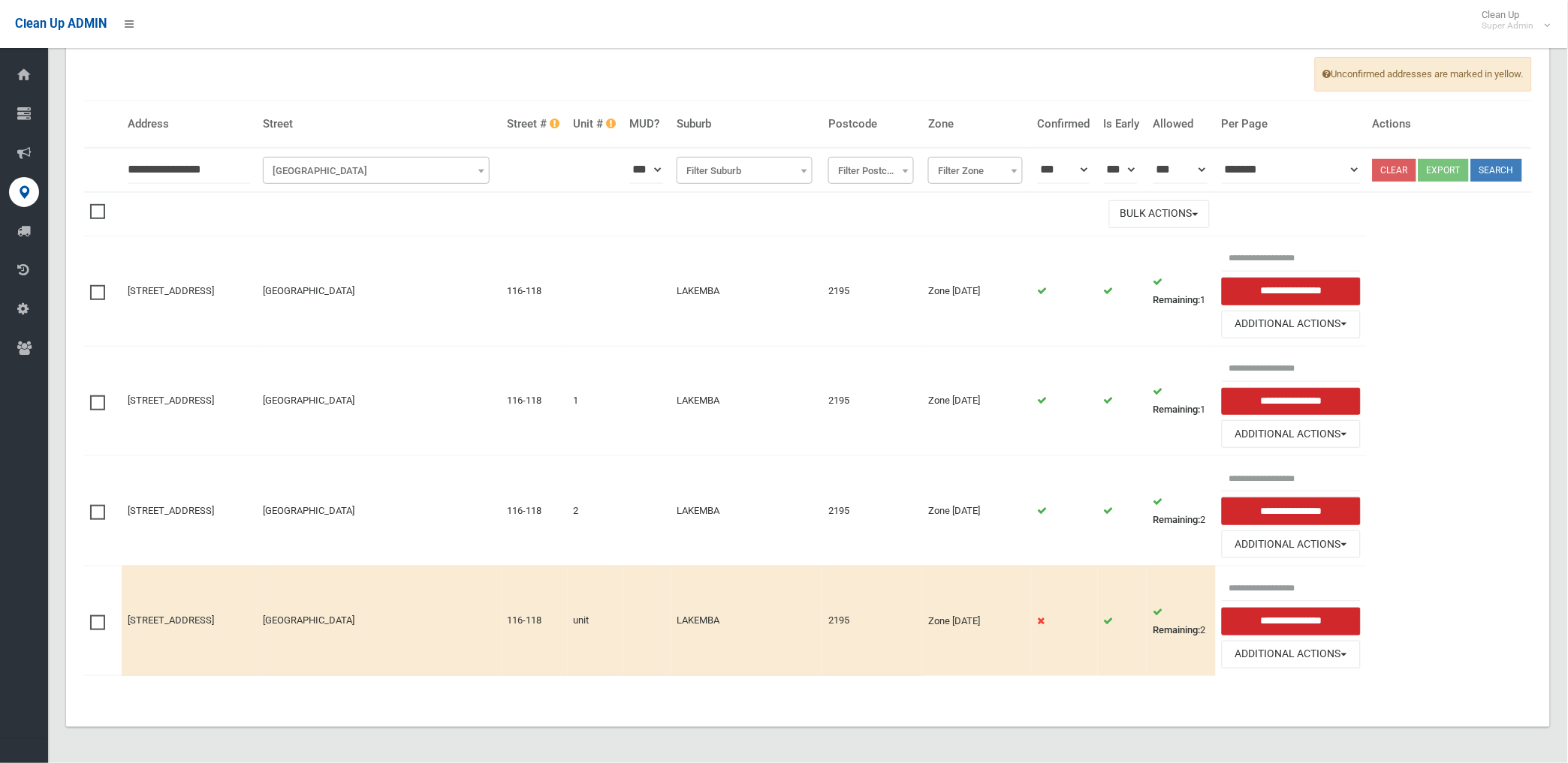
scroll to position [117, 0]
click at [101, 505] on span at bounding box center [101, 505] width 23 height 0
click at [98, 615] on span at bounding box center [101, 615] width 23 height 0
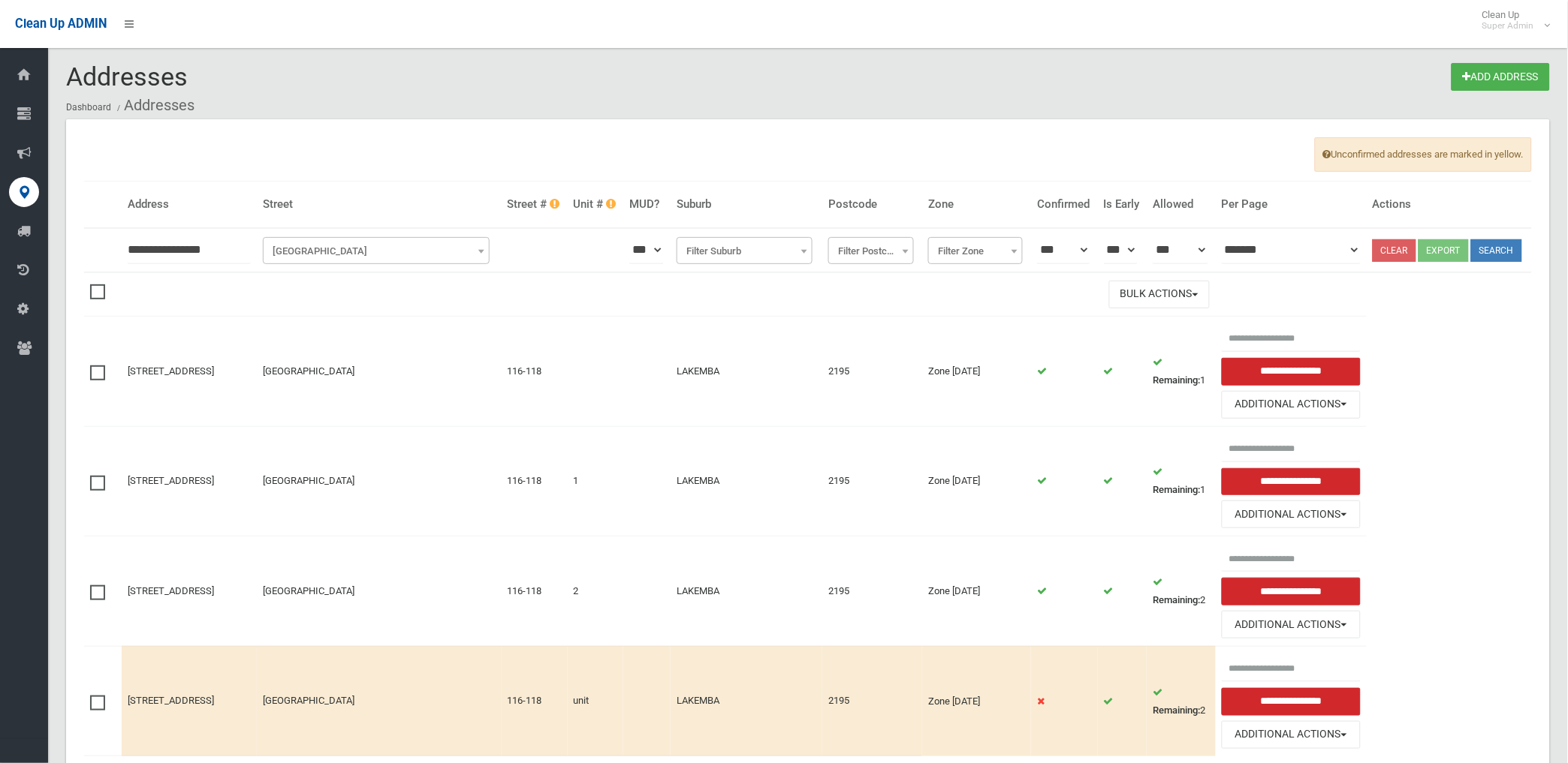
scroll to position [0, 0]
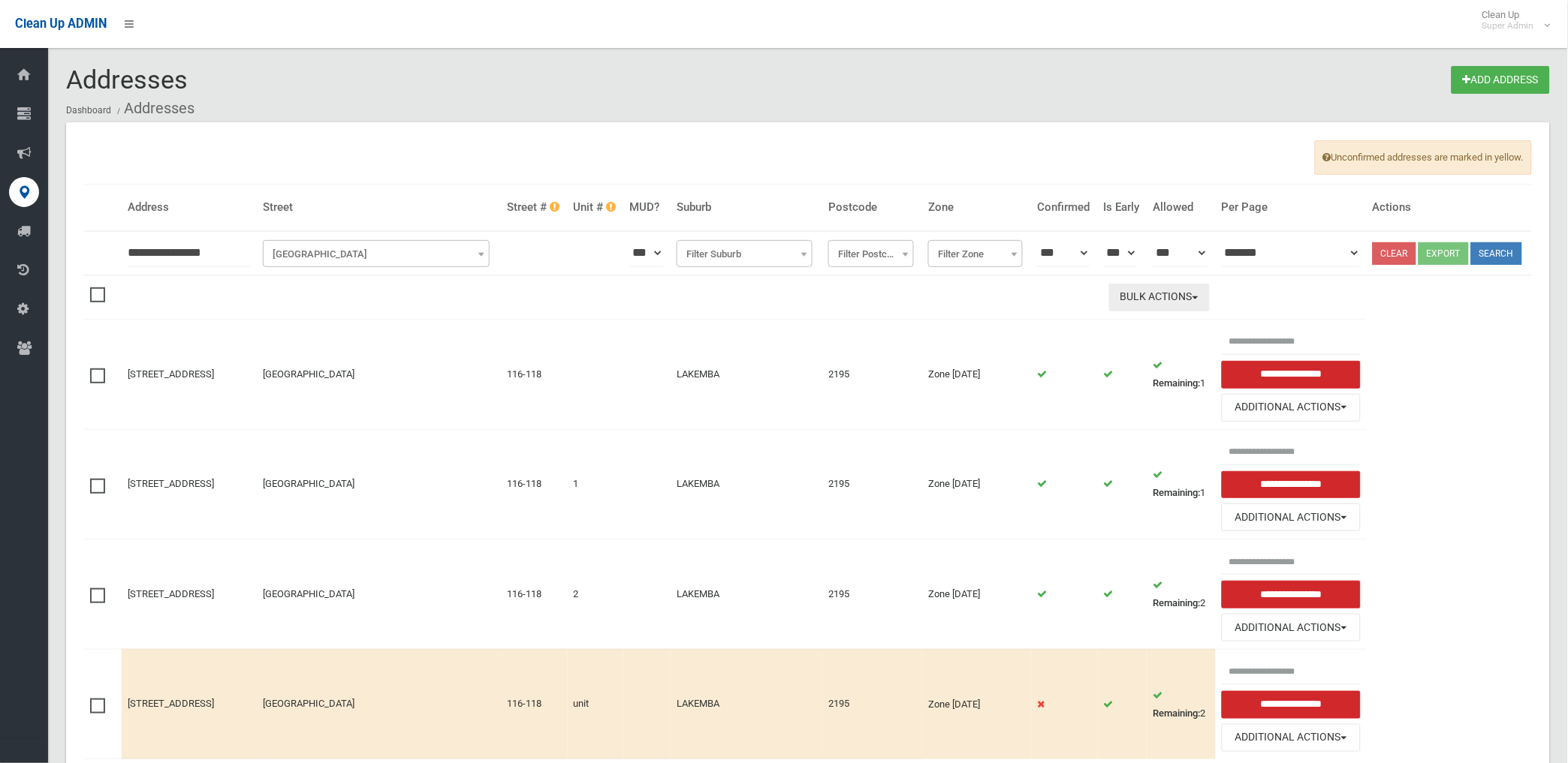
click at [1167, 312] on button "Bulk Actions" at bounding box center [1159, 297] width 100 height 28
click at [1172, 342] on link "Delete Selected" at bounding box center [1199, 328] width 178 height 25
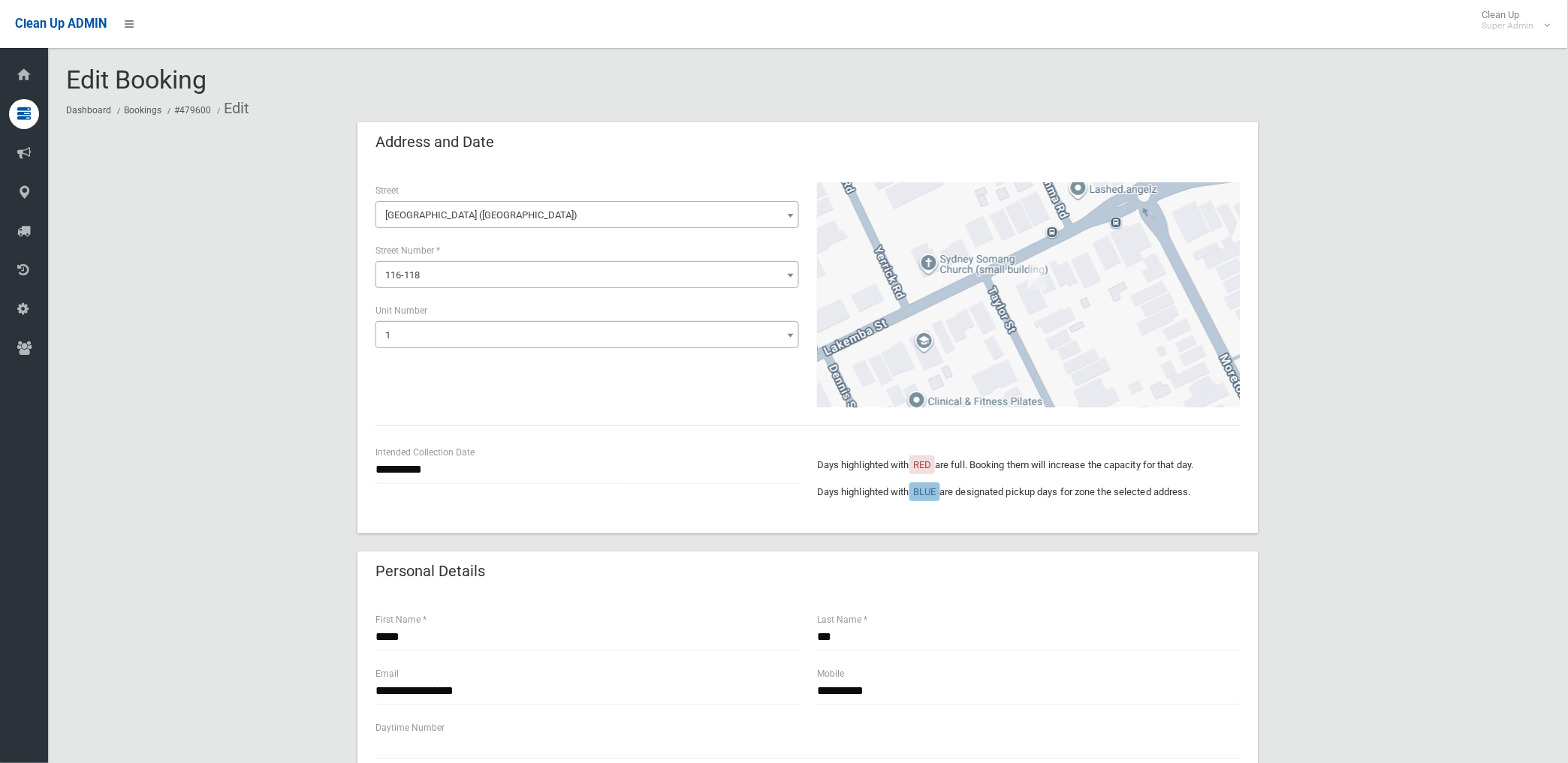
click at [448, 333] on span "1" at bounding box center [587, 335] width 416 height 21
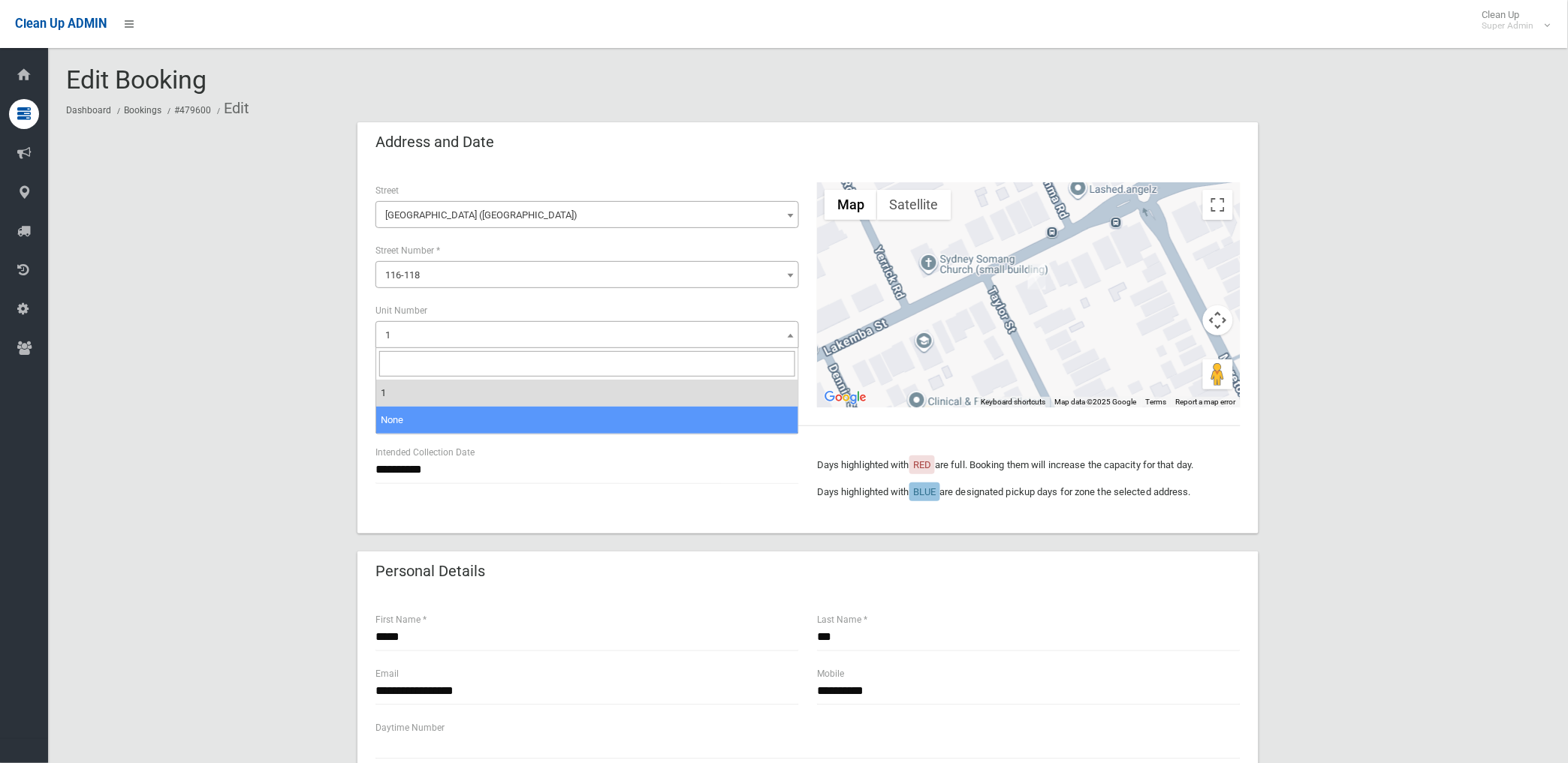
select select "*"
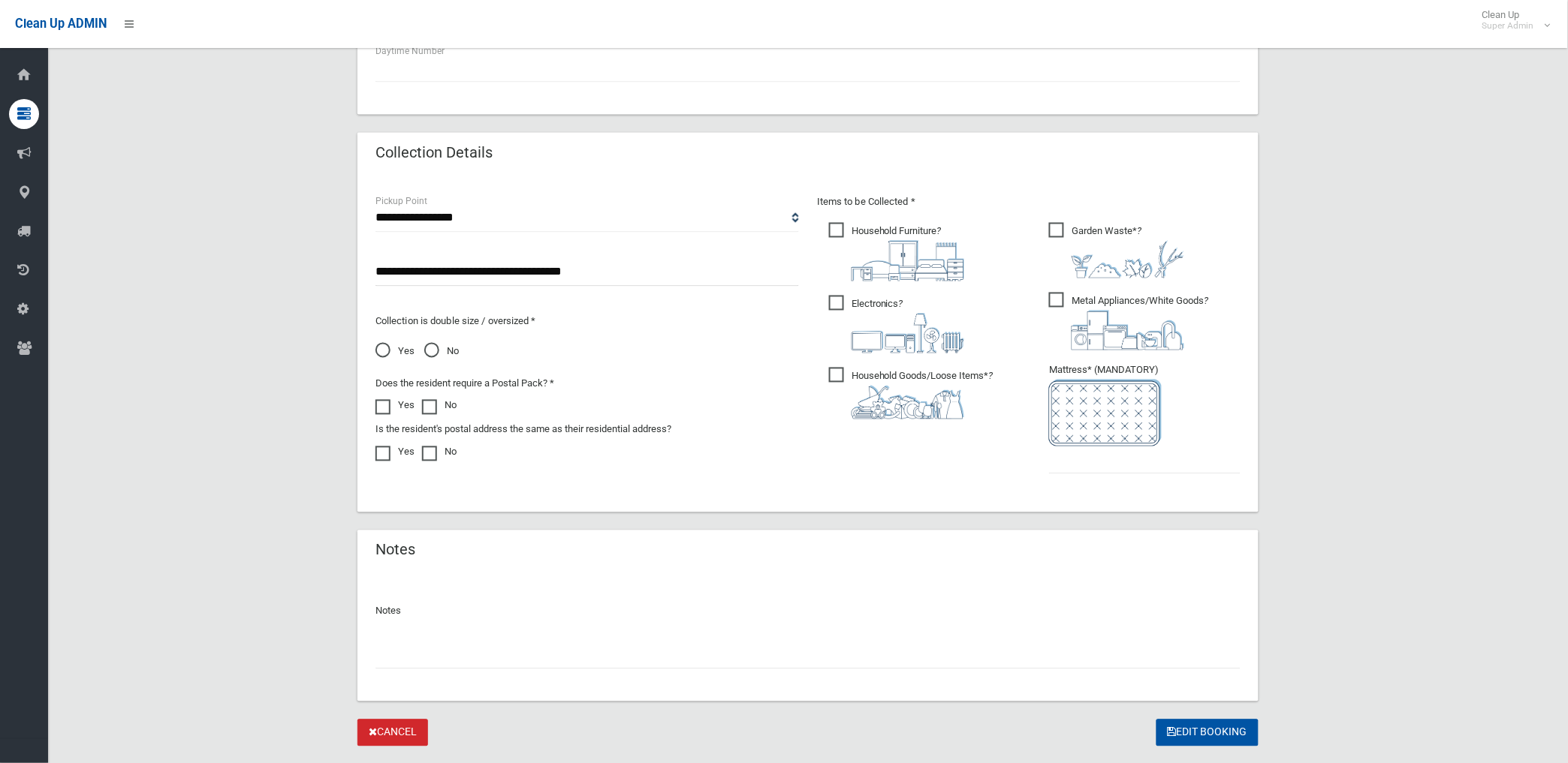
scroll to position [714, 0]
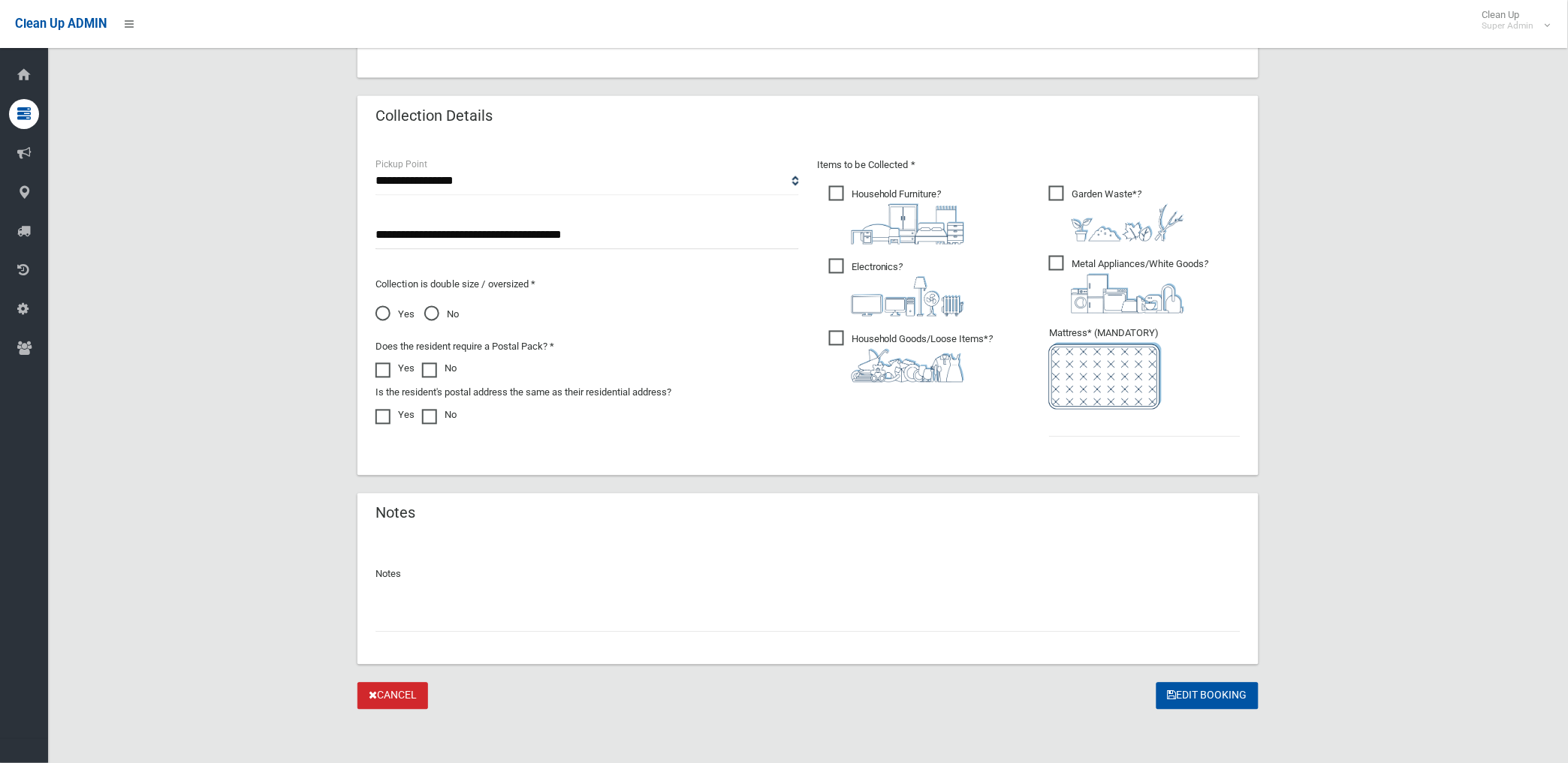
click at [494, 618] on input "text" at bounding box center [808, 619] width 865 height 28
type input "*"
paste input "********"
type input "**********"
click at [1063, 429] on input "text" at bounding box center [1145, 423] width 192 height 28
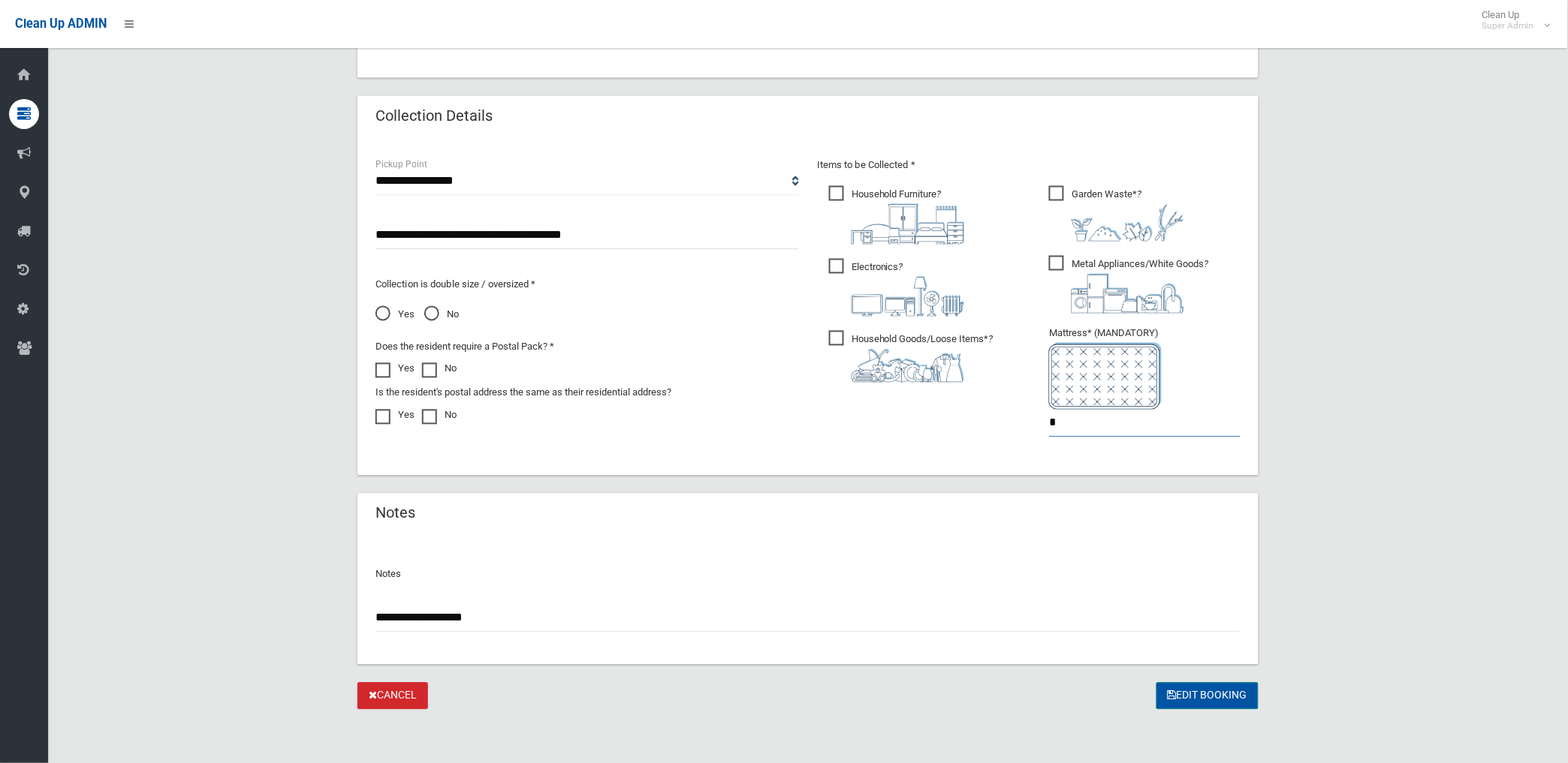
type input "*"
click at [1206, 692] on button "Edit Booking" at bounding box center [1207, 697] width 102 height 28
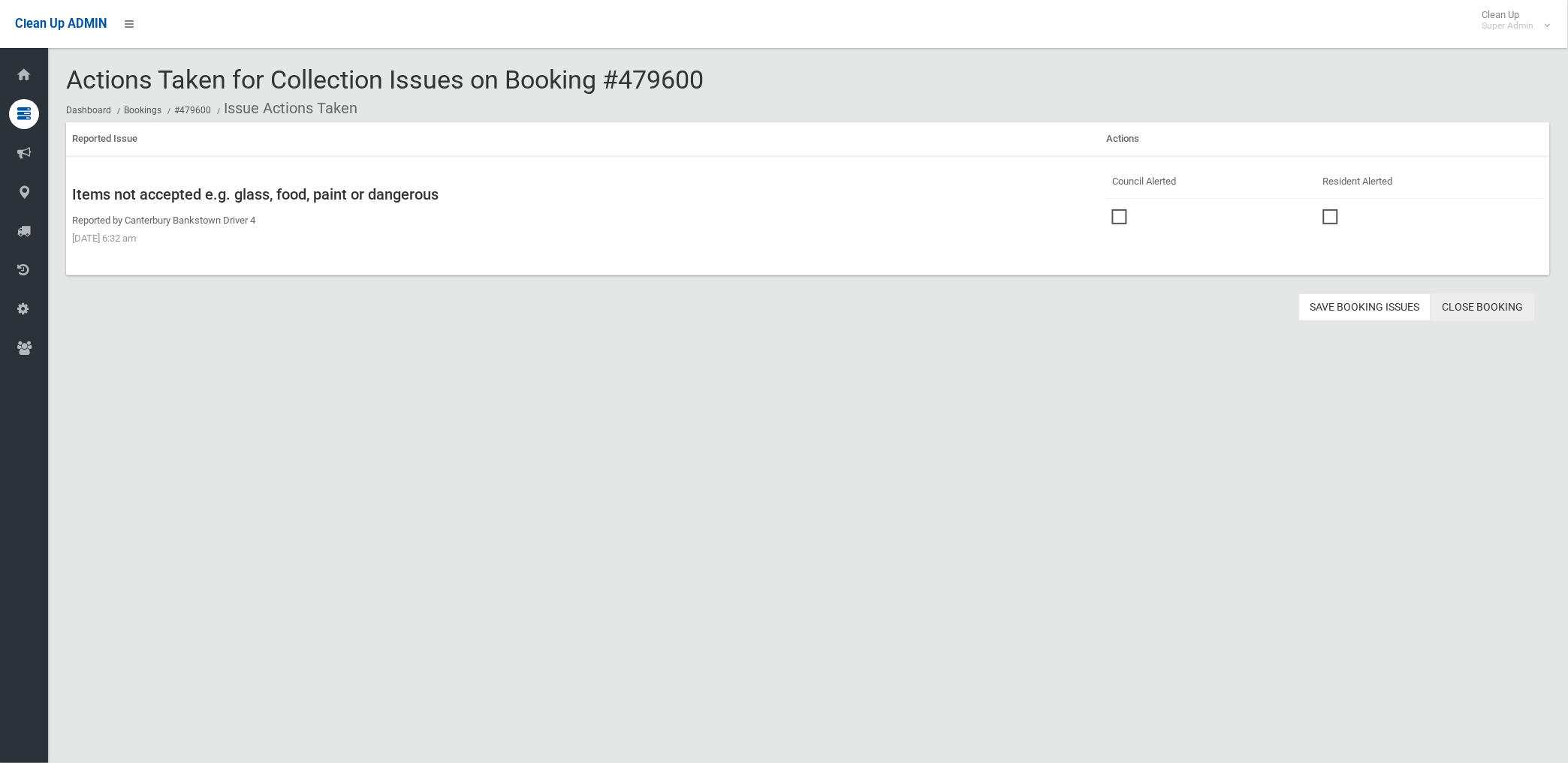
click at [1490, 311] on link "Close Booking" at bounding box center [1483, 307] width 103 height 28
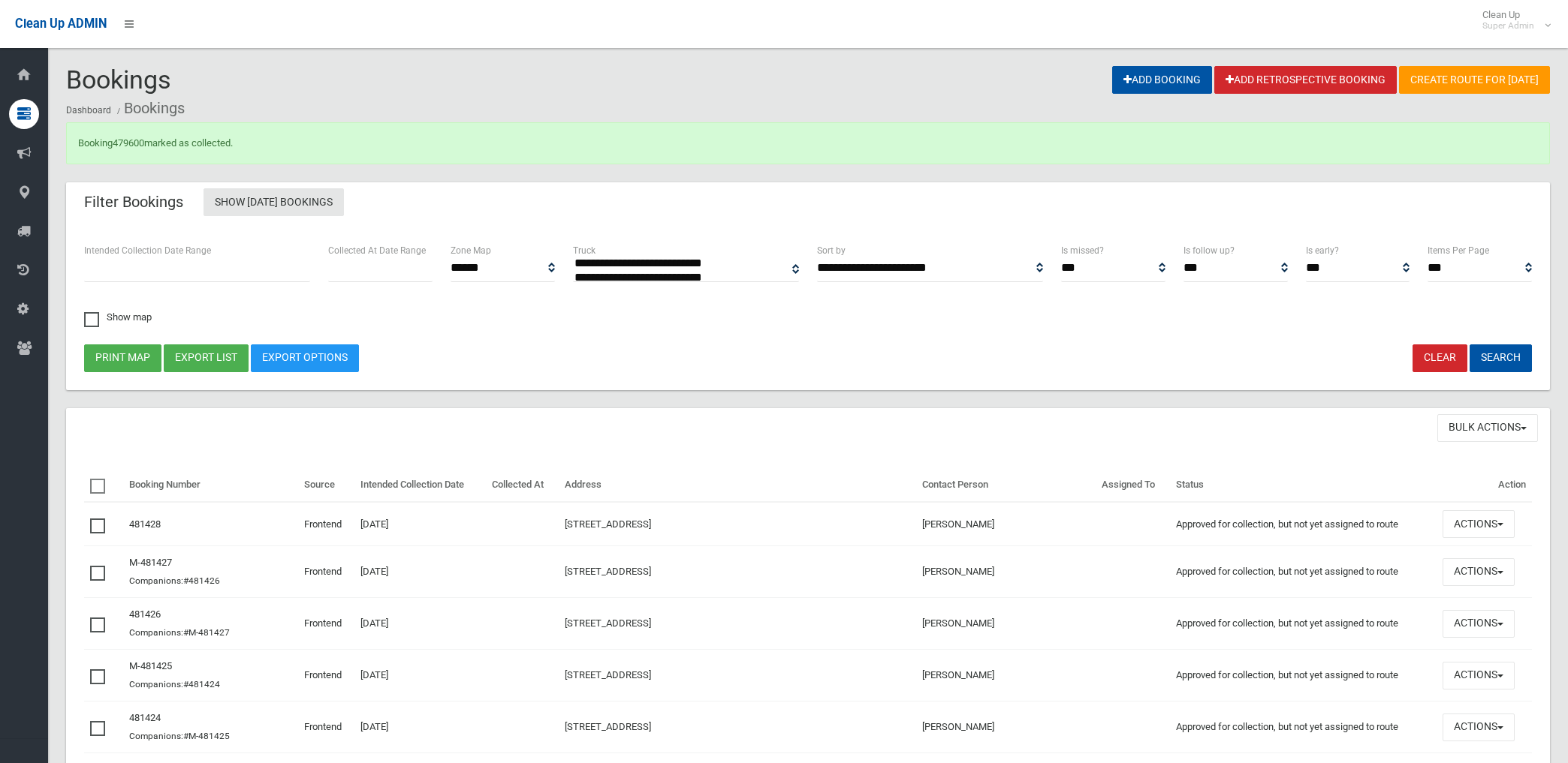
select select
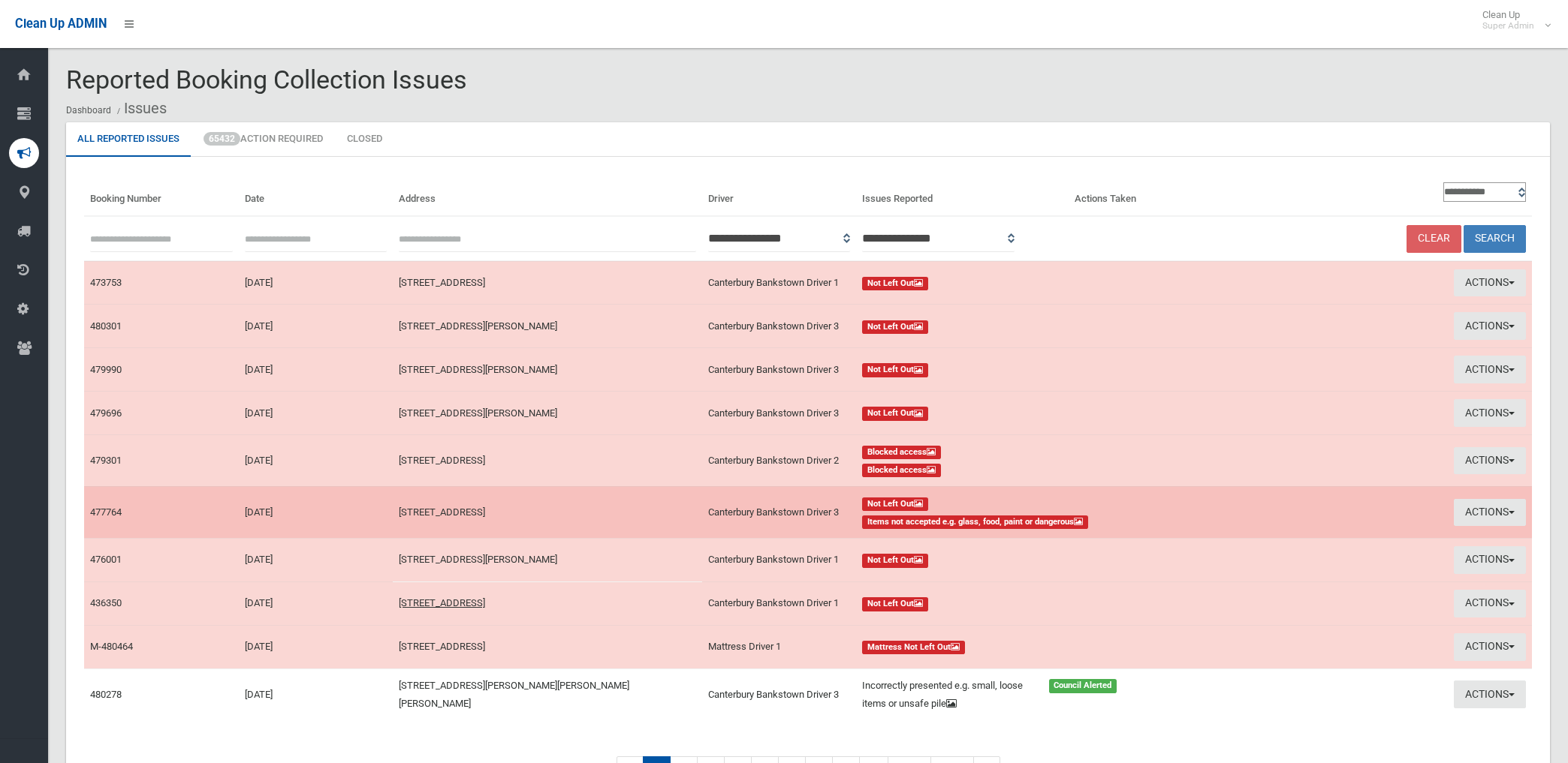
scroll to position [84, 0]
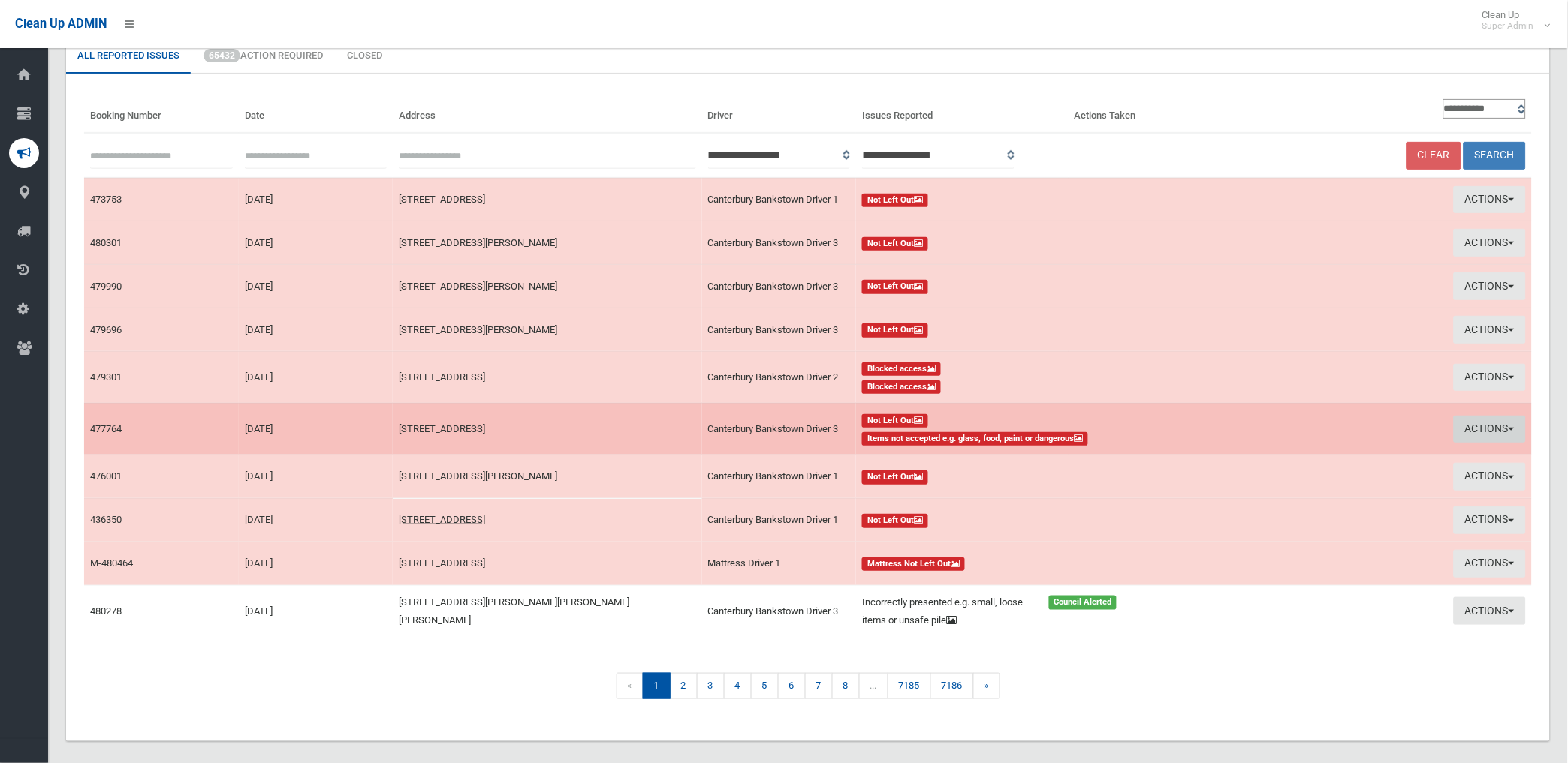
click at [1467, 422] on button "Actions" at bounding box center [1489, 429] width 72 height 28
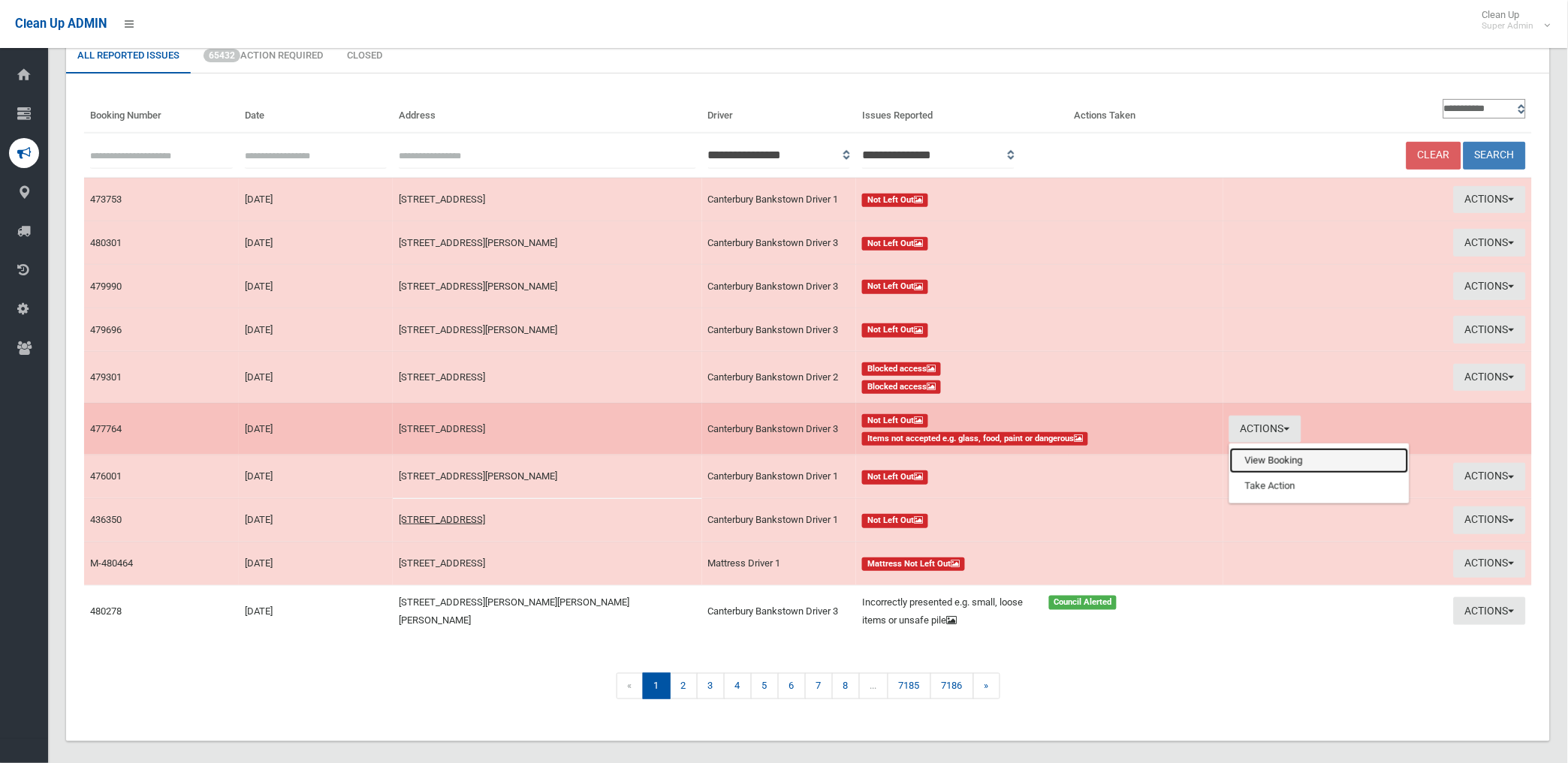
click at [1259, 458] on link "View Booking" at bounding box center [1319, 461] width 178 height 25
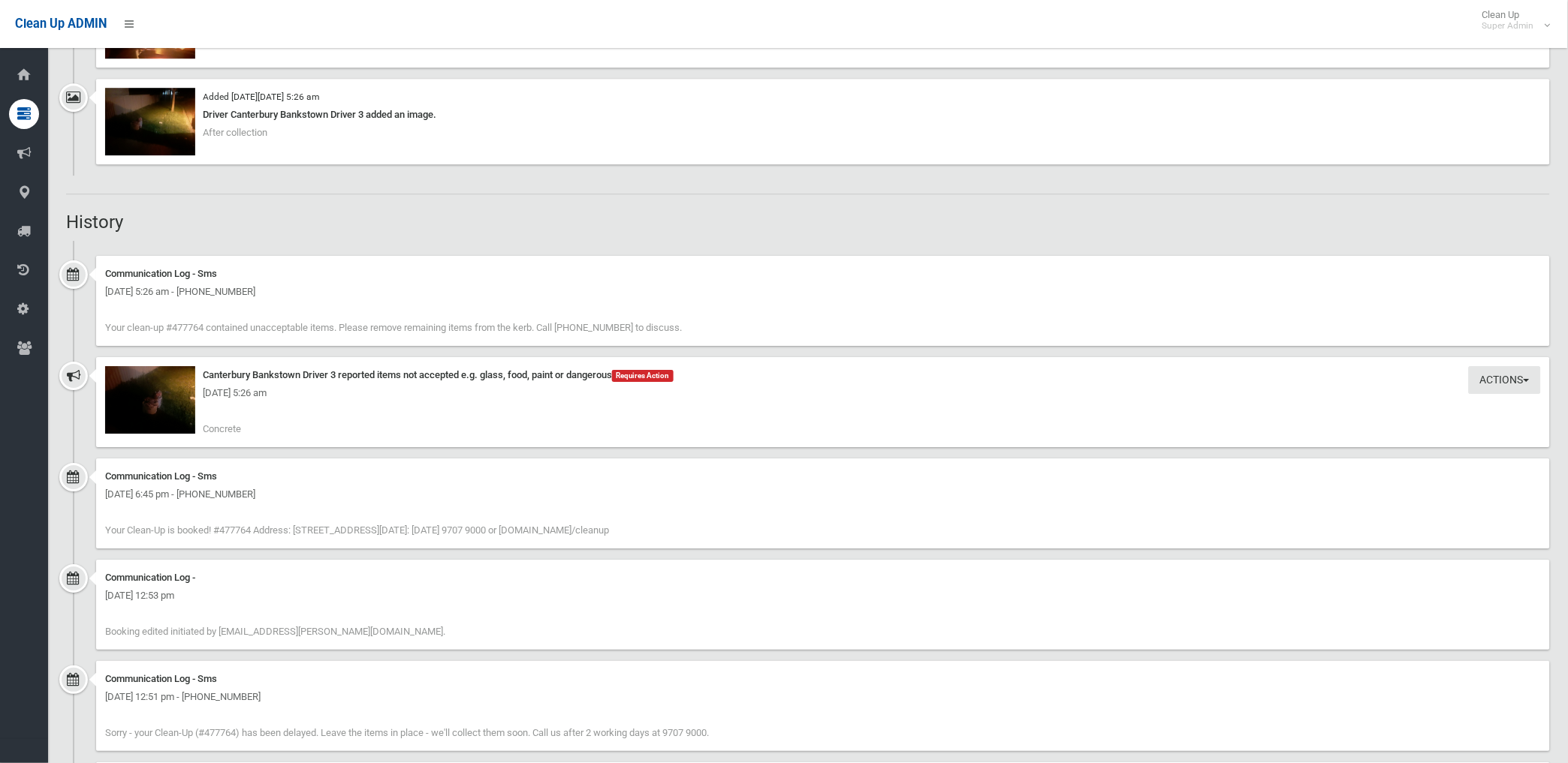
scroll to position [1501, 0]
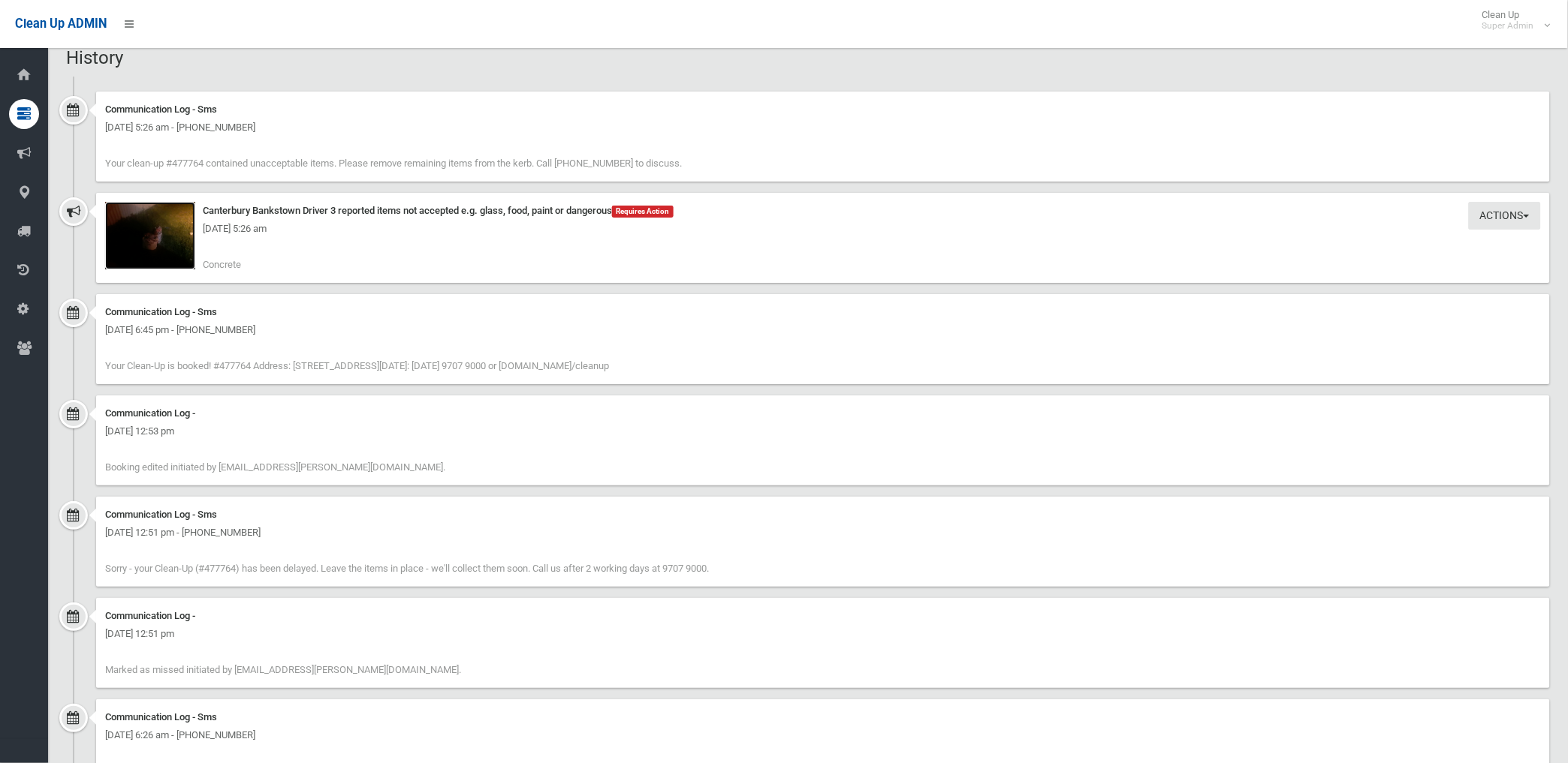
click at [175, 249] on img at bounding box center [150, 236] width 90 height 68
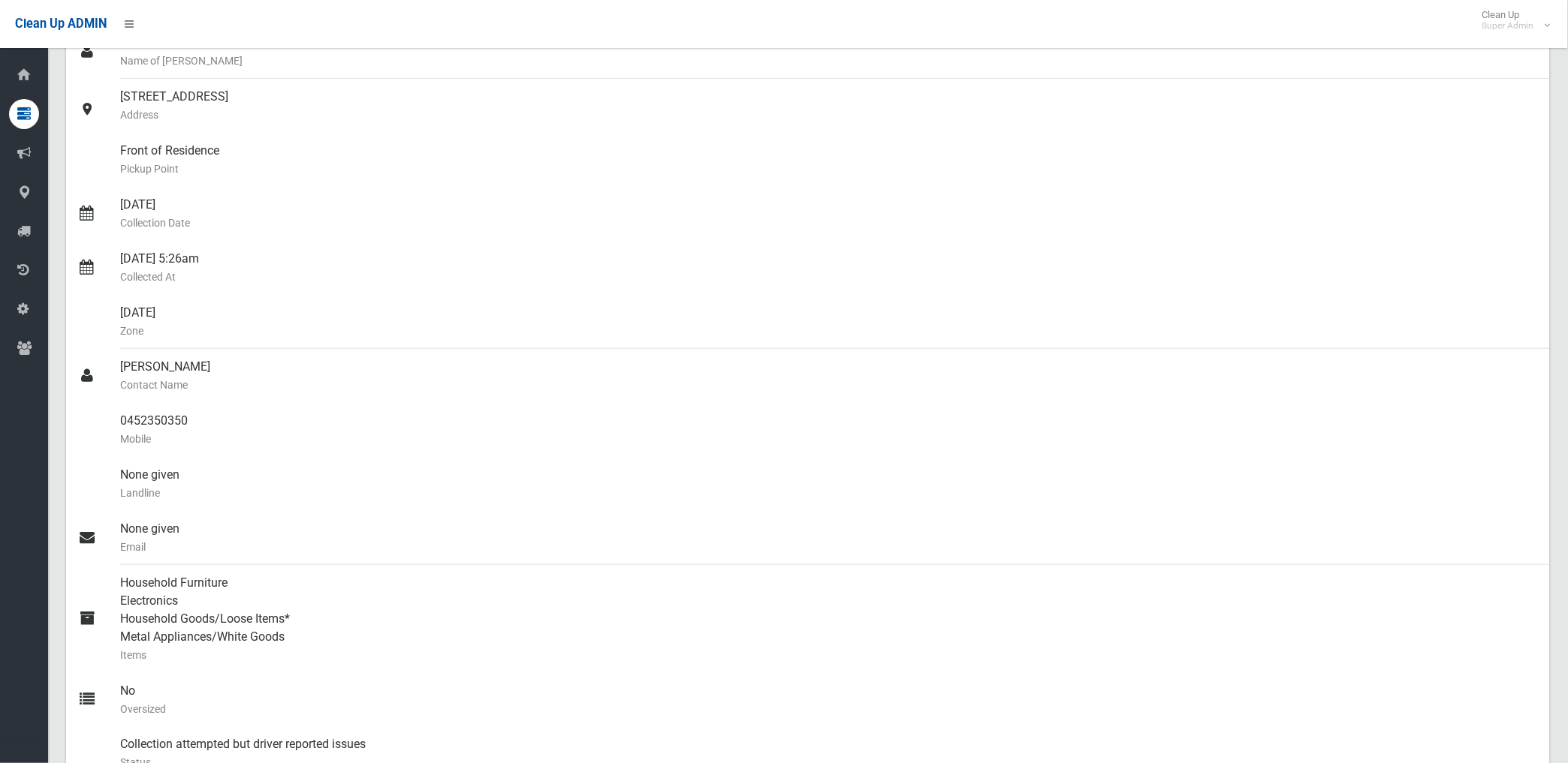
scroll to position [166, 0]
drag, startPoint x: 121, startPoint y: 421, endPoint x: 199, endPoint y: 416, distance: 78.2
click at [199, 416] on div "0452350350 Mobile" at bounding box center [829, 432] width 1418 height 54
drag, startPoint x: 199, startPoint y: 416, endPoint x: 159, endPoint y: 421, distance: 40.3
copy div "0452350350"
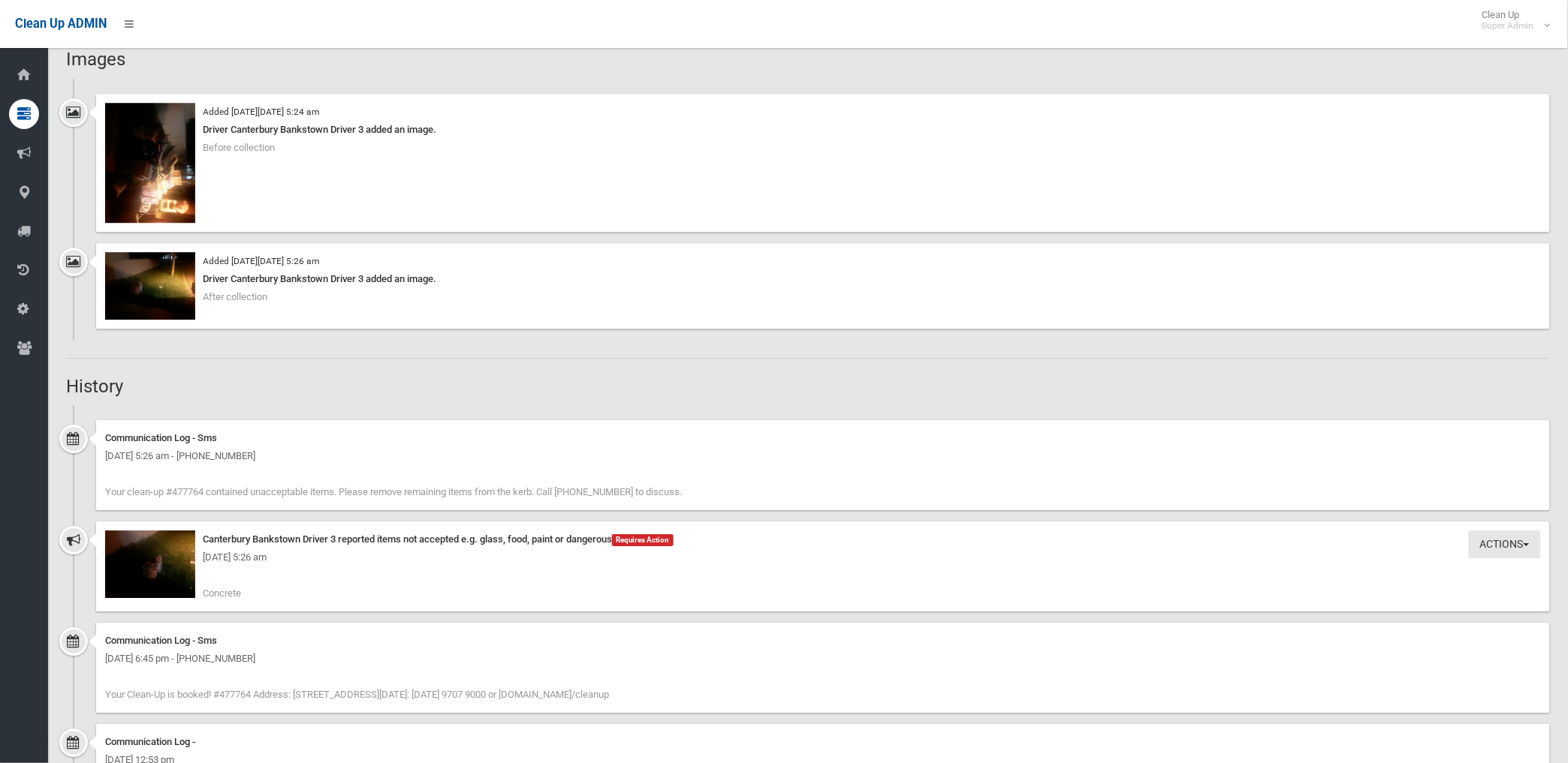
scroll to position [1251, 0]
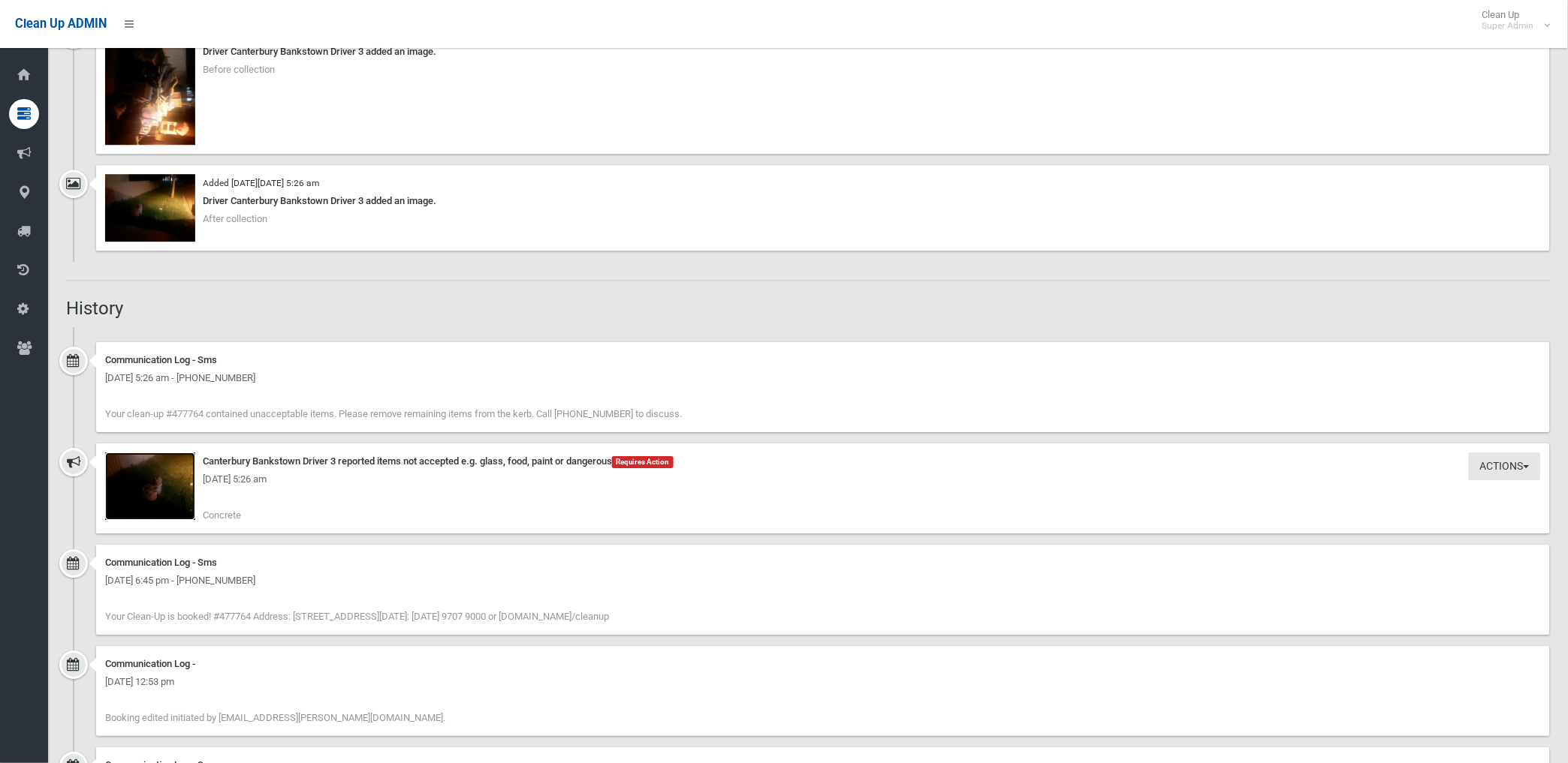
click at [174, 498] on img at bounding box center [150, 487] width 90 height 68
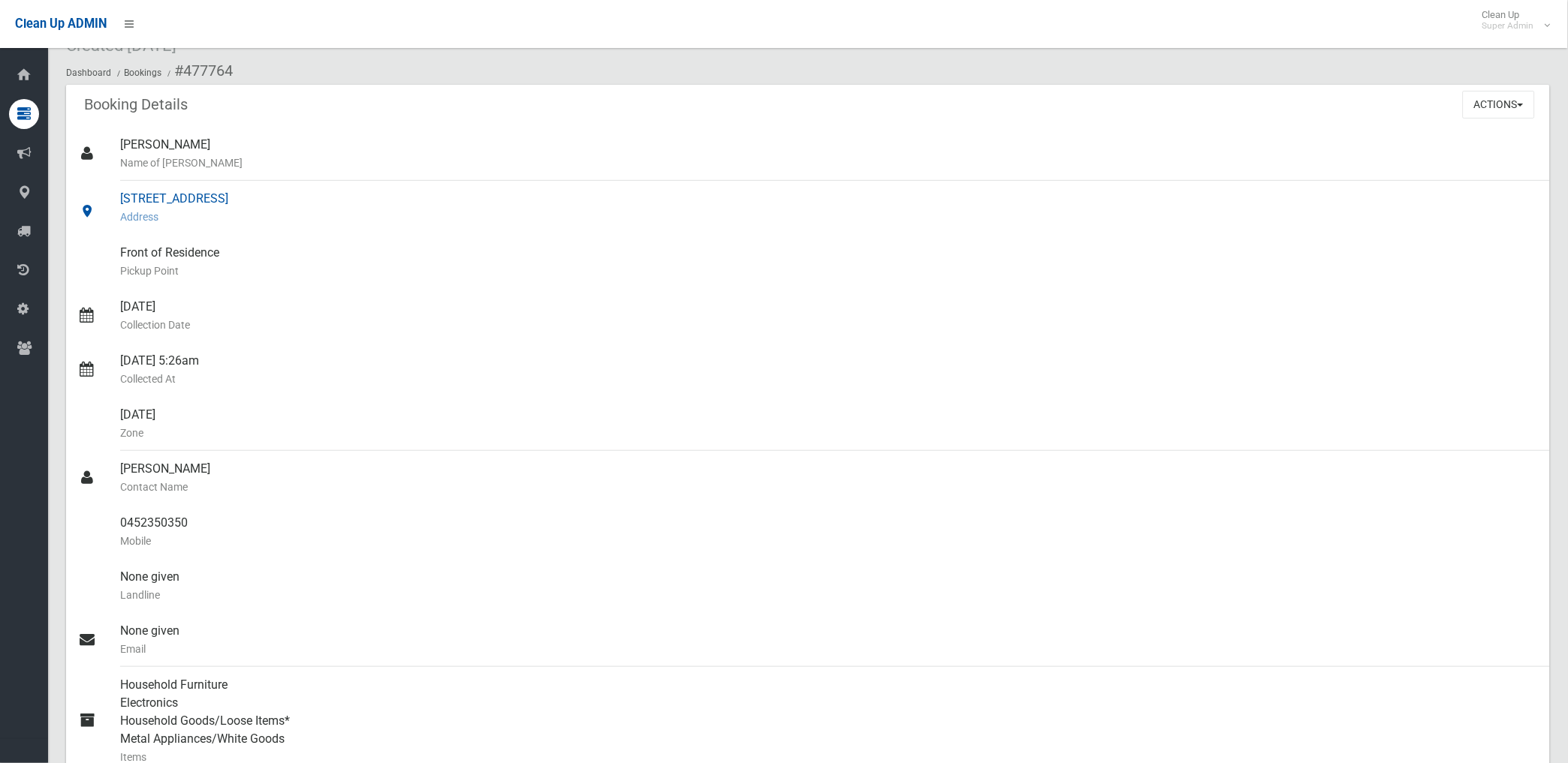
scroll to position [0, 0]
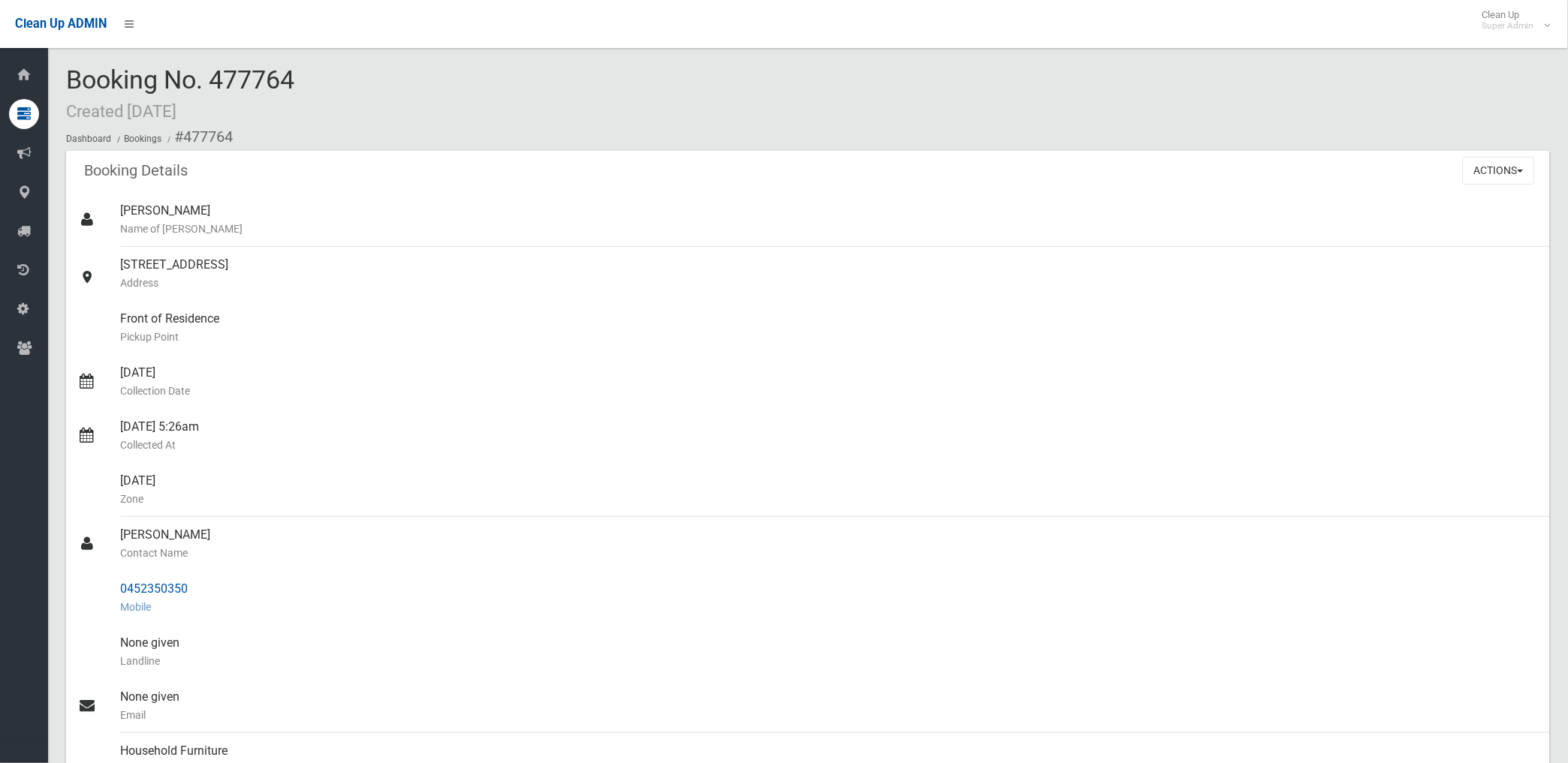
drag, startPoint x: 183, startPoint y: 136, endPoint x: 197, endPoint y: 585, distance: 449.2
copy section "477764 Booking Details Actions View Booking Edit Booking Clone Booking Add Book…"
click at [688, 364] on div "27/08/2025 Collection Date" at bounding box center [829, 382] width 1418 height 54
click at [1500, 174] on button "Actions" at bounding box center [1499, 170] width 72 height 28
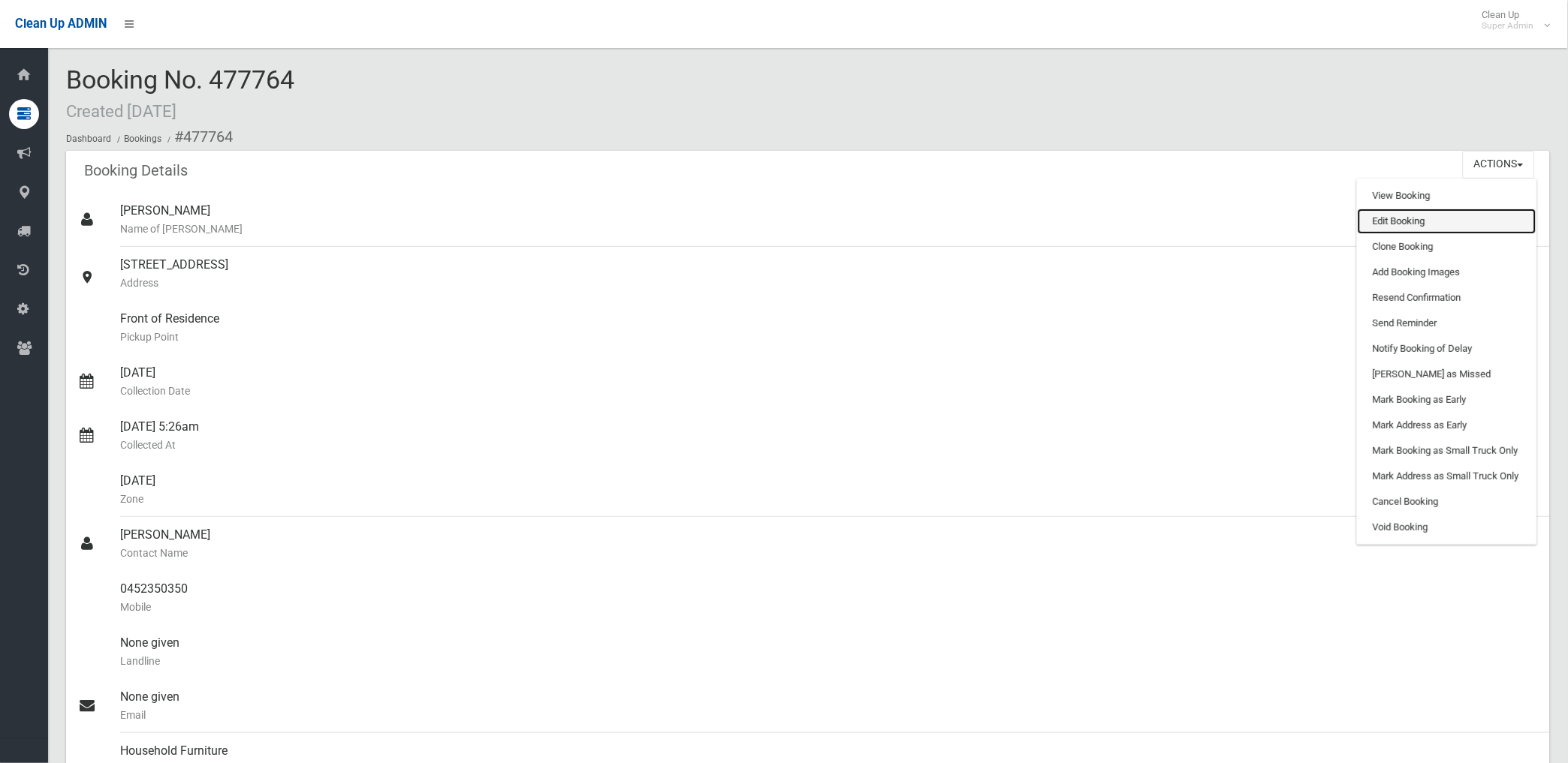
click at [1406, 219] on link "Edit Booking" at bounding box center [1447, 221] width 178 height 25
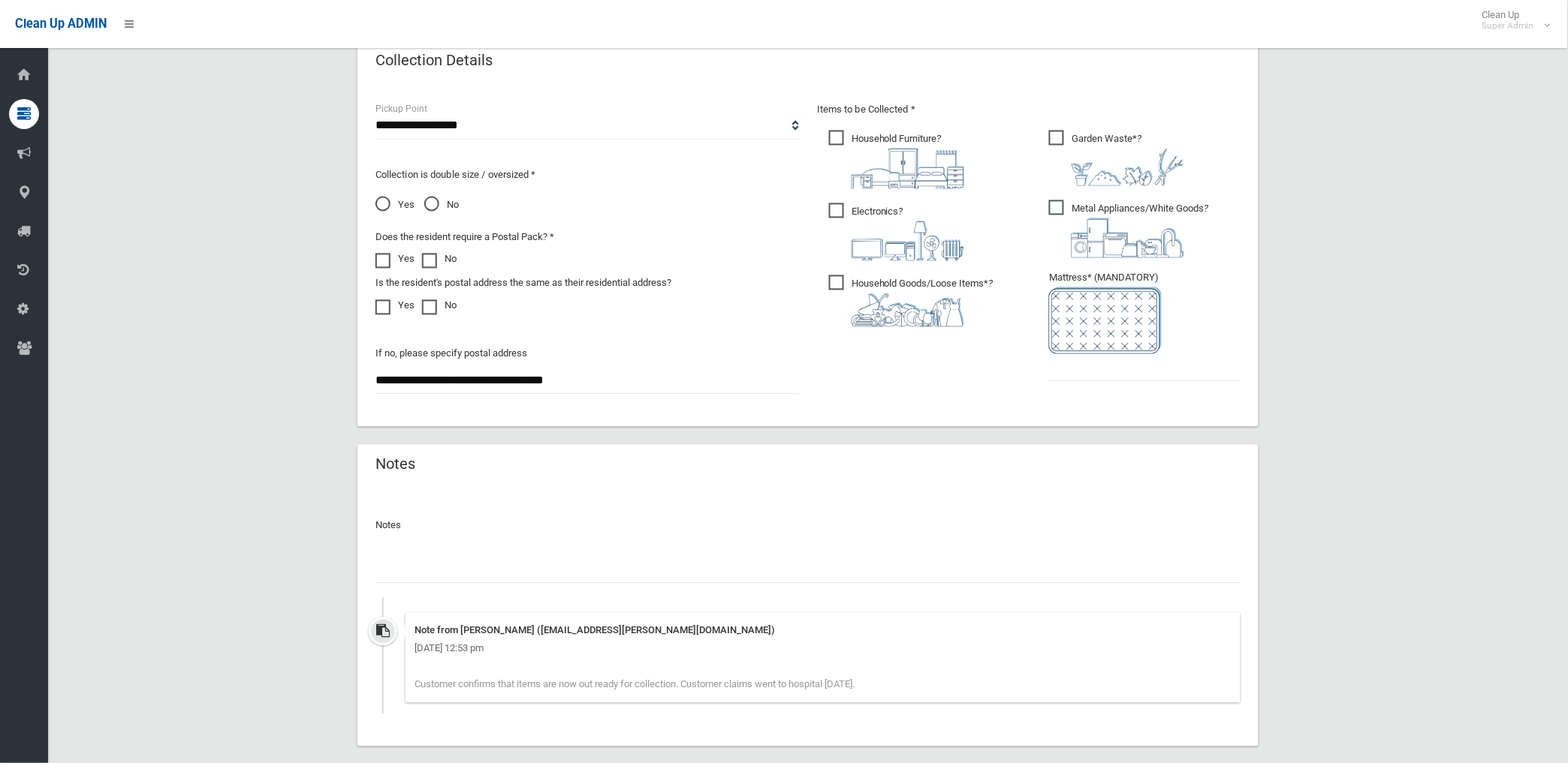
scroll to position [767, 0]
click at [508, 571] on input "text" at bounding box center [808, 572] width 865 height 28
paste input "********"
type input "**********"
click at [1083, 376] on input "text" at bounding box center [1145, 370] width 192 height 28
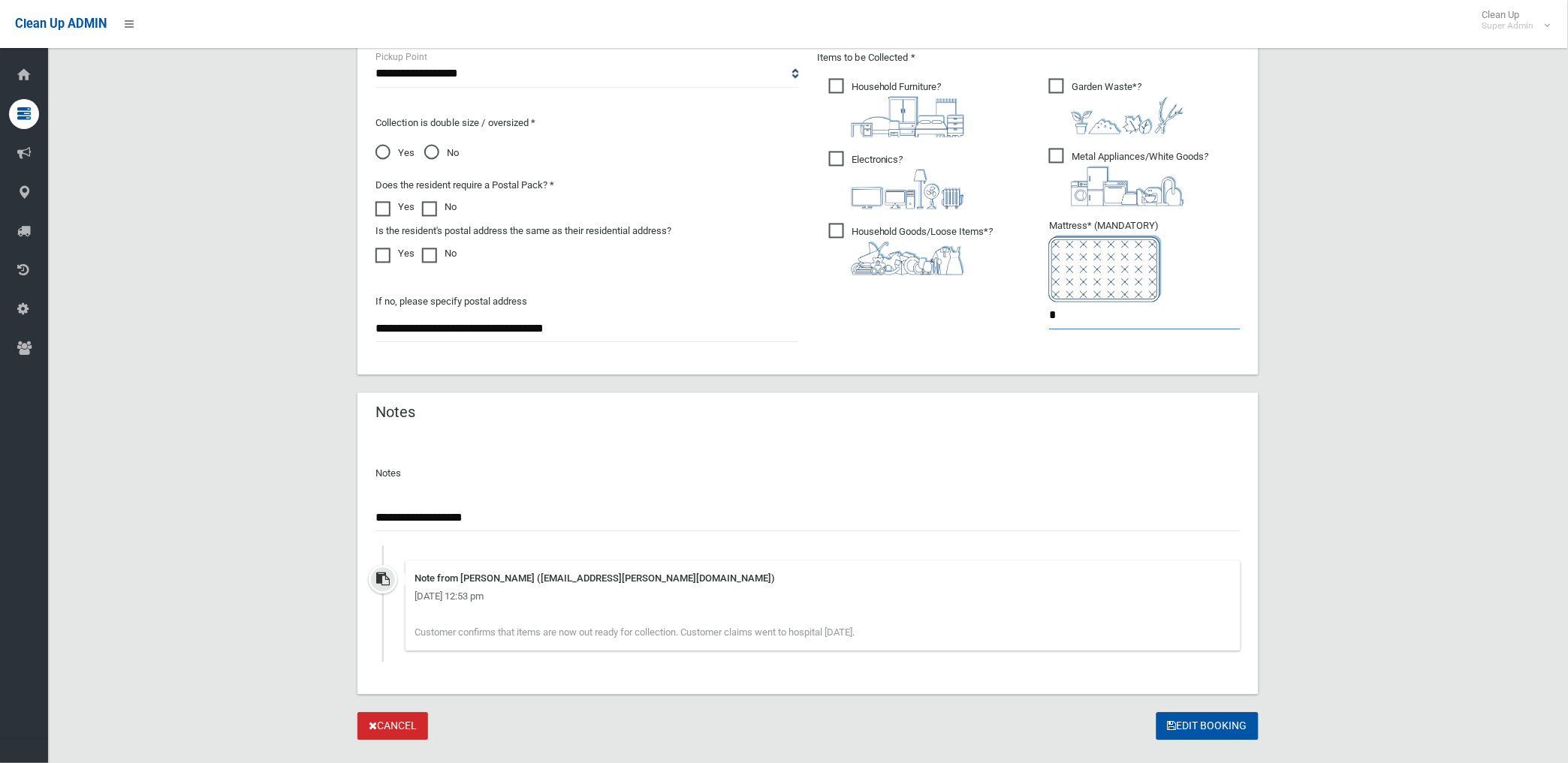
scroll to position [851, 0]
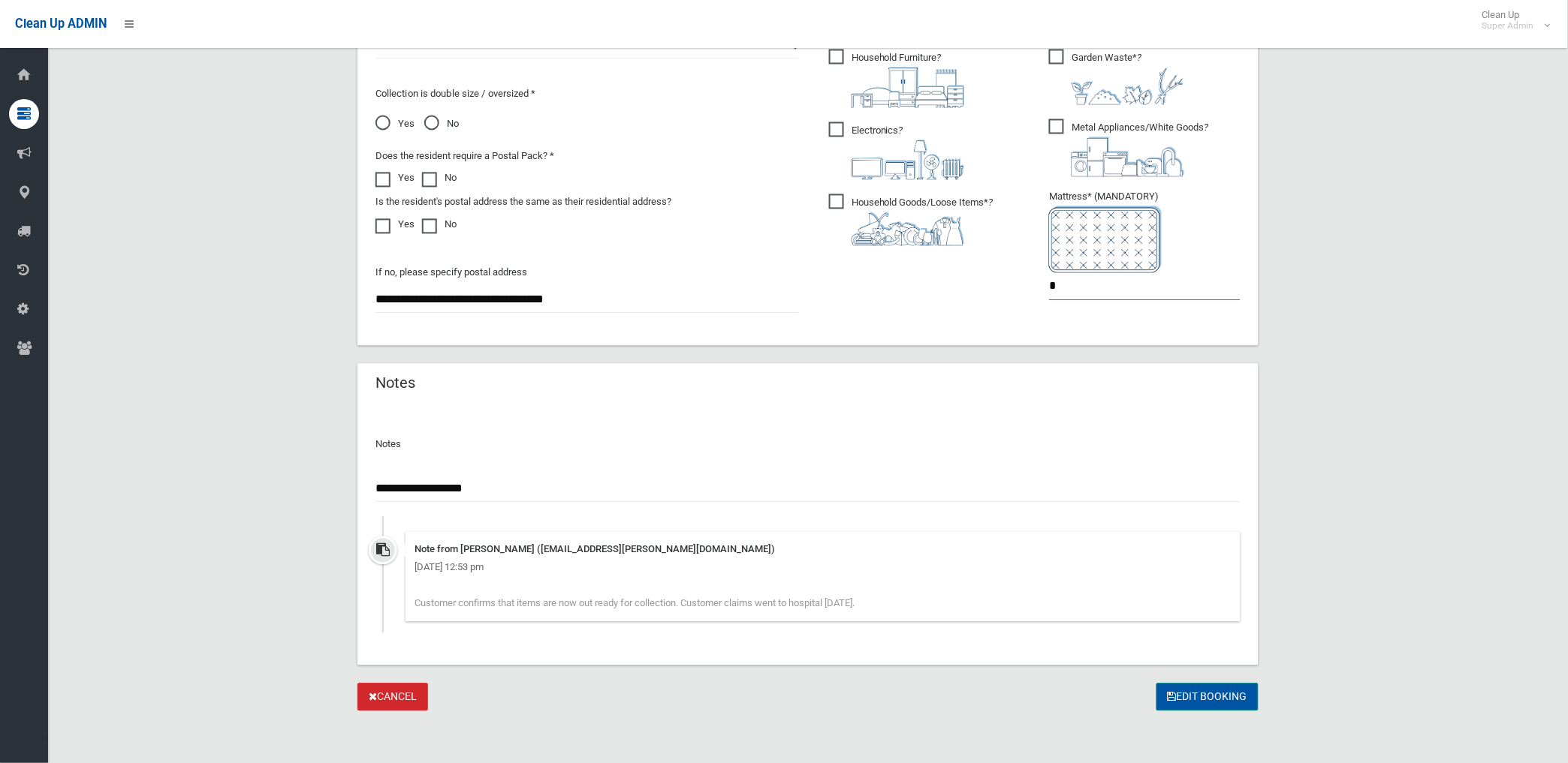
type input "*"
click at [1198, 684] on button "Edit Booking" at bounding box center [1207, 697] width 102 height 28
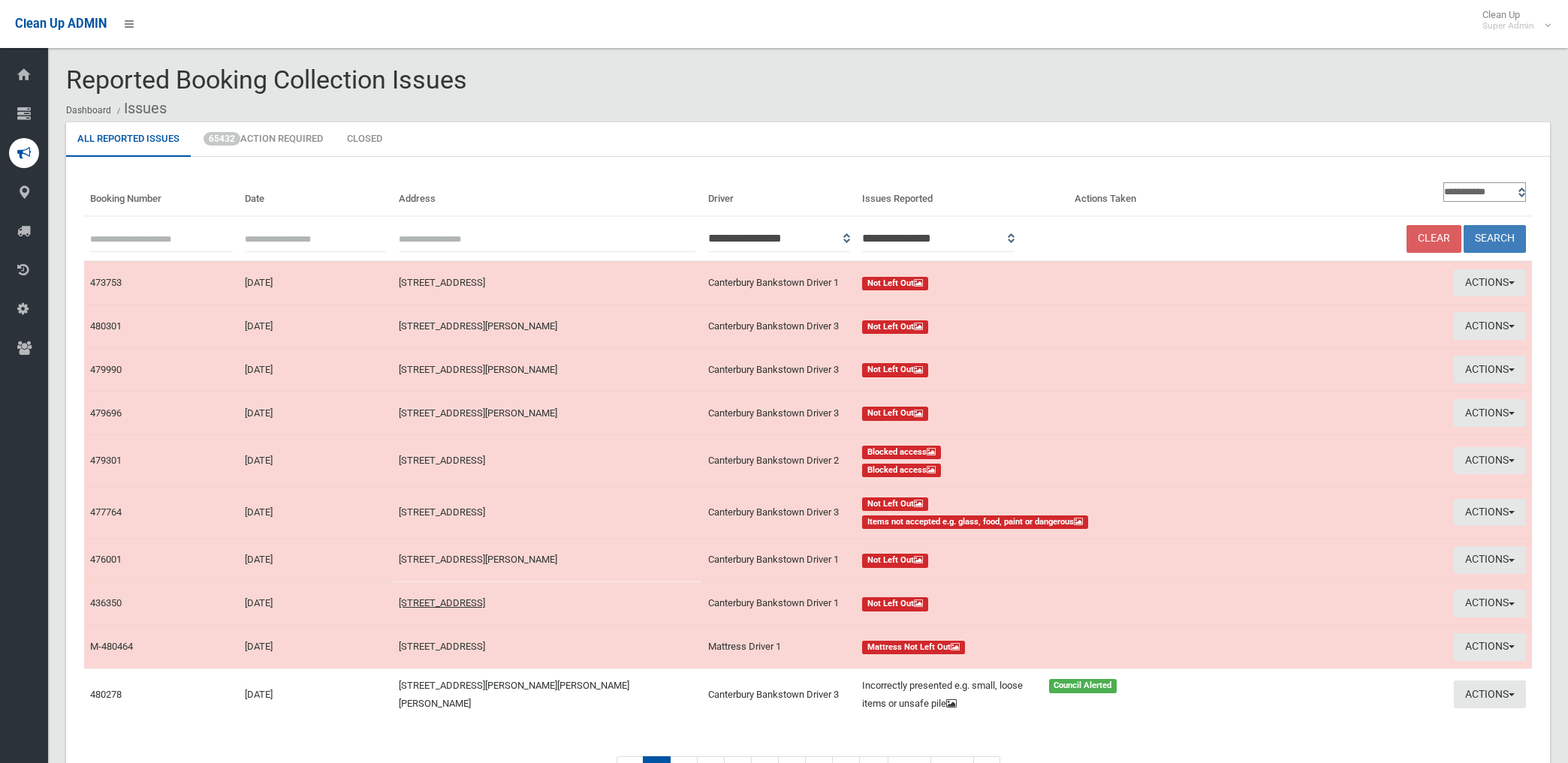
scroll to position [84, 0]
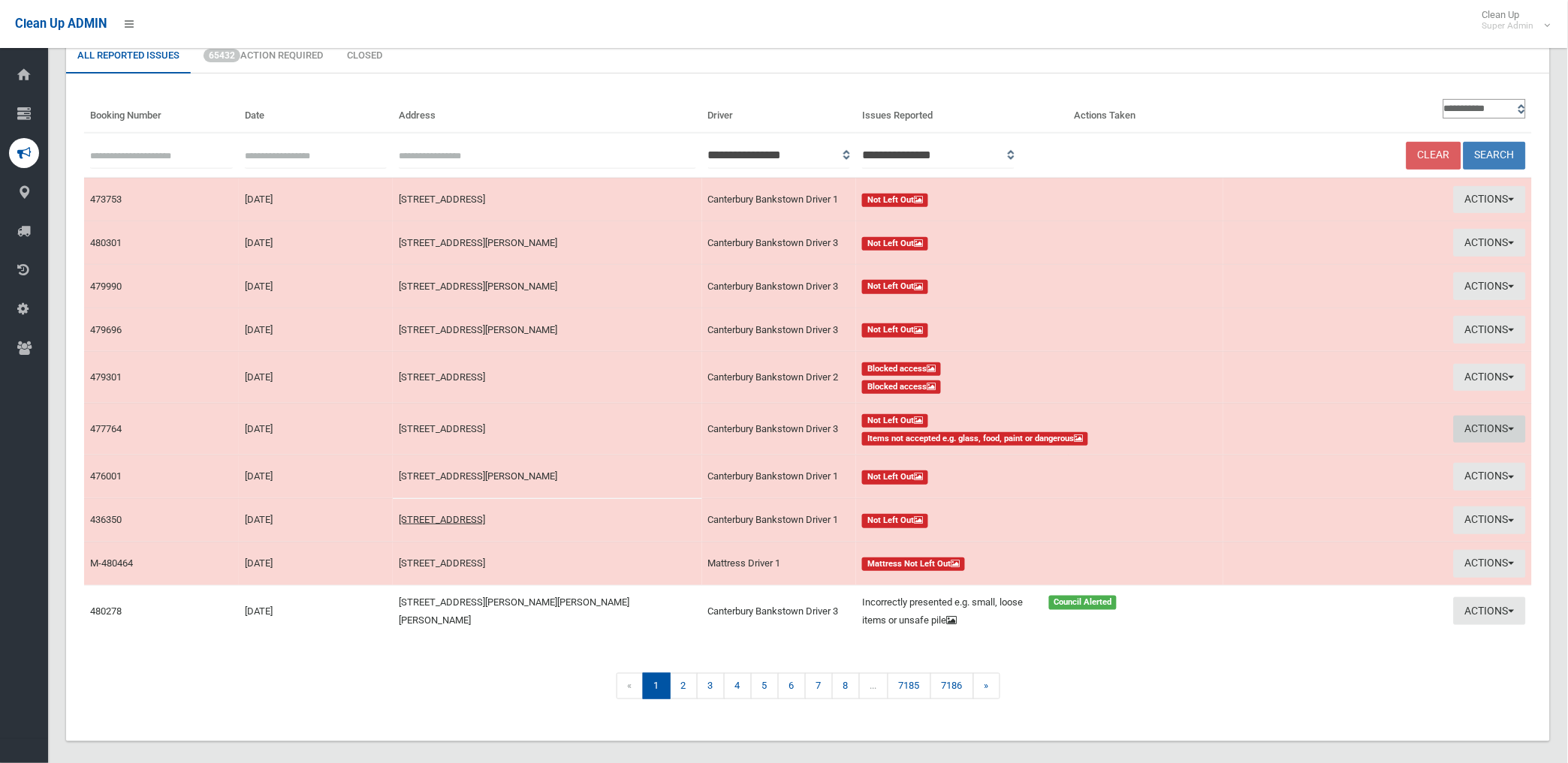
click at [1478, 424] on button "Actions" at bounding box center [1489, 429] width 72 height 28
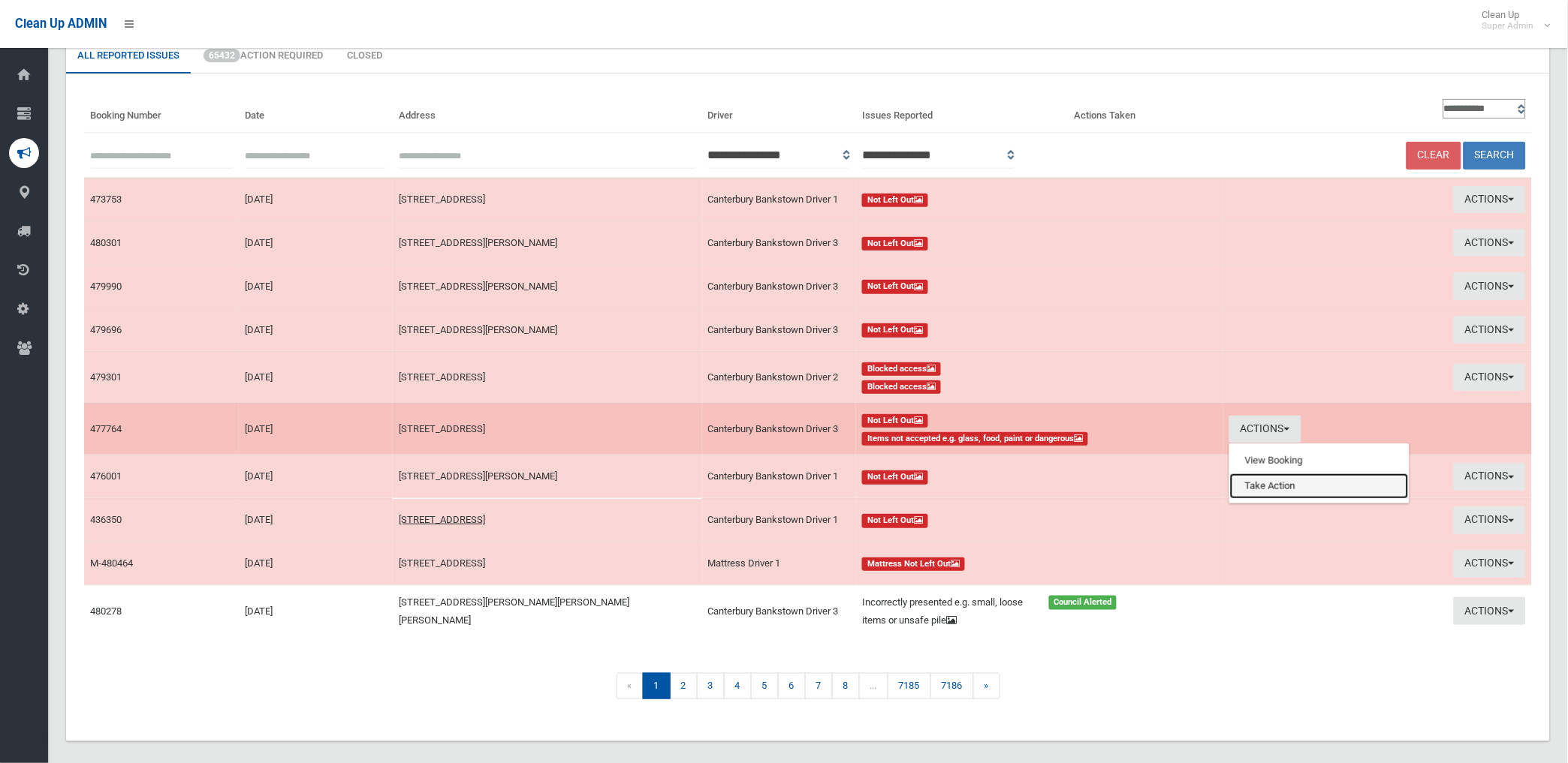
click at [1257, 484] on link "Take Action" at bounding box center [1319, 486] width 178 height 25
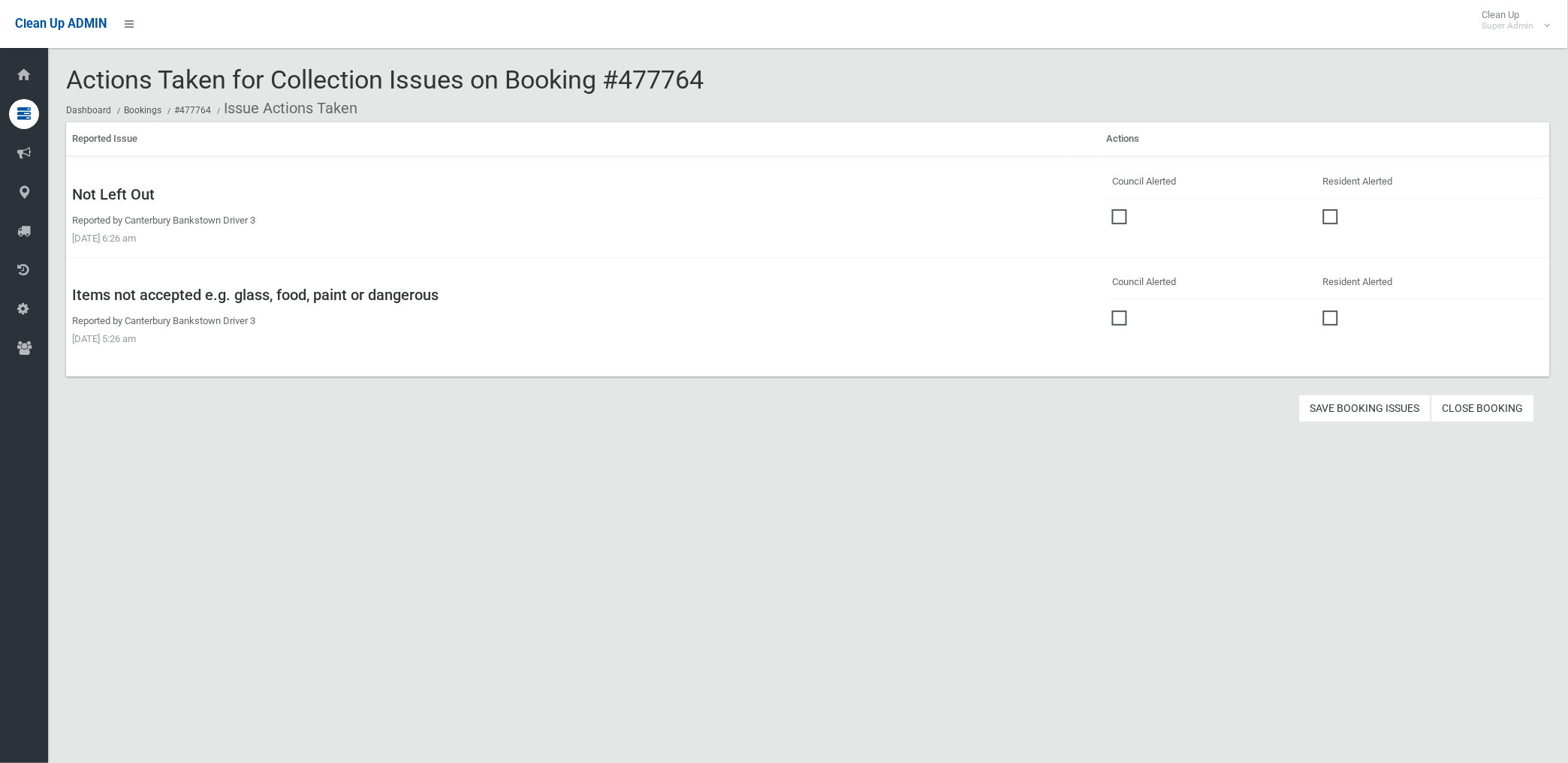
click at [1112, 311] on span at bounding box center [1123, 311] width 23 height 0
click at [1371, 410] on button "Save Booking Issues" at bounding box center [1364, 408] width 132 height 28
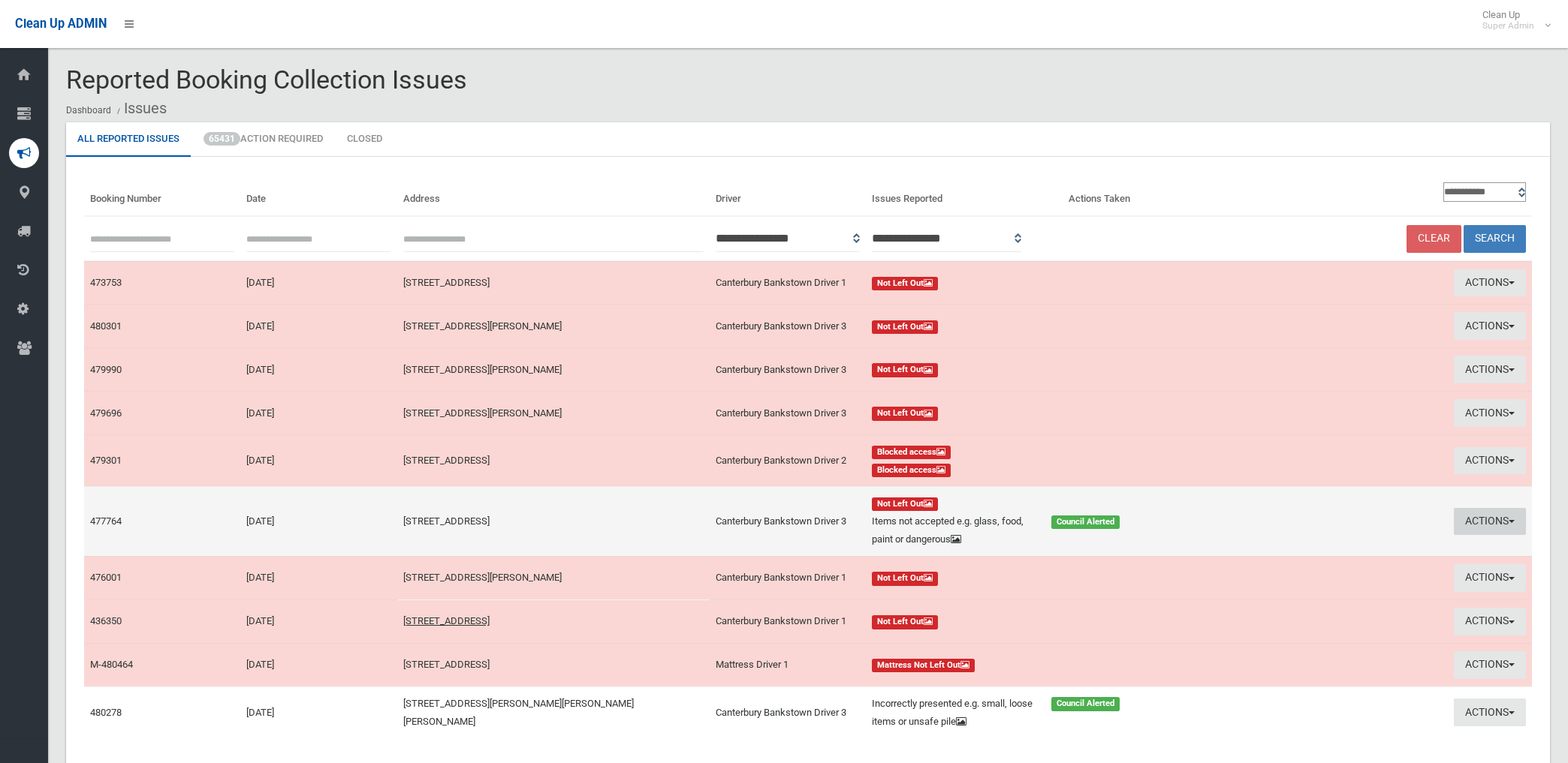
scroll to position [84, 0]
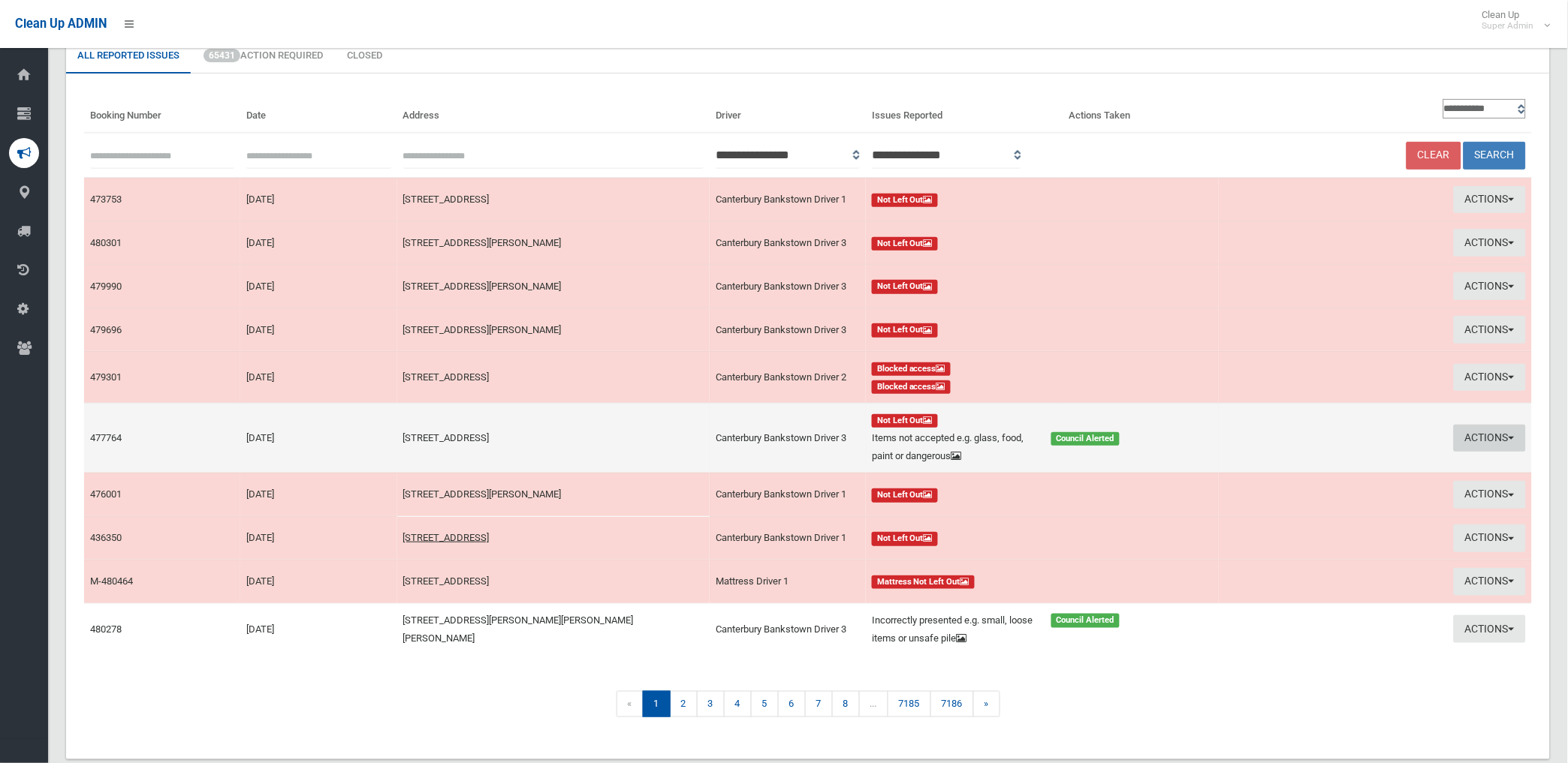
click at [1463, 433] on button "Actions" at bounding box center [1489, 438] width 72 height 28
click at [1288, 494] on link "Edit Actions Taken" at bounding box center [1315, 496] width 178 height 25
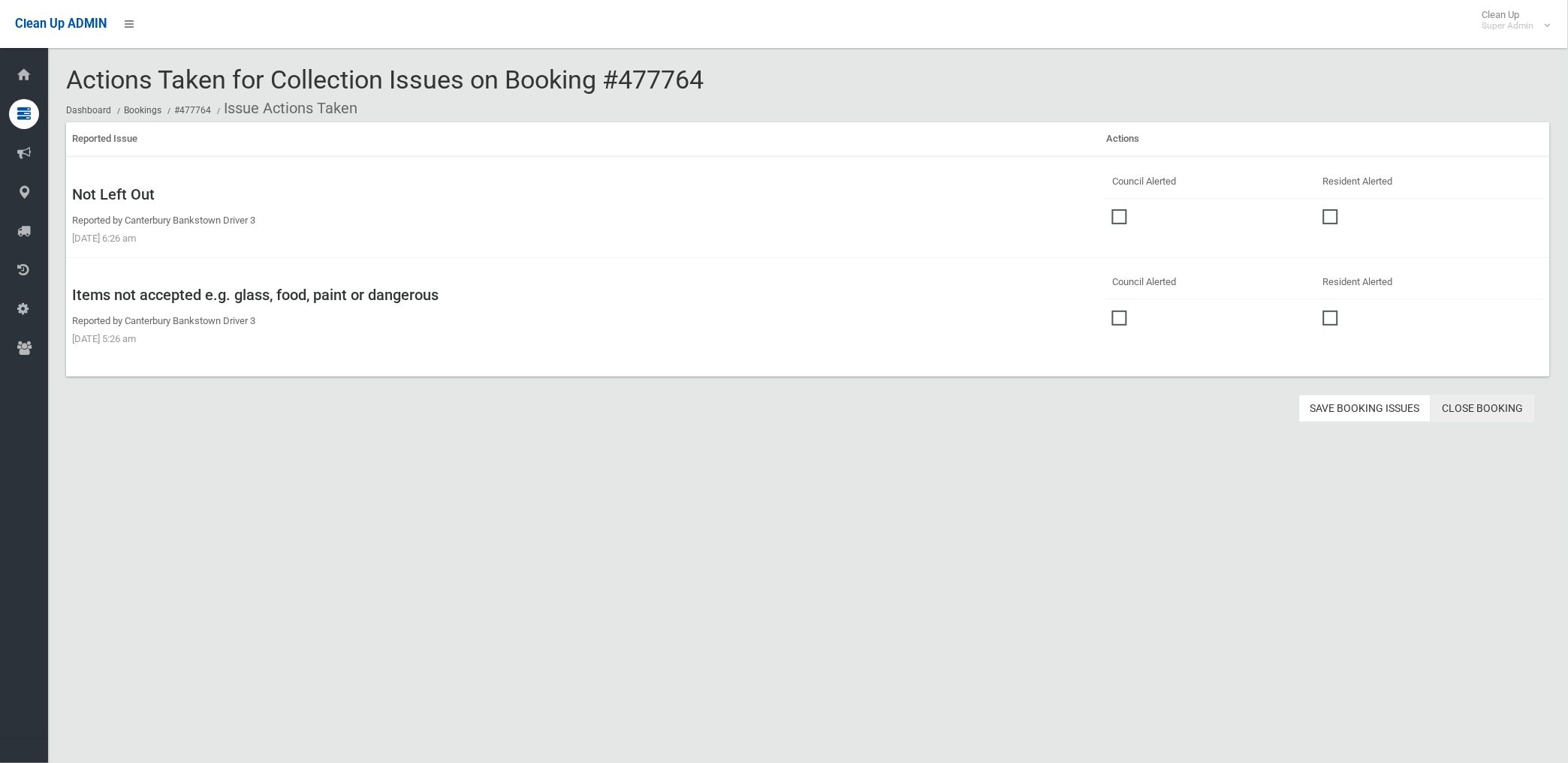
click at [1487, 410] on link "Close Booking" at bounding box center [1483, 408] width 103 height 28
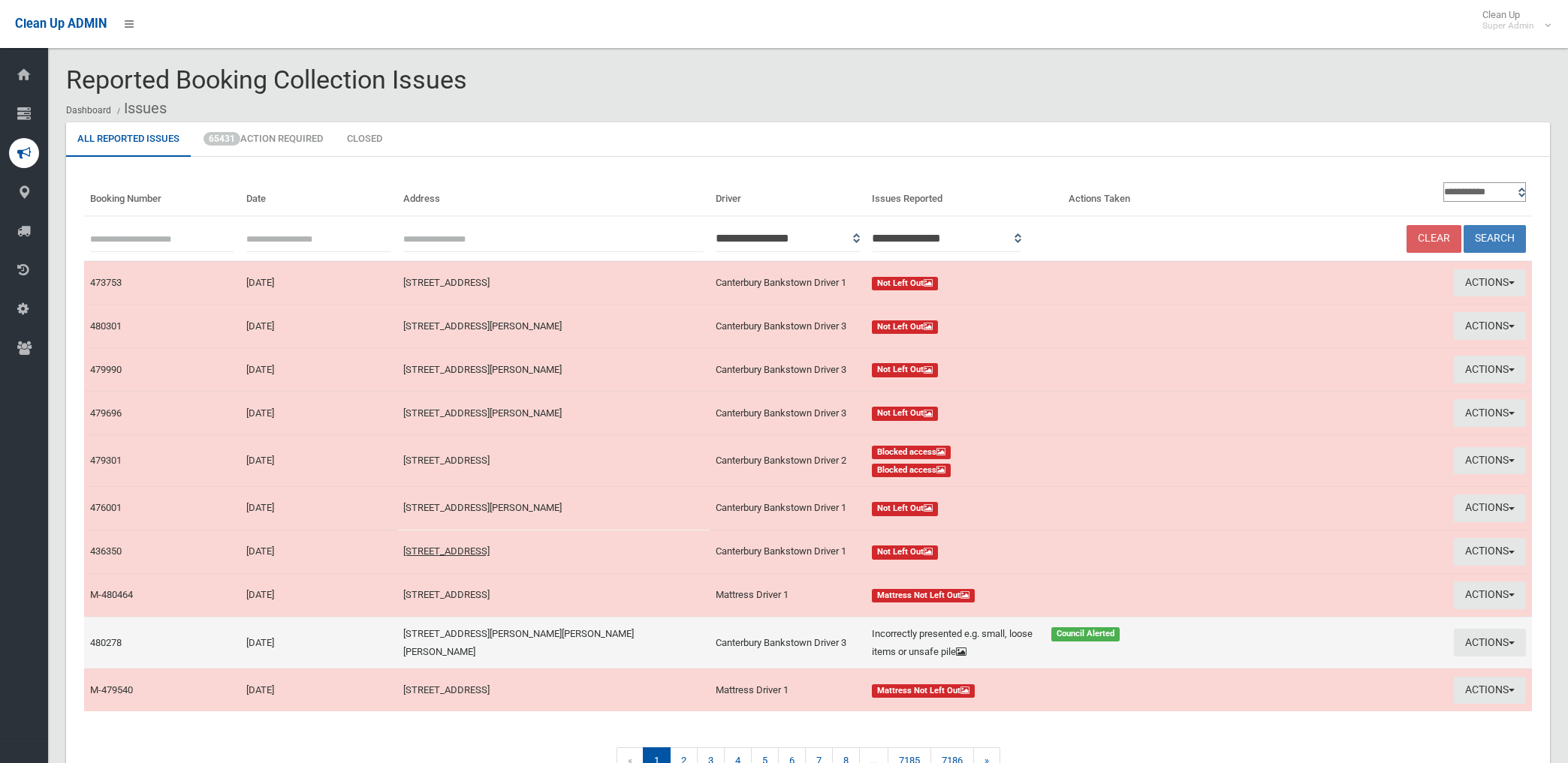
scroll to position [84, 0]
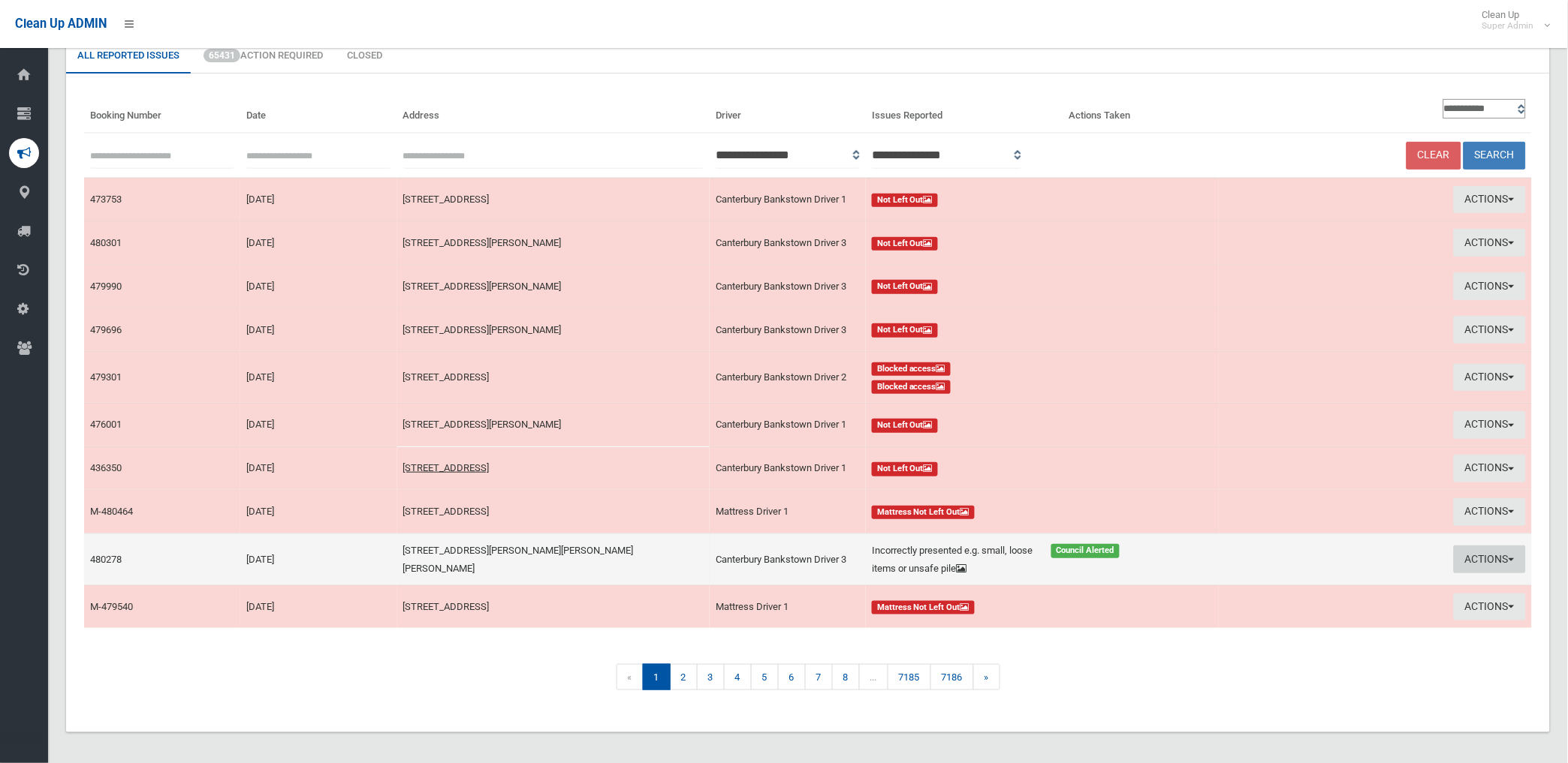
click at [1489, 552] on button "Actions" at bounding box center [1489, 559] width 72 height 28
click at [1266, 589] on link "View Booking" at bounding box center [1315, 590] width 178 height 25
click at [1473, 558] on button "Actions" at bounding box center [1489, 559] width 72 height 28
click at [1245, 618] on link "Edit Actions Taken" at bounding box center [1315, 616] width 178 height 25
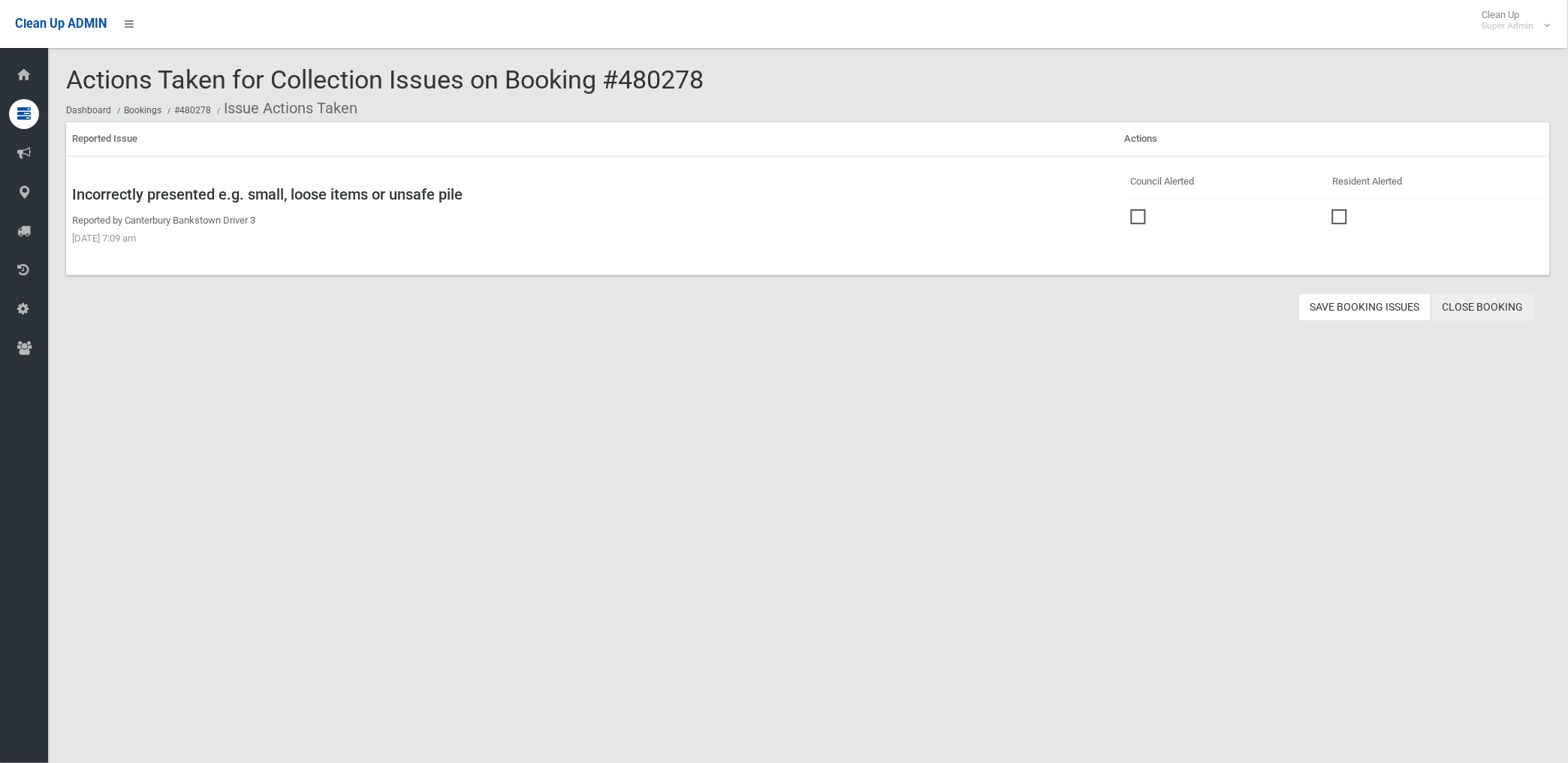
click at [1470, 305] on link "Close Booking" at bounding box center [1483, 307] width 103 height 28
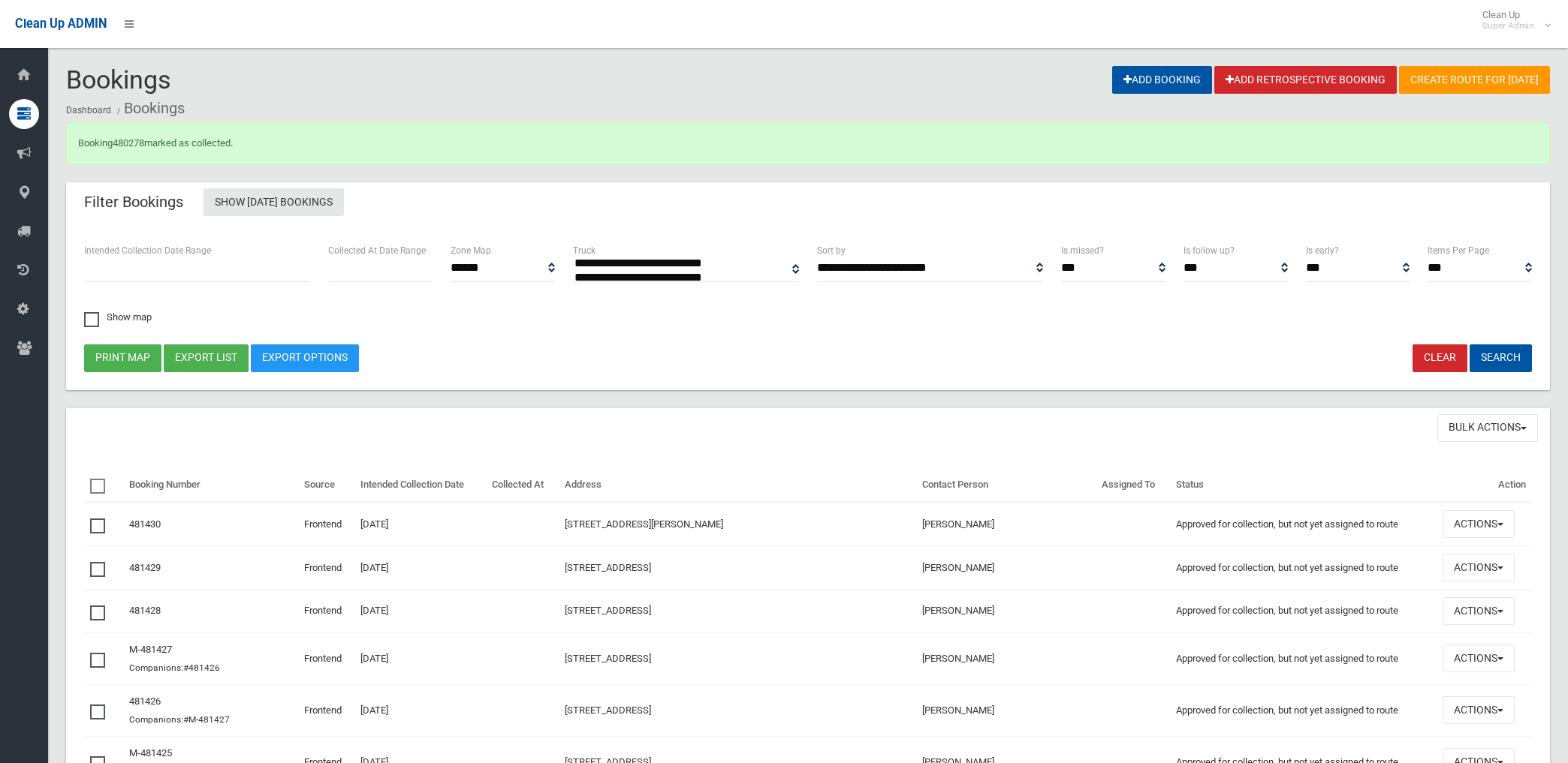
select select
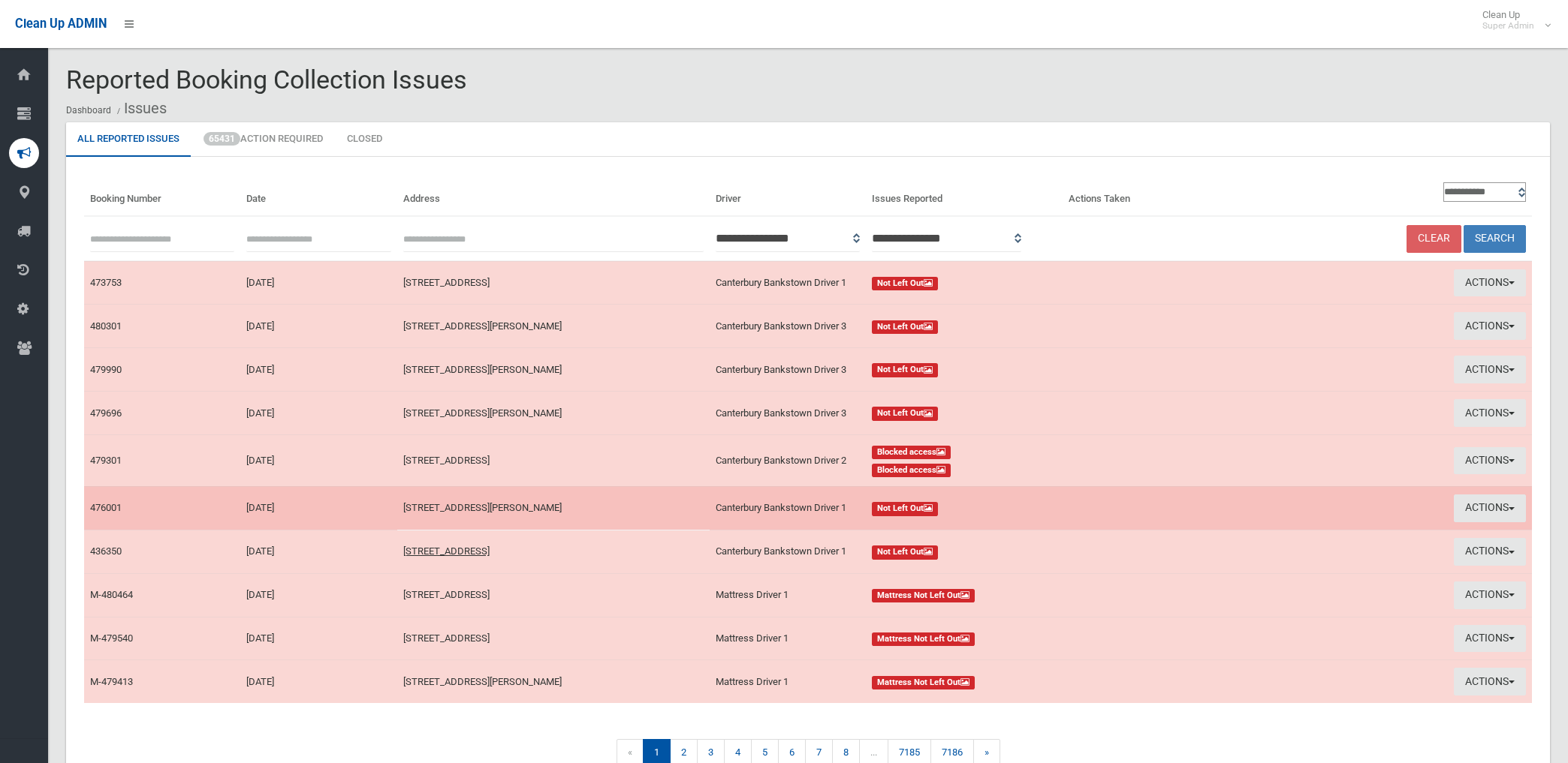
scroll to position [81, 0]
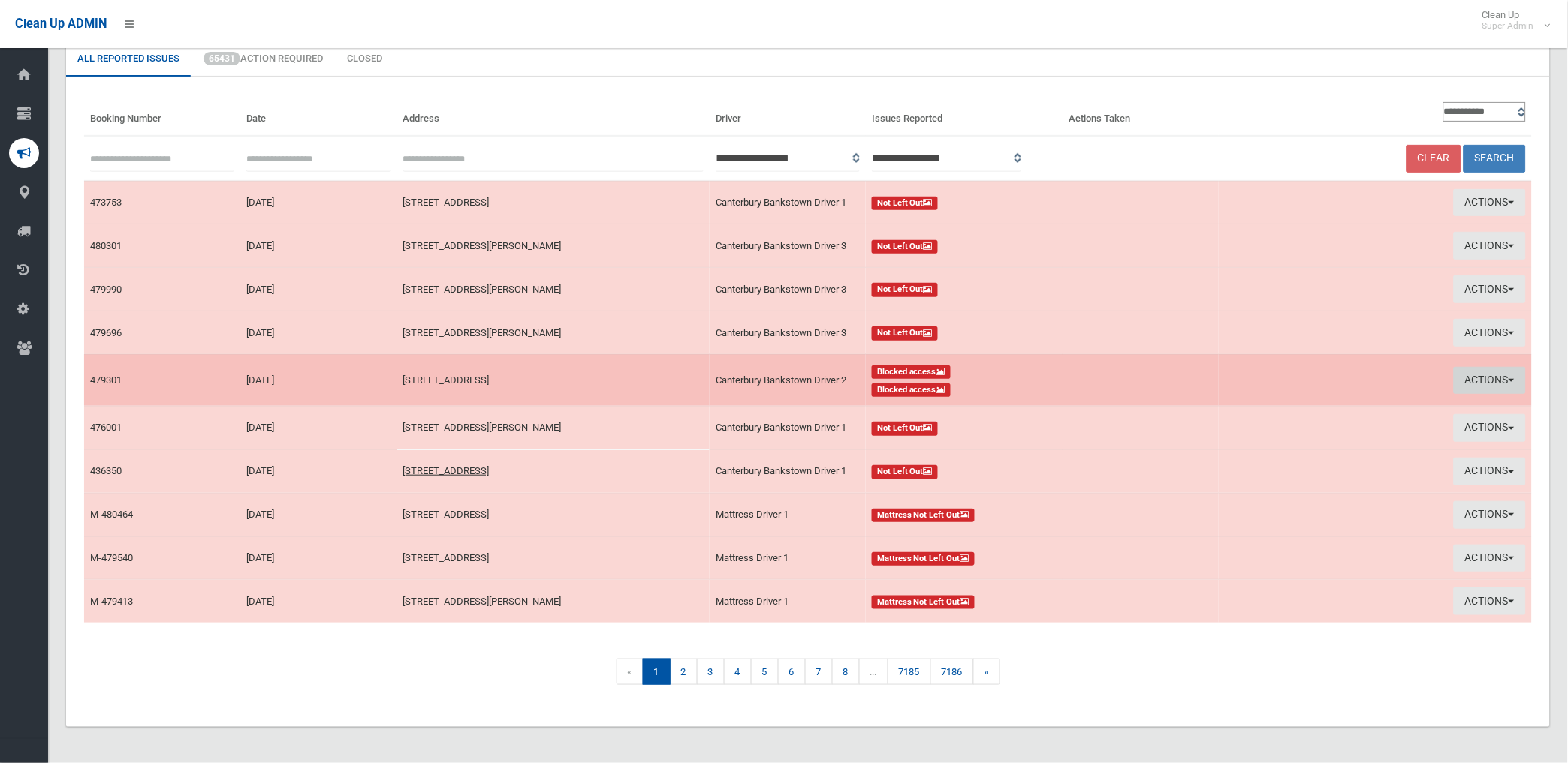
click at [1487, 370] on button "Actions" at bounding box center [1489, 380] width 72 height 28
click at [1273, 407] on link "View Booking" at bounding box center [1315, 412] width 178 height 25
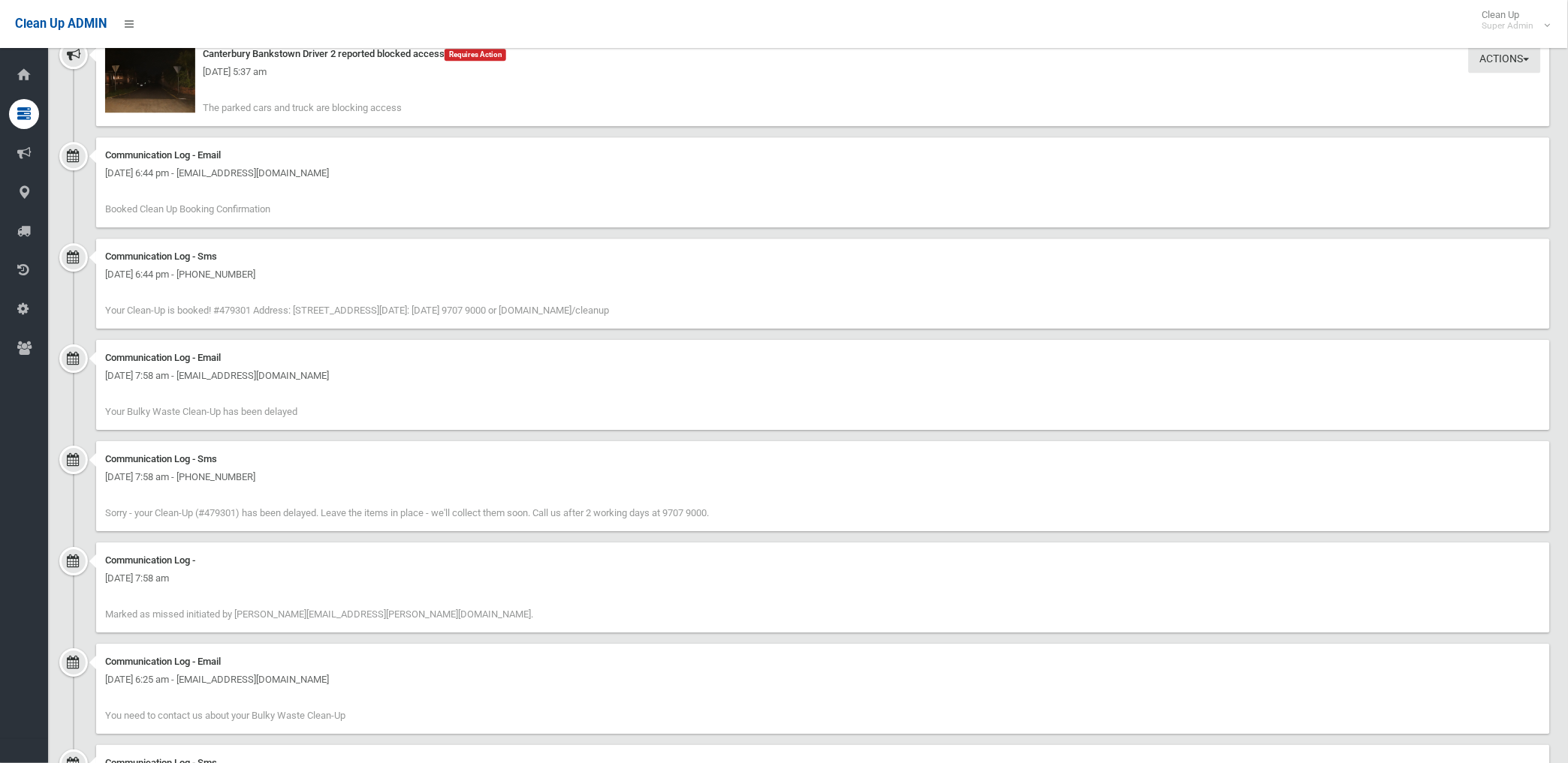
scroll to position [1501, 0]
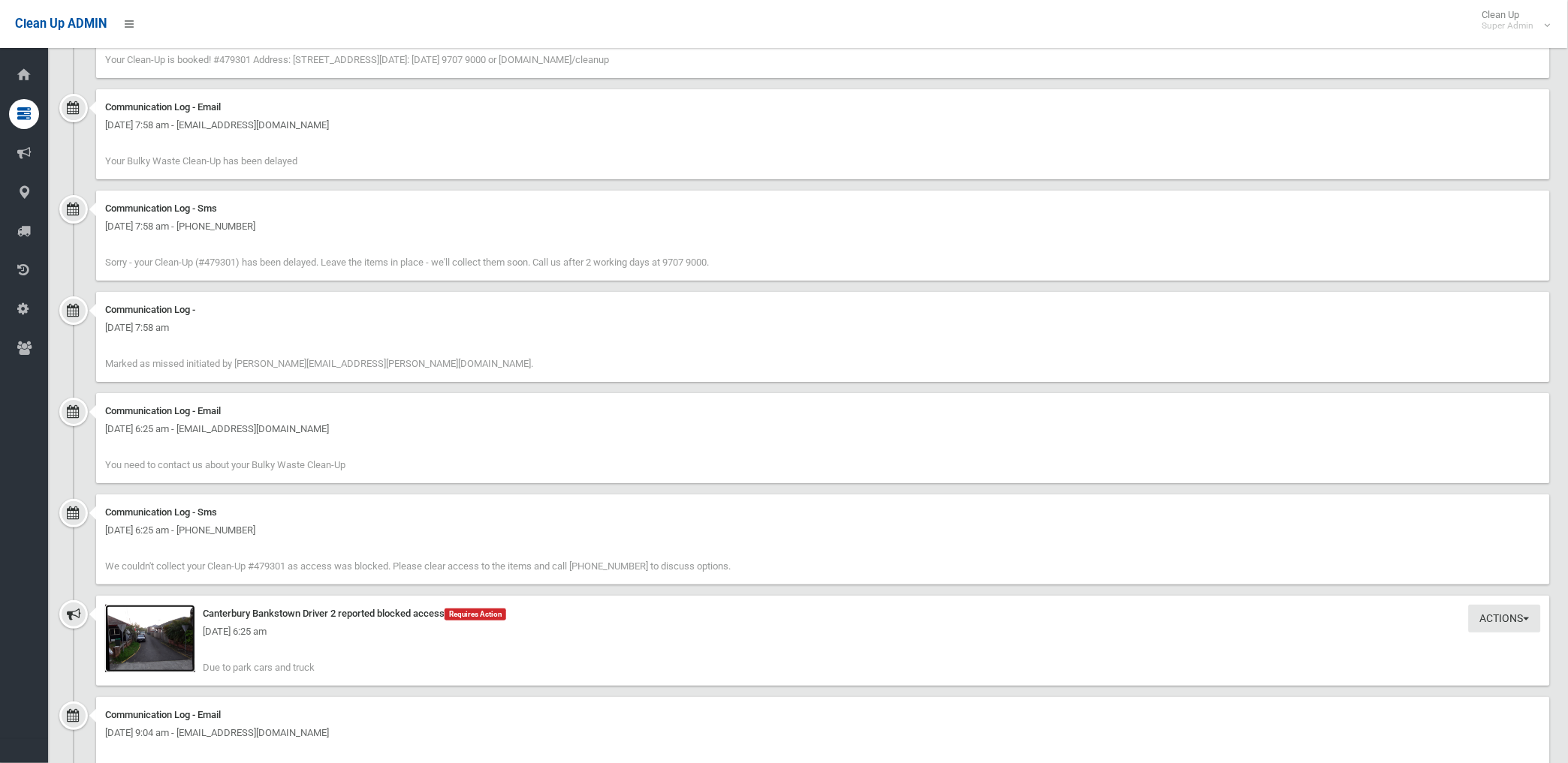
click at [174, 644] on img at bounding box center [150, 639] width 90 height 68
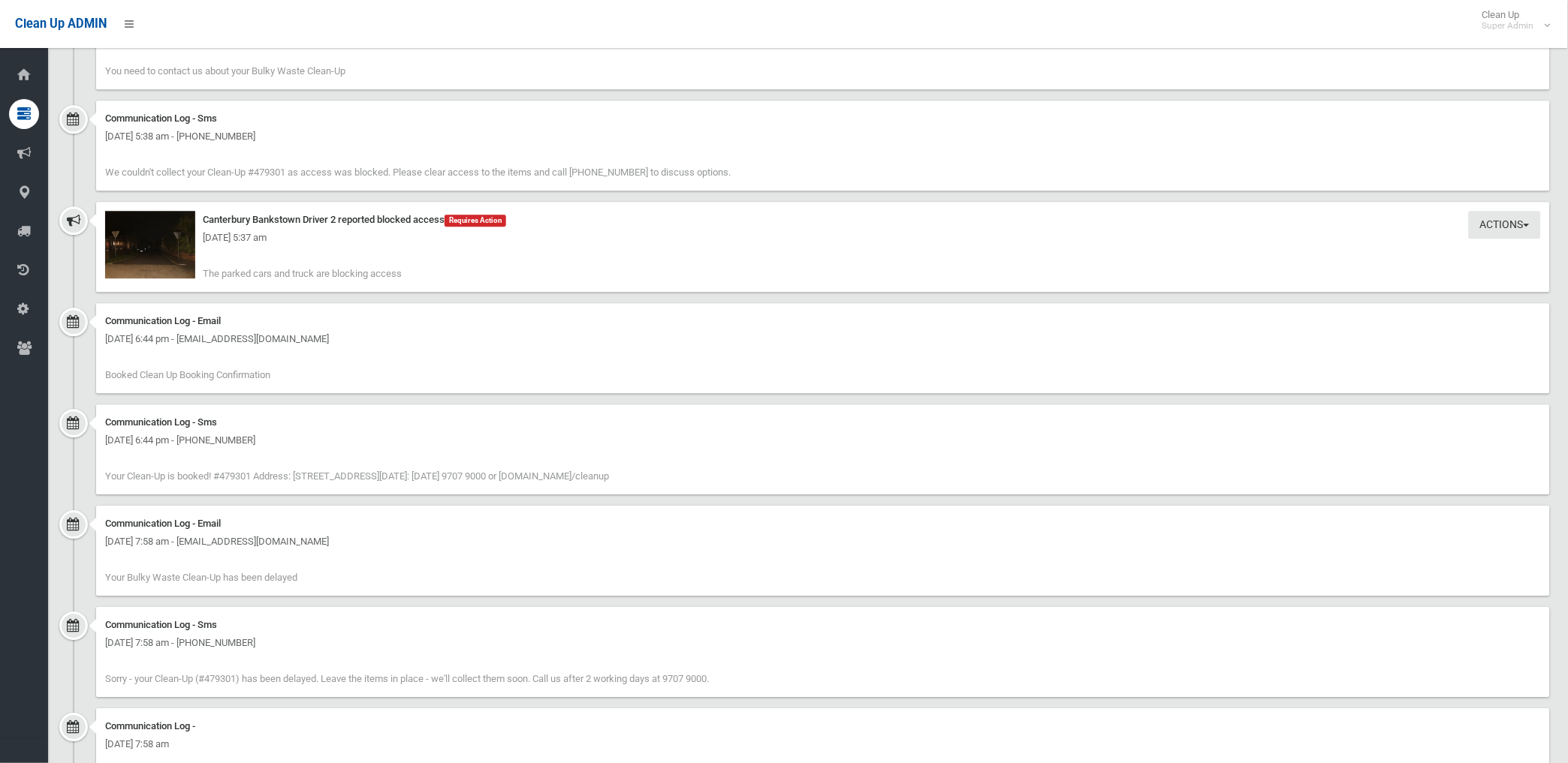
scroll to position [1083, 0]
click at [170, 249] on img at bounding box center [150, 245] width 90 height 68
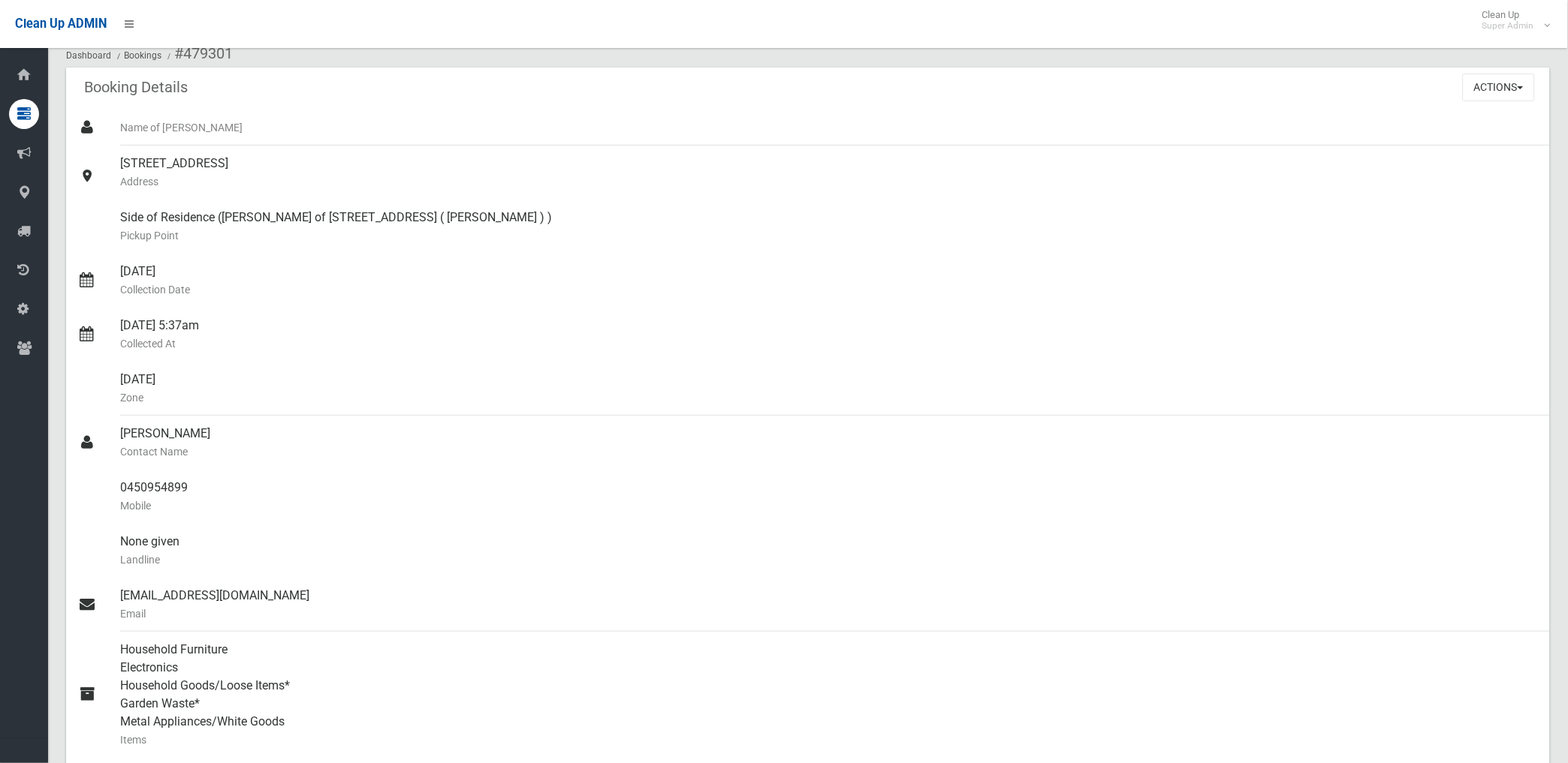
scroll to position [0, 0]
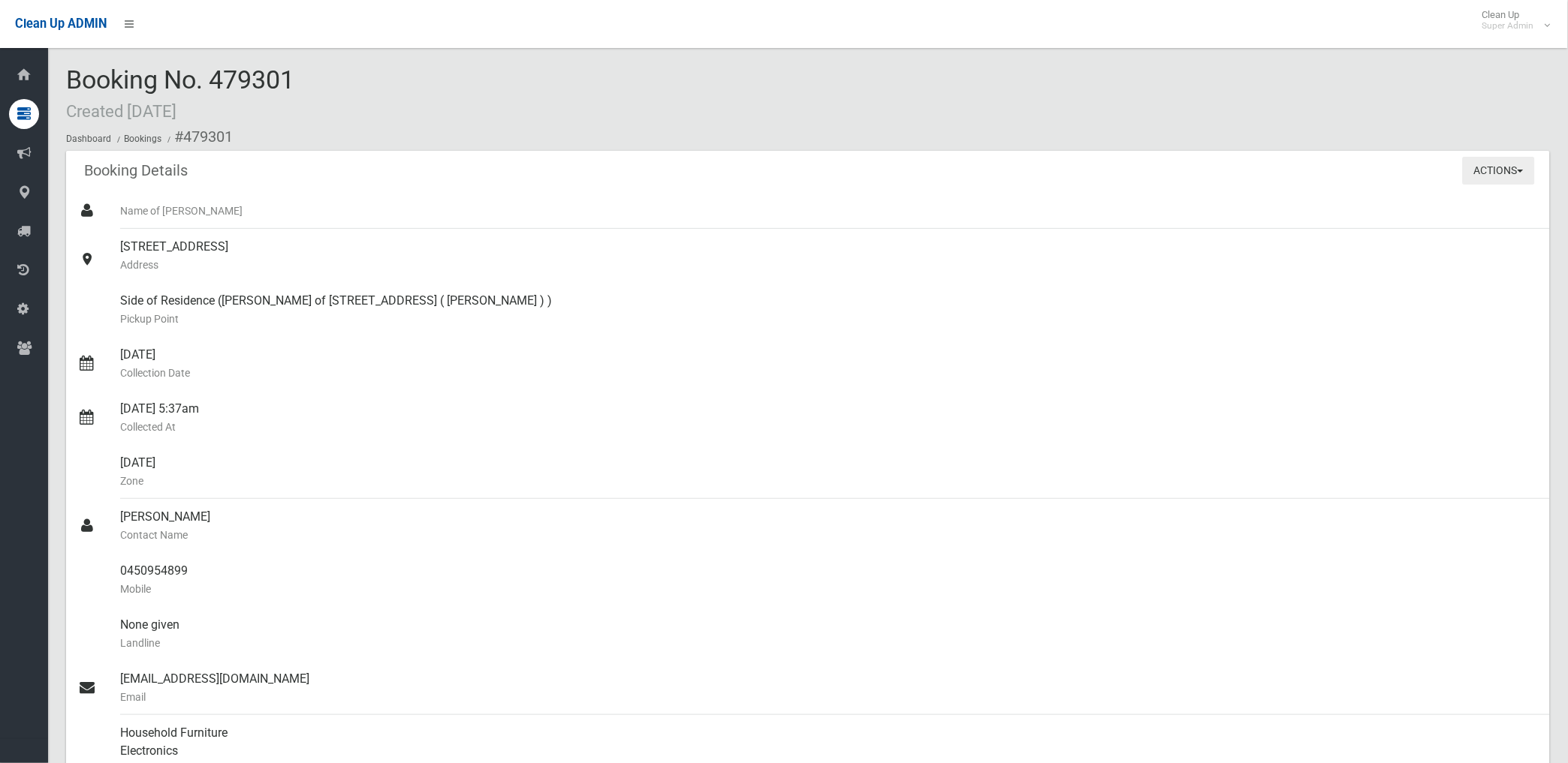
click at [1489, 170] on button "Actions" at bounding box center [1499, 170] width 72 height 28
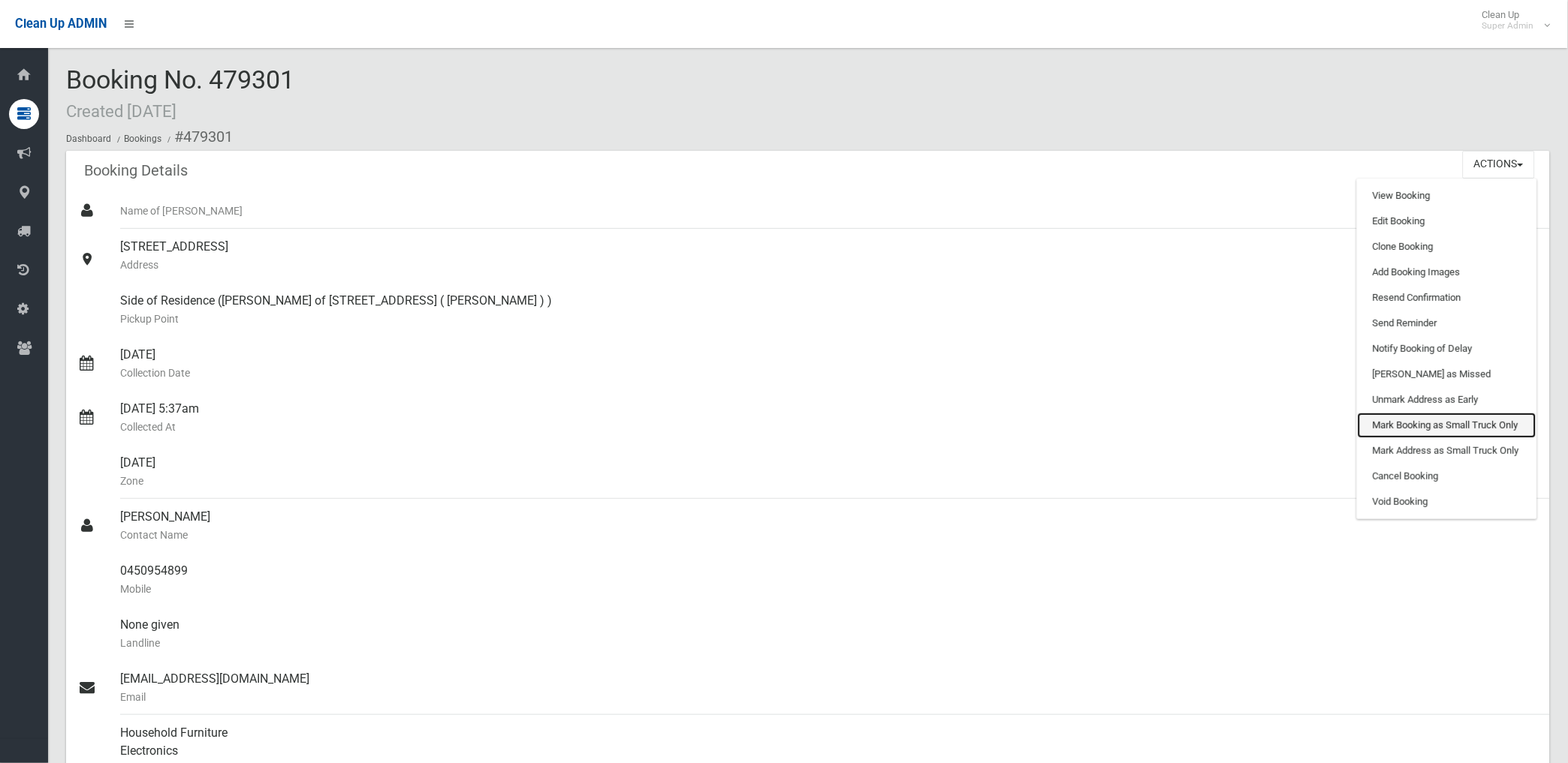
click at [1438, 426] on link "Mark Booking as Small Truck Only" at bounding box center [1447, 425] width 178 height 25
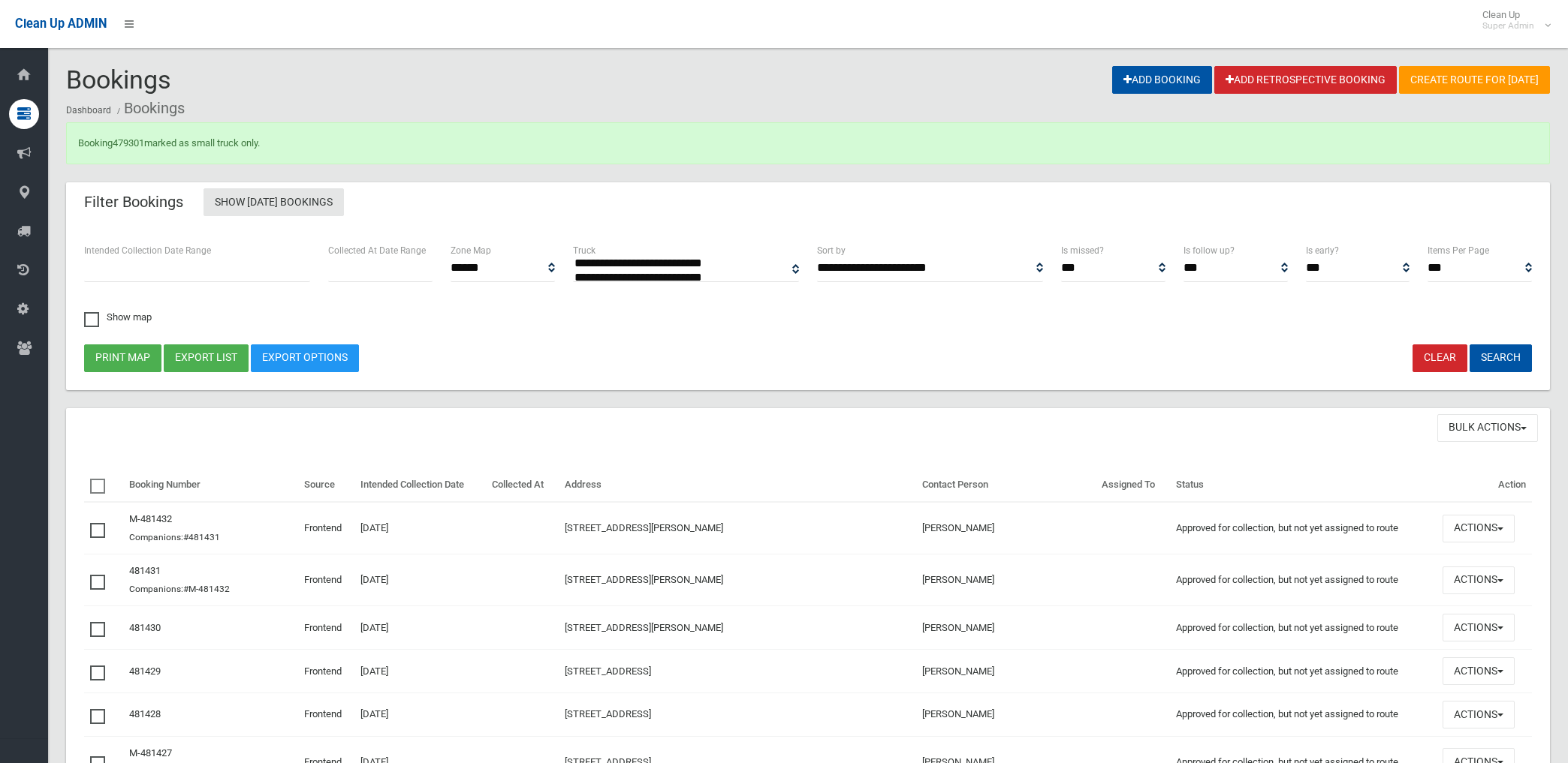
select select
click at [136, 141] on link "479301" at bounding box center [129, 143] width 32 height 11
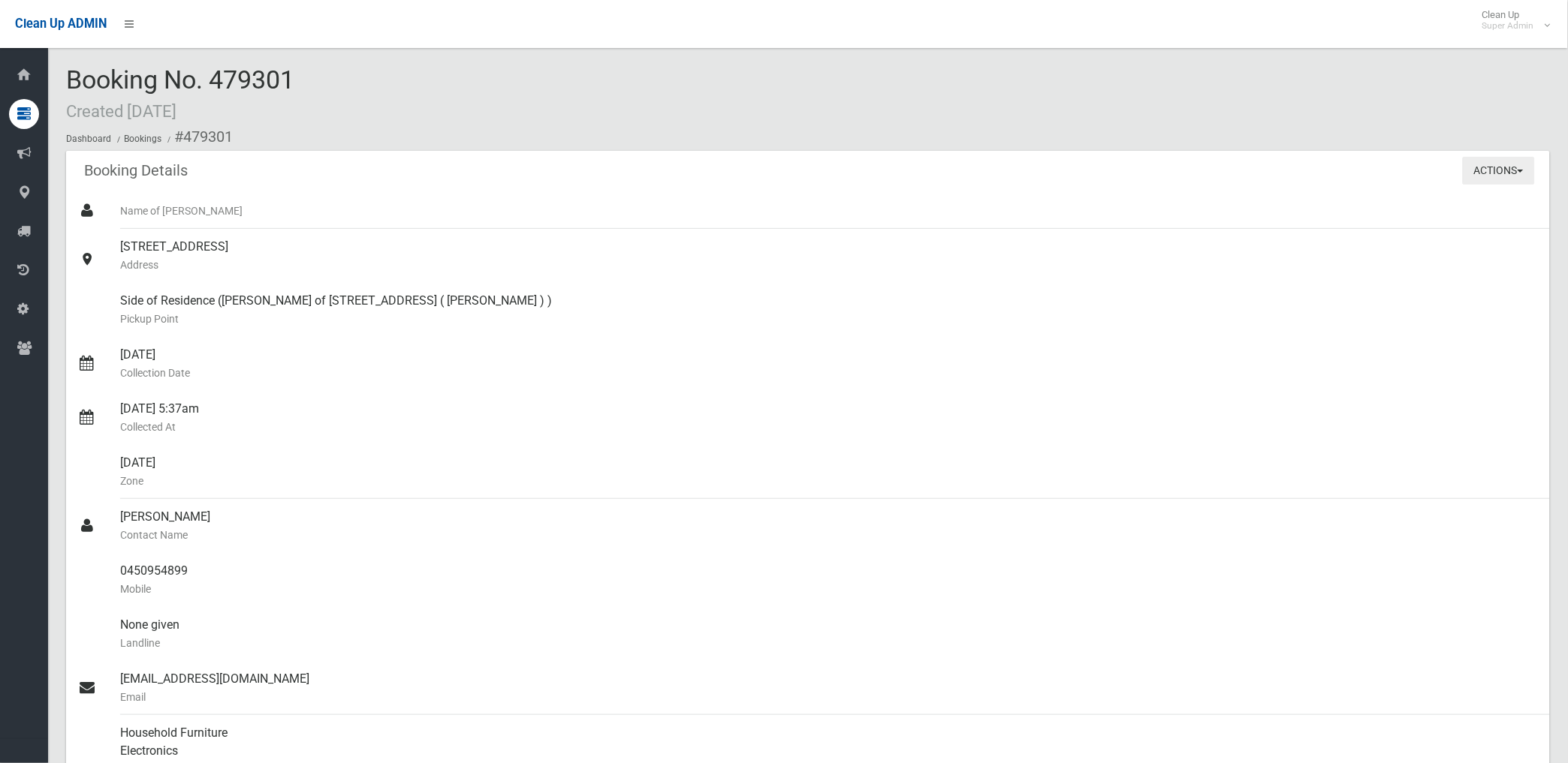
click at [1491, 173] on button "Actions" at bounding box center [1499, 170] width 72 height 28
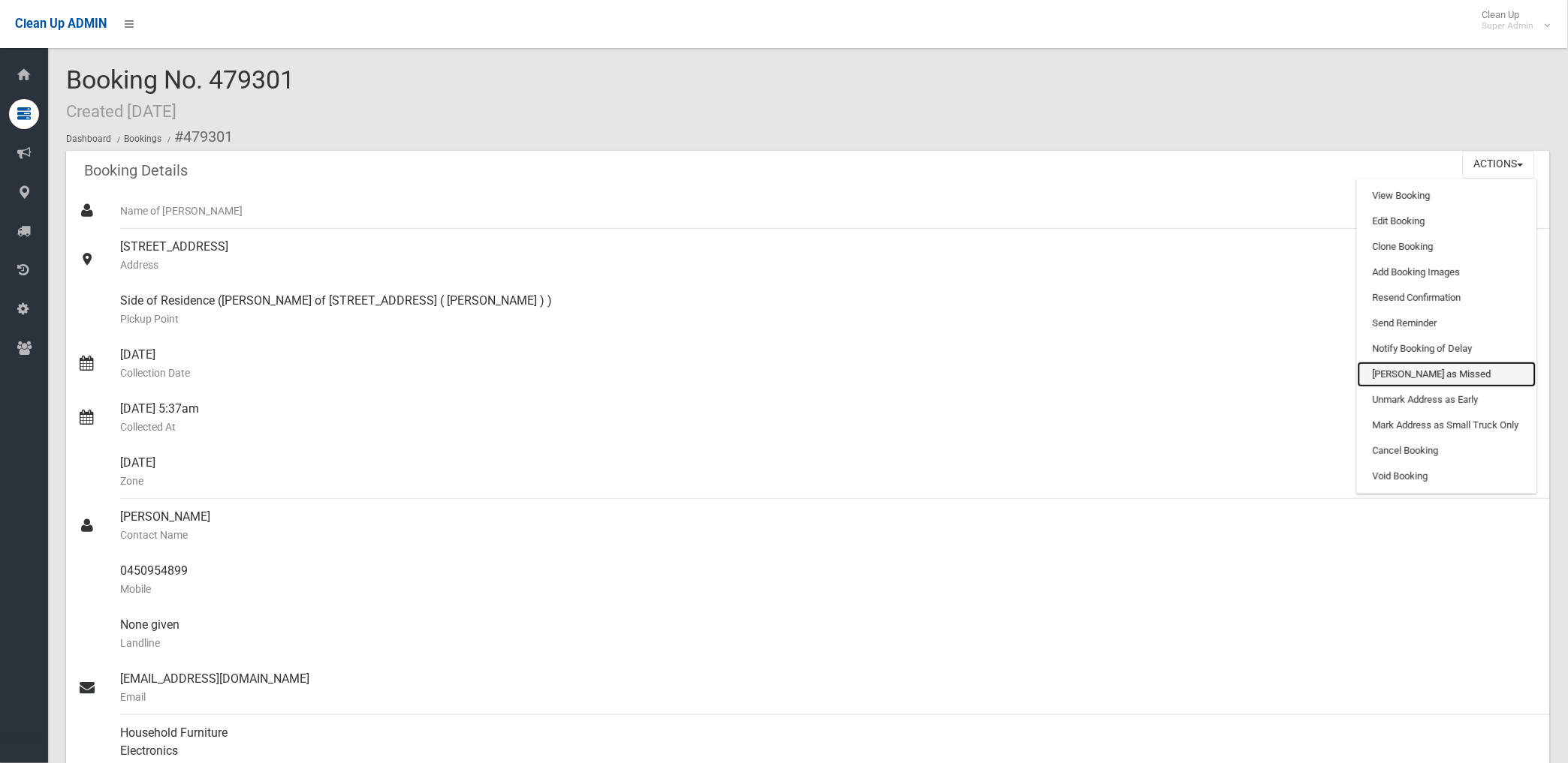
click at [1407, 376] on link "[PERSON_NAME] as Missed" at bounding box center [1447, 374] width 178 height 25
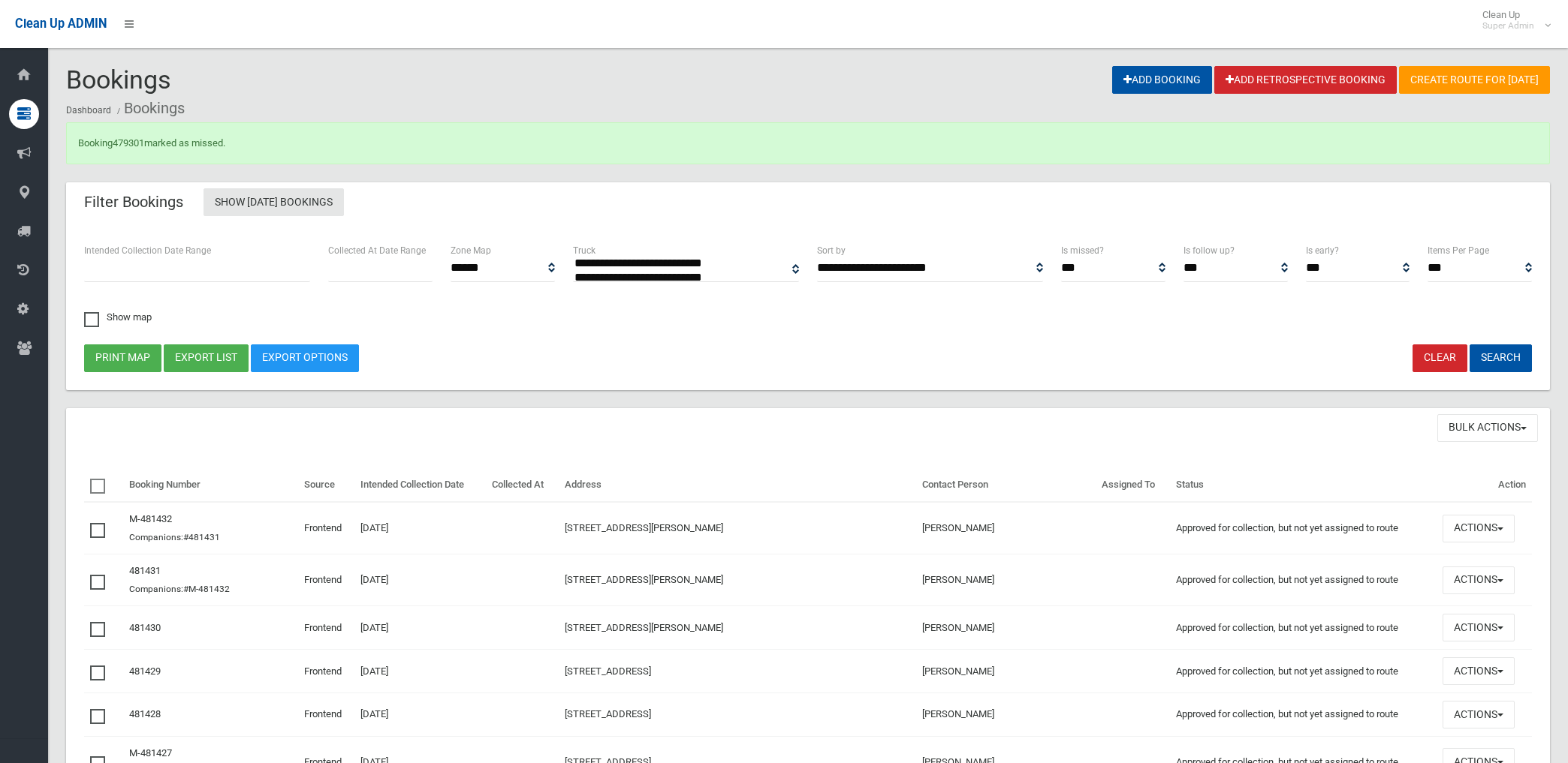
select select
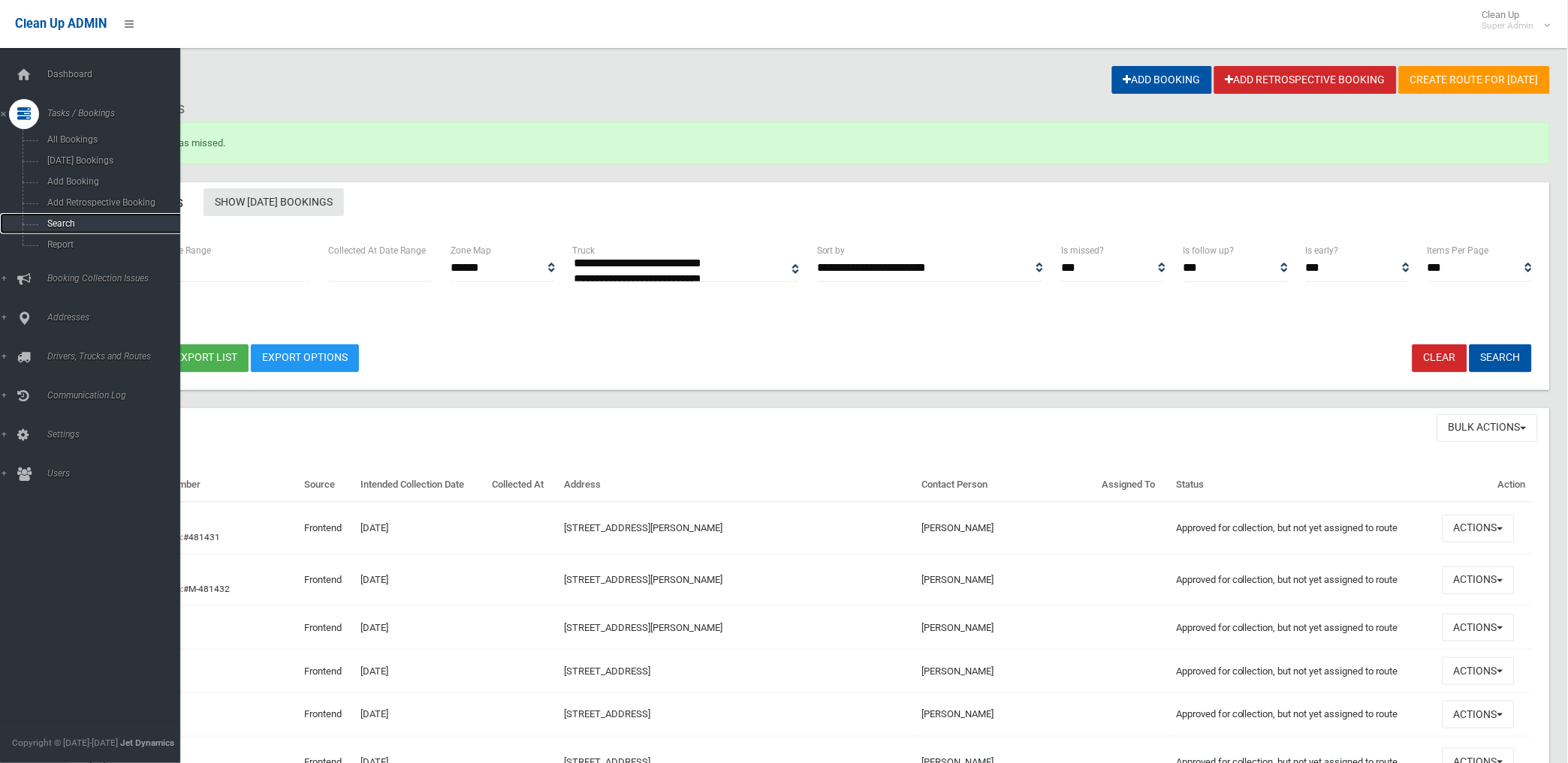
click at [63, 226] on span "Search" at bounding box center [111, 223] width 137 height 10
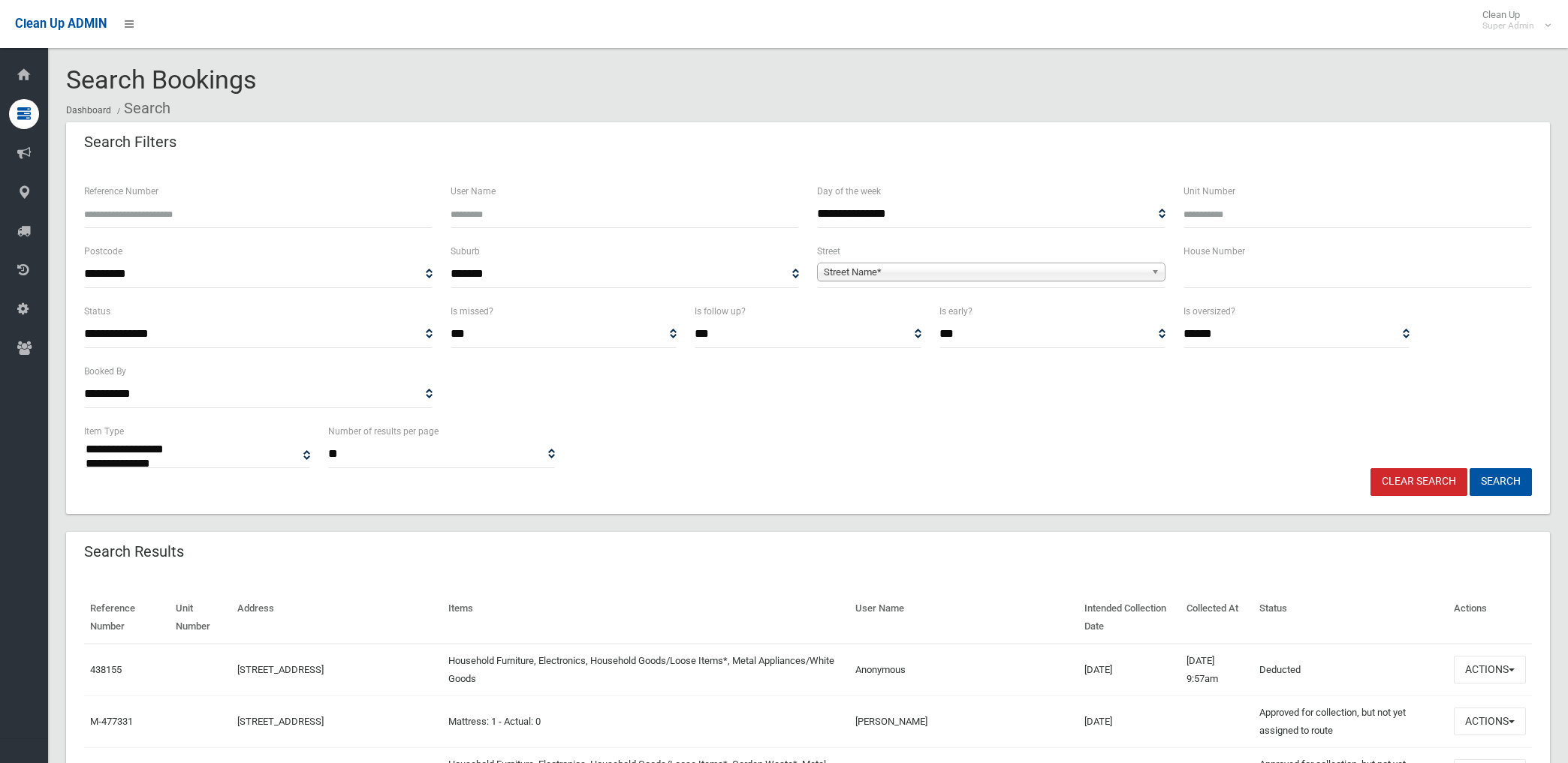
select select
click at [298, 208] on input "Reference Number" at bounding box center [258, 214] width 348 height 28
type input "******"
click at [1469, 469] on button "Search" at bounding box center [1500, 482] width 62 height 28
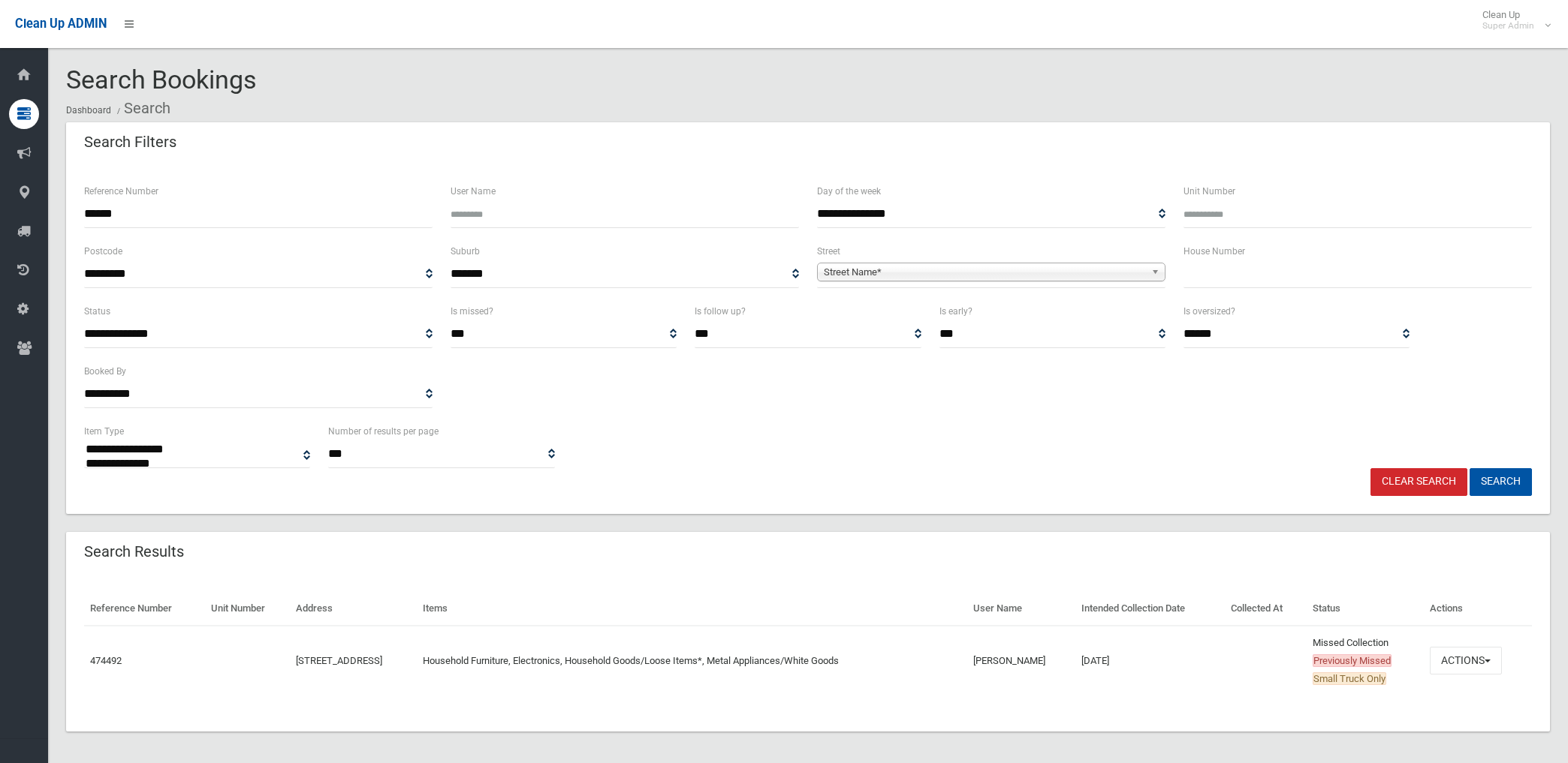
select select
click at [1468, 662] on button "Actions" at bounding box center [1465, 660] width 72 height 28
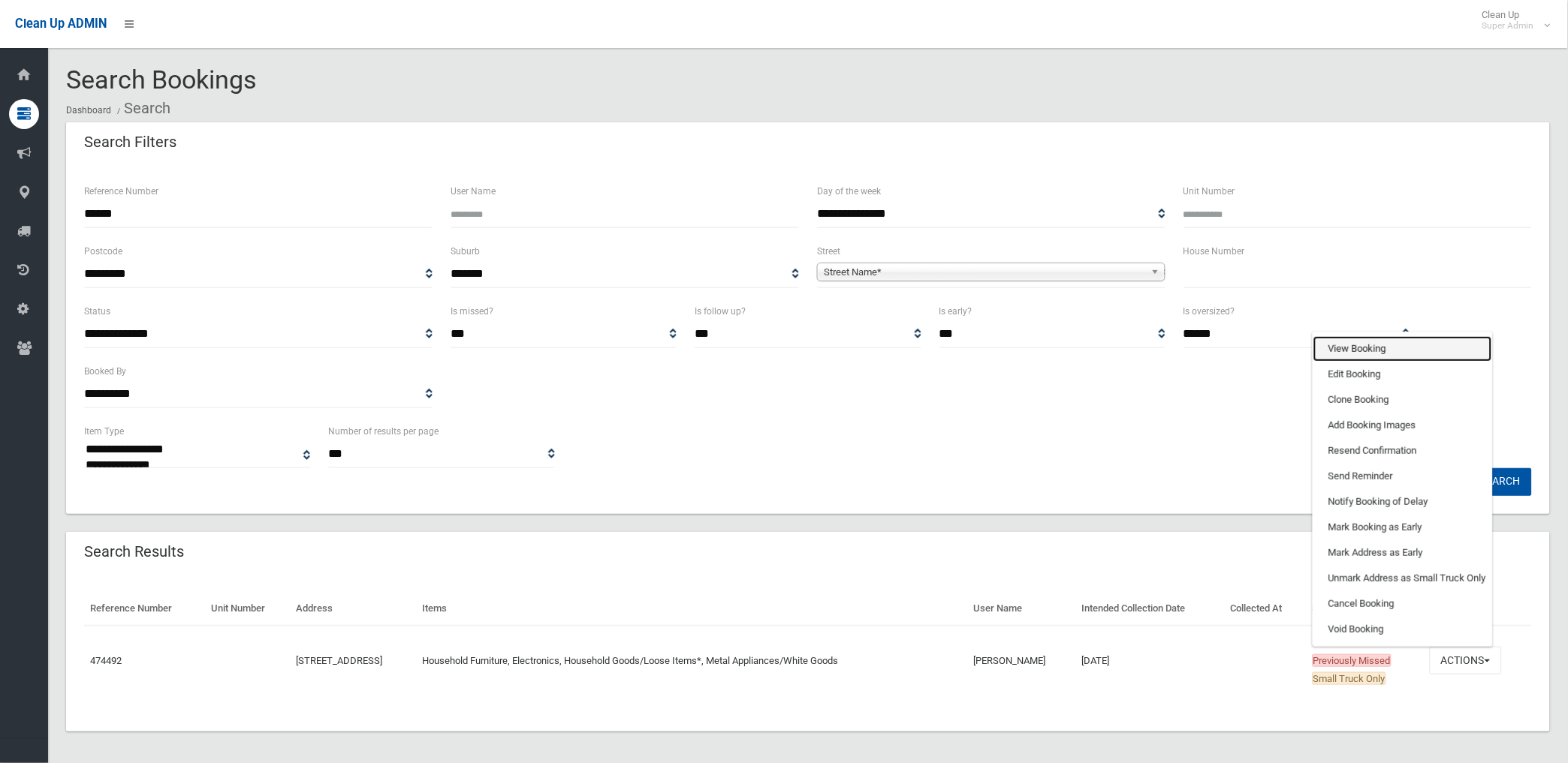
drag, startPoint x: 1379, startPoint y: 349, endPoint x: 1296, endPoint y: 365, distance: 84.5
click at [1379, 349] on link "View Booking" at bounding box center [1403, 349] width 178 height 25
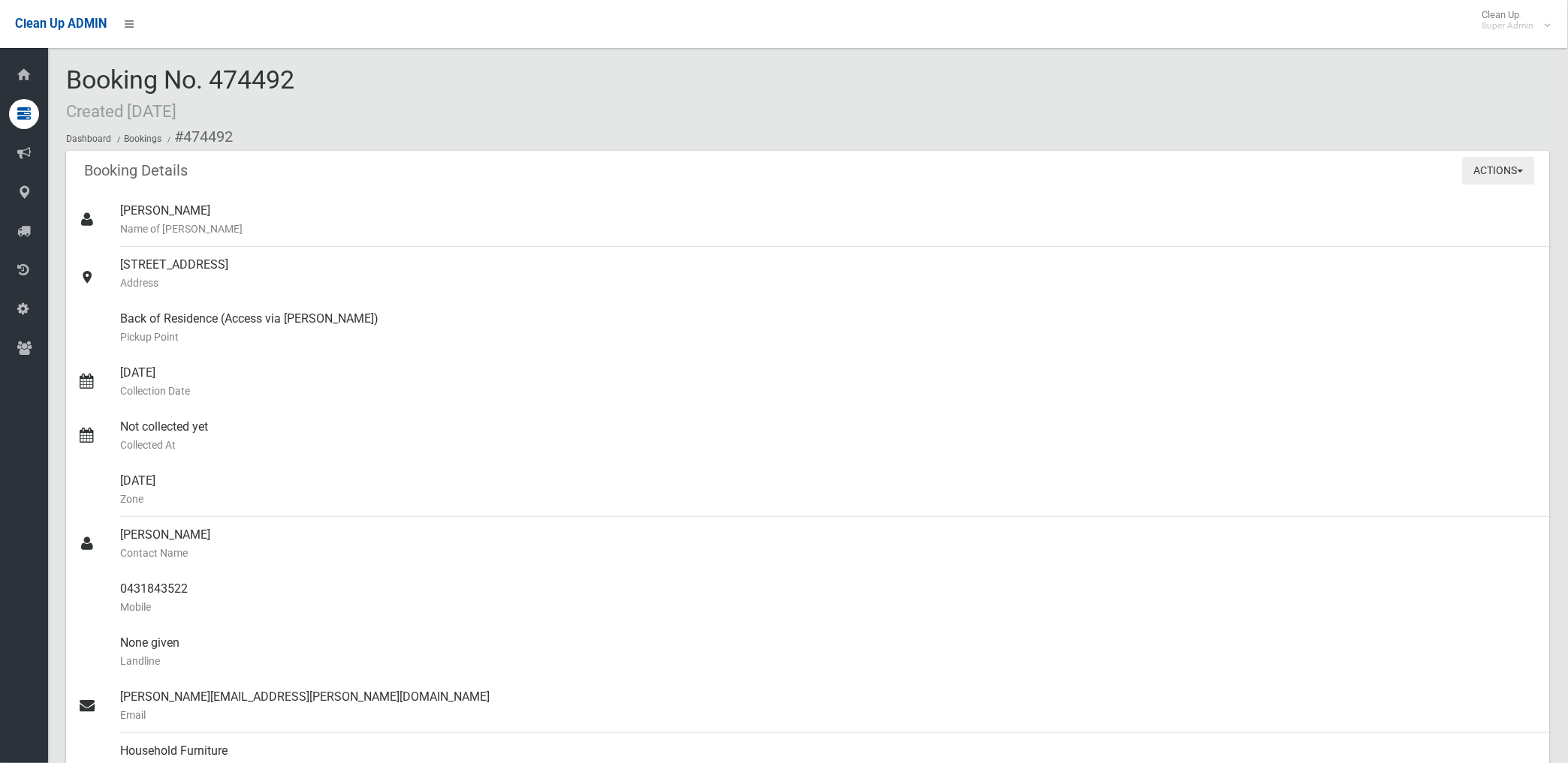
click at [1497, 178] on button "Actions" at bounding box center [1499, 170] width 72 height 28
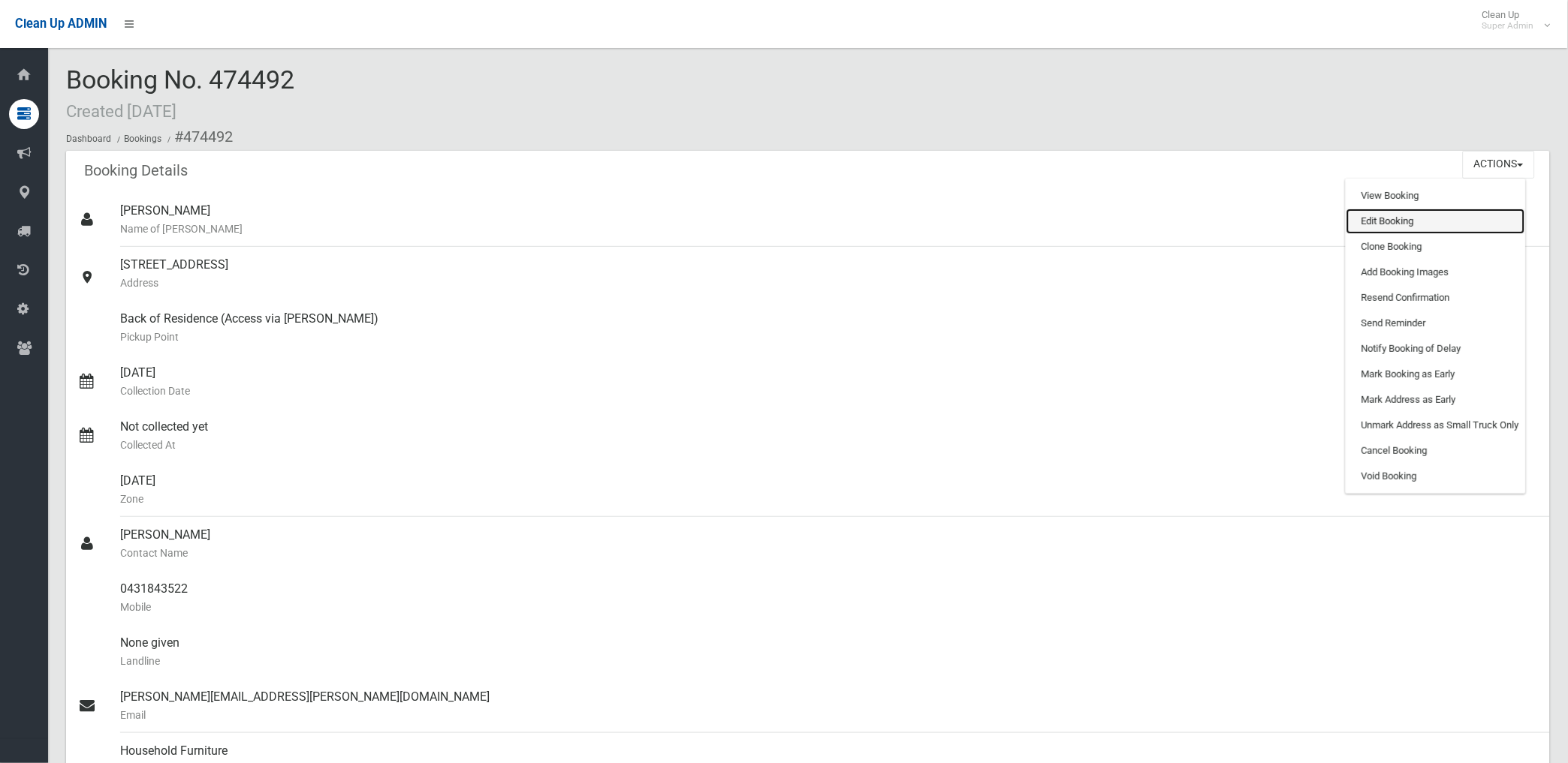
click at [1395, 223] on link "Edit Booking" at bounding box center [1435, 221] width 178 height 25
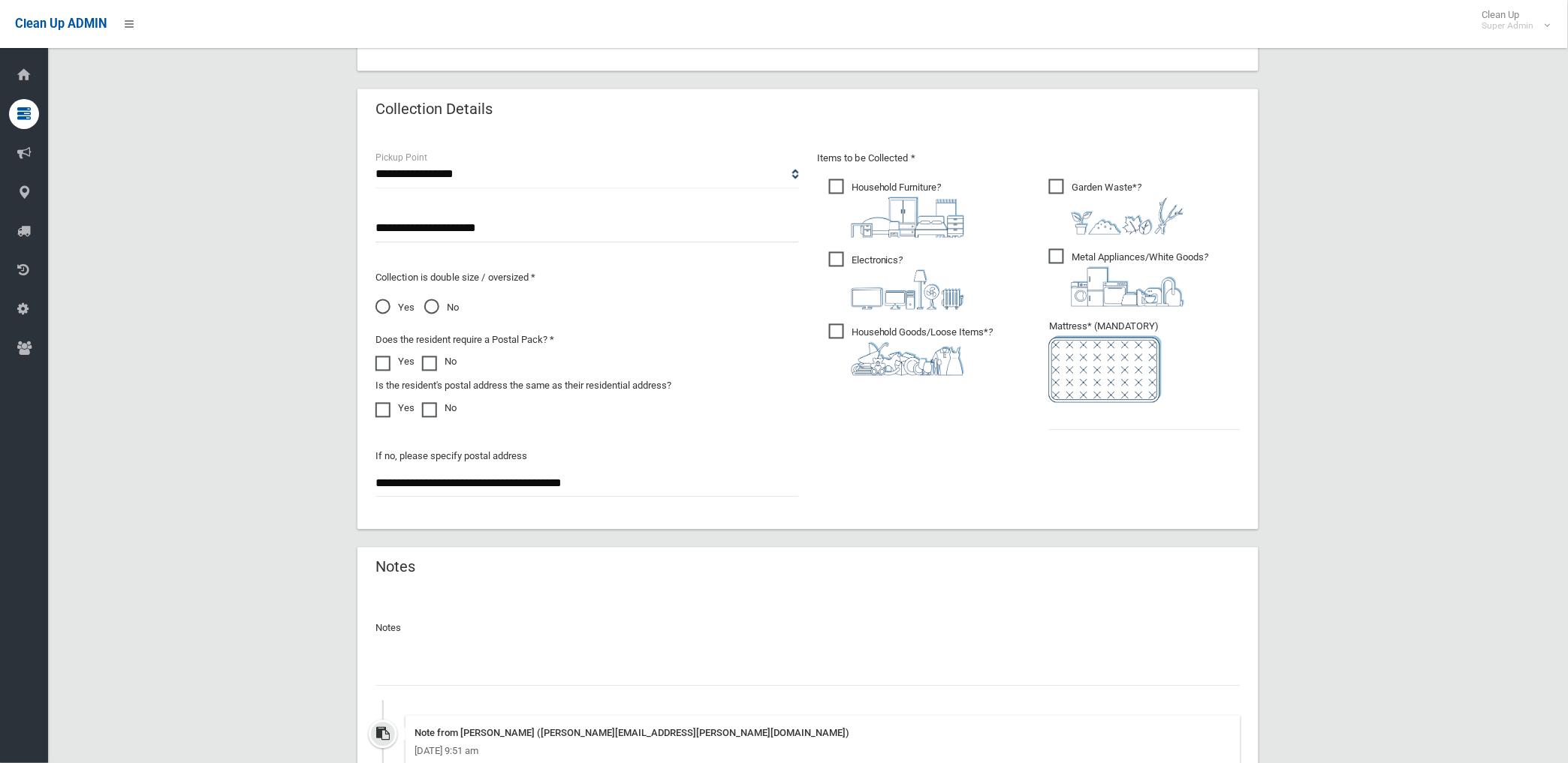
scroll to position [904, 0]
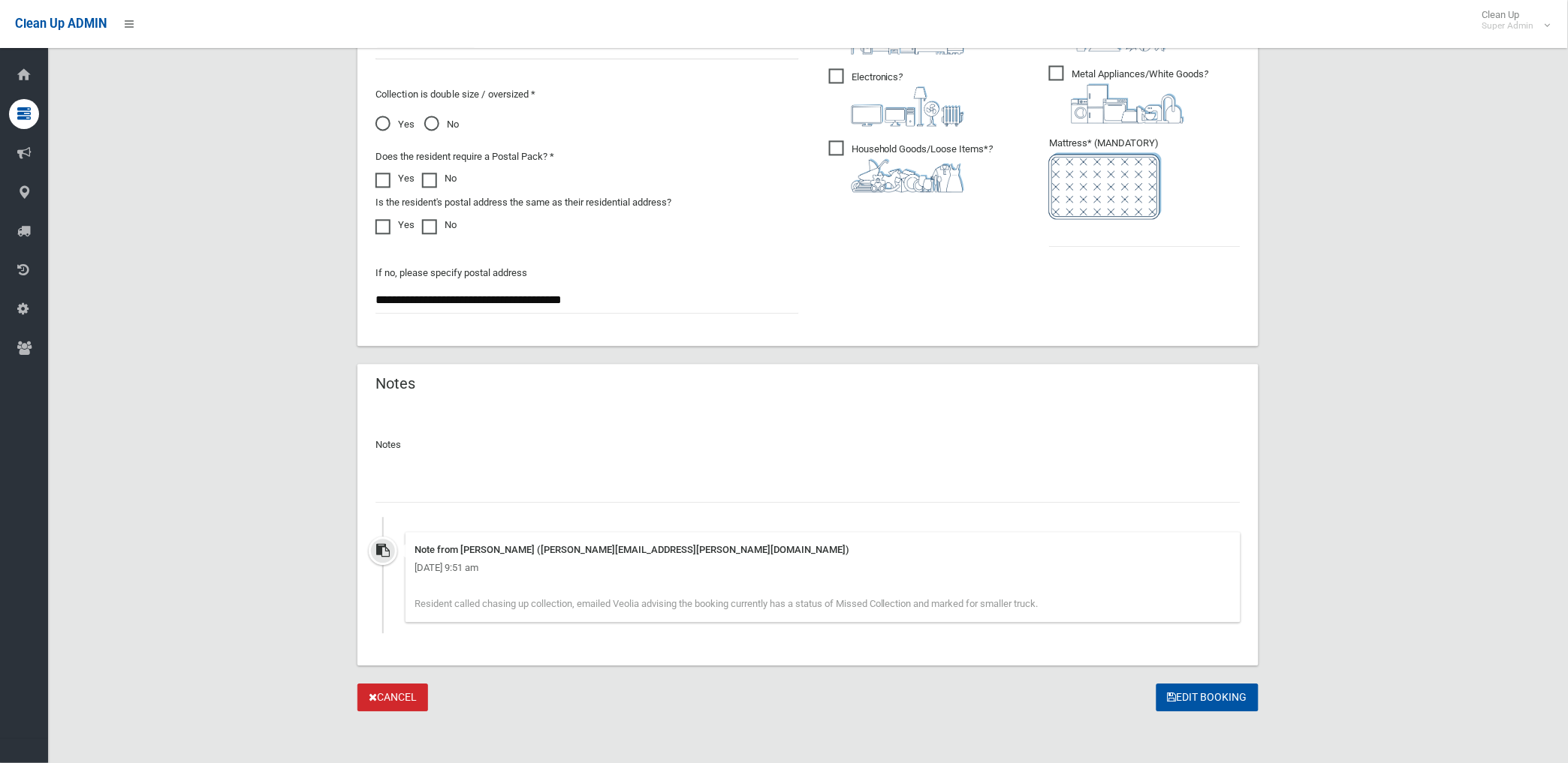
click at [463, 484] on input "text" at bounding box center [808, 488] width 865 height 28
click at [876, 490] on input "**********" at bounding box center [808, 488] width 865 height 28
type input "**********"
click at [1102, 233] on input "text" at bounding box center [1145, 233] width 192 height 28
type input "*"
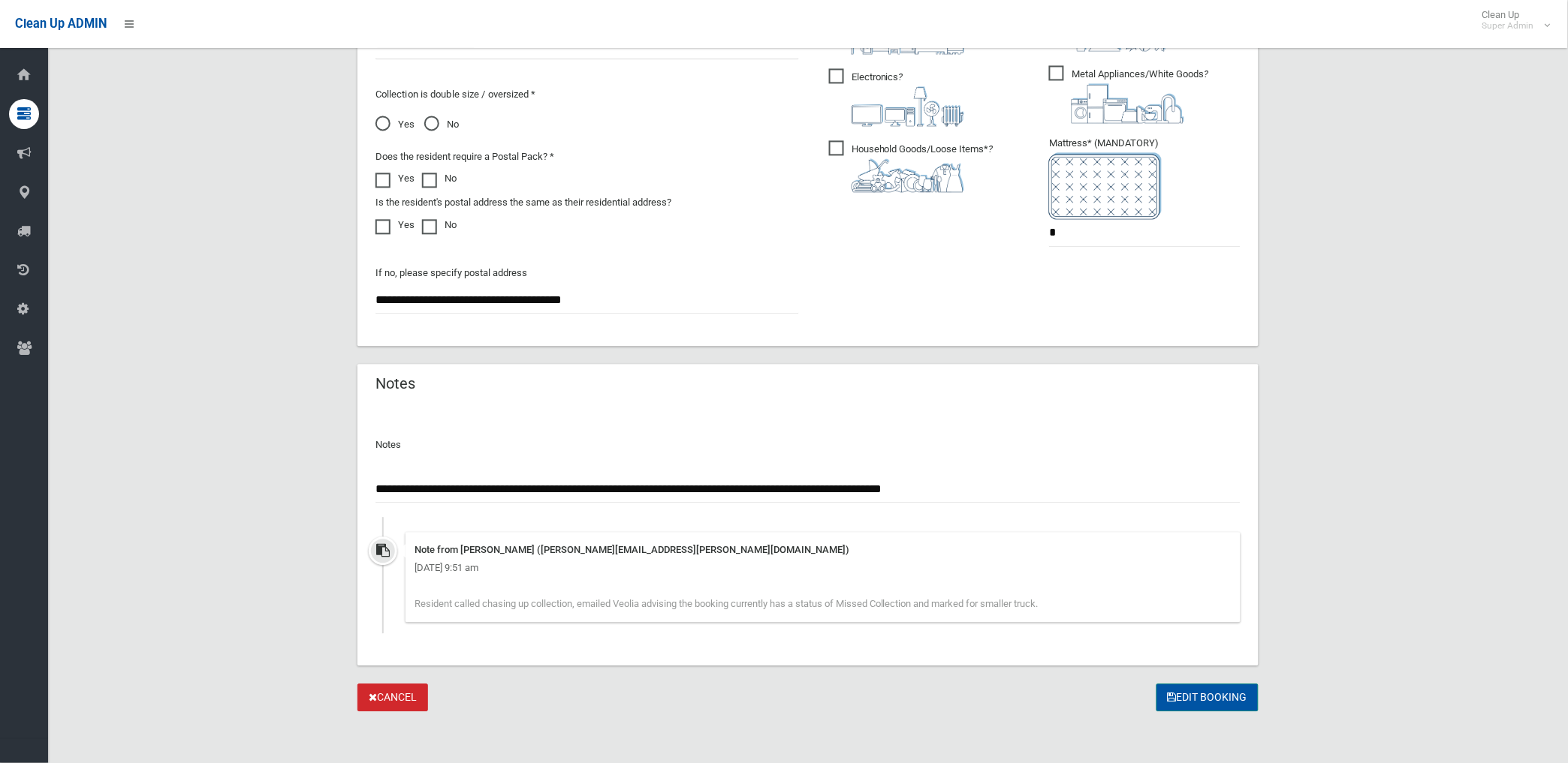
click at [1198, 699] on button "Edit Booking" at bounding box center [1207, 697] width 102 height 28
